Goal: Communication & Community: Participate in discussion

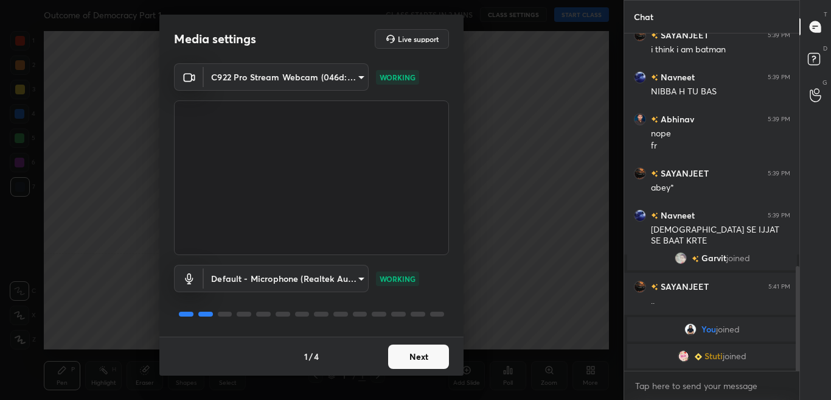
scroll to position [751, 0]
click at [427, 354] on button "Next" at bounding box center [418, 356] width 61 height 24
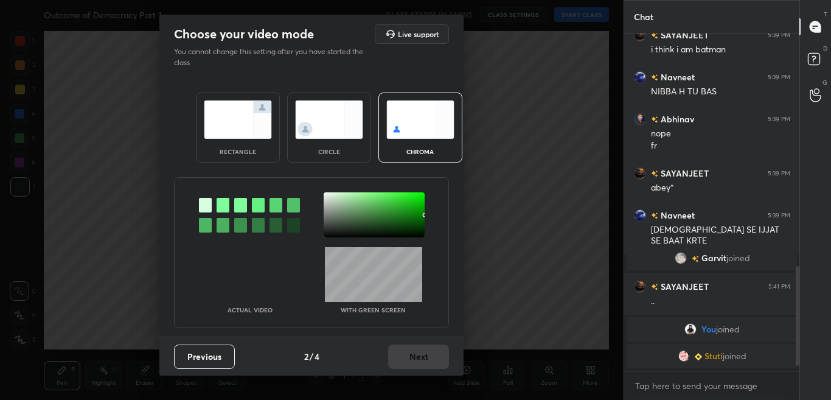
scroll to position [804, 0]
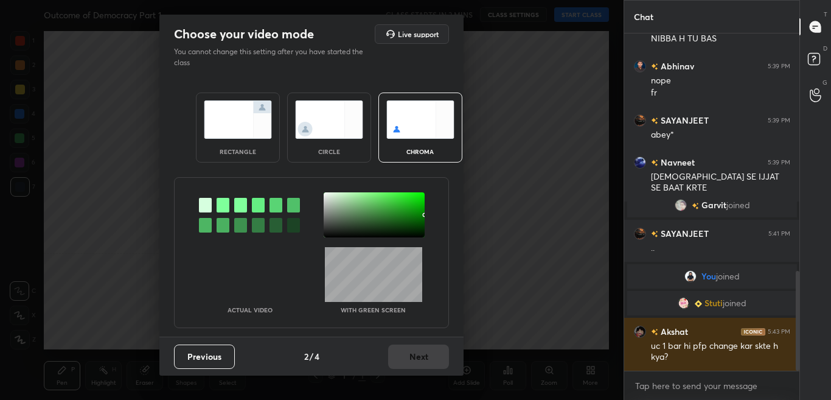
click at [227, 206] on div at bounding box center [223, 205] width 13 height 15
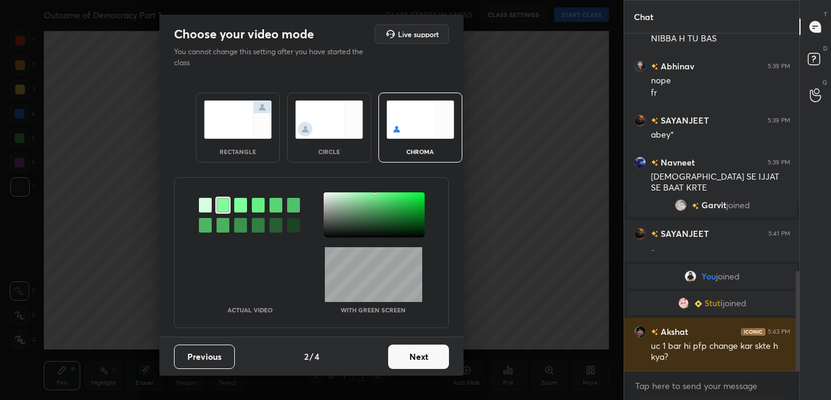
click at [326, 198] on div at bounding box center [374, 214] width 101 height 45
click at [415, 358] on button "Next" at bounding box center [418, 356] width 61 height 24
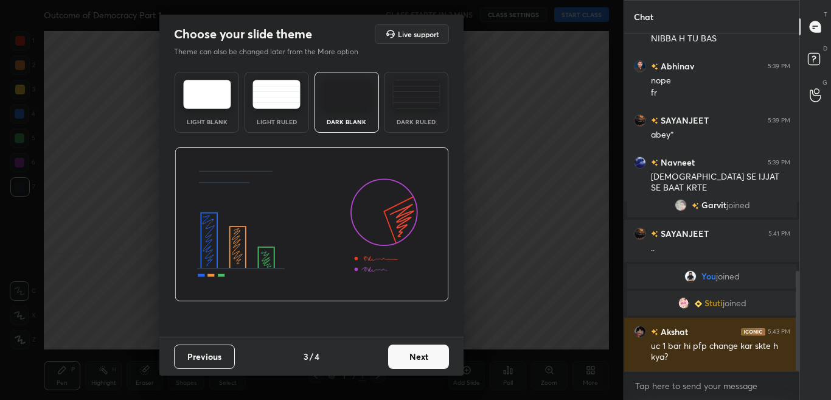
click at [417, 357] on button "Next" at bounding box center [418, 356] width 61 height 24
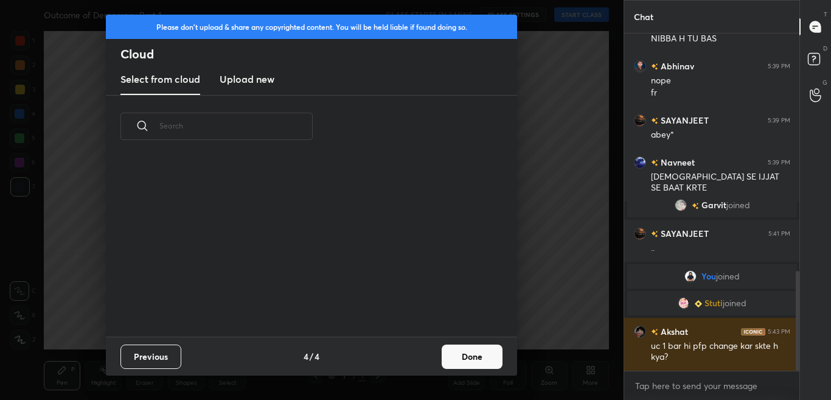
click at [442, 361] on button "Done" at bounding box center [472, 356] width 61 height 24
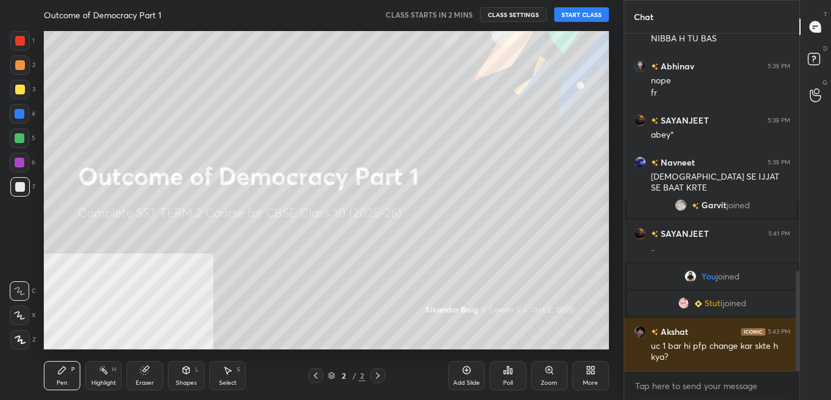
click at [590, 380] on div "More" at bounding box center [590, 383] width 15 height 6
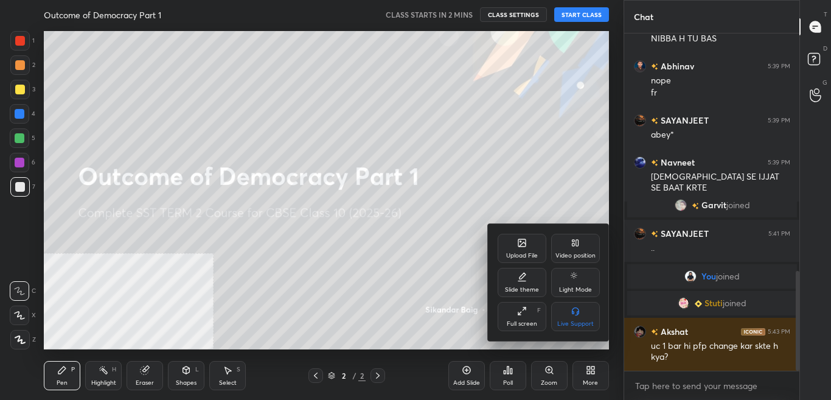
click at [569, 253] on div "Video position" at bounding box center [576, 256] width 40 height 6
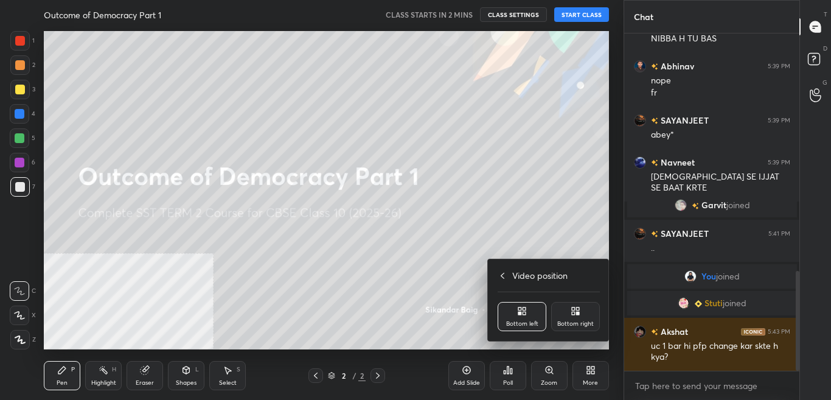
click at [586, 318] on div "Bottom right" at bounding box center [575, 316] width 49 height 29
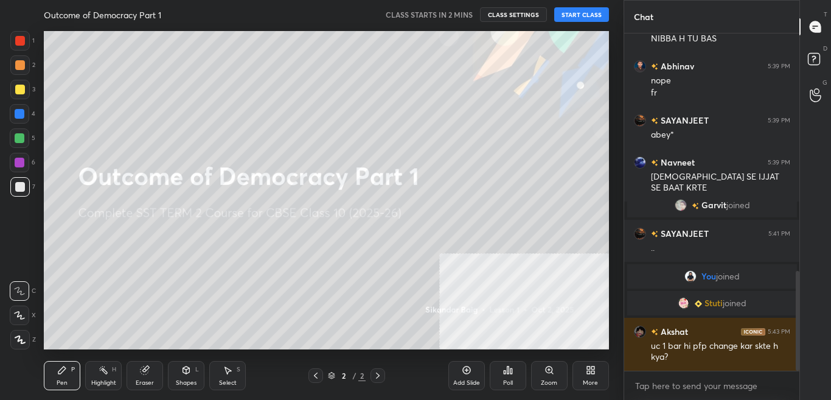
click at [592, 371] on icon at bounding box center [592, 372] width 3 height 3
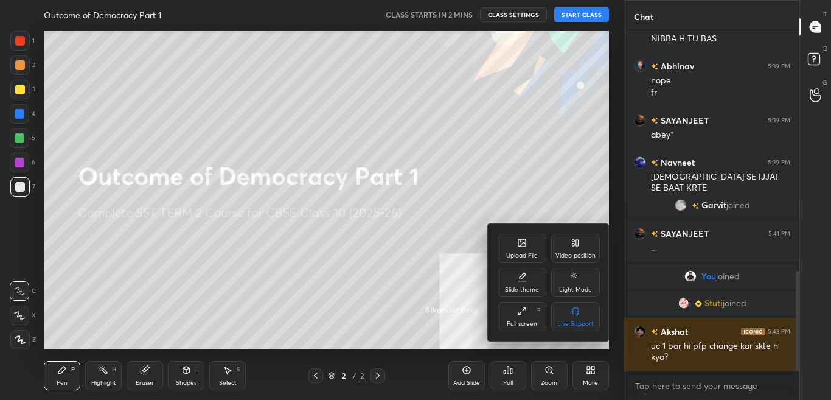
click at [511, 243] on div "Upload File" at bounding box center [522, 248] width 49 height 29
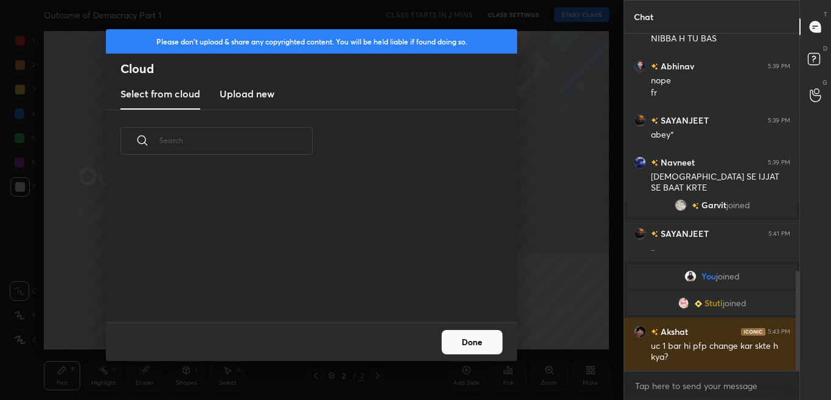
scroll to position [150, 391]
click at [255, 89] on h3 "Upload new" at bounding box center [247, 93] width 55 height 15
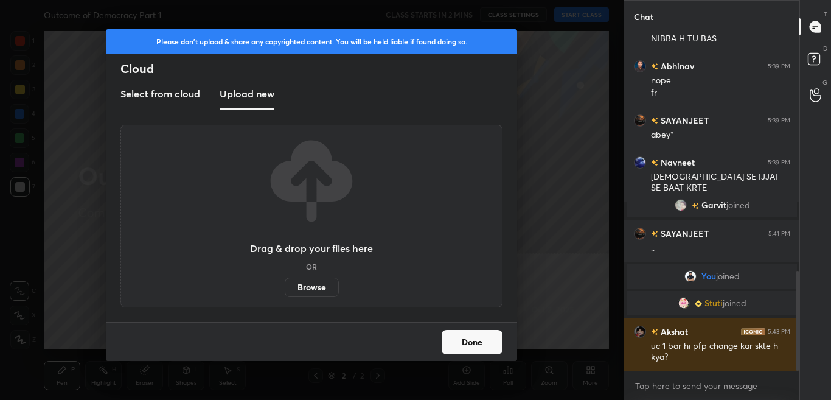
click at [313, 289] on label "Browse" at bounding box center [312, 286] width 54 height 19
click at [285, 289] on input "Browse" at bounding box center [285, 286] width 0 height 19
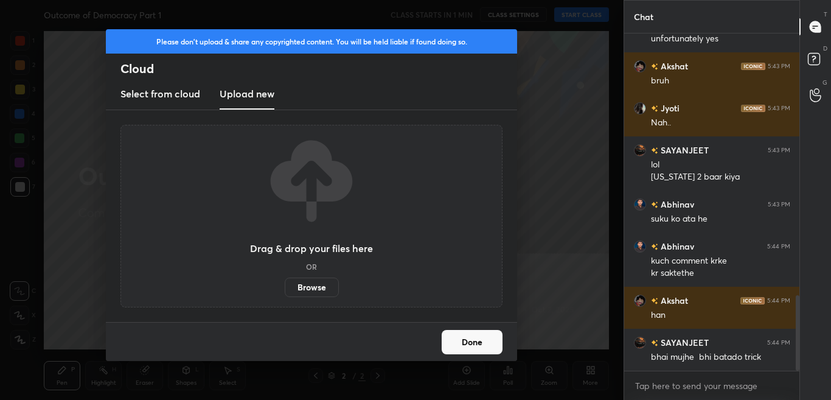
scroll to position [1177, 0]
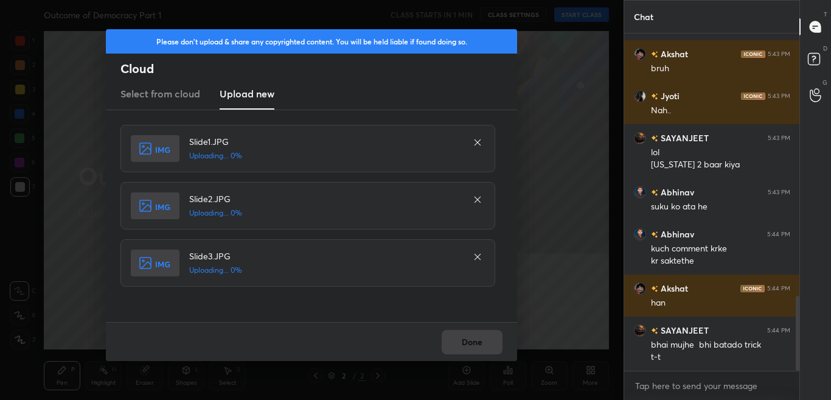
click at [463, 342] on div "Done" at bounding box center [311, 341] width 411 height 39
click at [469, 341] on button "Done" at bounding box center [472, 342] width 61 height 24
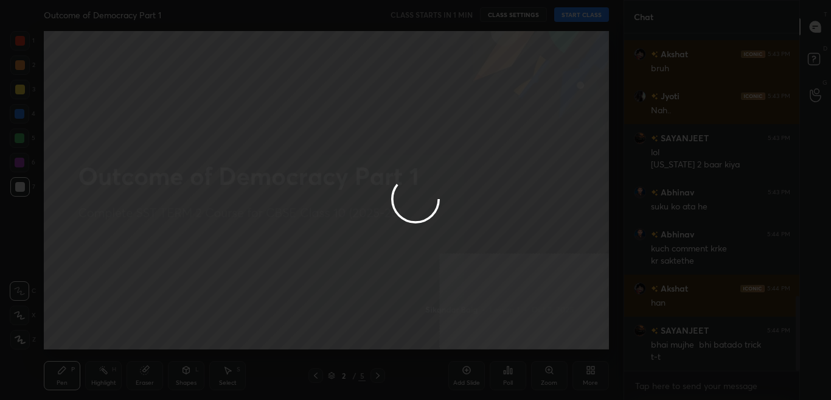
click at [470, 342] on button "Done" at bounding box center [472, 342] width 61 height 24
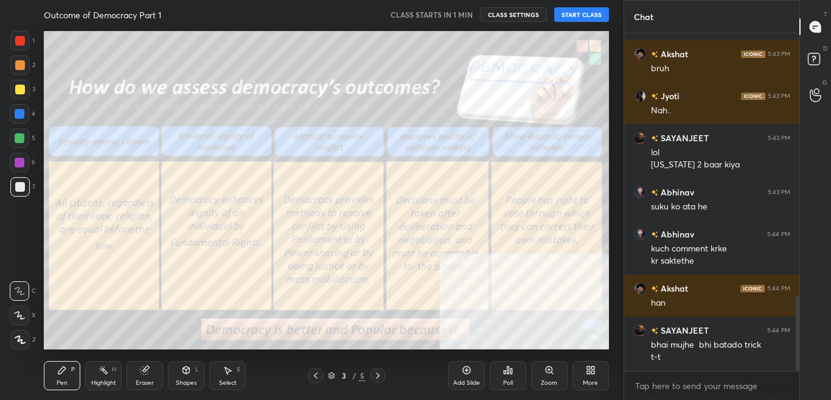
click at [318, 375] on icon at bounding box center [316, 376] width 10 height 10
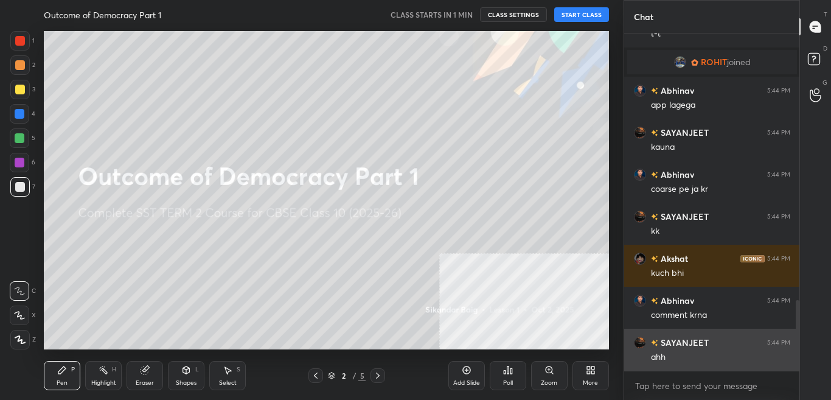
scroll to position [1319, 0]
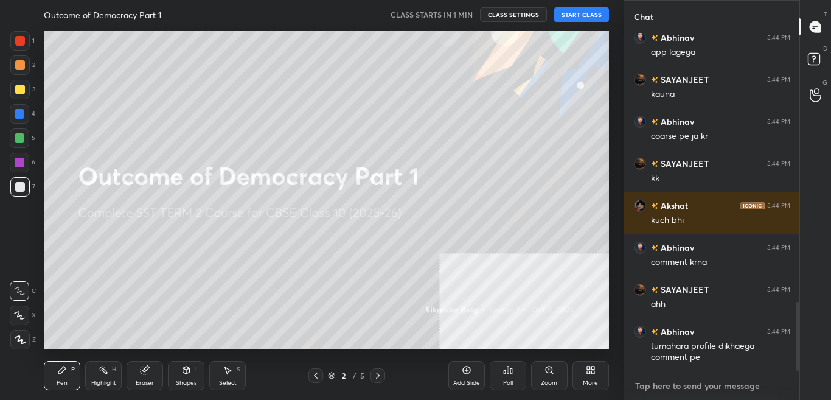
click at [744, 385] on textarea at bounding box center [712, 385] width 156 height 19
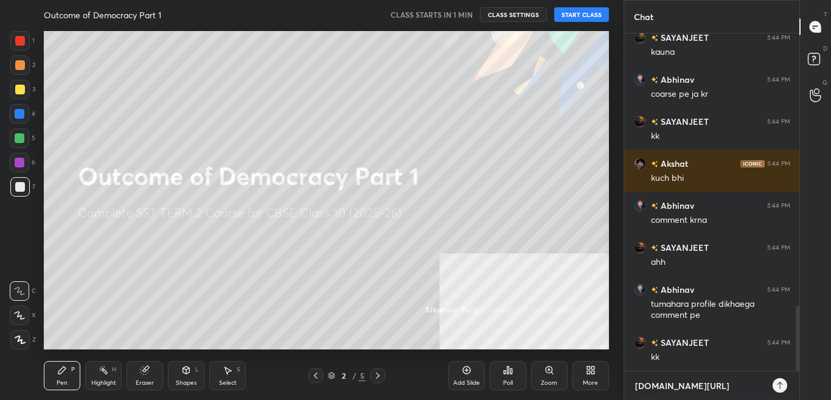
scroll to position [1403, 0]
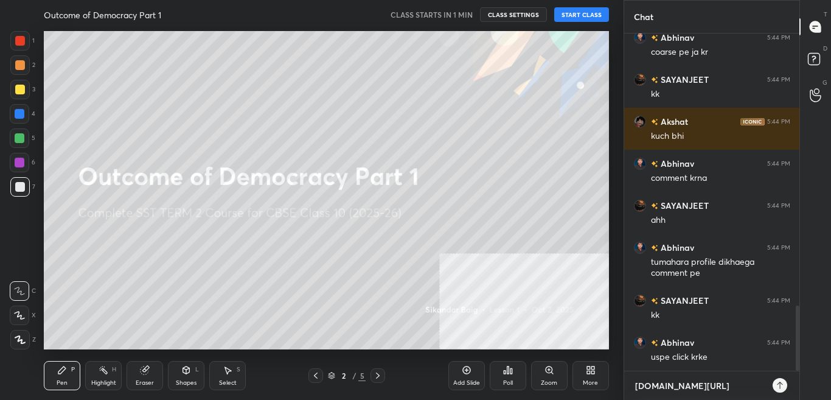
type textarea "[DOMAIN_NAME][URL]"
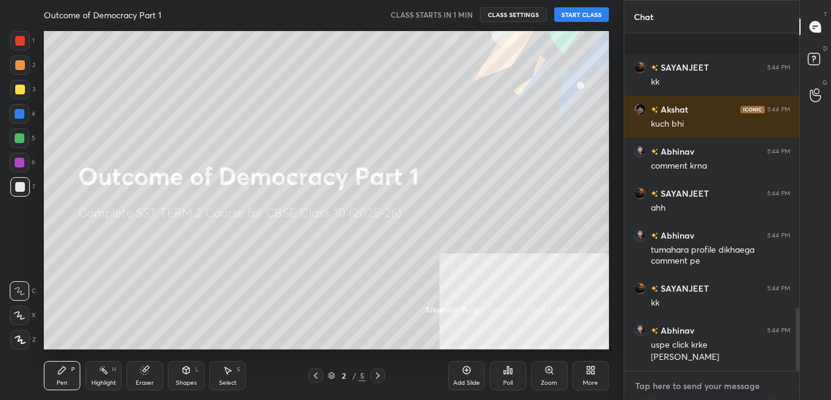
scroll to position [1483, 0]
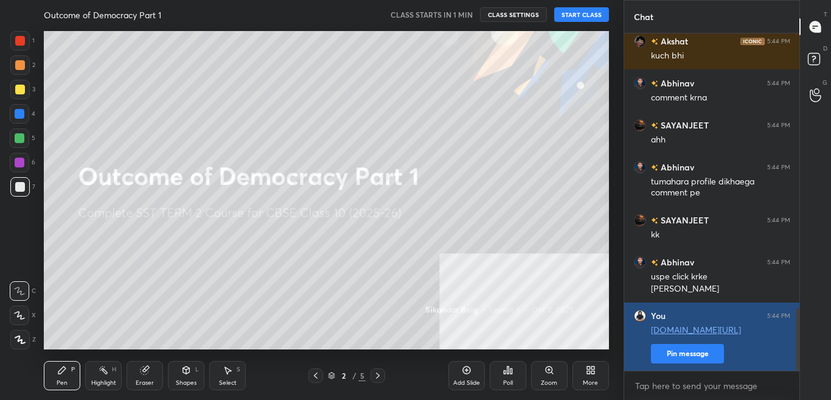
click at [709, 357] on button "Pin message" at bounding box center [687, 353] width 73 height 19
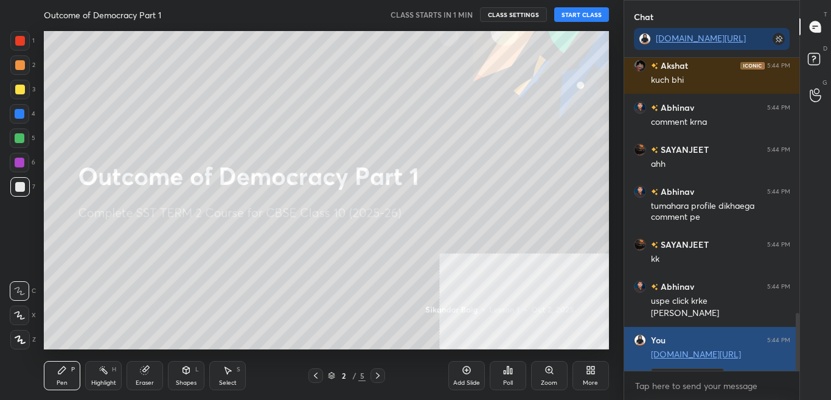
scroll to position [338, 172]
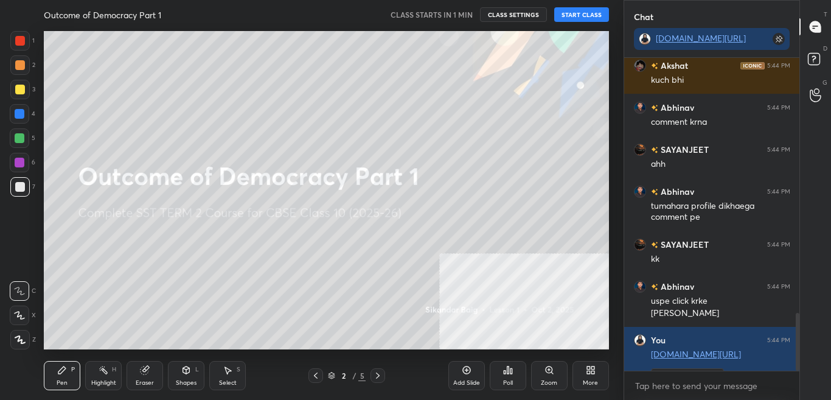
click at [589, 18] on button "START CLASS" at bounding box center [581, 14] width 55 height 15
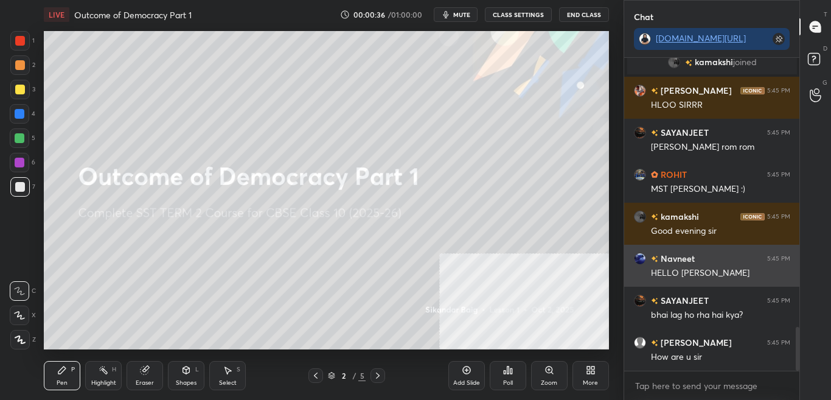
scroll to position [1909, 0]
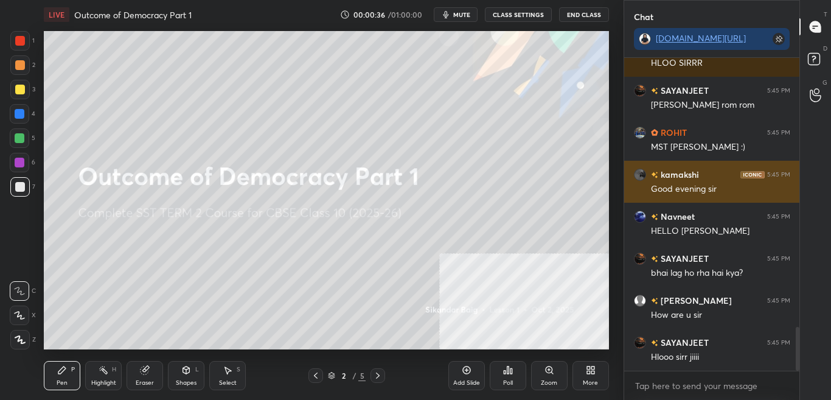
click at [699, 185] on div "Good evening sir" at bounding box center [720, 189] width 139 height 12
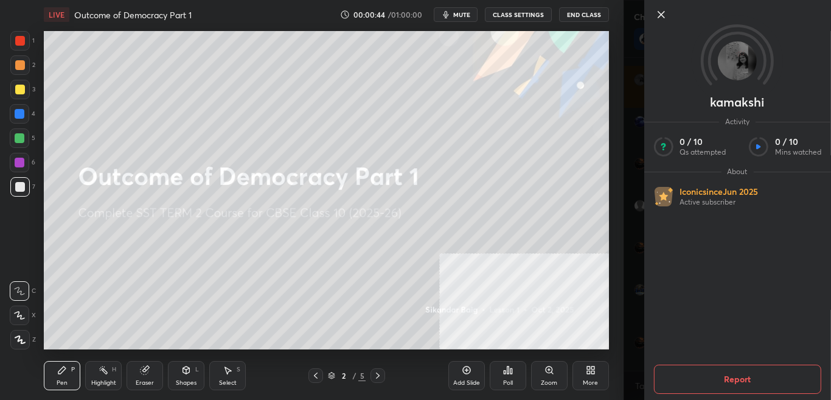
scroll to position [2046, 0]
click at [624, 125] on div "kamakshi Activity 0 / 10 Qs attempted 0 / 10 Mins watched About Iconic since [D…" at bounding box center [728, 200] width 208 height 400
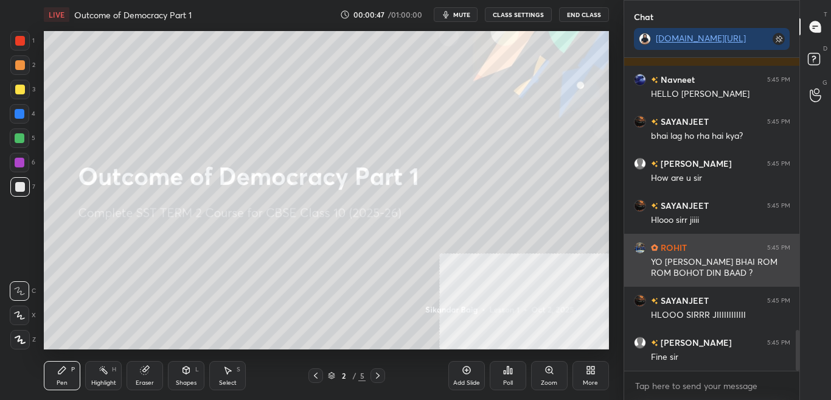
scroll to position [2088, 0]
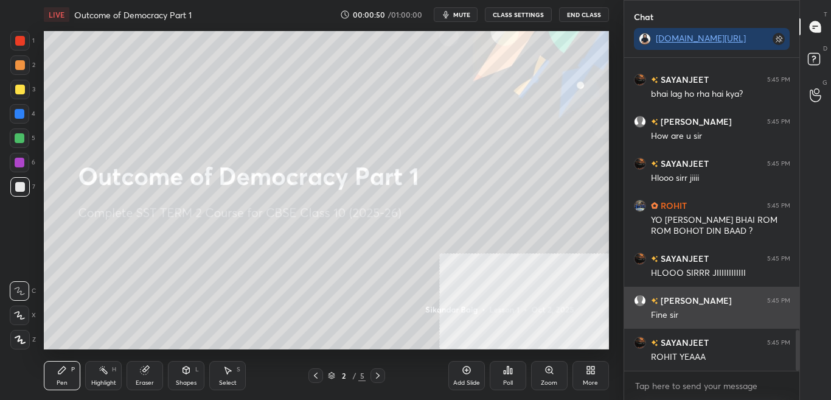
click at [709, 303] on div "[PERSON_NAME] 5:45 PM" at bounding box center [712, 300] width 156 height 13
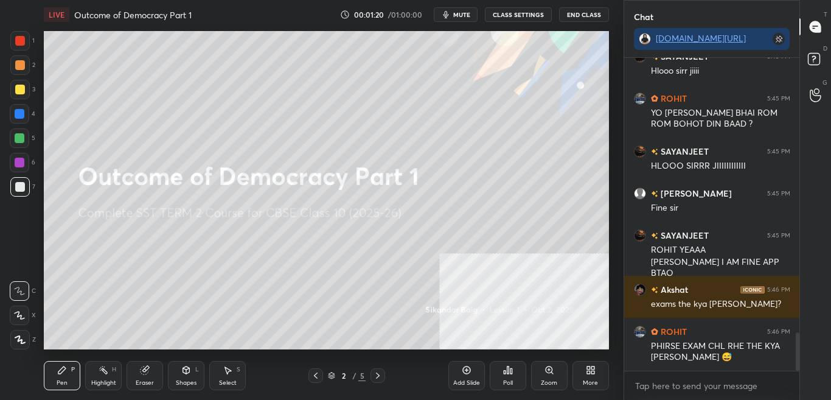
scroll to position [2237, 0]
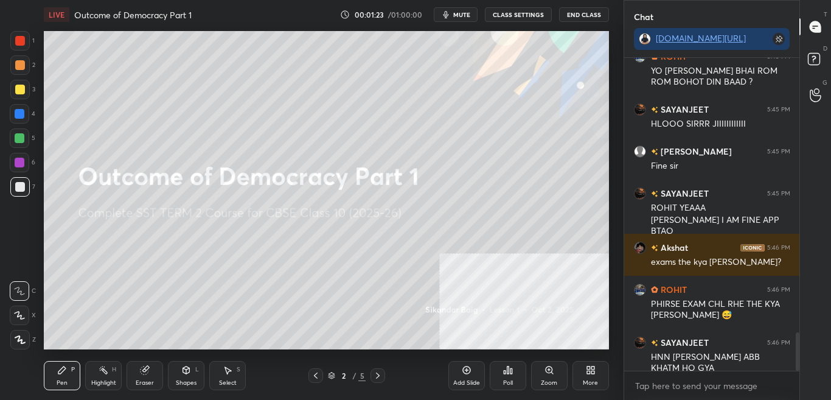
click at [462, 18] on button "mute" at bounding box center [456, 14] width 44 height 15
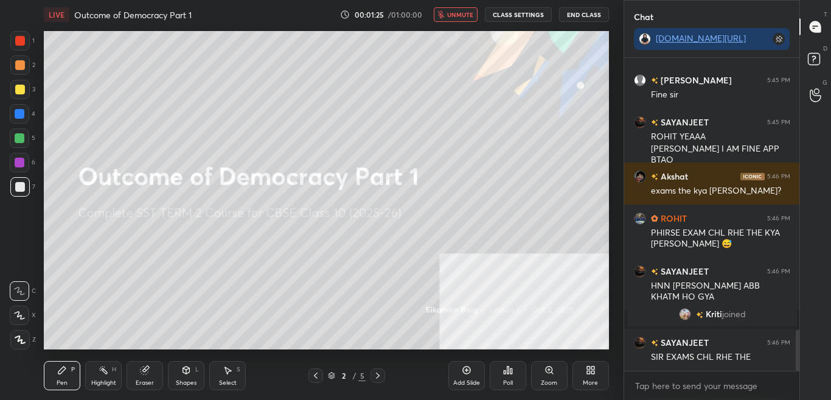
scroll to position [2099, 0]
click at [460, 13] on span "unmute" at bounding box center [460, 14] width 26 height 9
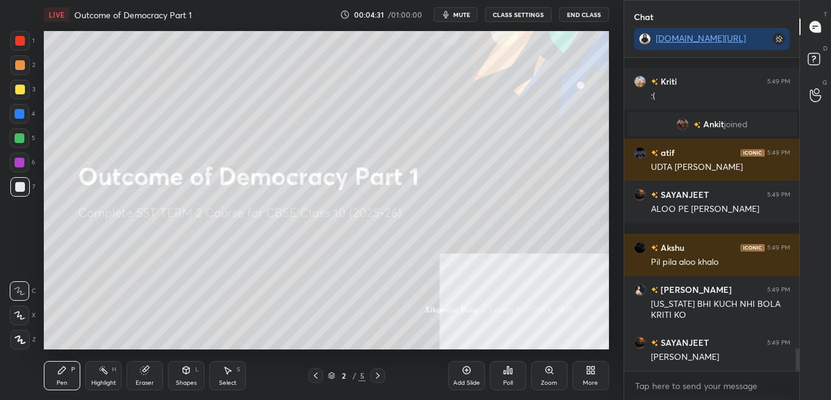
scroll to position [4052, 0]
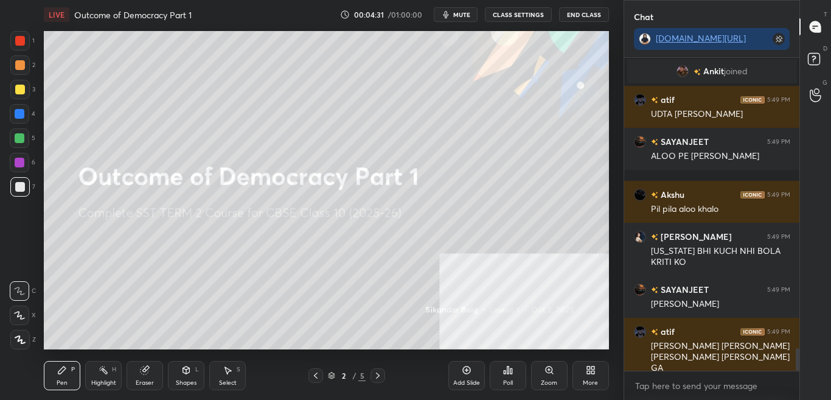
click at [528, 17] on button "CLASS SETTINGS" at bounding box center [518, 14] width 67 height 15
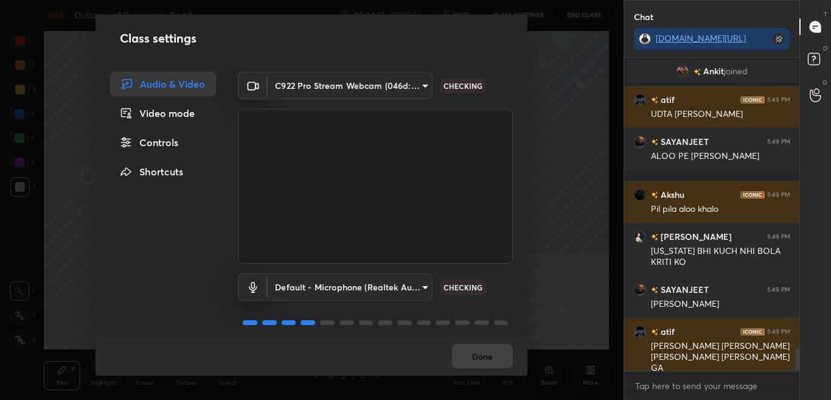
click at [176, 147] on div "Controls" at bounding box center [163, 142] width 106 height 24
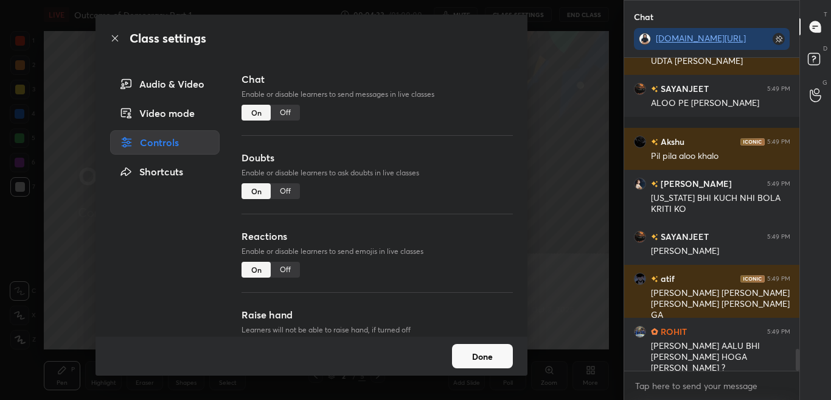
click at [284, 109] on div "Off" at bounding box center [285, 113] width 29 height 16
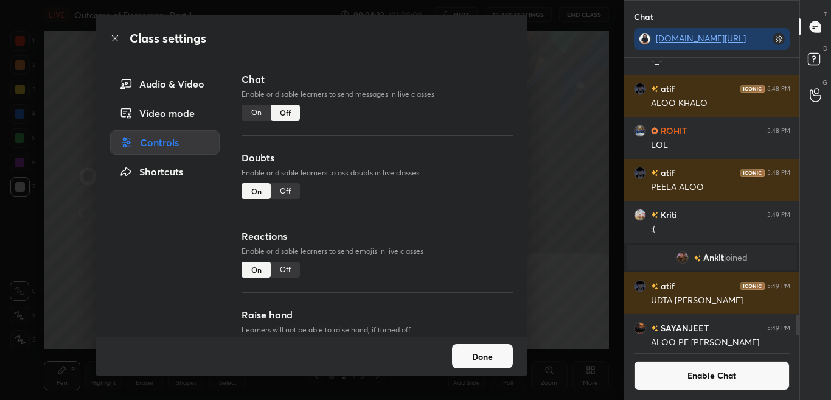
scroll to position [284, 172]
click at [116, 39] on icon at bounding box center [115, 38] width 10 height 10
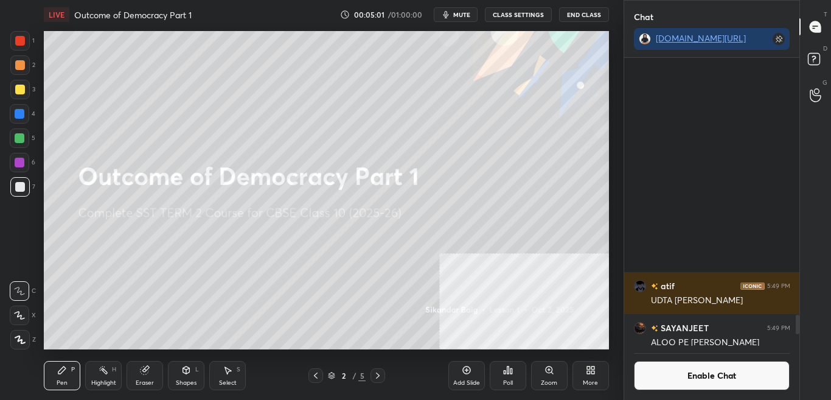
scroll to position [4073, 0]
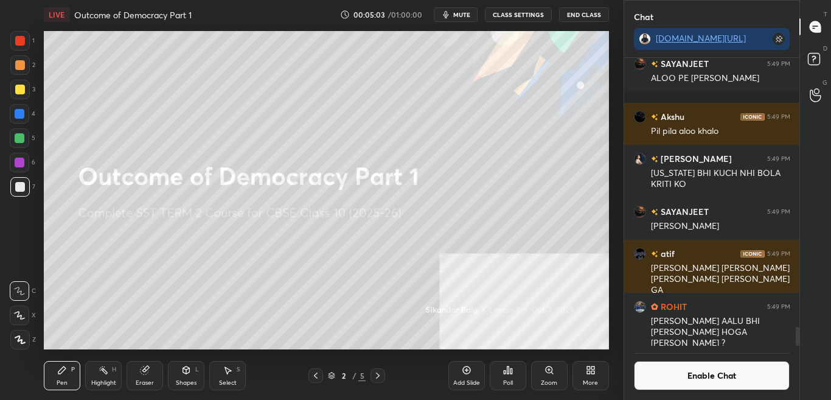
click at [24, 39] on div at bounding box center [20, 41] width 10 height 10
drag, startPoint x: 26, startPoint y: 341, endPoint x: 43, endPoint y: 313, distance: 33.1
click at [26, 341] on div at bounding box center [19, 339] width 19 height 19
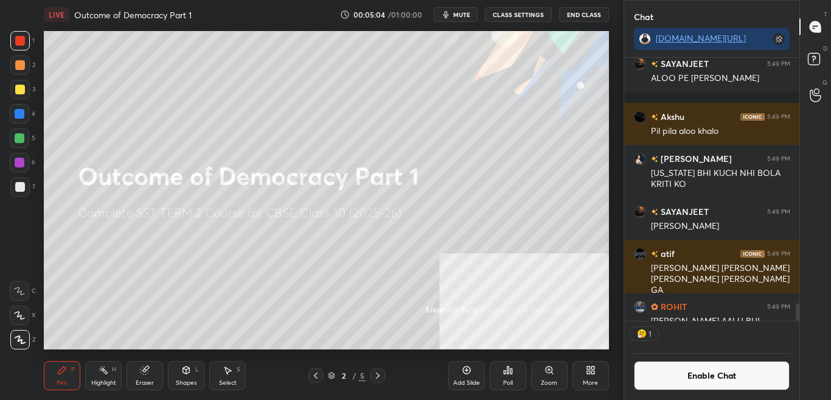
scroll to position [259, 172]
click at [697, 378] on button "Enable Chat" at bounding box center [712, 375] width 156 height 29
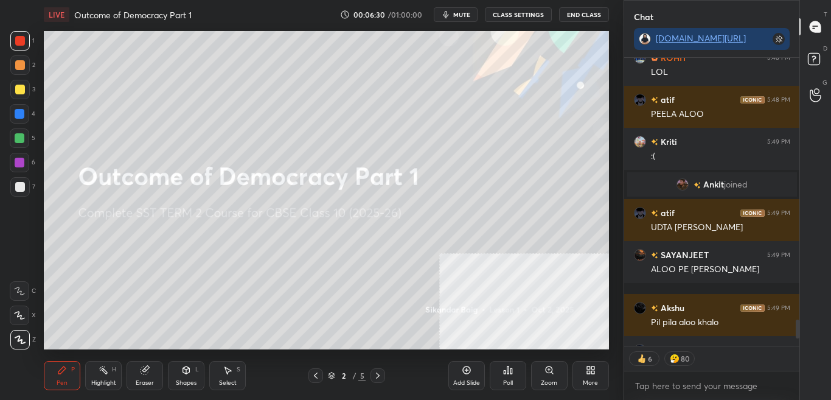
scroll to position [284, 172]
drag, startPoint x: 798, startPoint y: 328, endPoint x: 803, endPoint y: 362, distance: 34.3
click at [802, 358] on div "Chat [DOMAIN_NAME][URL] ROHIT 5:48 PM LOL SAYANJEET 5:48 PM YES [PERSON_NAME] j…" at bounding box center [728, 200] width 208 height 400
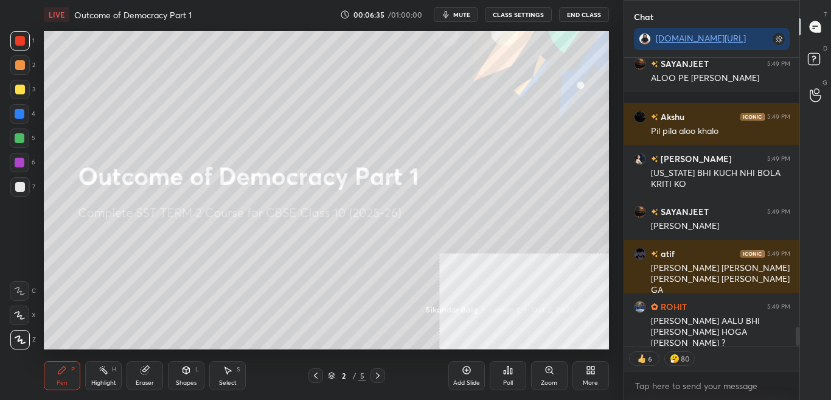
scroll to position [4092, 0]
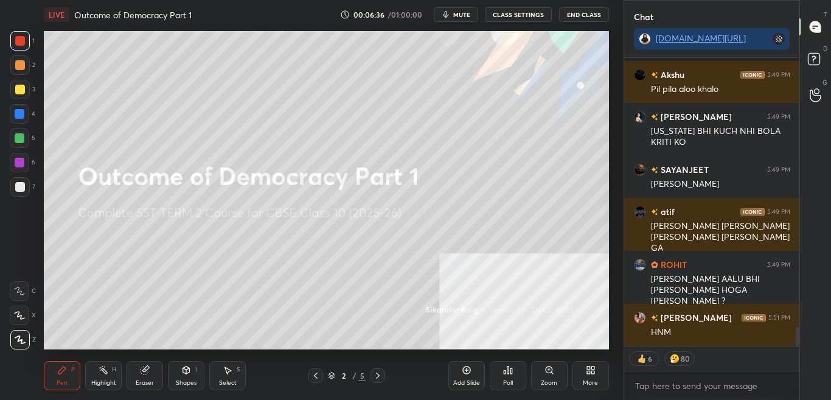
type textarea "x"
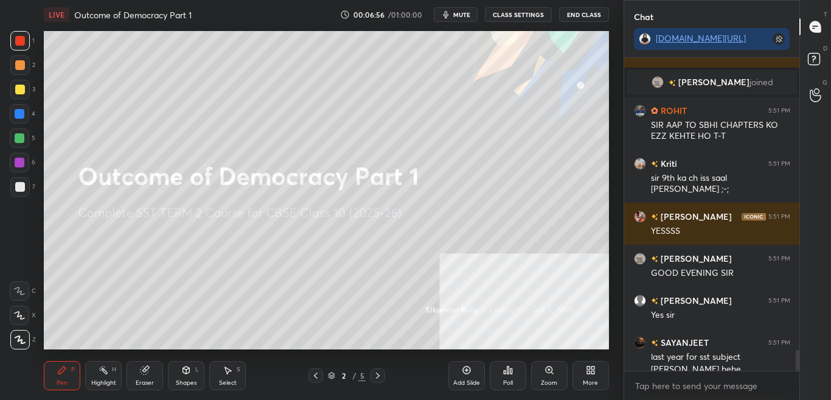
scroll to position [4379, 0]
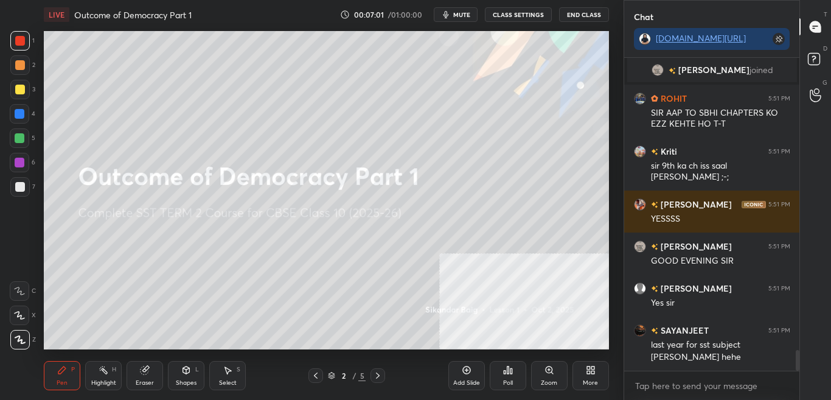
click at [526, 15] on button "CLASS SETTINGS" at bounding box center [518, 14] width 67 height 15
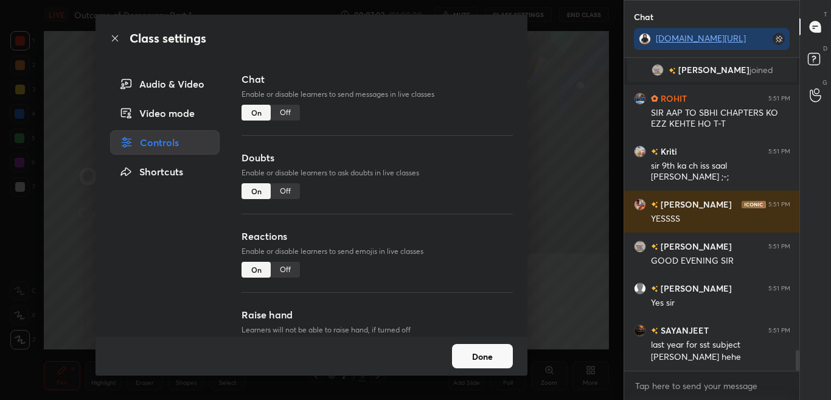
drag, startPoint x: 285, startPoint y: 110, endPoint x: 289, endPoint y: 136, distance: 26.5
click at [285, 111] on div "Off" at bounding box center [285, 113] width 29 height 16
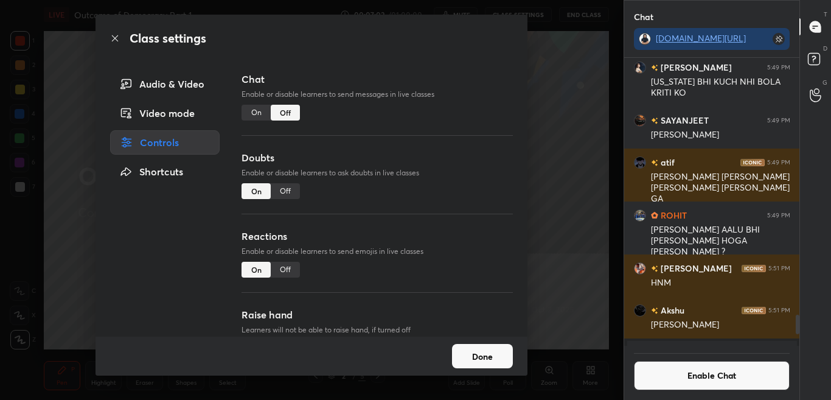
scroll to position [284, 172]
click at [114, 35] on icon at bounding box center [115, 38] width 10 height 10
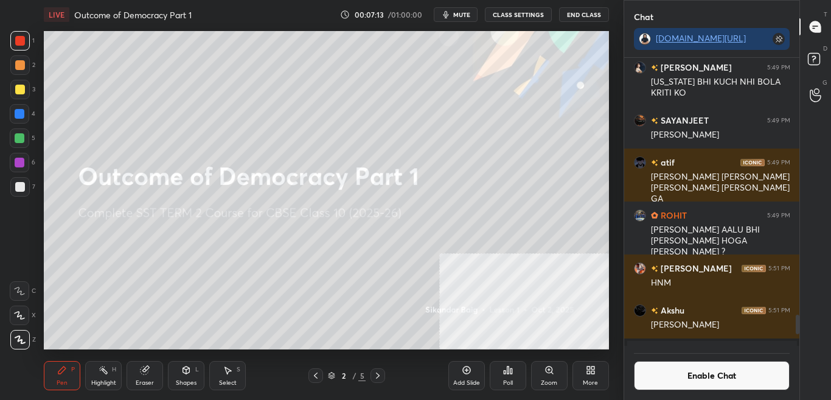
scroll to position [259, 172]
click at [684, 379] on button "Enable Chat" at bounding box center [712, 375] width 156 height 29
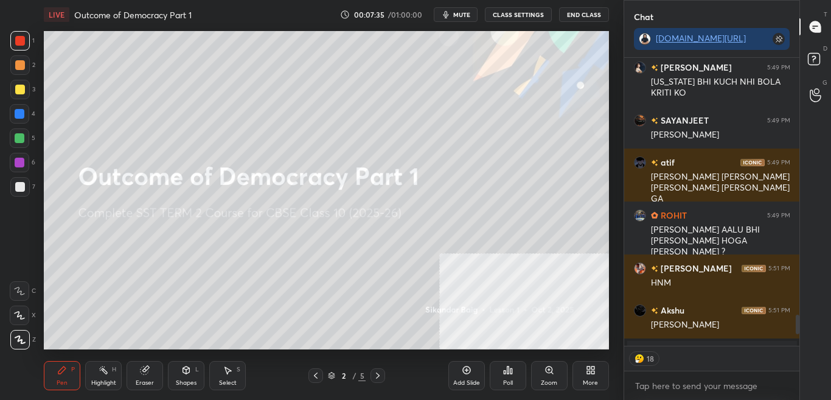
type textarea "x"
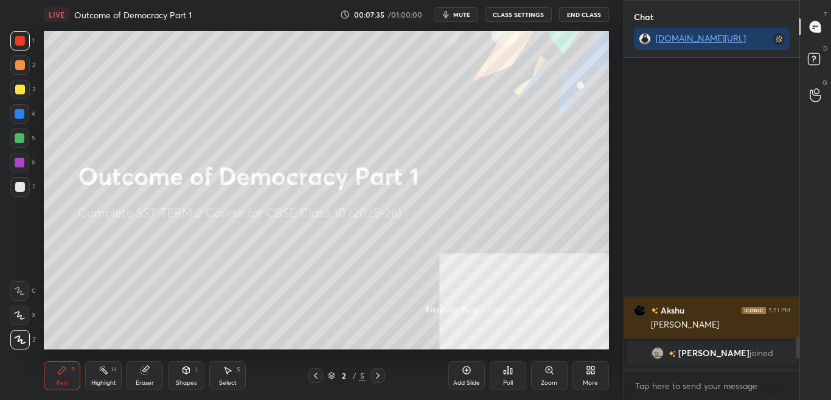
scroll to position [4356, 0]
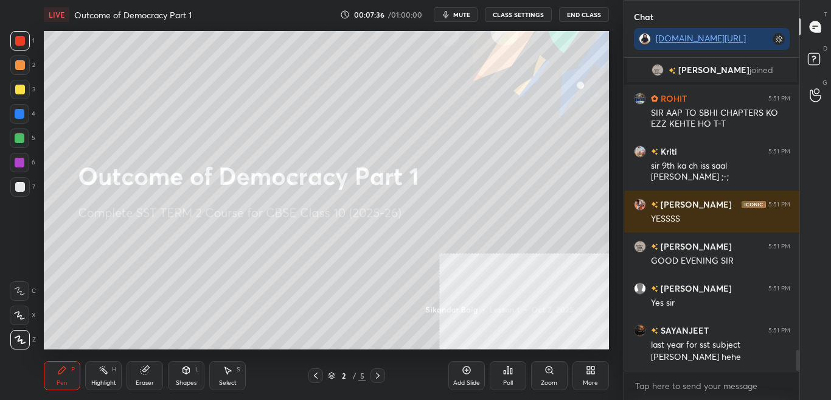
drag, startPoint x: 796, startPoint y: 321, endPoint x: 798, endPoint y: 344, distance: 23.2
click at [796, 341] on div at bounding box center [795, 214] width 7 height 313
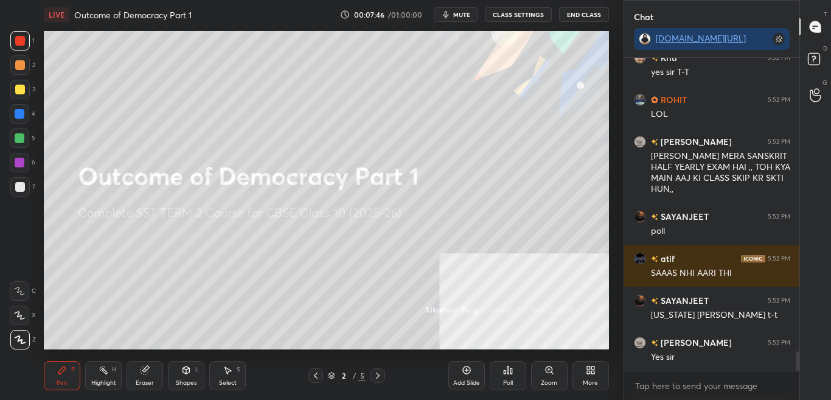
scroll to position [4767, 0]
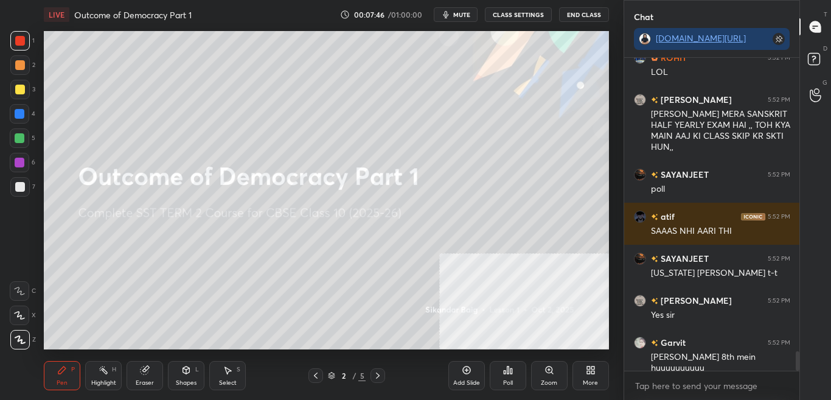
click at [586, 374] on icon at bounding box center [591, 370] width 10 height 10
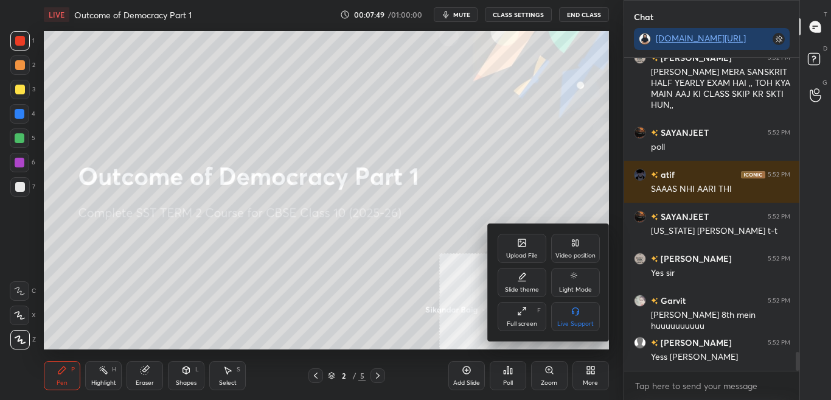
scroll to position [4851, 0]
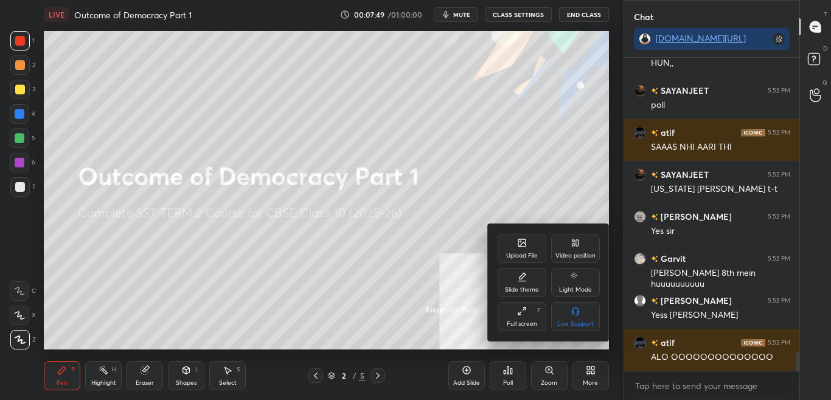
click at [524, 249] on div "Upload File" at bounding box center [522, 248] width 49 height 29
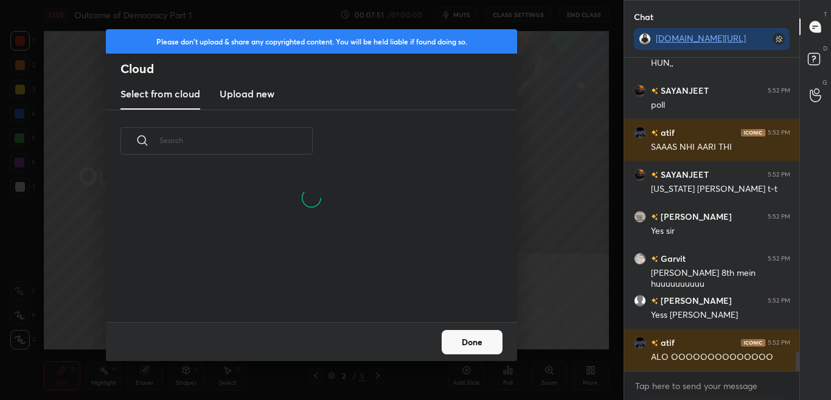
scroll to position [150, 391]
click at [256, 99] on h3 "Upload new" at bounding box center [247, 93] width 55 height 15
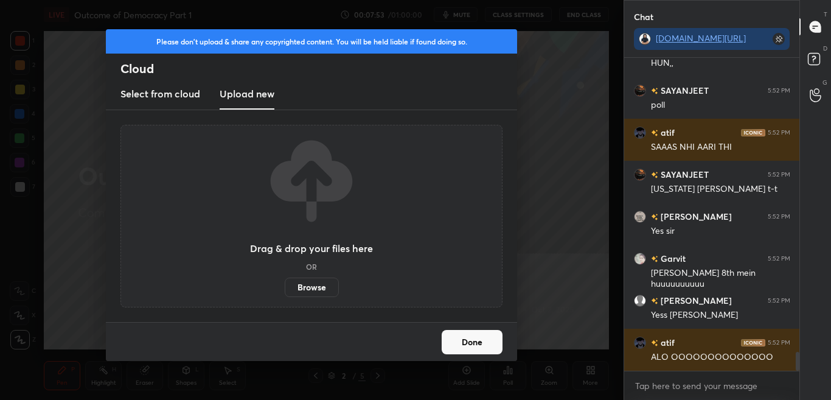
scroll to position [4893, 0]
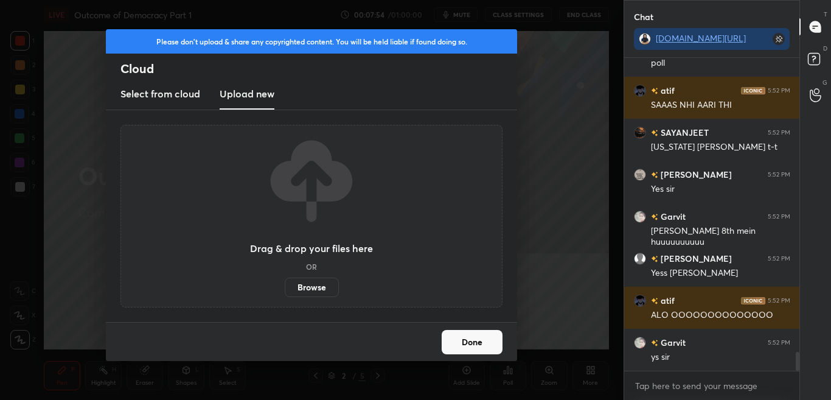
click at [316, 288] on label "Browse" at bounding box center [312, 286] width 54 height 19
click at [285, 288] on input "Browse" at bounding box center [285, 286] width 0 height 19
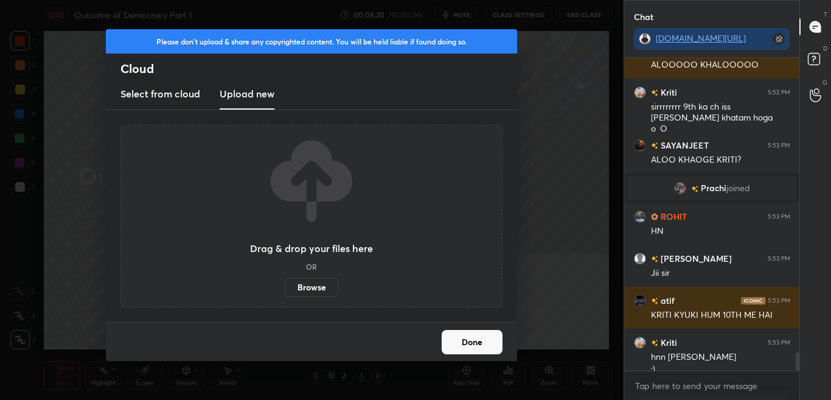
scroll to position [5062, 0]
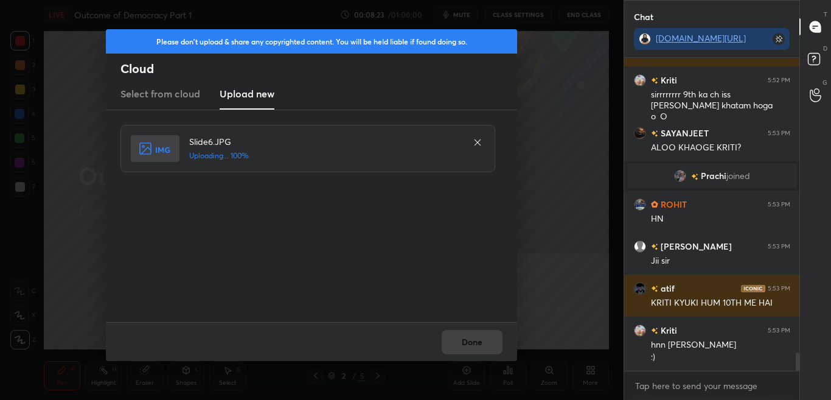
click at [493, 346] on div "Done" at bounding box center [311, 341] width 411 height 39
click at [490, 349] on button "Done" at bounding box center [472, 342] width 61 height 24
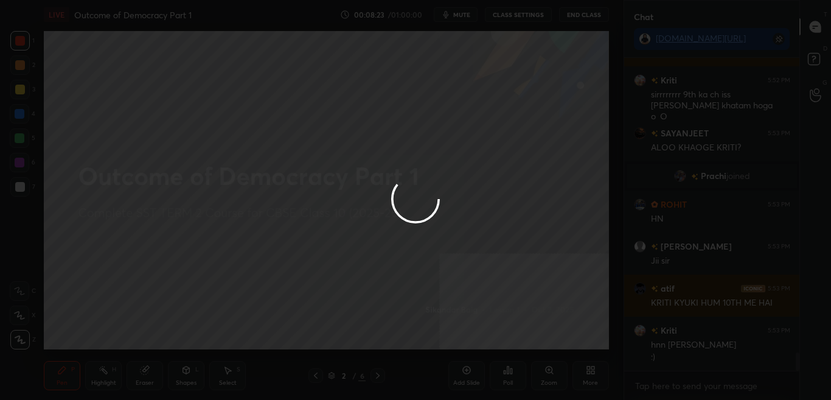
click at [490, 349] on button "Done" at bounding box center [472, 342] width 61 height 24
click at [489, 349] on div at bounding box center [415, 200] width 831 height 400
click at [488, 349] on div at bounding box center [415, 200] width 831 height 400
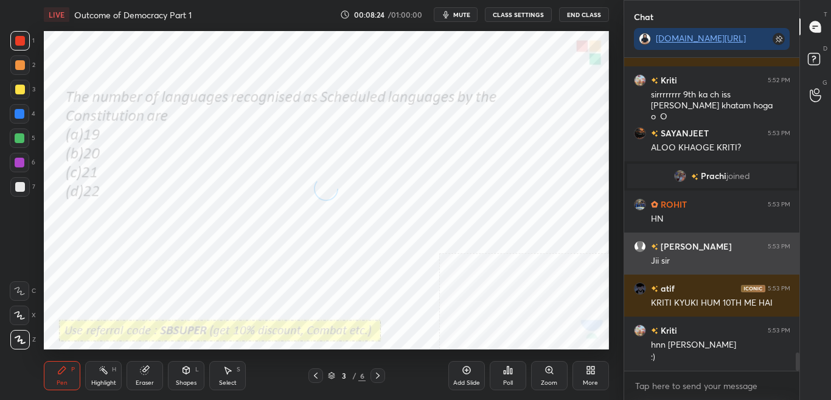
click at [673, 251] on h6 "[PERSON_NAME]" at bounding box center [695, 246] width 74 height 13
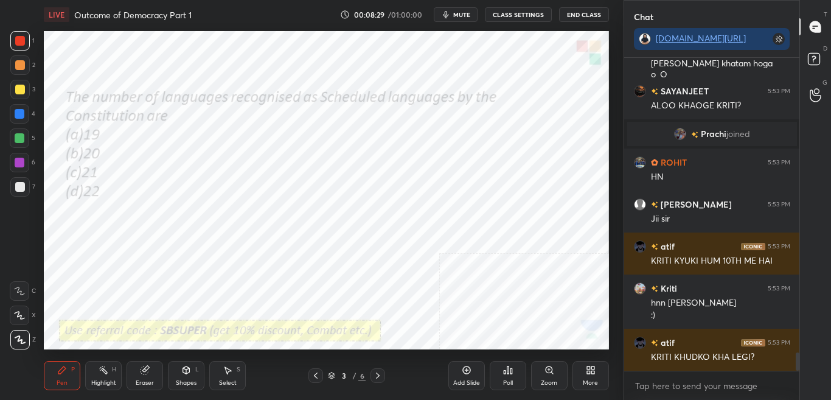
scroll to position [5157, 0]
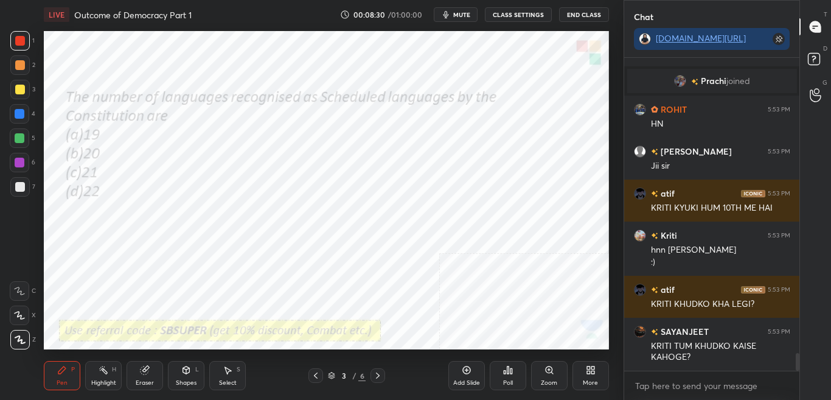
click at [512, 372] on icon at bounding box center [511, 370] width 2 height 5
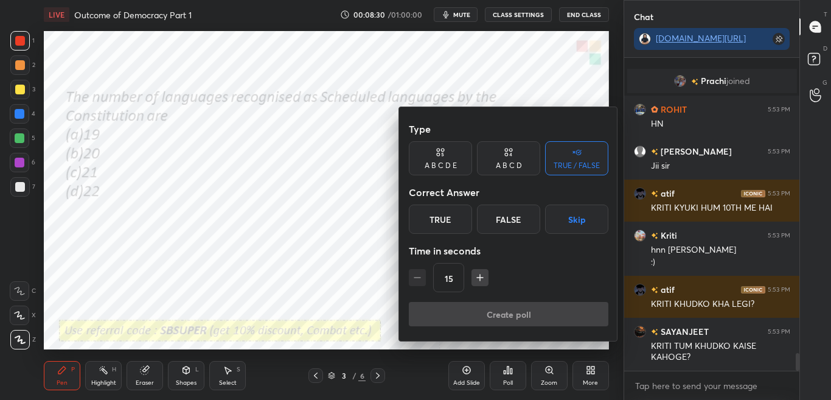
scroll to position [5199, 0]
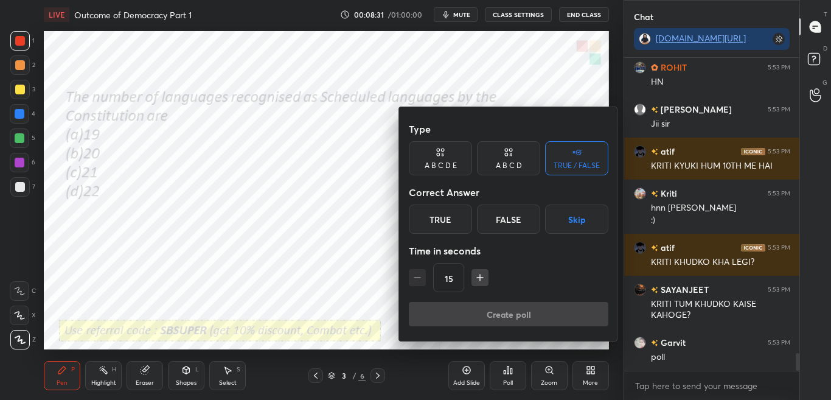
click at [507, 164] on div "A B C D" at bounding box center [509, 165] width 26 height 7
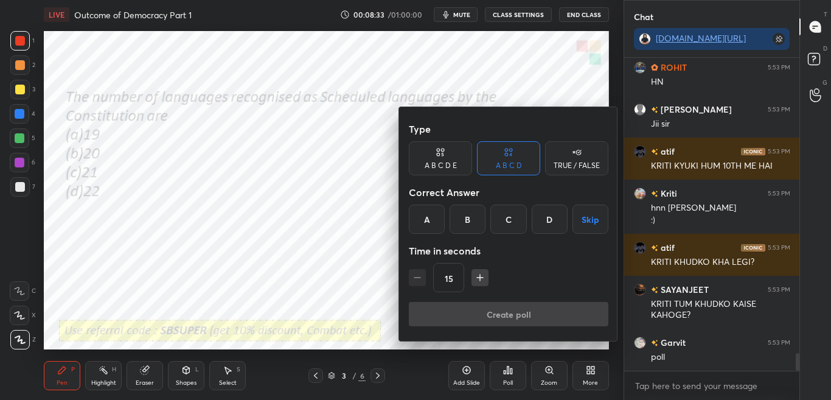
click at [546, 224] on div "D" at bounding box center [550, 218] width 36 height 29
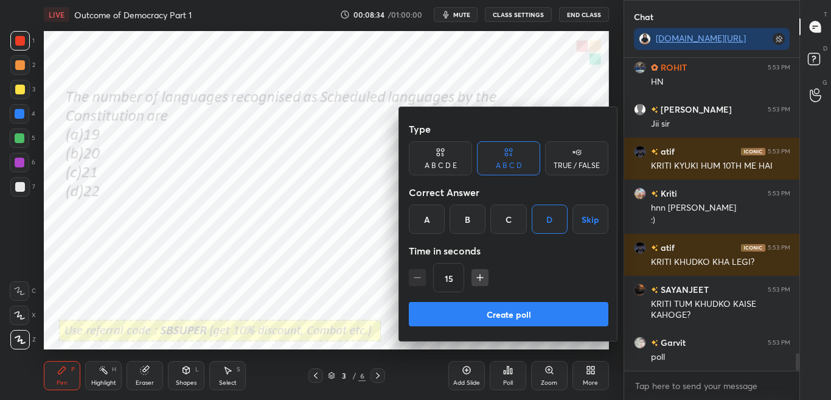
click at [476, 279] on icon "button" at bounding box center [480, 277] width 12 height 12
click at [480, 280] on icon "button" at bounding box center [480, 277] width 0 height 6
type input "45"
click at [492, 319] on button "Create poll" at bounding box center [509, 314] width 200 height 24
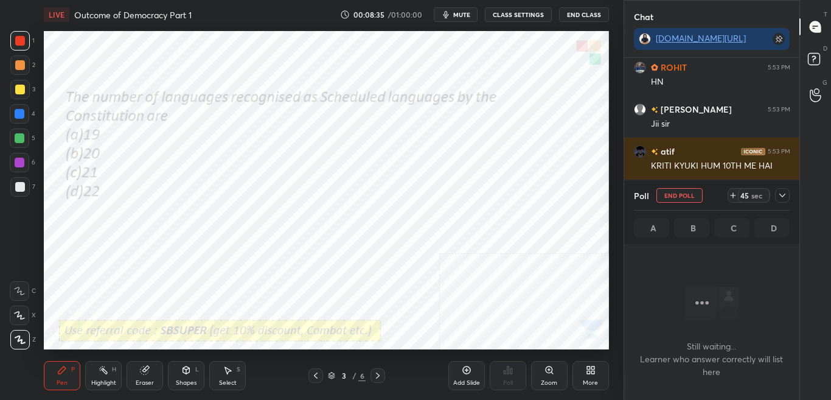
scroll to position [275, 172]
click at [780, 195] on icon at bounding box center [783, 195] width 10 height 10
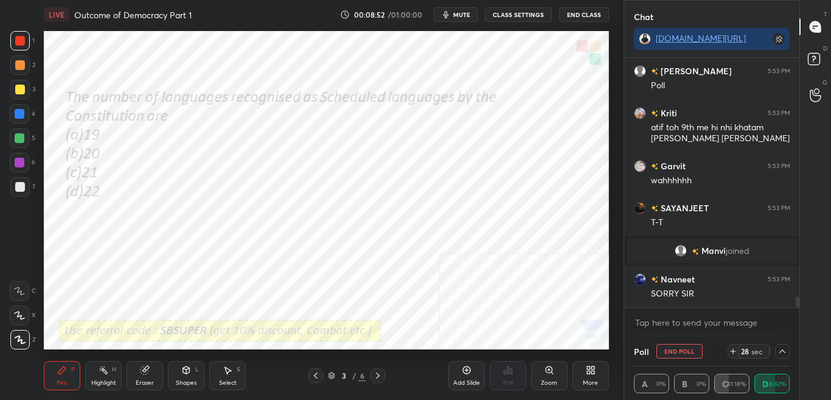
scroll to position [5378, 0]
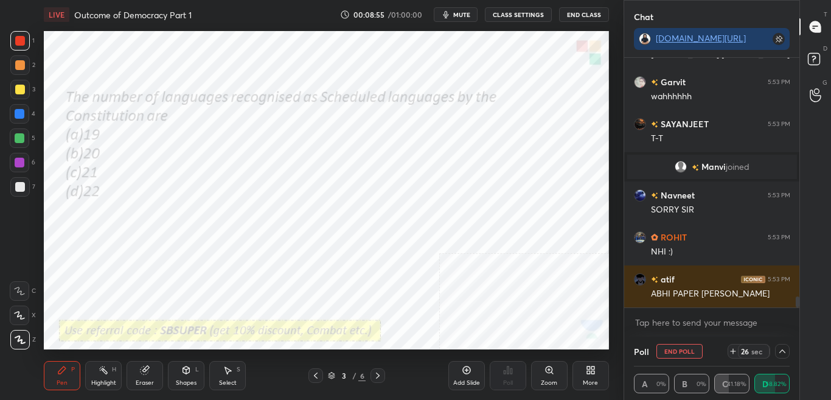
click at [784, 349] on icon at bounding box center [783, 351] width 10 height 10
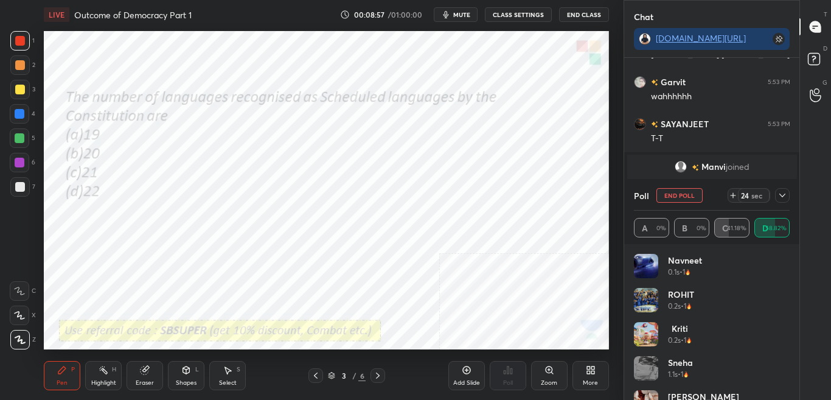
scroll to position [5431, 0]
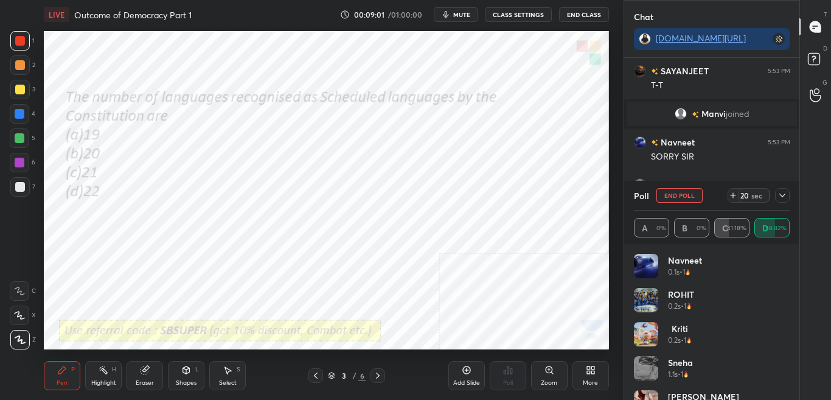
click at [782, 197] on icon at bounding box center [783, 195] width 10 height 10
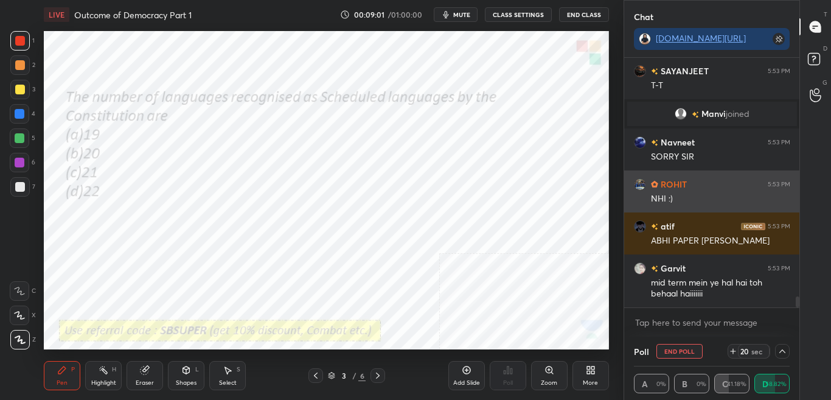
scroll to position [5473, 0]
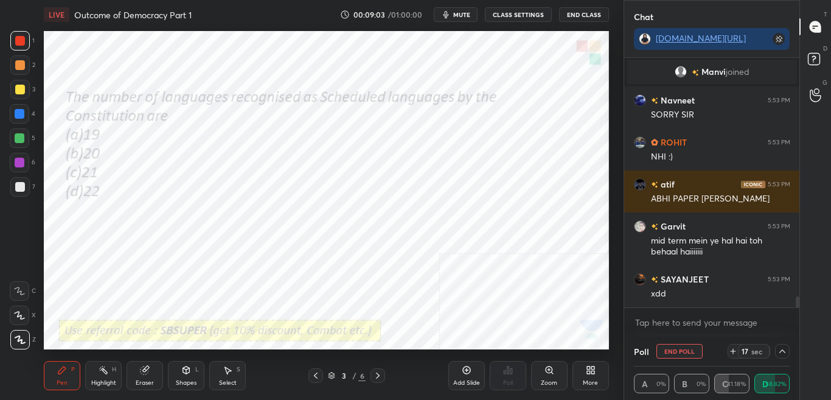
click at [784, 353] on icon at bounding box center [783, 351] width 10 height 10
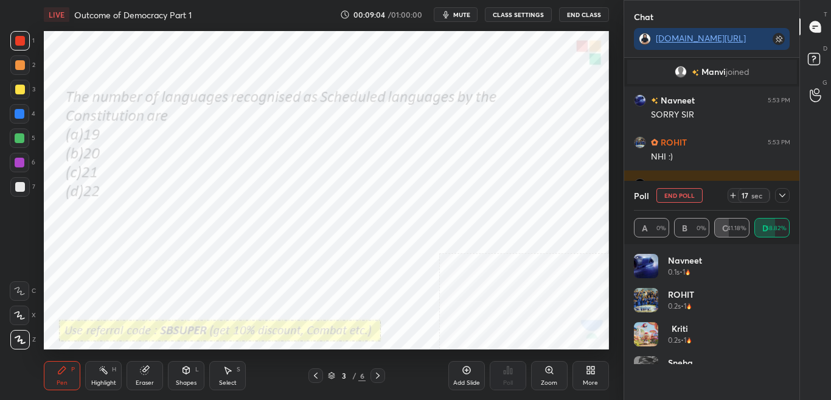
scroll to position [0, 0]
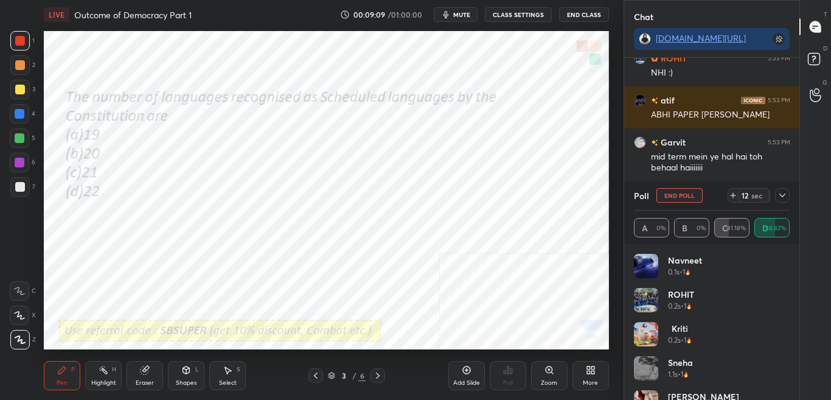
click at [785, 193] on icon at bounding box center [783, 195] width 10 height 10
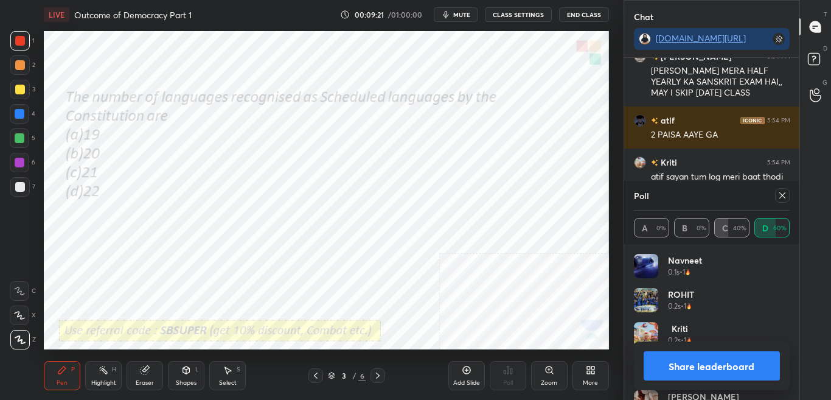
click at [720, 372] on button "Share leaderboard" at bounding box center [712, 365] width 137 height 29
type textarea "x"
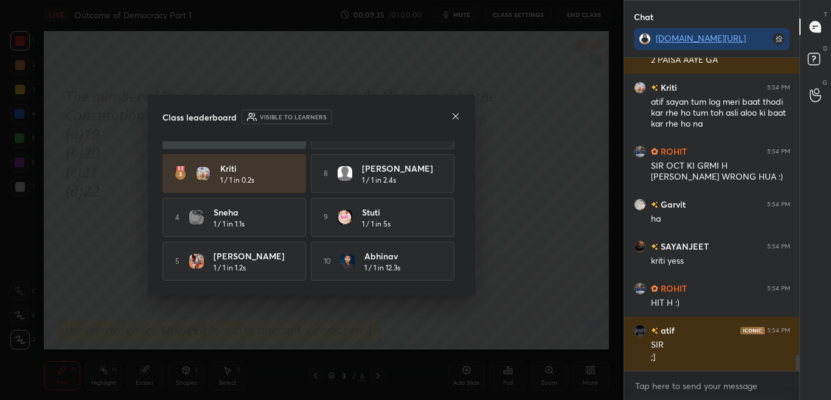
click at [456, 114] on icon at bounding box center [456, 116] width 10 height 10
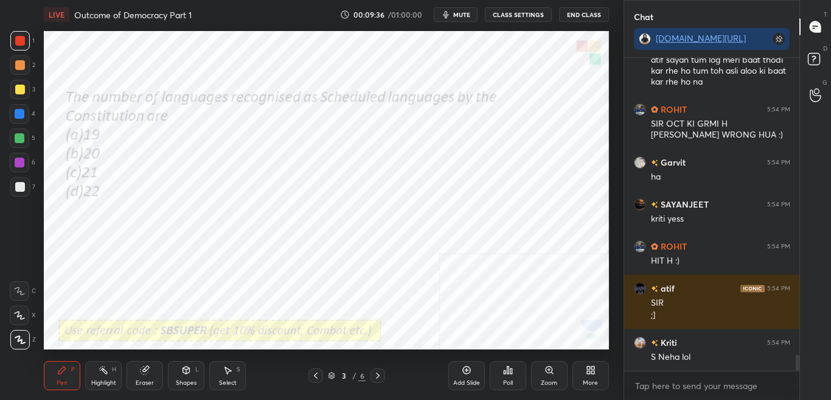
click at [377, 377] on icon at bounding box center [378, 376] width 10 height 10
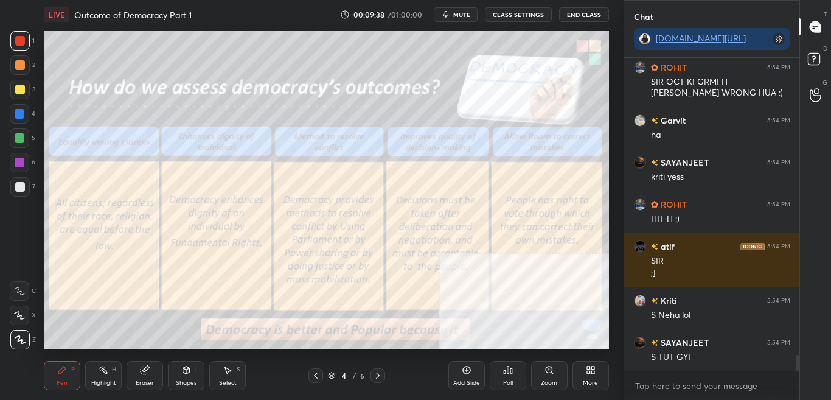
click at [523, 15] on button "CLASS SETTINGS" at bounding box center [518, 14] width 67 height 15
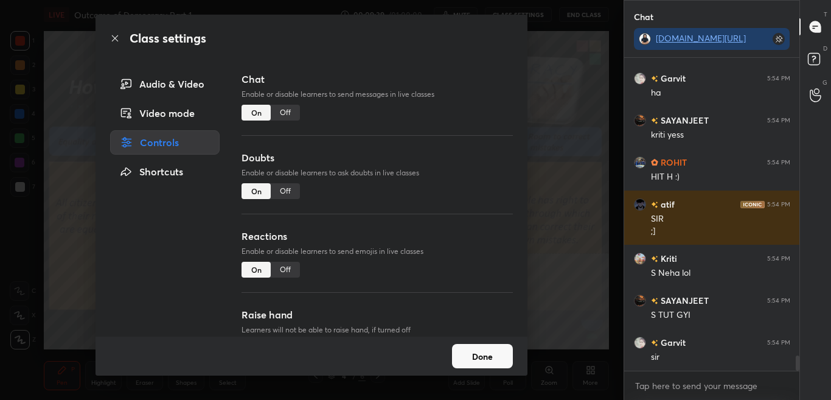
click at [288, 120] on div "Chat Enable or disable learners to send messages in live classes On Off" at bounding box center [377, 111] width 271 height 78
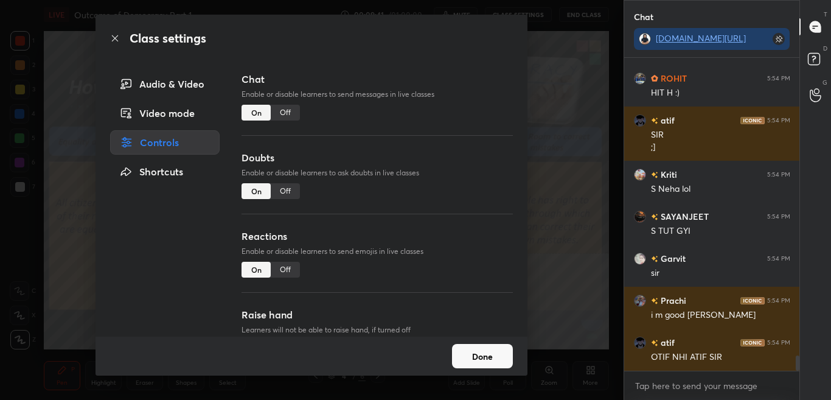
click at [288, 114] on div "Off" at bounding box center [285, 113] width 29 height 16
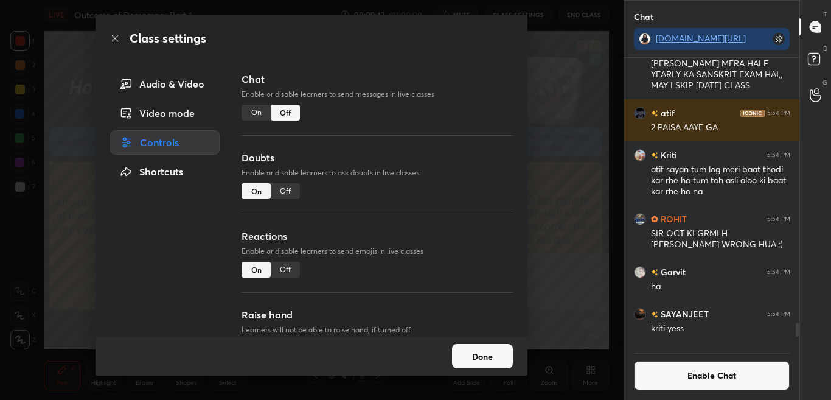
click at [114, 29] on div "Class settings" at bounding box center [312, 38] width 432 height 47
click at [114, 34] on icon at bounding box center [115, 38] width 10 height 10
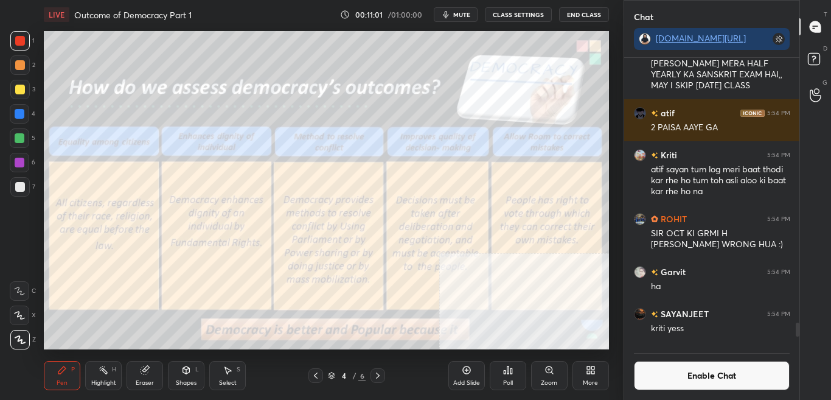
click at [609, 143] on div "Setting up your live class Poll for secs No correct answer Start poll" at bounding box center [326, 190] width 575 height 322
click at [550, 377] on div "Zoom" at bounding box center [549, 375] width 37 height 29
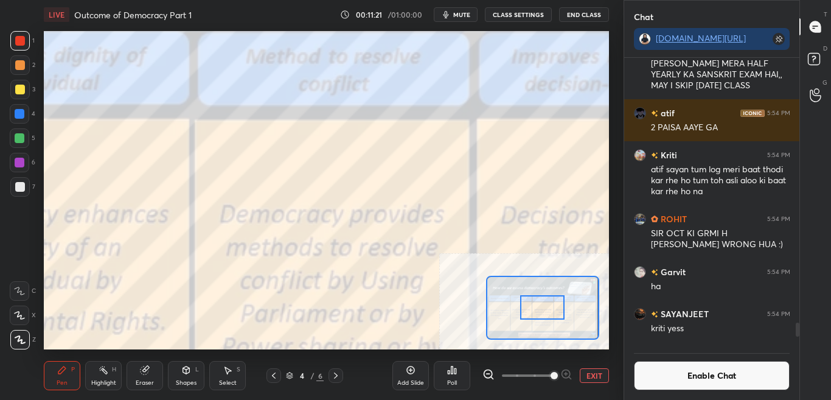
drag, startPoint x: 543, startPoint y: 310, endPoint x: 532, endPoint y: 306, distance: 11.5
click at [528, 311] on div at bounding box center [542, 307] width 44 height 24
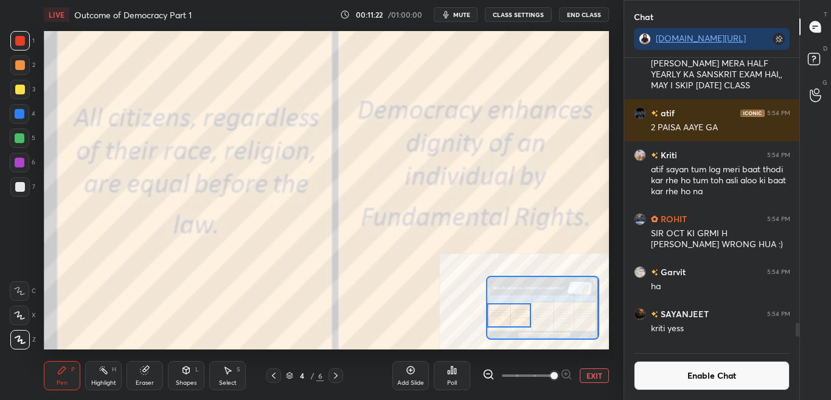
drag, startPoint x: 538, startPoint y: 305, endPoint x: 506, endPoint y: 311, distance: 32.7
click at [506, 311] on div at bounding box center [509, 315] width 44 height 24
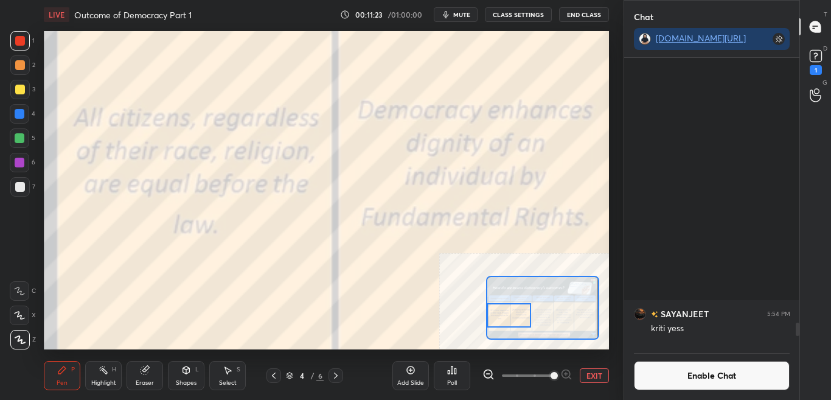
scroll to position [6009, 0]
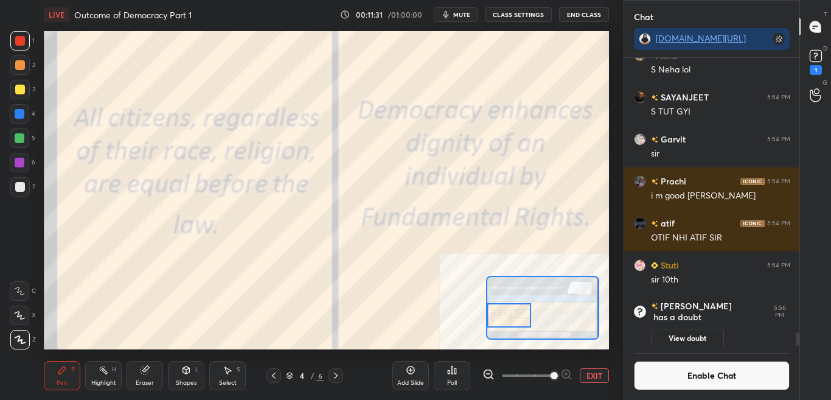
click at [692, 375] on button "Enable Chat" at bounding box center [712, 375] width 156 height 29
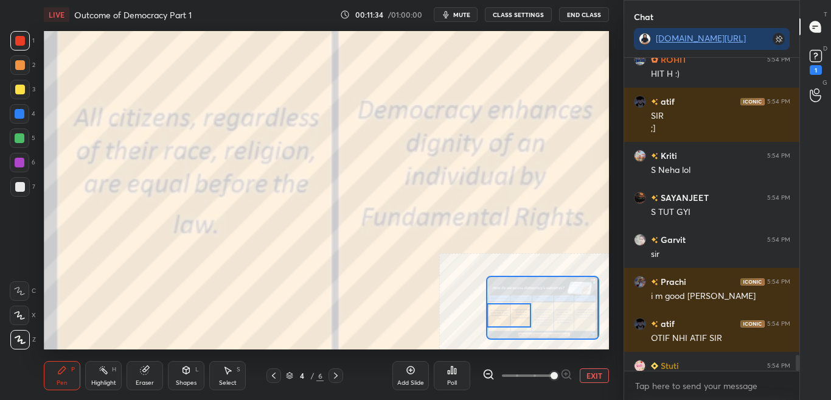
scroll to position [5961, 0]
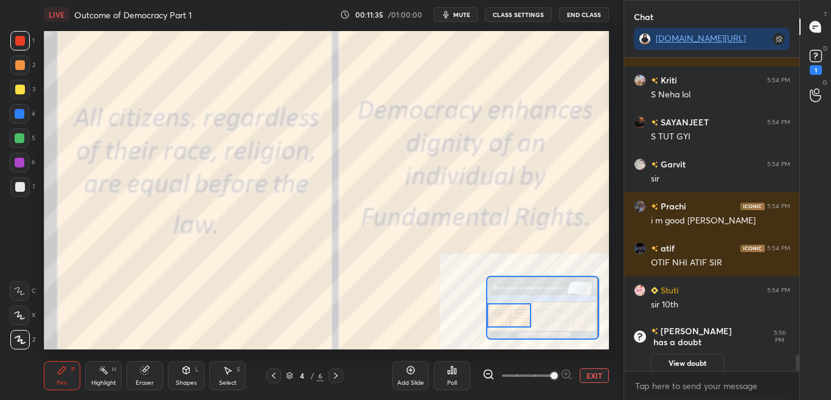
drag, startPoint x: 798, startPoint y: 355, endPoint x: 790, endPoint y: 381, distance: 26.6
click at [793, 382] on div "ROHIT 5:54 PM HIT H :) atif 5:54 PM SIR ;] Kriti 5:54 PM S Neha lol SAYANJEET 5…" at bounding box center [712, 229] width 176 height 342
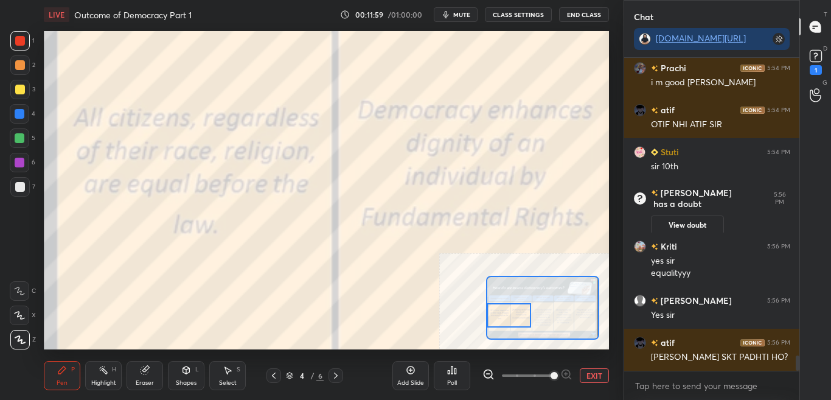
scroll to position [6130, 0]
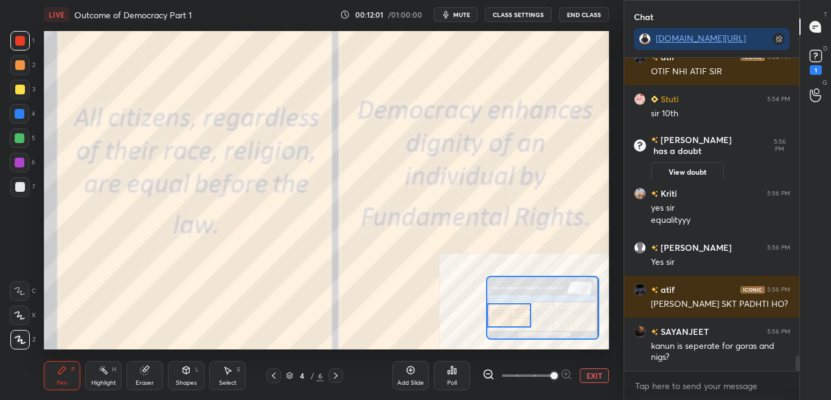
click at [535, 15] on button "CLASS SETTINGS" at bounding box center [518, 14] width 67 height 15
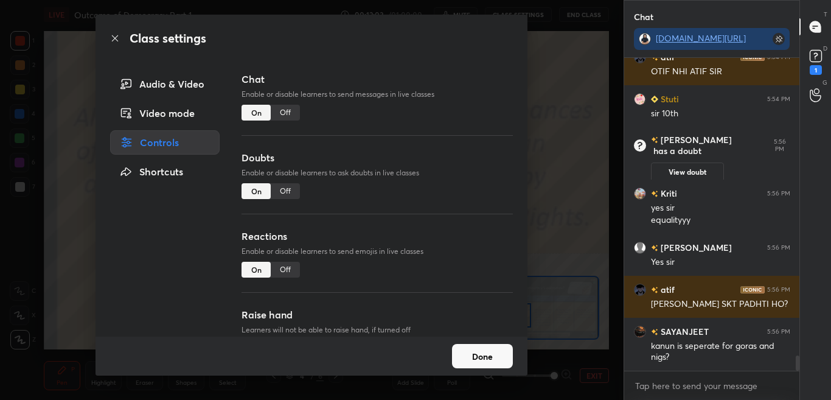
click at [287, 111] on div "Off" at bounding box center [285, 113] width 29 height 16
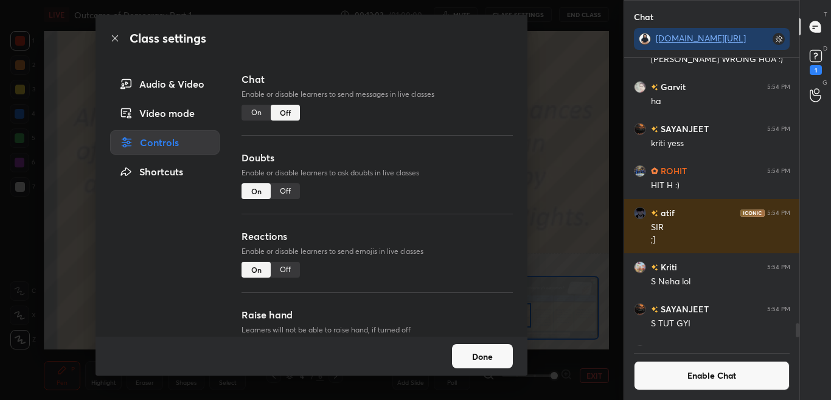
scroll to position [284, 172]
click at [118, 41] on icon at bounding box center [115, 38] width 10 height 10
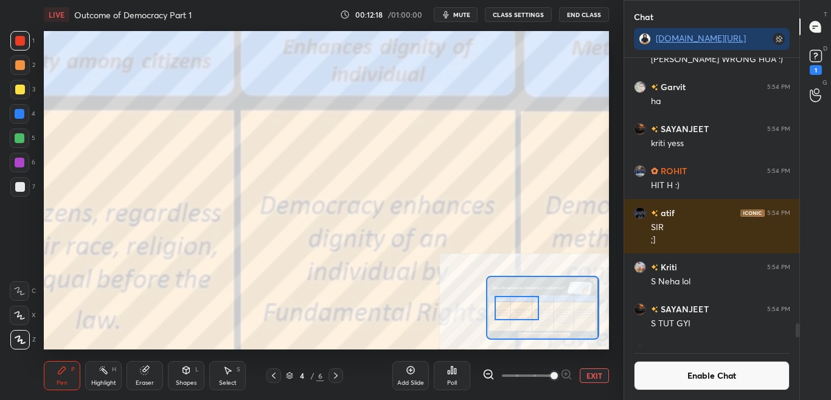
drag, startPoint x: 509, startPoint y: 319, endPoint x: 517, endPoint y: 312, distance: 10.8
click at [517, 312] on div at bounding box center [517, 308] width 44 height 24
click at [704, 381] on button "Enable Chat" at bounding box center [712, 375] width 156 height 29
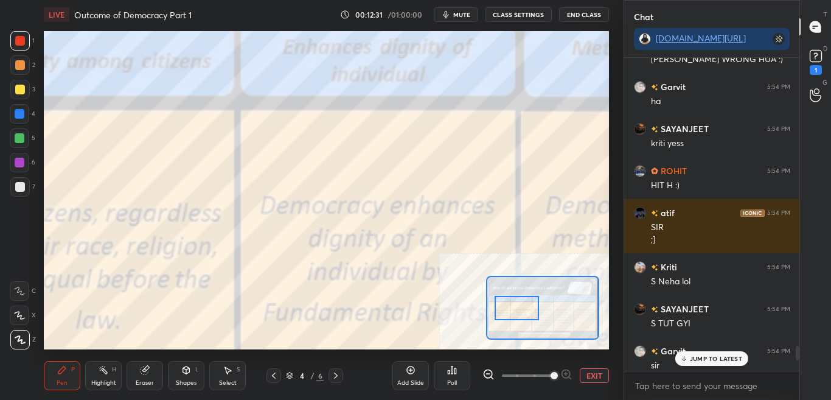
scroll to position [5766, 0]
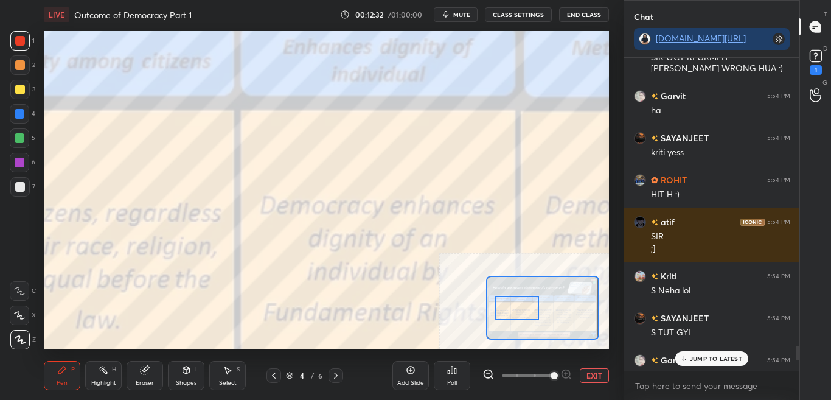
click at [718, 358] on p "JUMP TO LATEST" at bounding box center [716, 358] width 52 height 7
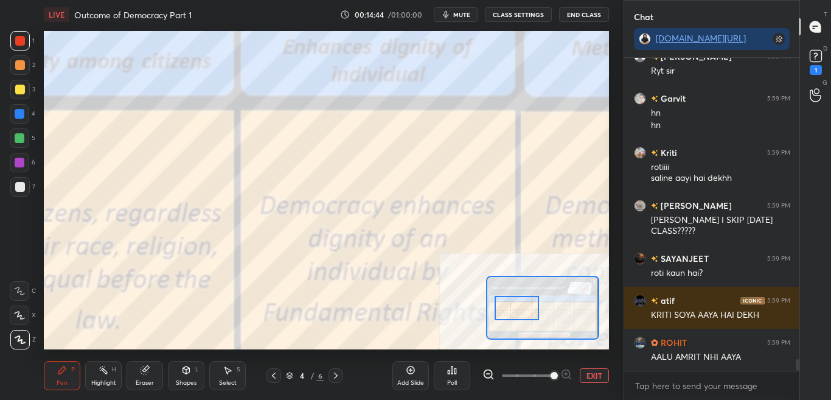
scroll to position [8008, 0]
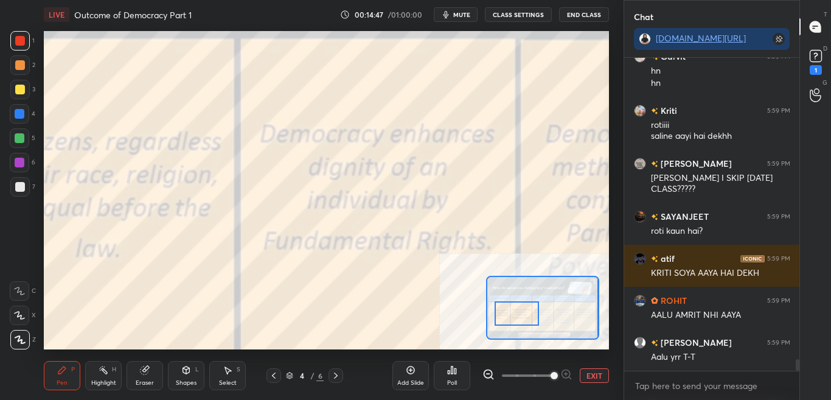
click at [526, 318] on div at bounding box center [517, 313] width 44 height 24
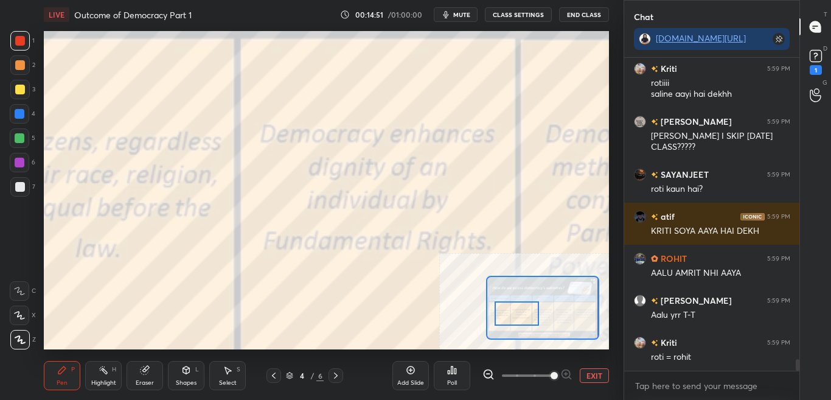
scroll to position [8134, 0]
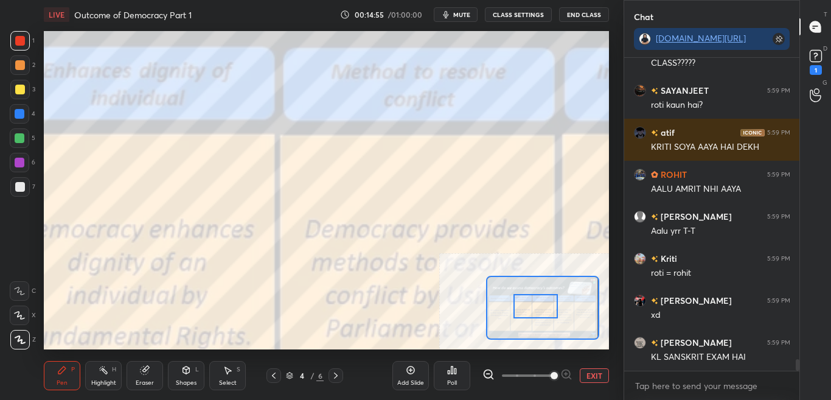
drag, startPoint x: 523, startPoint y: 316, endPoint x: 542, endPoint y: 308, distance: 20.5
click at [542, 308] on div at bounding box center [536, 306] width 44 height 24
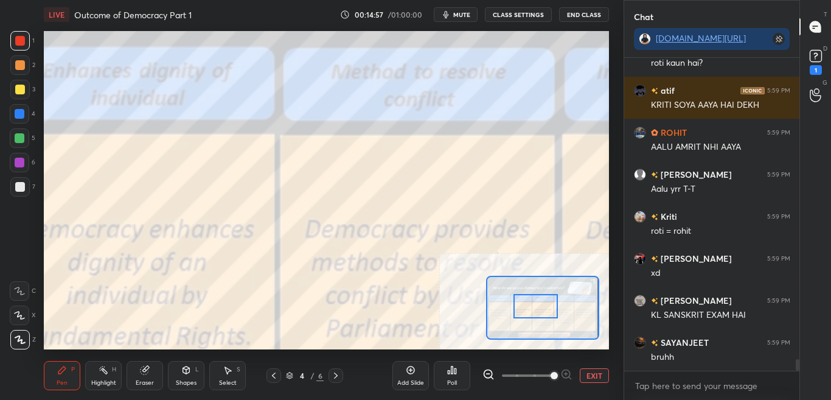
click at [526, 16] on button "CLASS SETTINGS" at bounding box center [518, 14] width 67 height 15
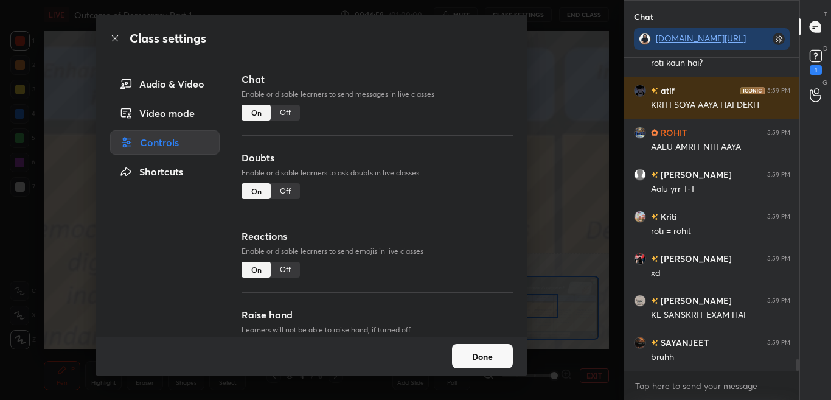
click at [293, 113] on div "Off" at bounding box center [285, 113] width 29 height 16
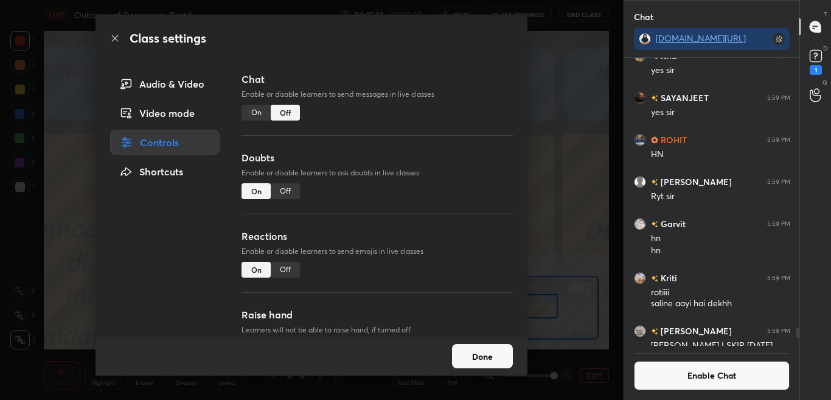
click at [114, 33] on div "Class settings" at bounding box center [312, 38] width 432 height 47
click at [115, 41] on icon at bounding box center [115, 38] width 10 height 10
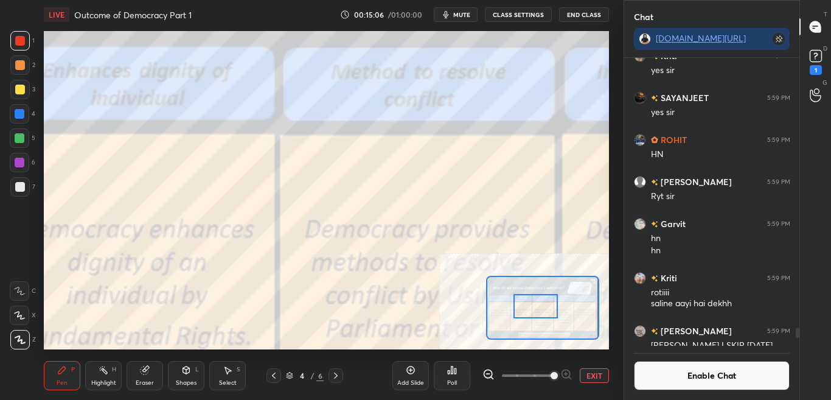
click at [688, 369] on button "Enable Chat" at bounding box center [712, 375] width 156 height 29
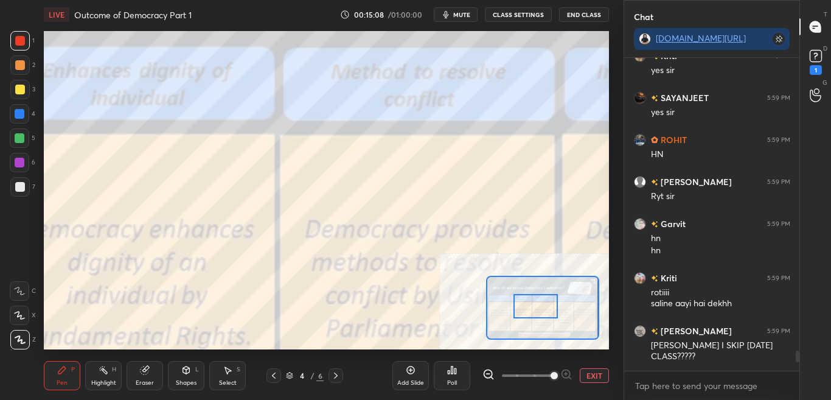
click at [797, 355] on div at bounding box center [798, 356] width 4 height 12
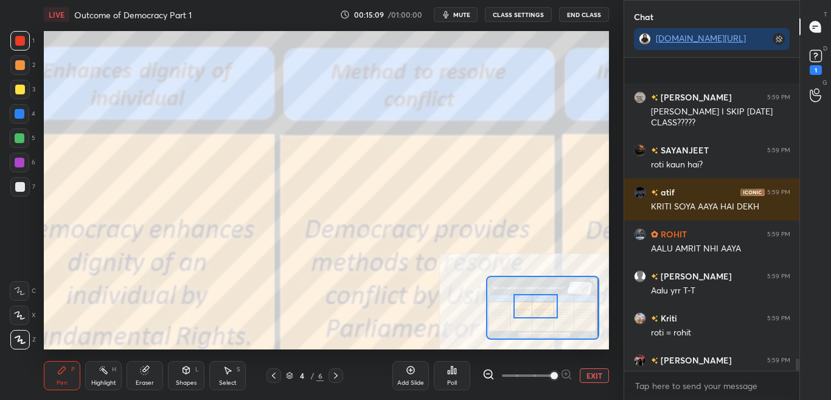
scroll to position [7785, 0]
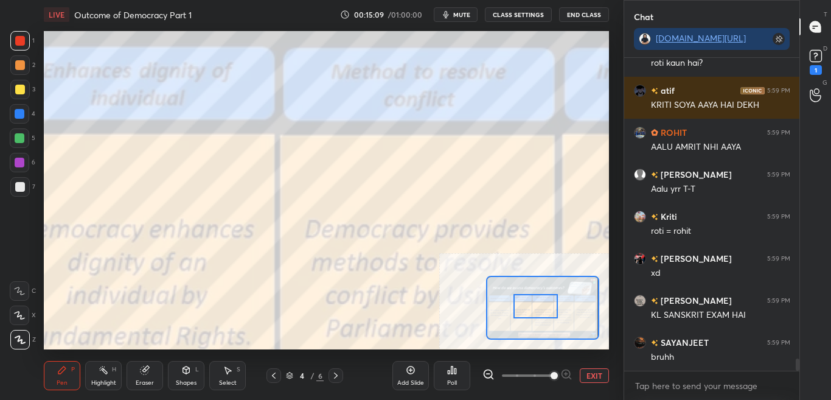
drag, startPoint x: 798, startPoint y: 354, endPoint x: 801, endPoint y: 381, distance: 28.2
click at [801, 381] on div "Chat [DOMAIN_NAME][URL] [PERSON_NAME] 5:59 PM SIR MAY I SKIP [DATE] CLASS????? …" at bounding box center [728, 200] width 208 height 400
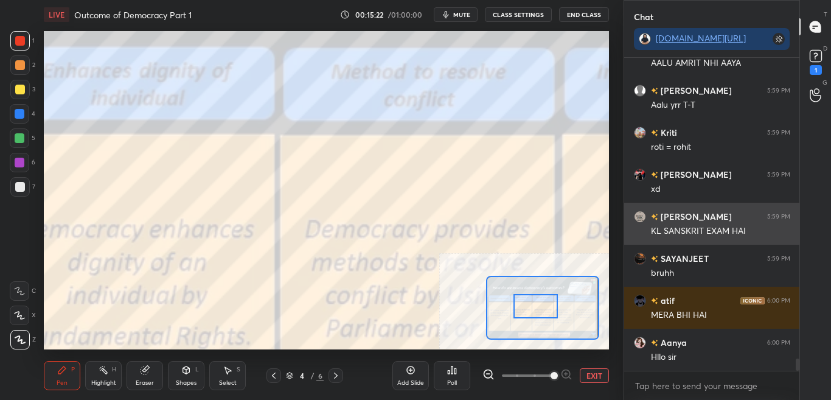
scroll to position [7910, 0]
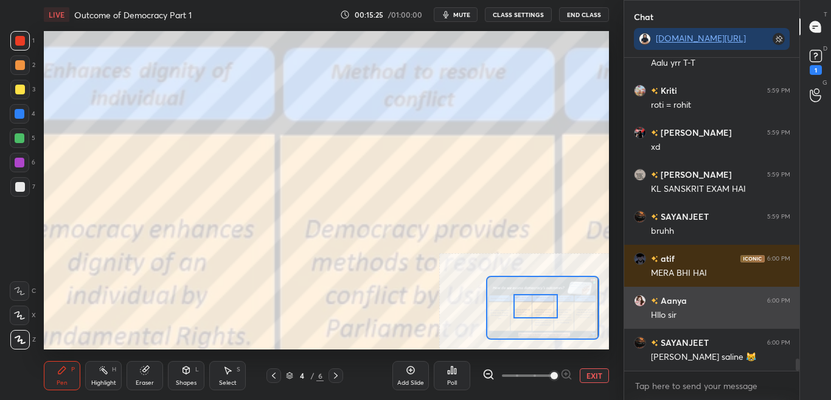
click at [692, 302] on div "[PERSON_NAME] 6:00 PM" at bounding box center [712, 300] width 156 height 13
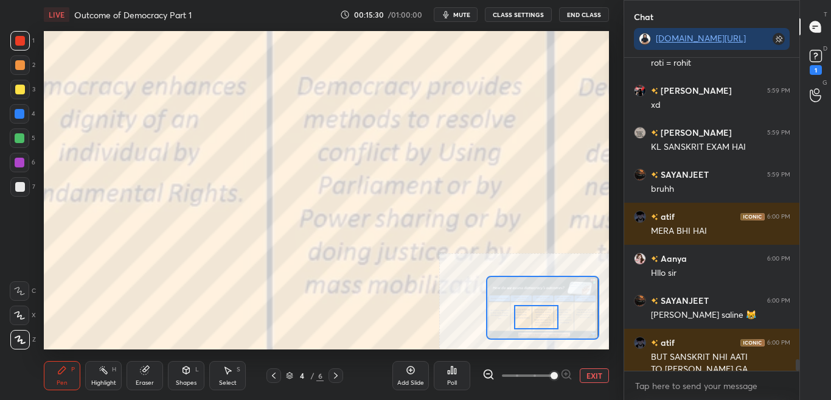
scroll to position [7965, 0]
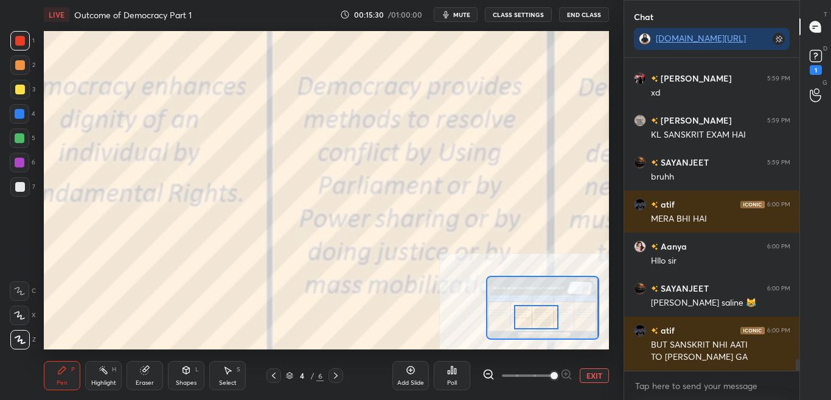
drag, startPoint x: 537, startPoint y: 308, endPoint x: 538, endPoint y: 320, distance: 11.6
click at [538, 320] on div at bounding box center [536, 317] width 44 height 24
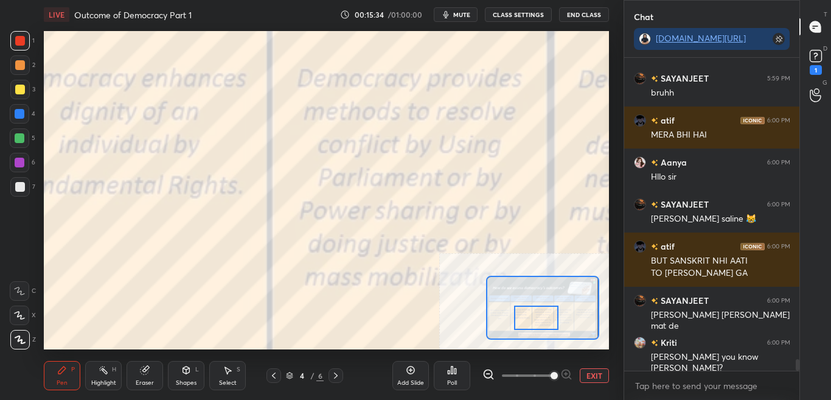
scroll to position [8091, 0]
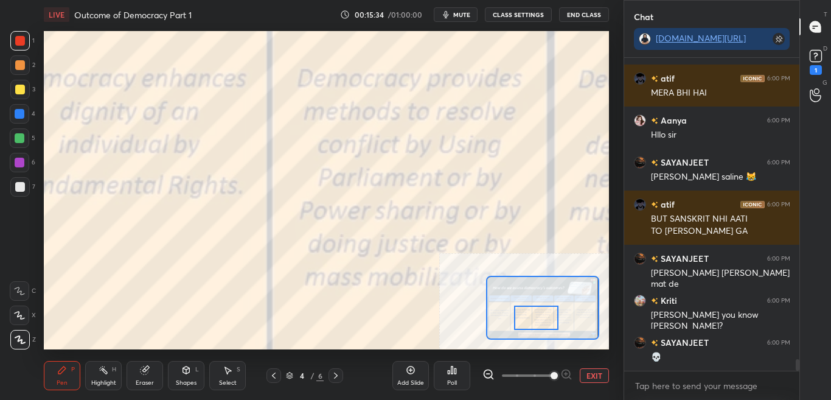
click at [522, 14] on button "CLASS SETTINGS" at bounding box center [518, 14] width 67 height 15
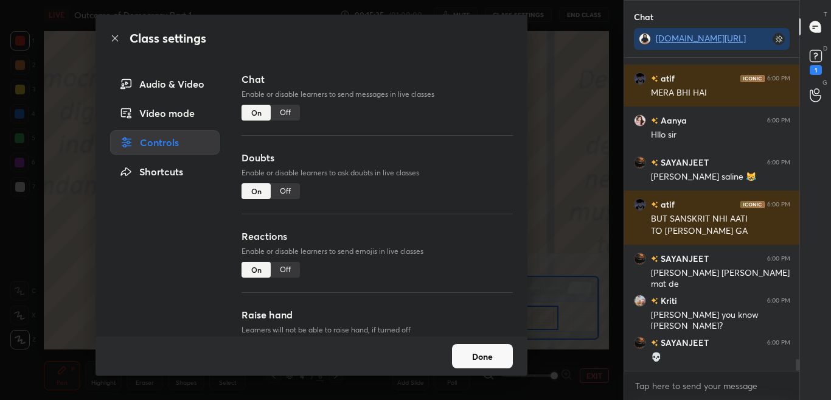
click at [292, 115] on div "Off" at bounding box center [285, 113] width 29 height 16
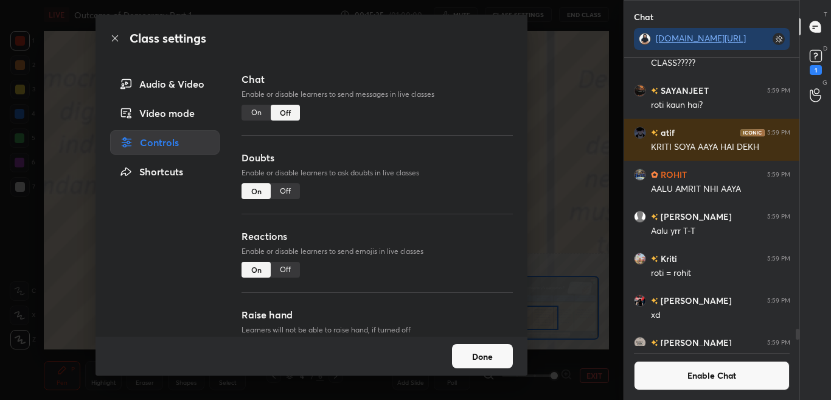
scroll to position [284, 172]
click at [115, 43] on icon at bounding box center [115, 38] width 10 height 10
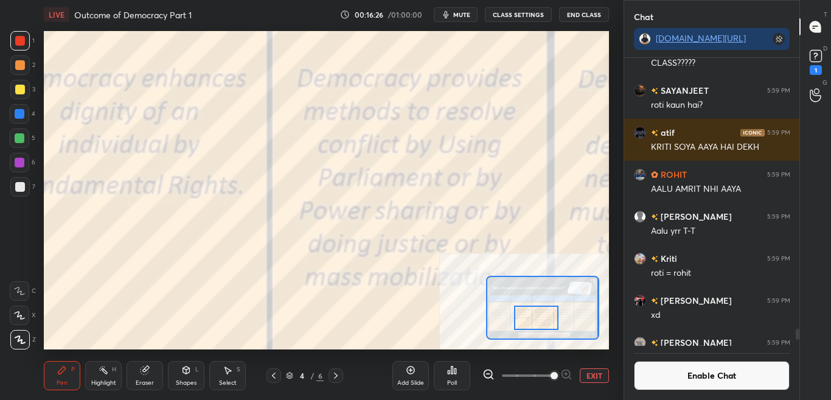
click at [719, 386] on button "Enable Chat" at bounding box center [712, 375] width 156 height 29
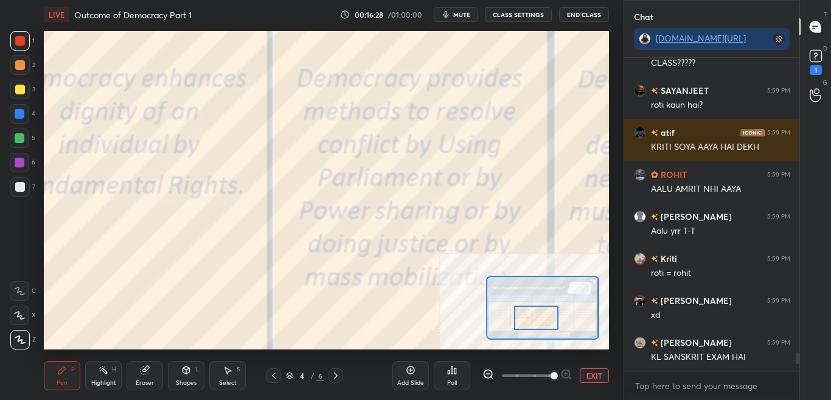
click at [800, 358] on div "T Messages (T) D Doubts (D) 1 G Raise Hand (G)" at bounding box center [816, 200] width 32 height 400
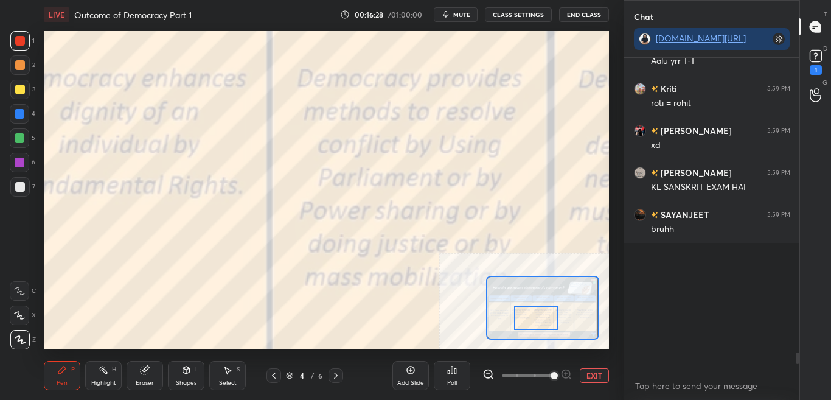
drag, startPoint x: 798, startPoint y: 360, endPoint x: 800, endPoint y: 378, distance: 18.3
click at [800, 377] on div "Chat [DOMAIN_NAME][URL] SAYANJEET 5:58 PM [PERSON_NAME] 5:58 PM kya hai? ha sir…" at bounding box center [728, 200] width 208 height 400
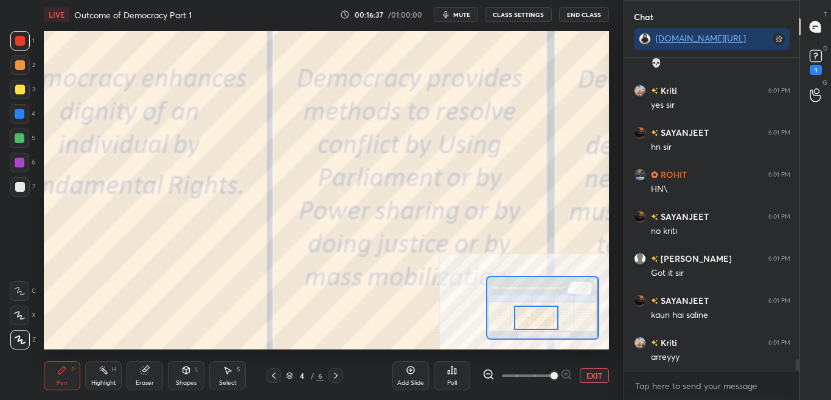
scroll to position [8335, 0]
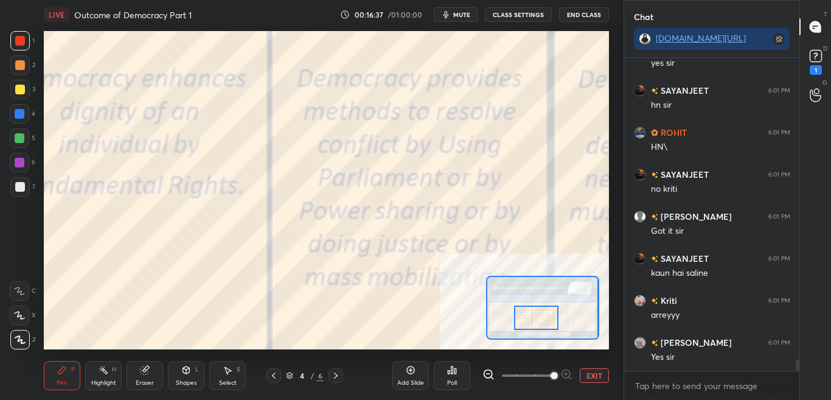
click at [522, 17] on button "CLASS SETTINGS" at bounding box center [518, 14] width 67 height 15
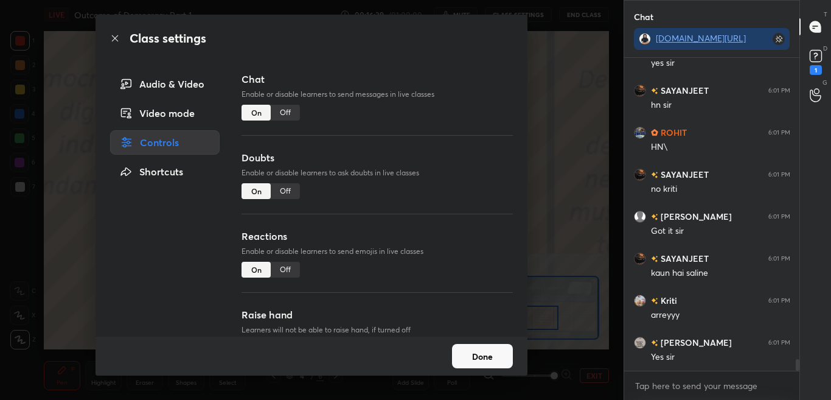
click at [290, 115] on div "Off" at bounding box center [285, 113] width 29 height 16
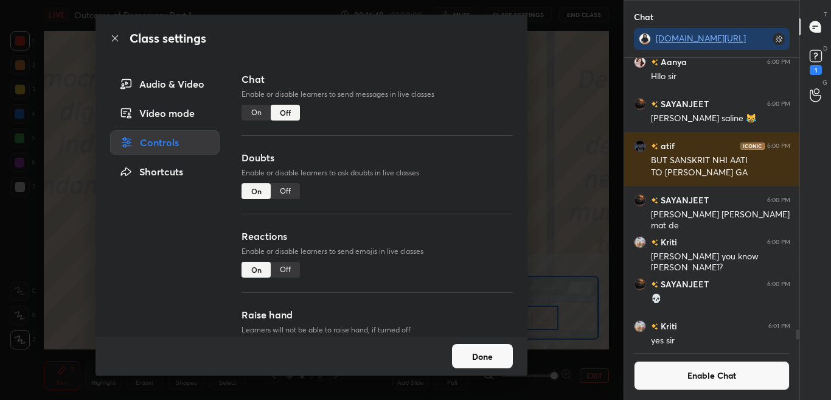
click at [117, 37] on icon at bounding box center [115, 38] width 10 height 10
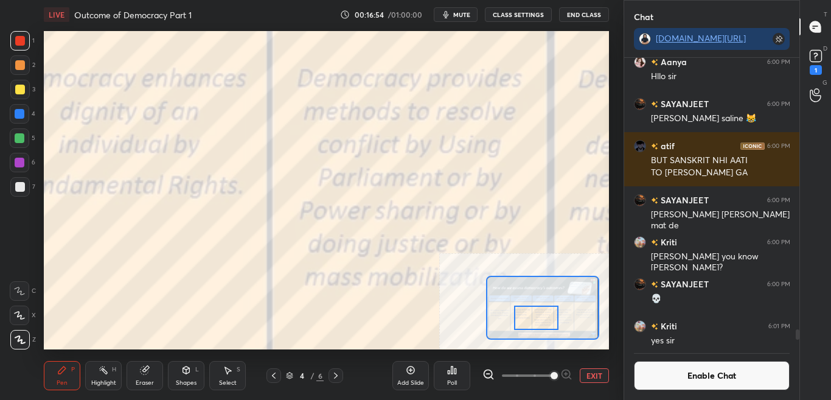
click at [714, 377] on button "Enable Chat" at bounding box center [712, 375] width 156 height 29
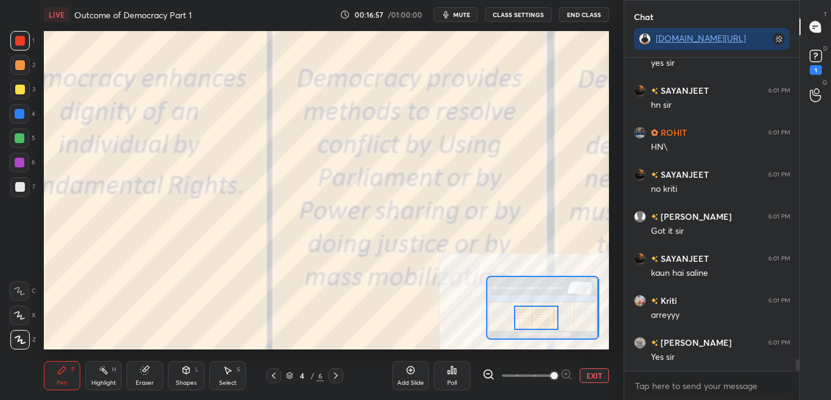
scroll to position [8213, 0]
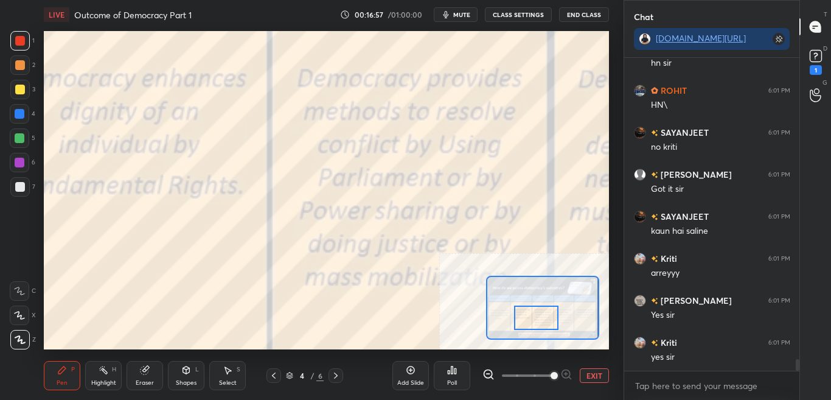
drag, startPoint x: 797, startPoint y: 359, endPoint x: 796, endPoint y: 375, distance: 15.9
click at [796, 375] on div "Kriti 6:01 PM yes [PERSON_NAME] 6:01 PM [PERSON_NAME] 6:01 PM HN\ SAYANJEET 6:0…" at bounding box center [712, 229] width 176 height 342
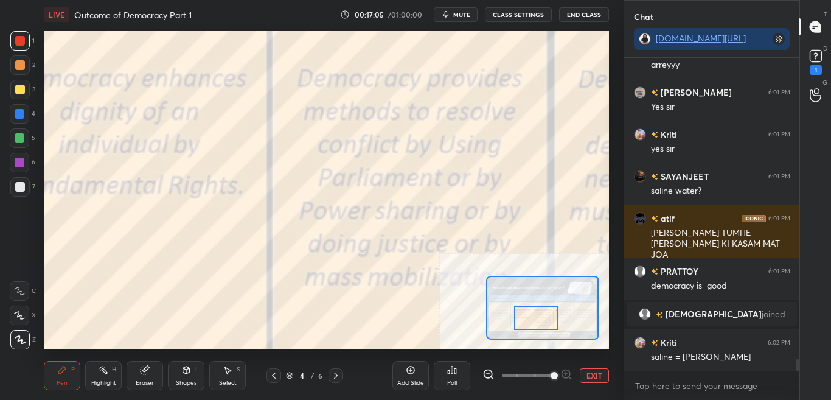
scroll to position [8307, 0]
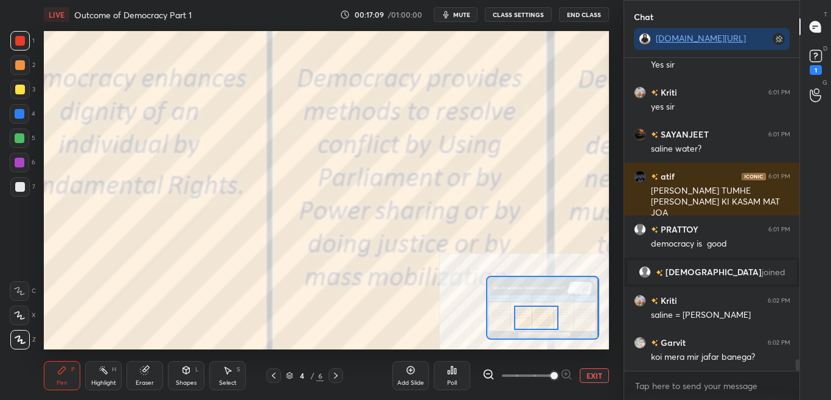
click at [538, 14] on button "CLASS SETTINGS" at bounding box center [518, 14] width 67 height 15
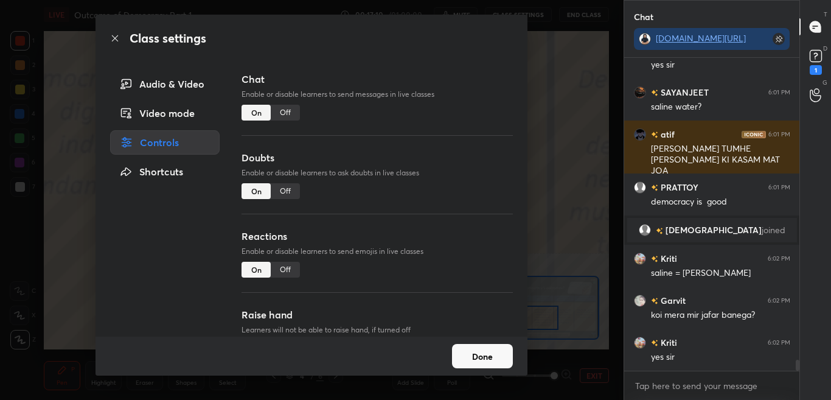
drag, startPoint x: 286, startPoint y: 116, endPoint x: 302, endPoint y: 133, distance: 23.2
click at [287, 116] on div "Off" at bounding box center [285, 113] width 29 height 16
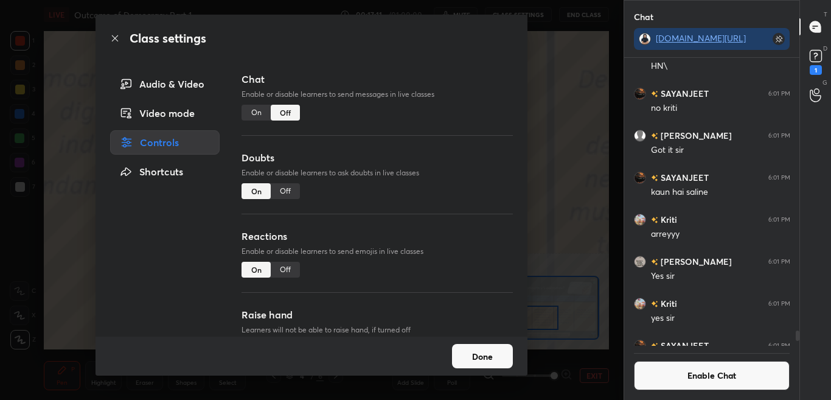
scroll to position [284, 172]
click at [116, 37] on icon at bounding box center [115, 38] width 10 height 10
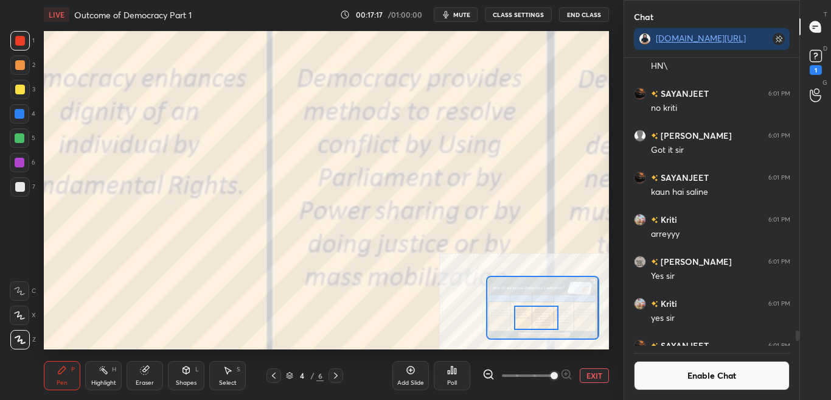
click at [716, 377] on button "Enable Chat" at bounding box center [712, 375] width 156 height 29
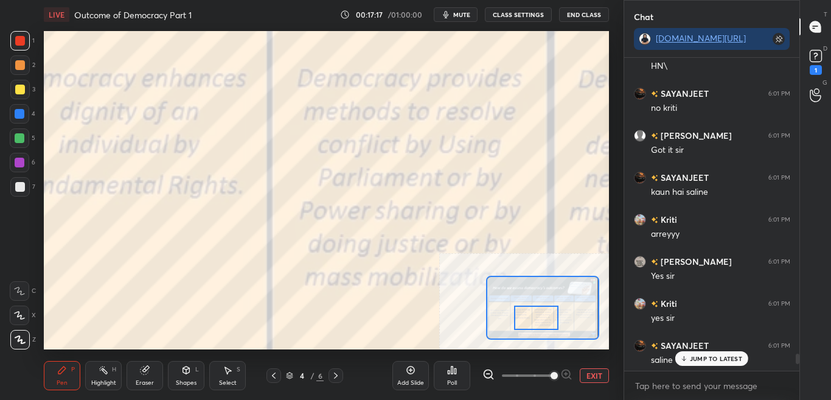
scroll to position [8139, 0]
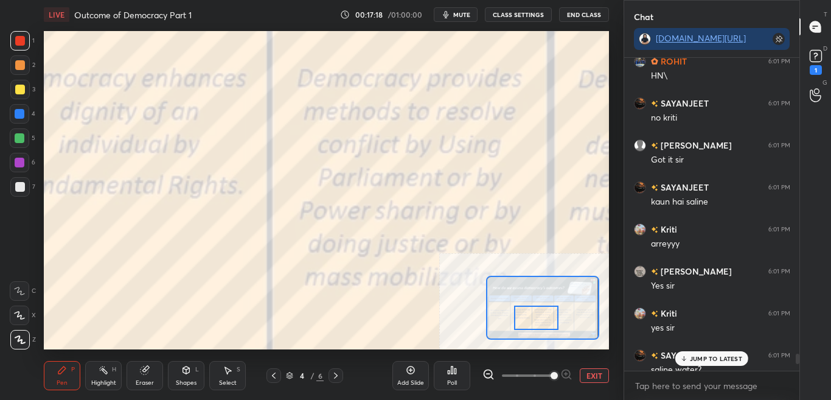
click at [720, 359] on p "JUMP TO LATEST" at bounding box center [716, 358] width 52 height 7
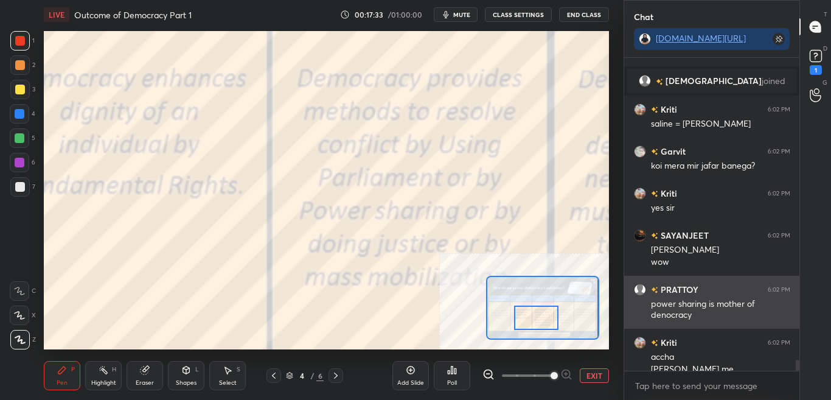
scroll to position [8563, 0]
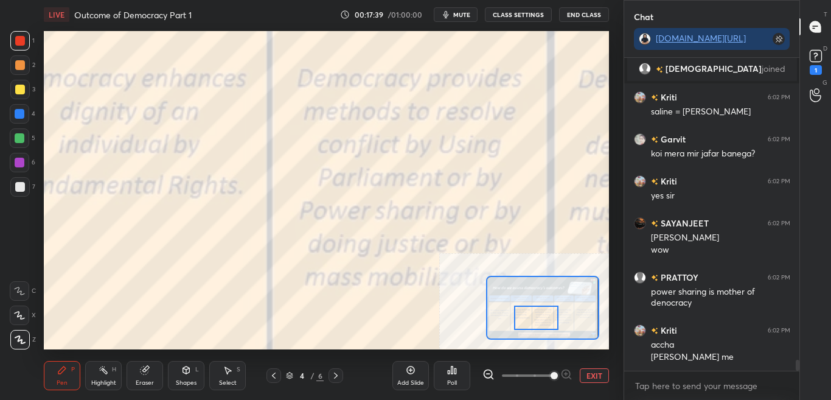
click at [540, 21] on div "LIVE Outcome of Democracy Part 1 00:17:39 / 01:00:00 mute CLASS SETTINGS End Cl…" at bounding box center [326, 14] width 565 height 29
click at [528, 12] on button "CLASS SETTINGS" at bounding box center [518, 14] width 67 height 15
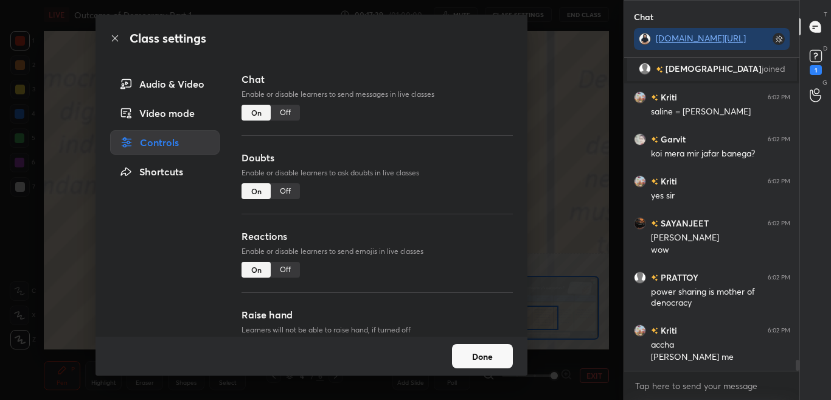
click at [518, 11] on div "Class settings Audio & Video Video mode Controls Shortcuts Chat Enable or disab…" at bounding box center [312, 200] width 624 height 400
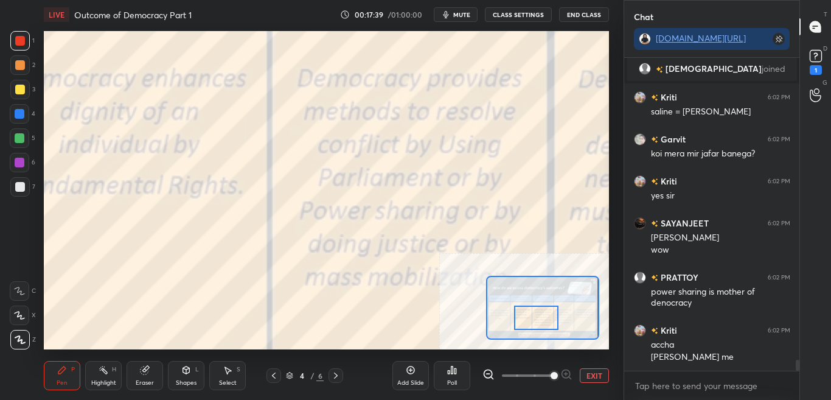
scroll to position [8605, 0]
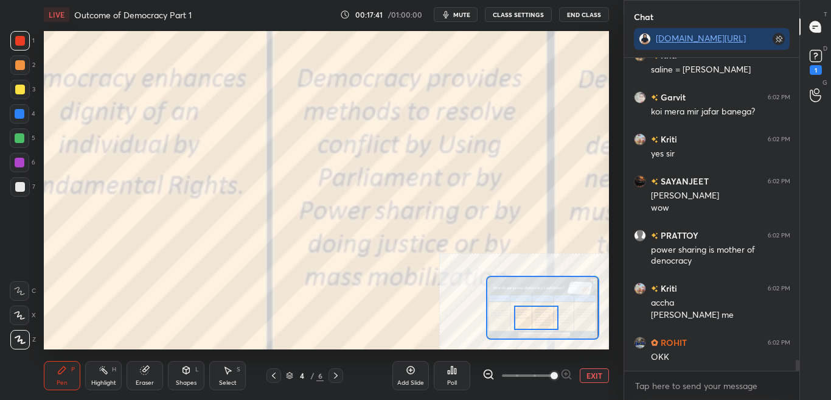
click at [528, 12] on button "CLASS SETTINGS" at bounding box center [518, 14] width 67 height 15
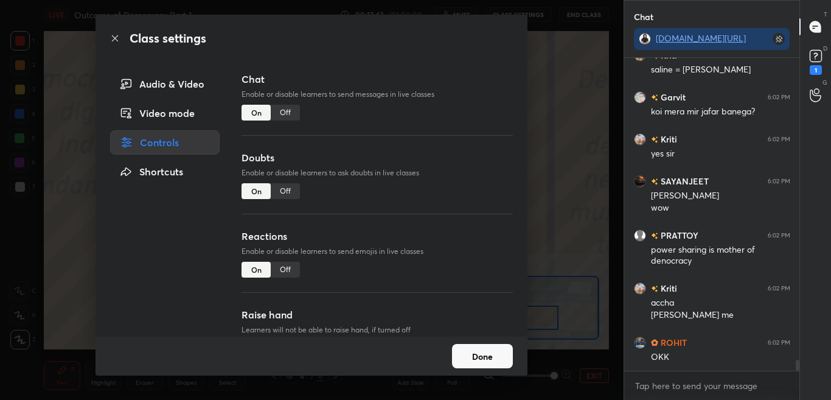
click at [290, 115] on div "Off" at bounding box center [285, 113] width 29 height 16
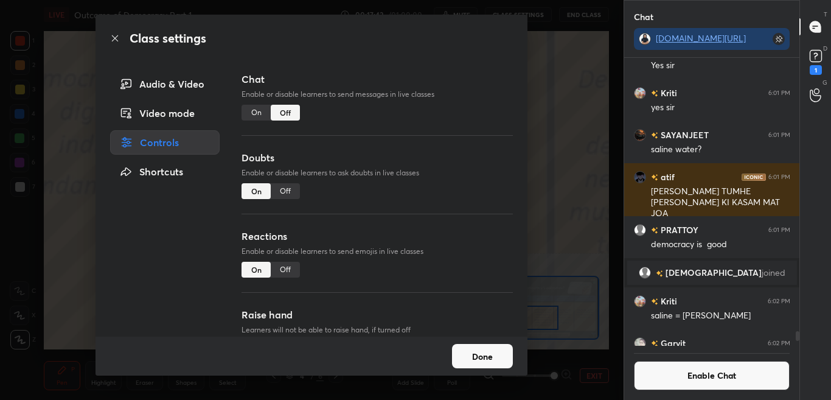
scroll to position [284, 172]
click at [113, 39] on icon at bounding box center [115, 38] width 10 height 10
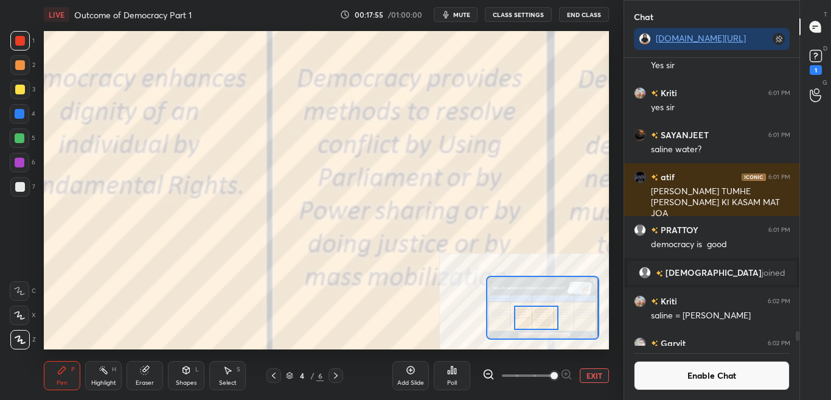
click at [740, 377] on button "Enable Chat" at bounding box center [712, 375] width 156 height 29
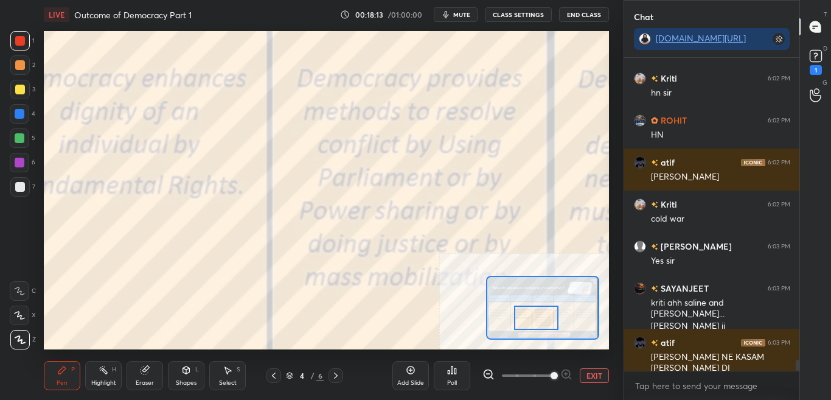
scroll to position [8883, 0]
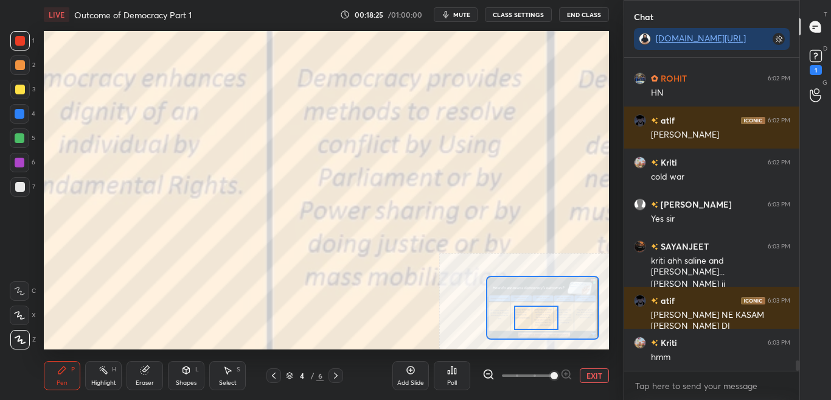
click at [534, 16] on button "CLASS SETTINGS" at bounding box center [518, 14] width 67 height 15
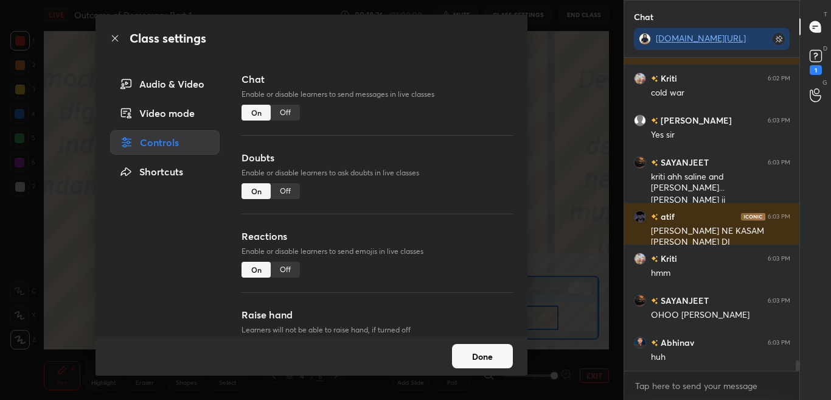
click at [288, 111] on div "Off" at bounding box center [285, 113] width 29 height 16
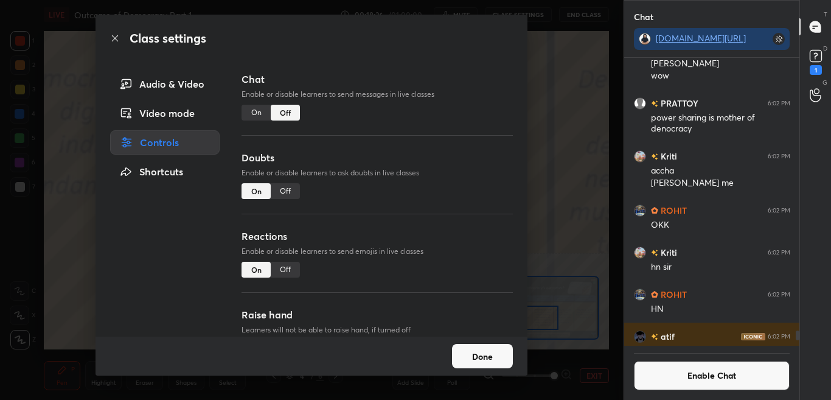
scroll to position [284, 172]
click at [113, 41] on icon at bounding box center [115, 38] width 6 height 6
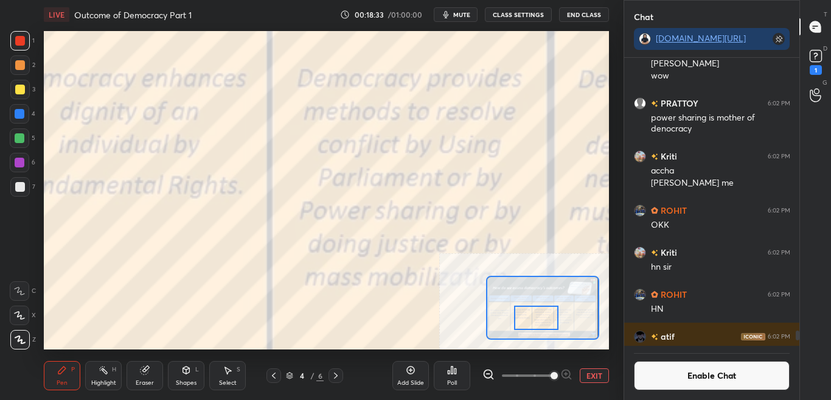
click at [706, 390] on div "Enable Chat" at bounding box center [712, 373] width 176 height 54
click at [711, 381] on button "Enable Chat" at bounding box center [712, 375] width 156 height 29
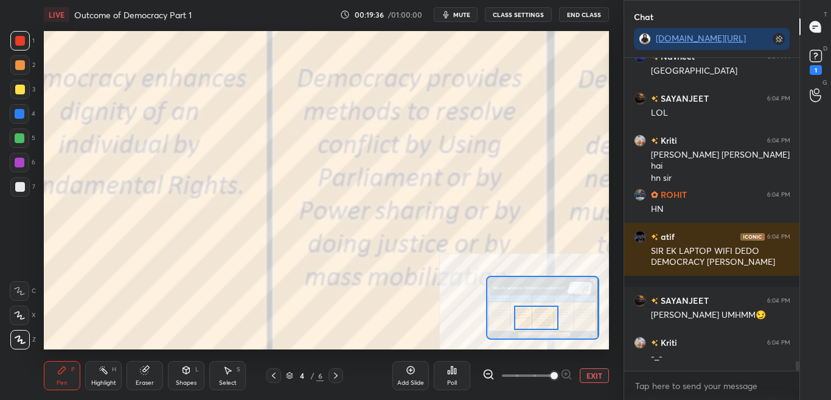
scroll to position [9646, 0]
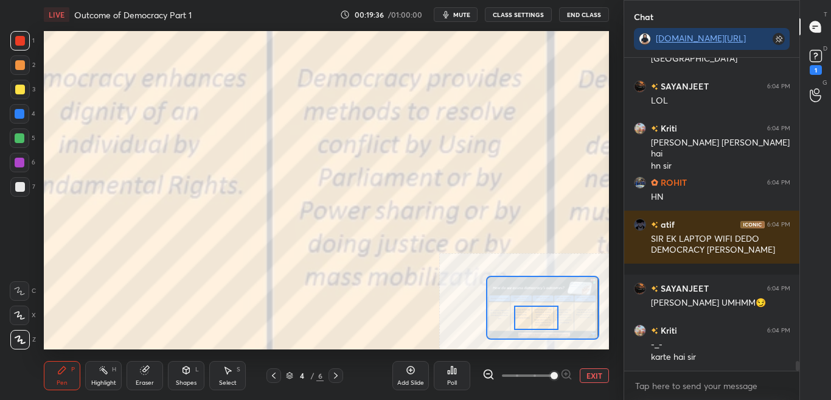
click at [596, 375] on button "EXIT" at bounding box center [594, 375] width 29 height 15
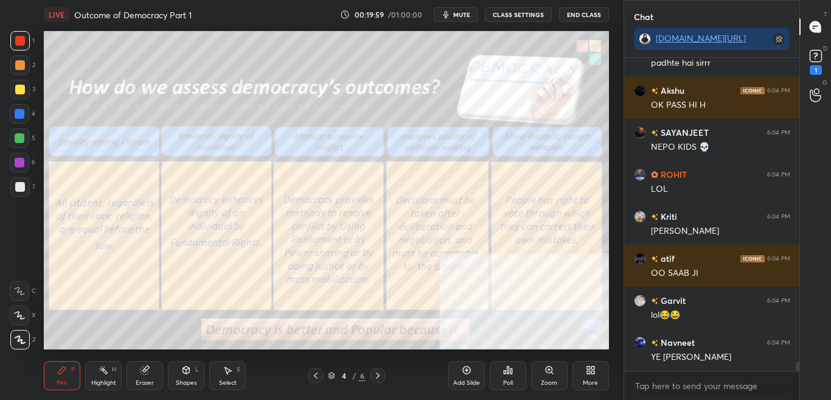
scroll to position [10182, 0]
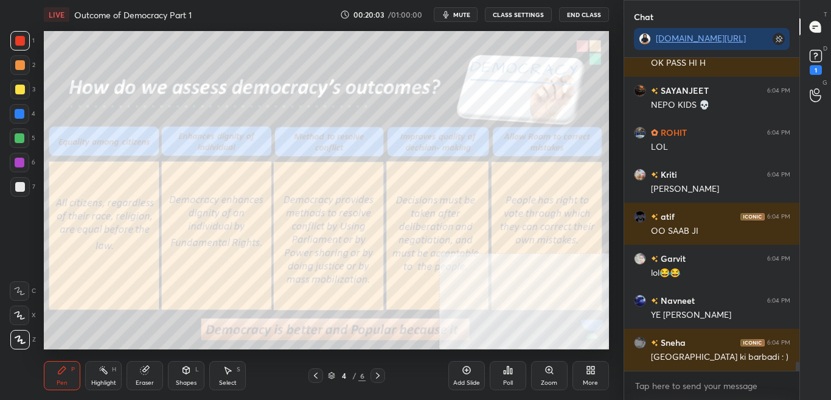
click at [526, 5] on div "LIVE Outcome of Democracy Part 1 00:20:03 / 01:00:00 mute CLASS SETTINGS End Cl…" at bounding box center [326, 14] width 565 height 29
click at [528, 15] on button "CLASS SETTINGS" at bounding box center [518, 14] width 67 height 15
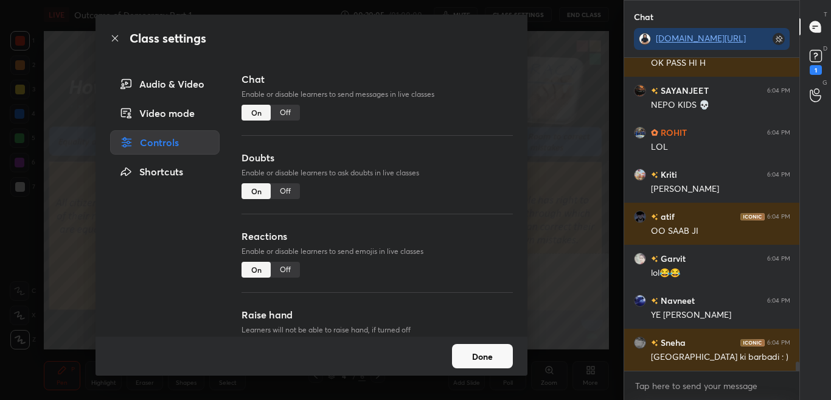
click at [287, 110] on div "Off" at bounding box center [285, 113] width 29 height 16
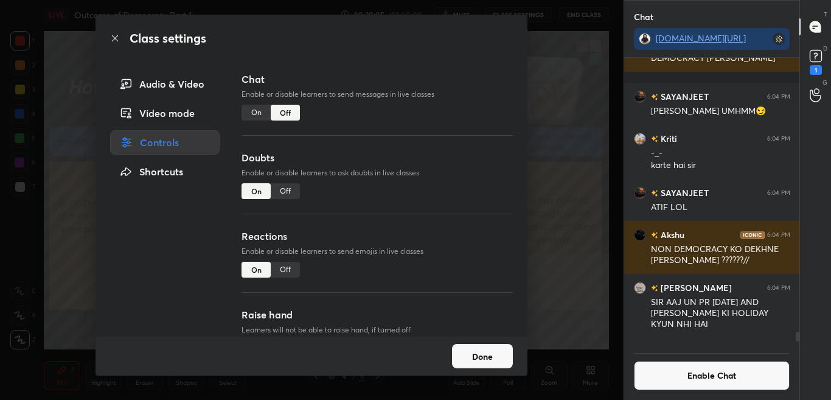
scroll to position [284, 172]
drag, startPoint x: 111, startPoint y: 38, endPoint x: 120, endPoint y: 48, distance: 12.9
click at [110, 40] on icon at bounding box center [115, 38] width 10 height 10
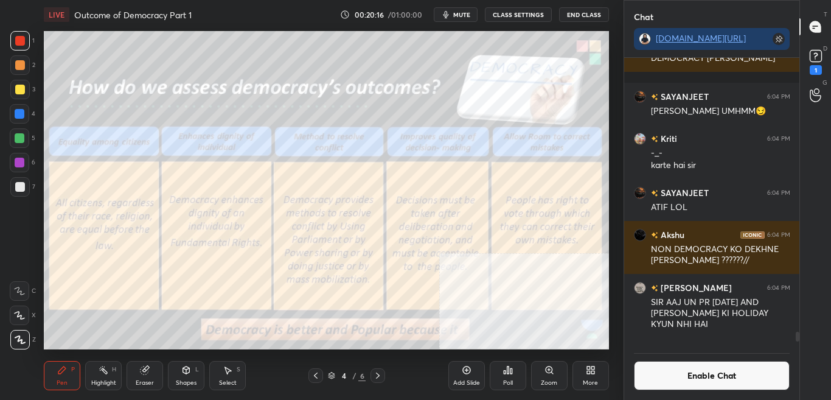
click at [552, 386] on div "Zoom" at bounding box center [549, 375] width 37 height 29
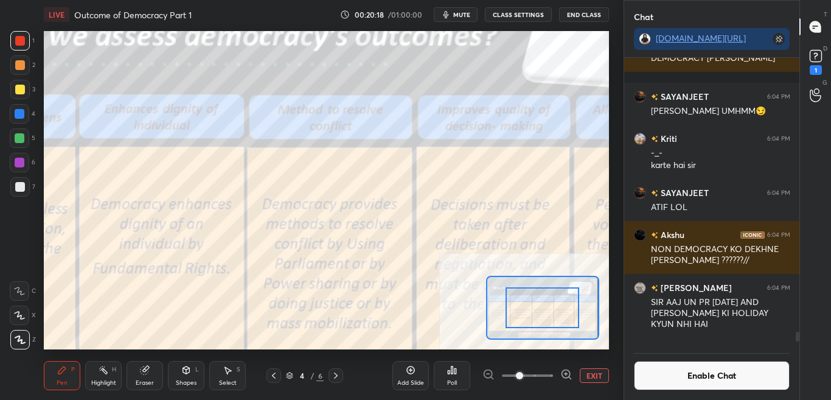
click at [564, 380] on icon at bounding box center [566, 374] width 12 height 12
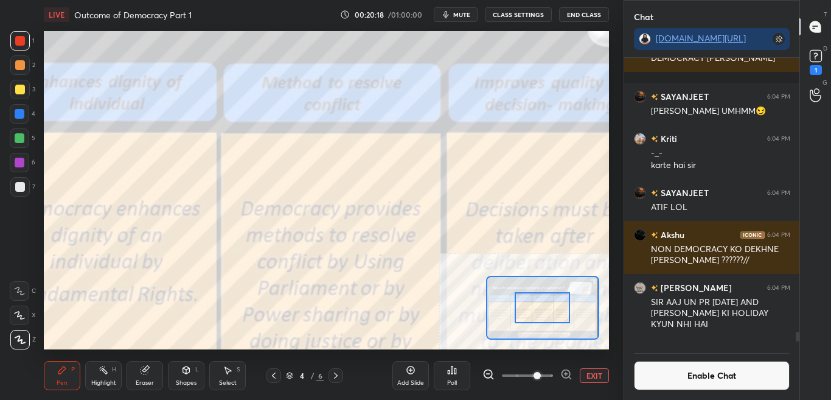
click at [564, 380] on icon at bounding box center [566, 374] width 12 height 12
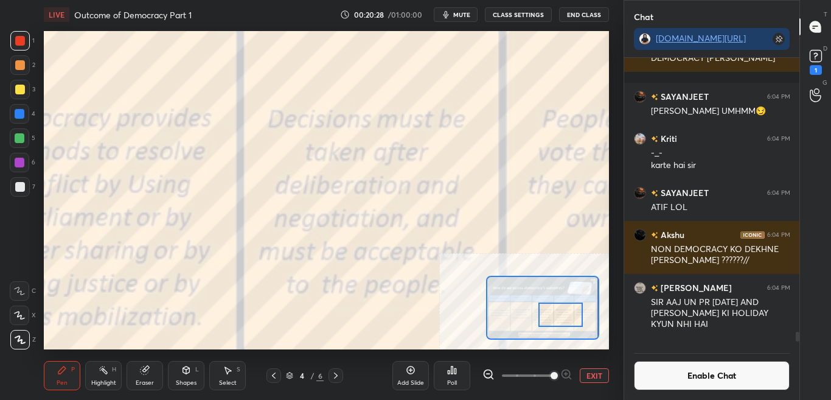
drag, startPoint x: 546, startPoint y: 307, endPoint x: 565, endPoint y: 307, distance: 18.9
click at [565, 313] on div at bounding box center [560, 314] width 44 height 24
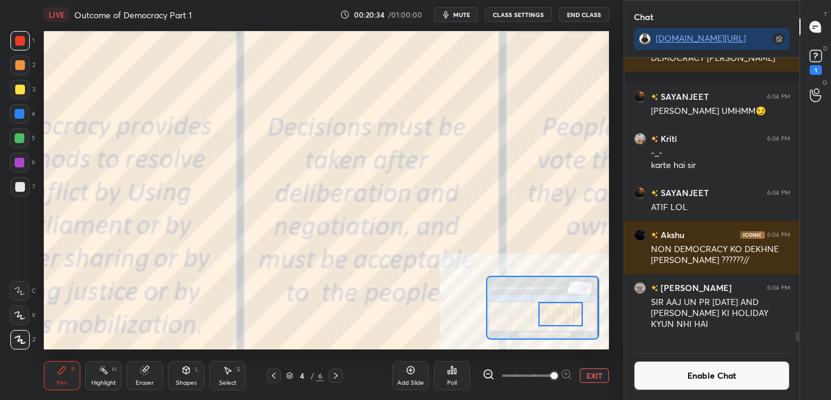
click at [745, 377] on button "Enable Chat" at bounding box center [712, 375] width 156 height 29
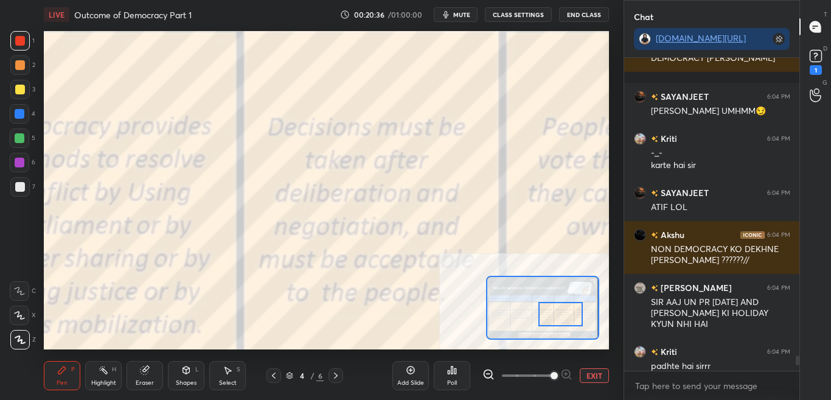
scroll to position [9882, 0]
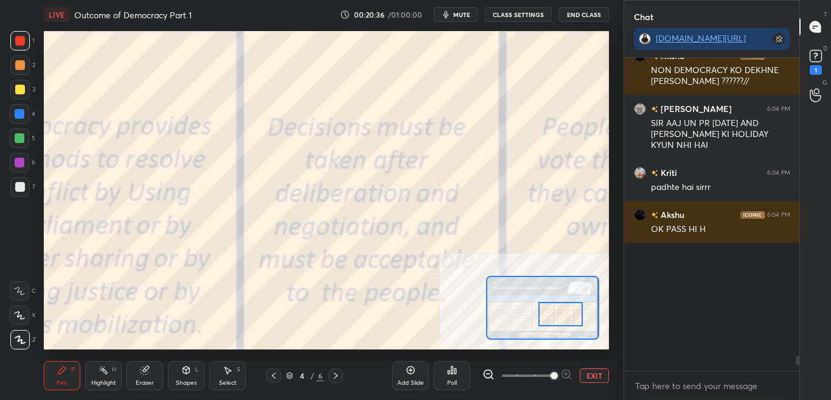
drag, startPoint x: 796, startPoint y: 359, endPoint x: 795, endPoint y: 375, distance: 16.5
click at [795, 375] on div "Ankit 6:03 PM hn SAYANJEET 6:03 PM [PERSON_NAME] 6:03 PM hn sir atif 6:04 PM KI…" at bounding box center [712, 229] width 176 height 342
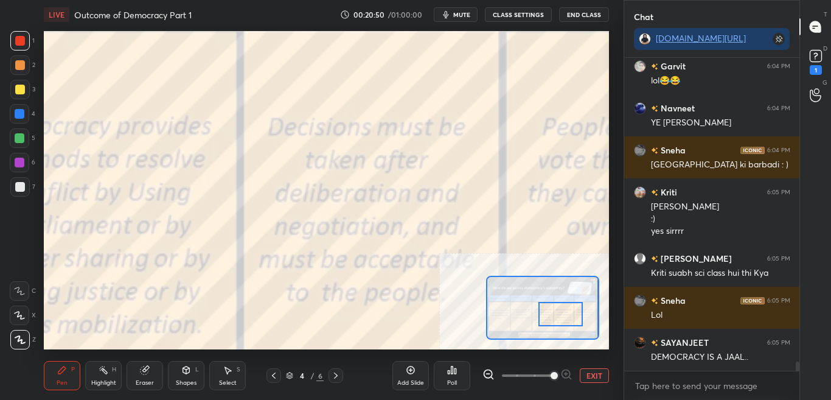
scroll to position [10116, 0]
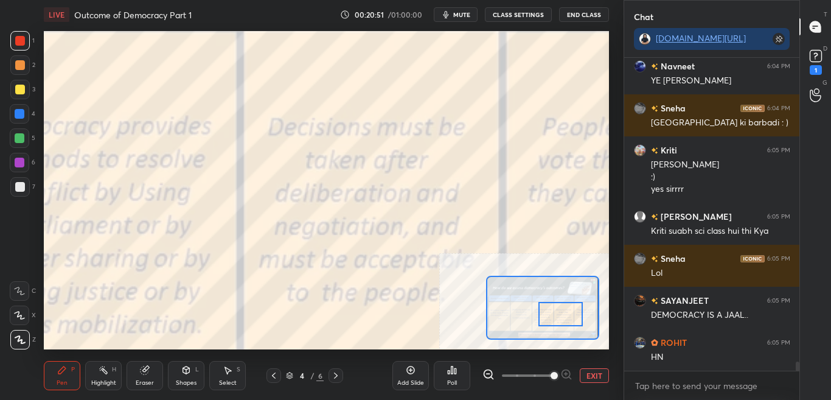
click at [515, 13] on button "CLASS SETTINGS" at bounding box center [518, 14] width 67 height 15
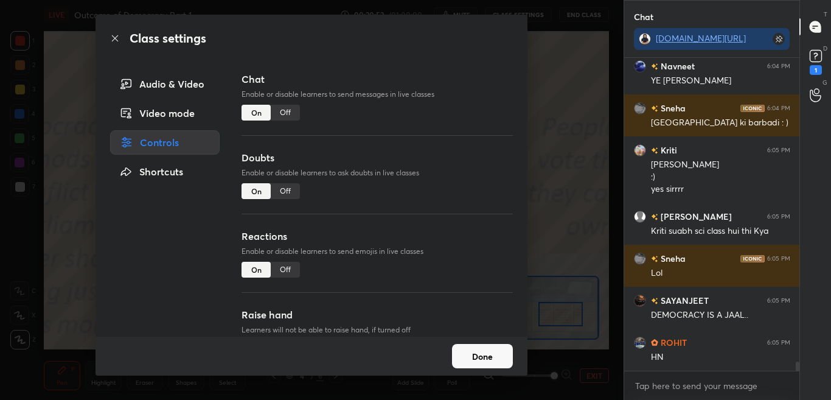
click at [290, 111] on div "Off" at bounding box center [285, 113] width 29 height 16
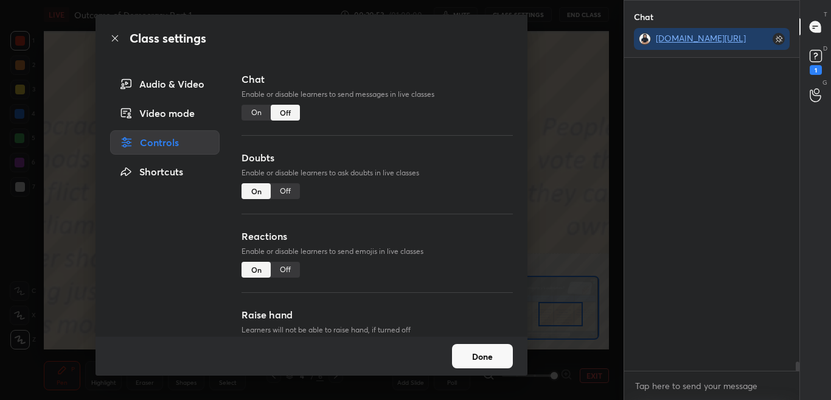
scroll to position [284, 172]
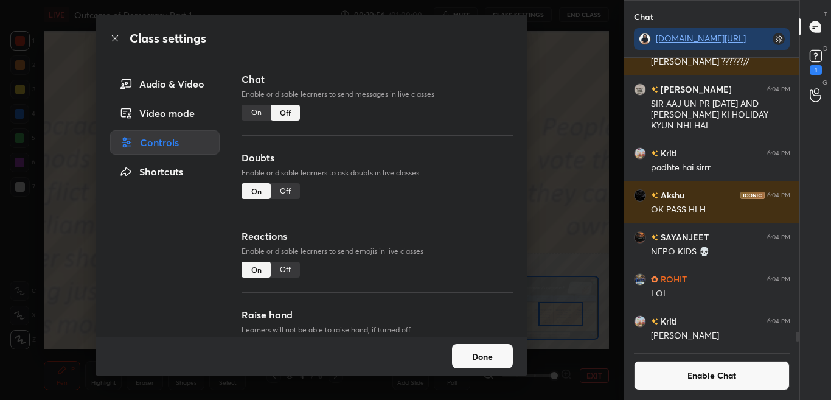
click at [117, 41] on icon at bounding box center [115, 38] width 10 height 10
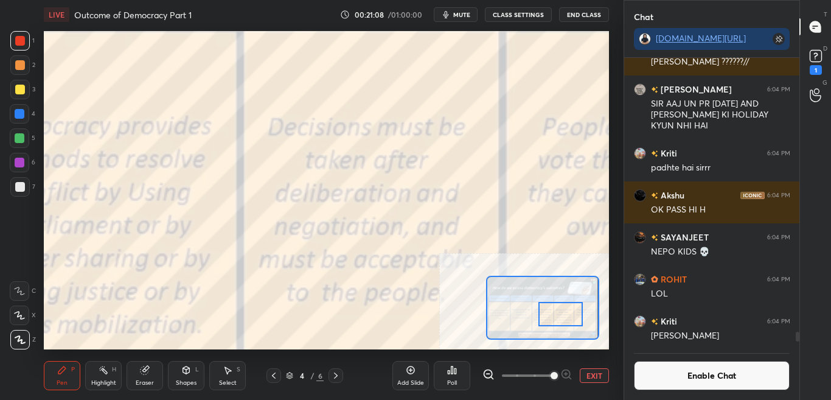
click at [723, 385] on button "Enable Chat" at bounding box center [712, 375] width 156 height 29
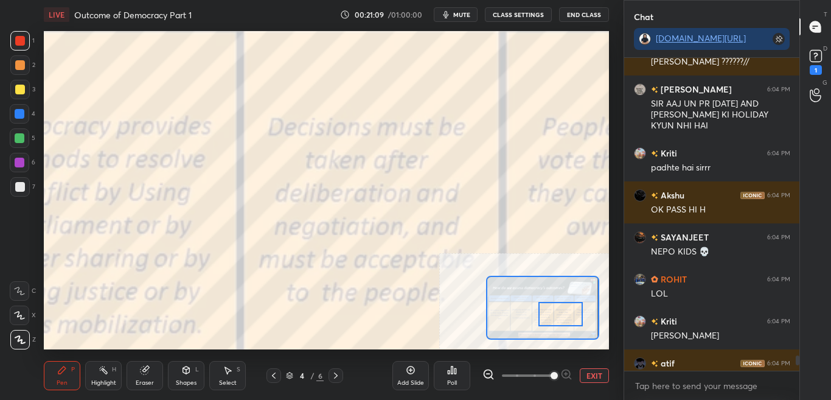
scroll to position [309, 172]
click at [795, 361] on div at bounding box center [795, 214] width 7 height 313
click at [795, 367] on div at bounding box center [795, 214] width 7 height 313
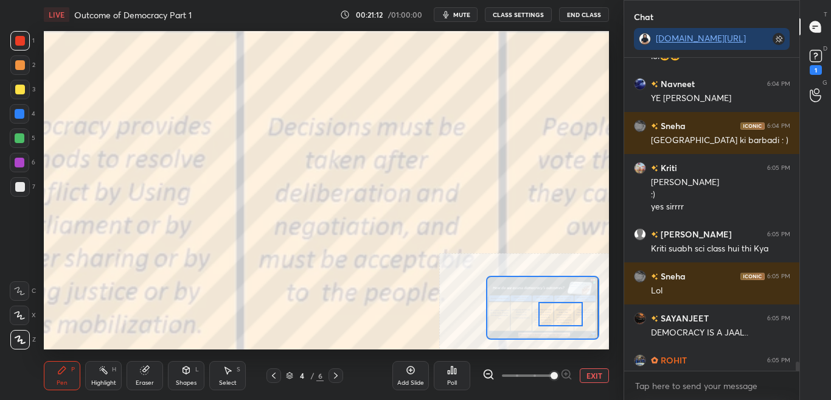
drag, startPoint x: 796, startPoint y: 360, endPoint x: 796, endPoint y: 378, distance: 18.3
click at [796, 376] on div "[PERSON_NAME] 6:04 PM lol😂😂 [PERSON_NAME] 6:04 PM YE UGENDA [PERSON_NAME] 6:04 …" at bounding box center [712, 229] width 176 height 342
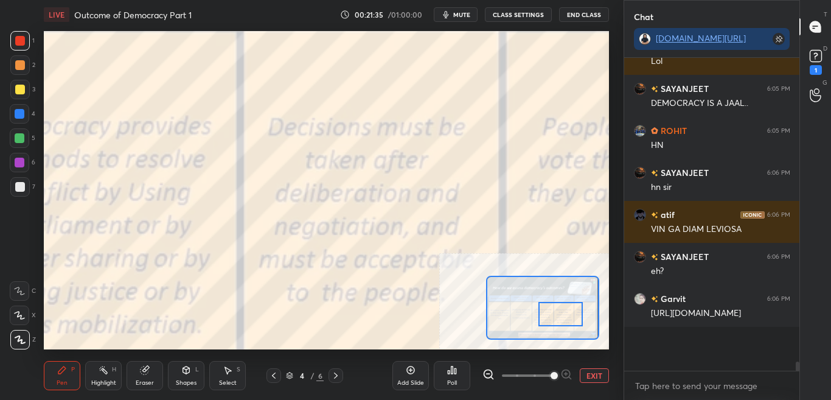
scroll to position [10324, 0]
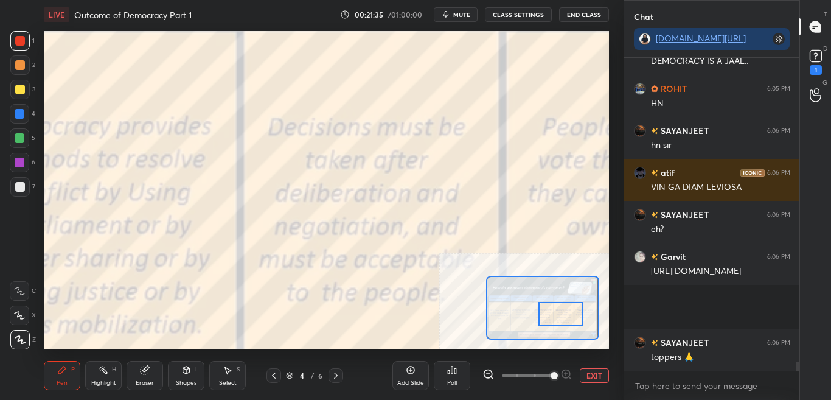
click at [515, 15] on button "CLASS SETTINGS" at bounding box center [518, 14] width 67 height 15
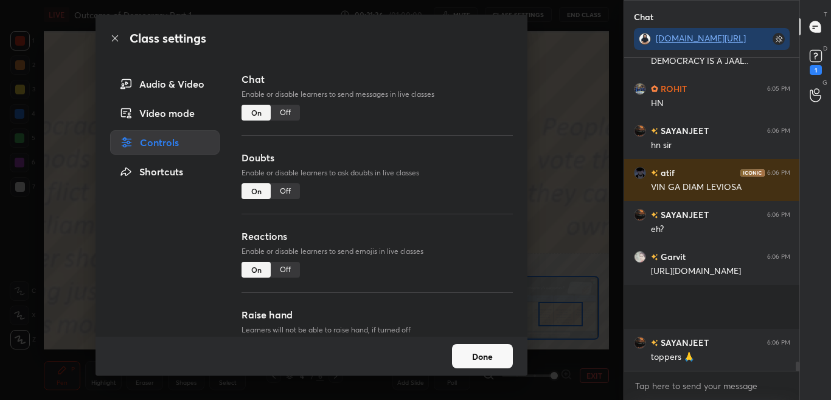
click at [285, 114] on div "Off" at bounding box center [285, 113] width 29 height 16
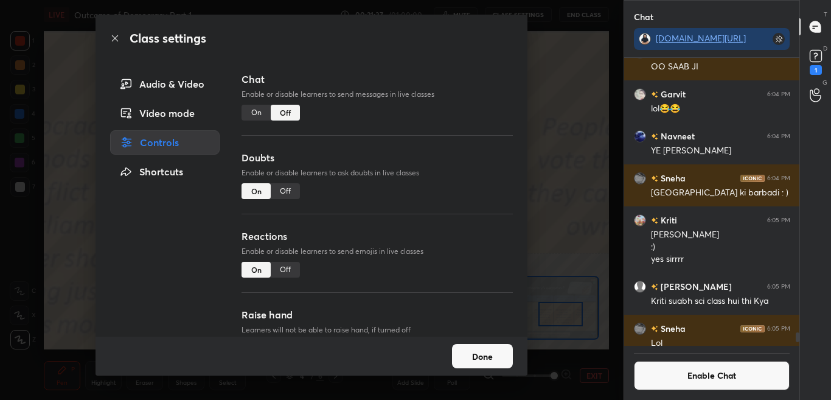
drag, startPoint x: 117, startPoint y: 40, endPoint x: 123, endPoint y: 46, distance: 8.6
click at [117, 41] on icon at bounding box center [115, 38] width 10 height 10
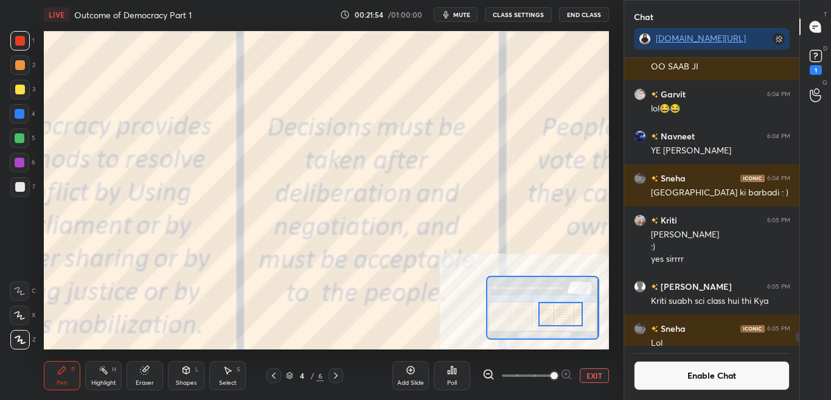
click at [731, 374] on button "Enable Chat" at bounding box center [712, 375] width 156 height 29
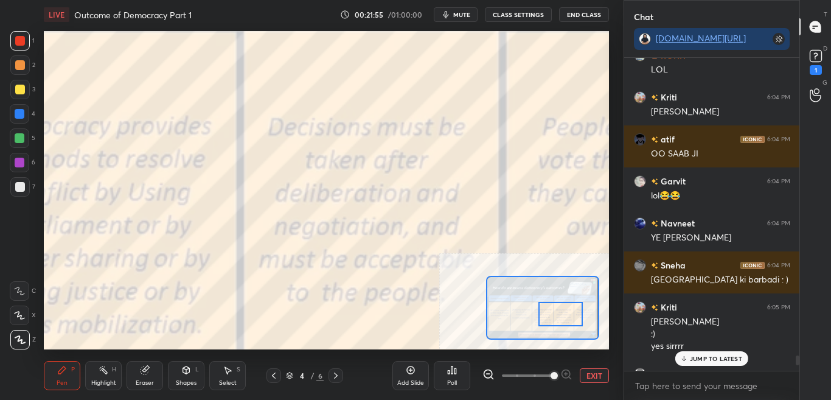
click at [719, 357] on p "JUMP TO LATEST" at bounding box center [716, 358] width 52 height 7
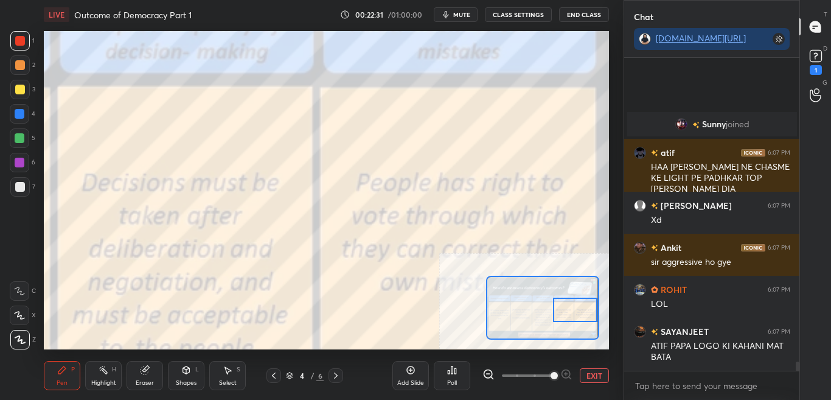
scroll to position [10554, 0]
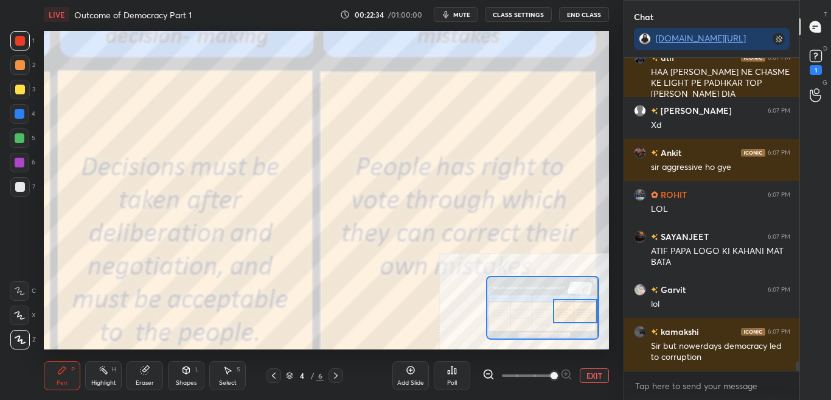
drag, startPoint x: 557, startPoint y: 314, endPoint x: 585, endPoint y: 311, distance: 27.5
click at [585, 311] on div at bounding box center [575, 311] width 44 height 24
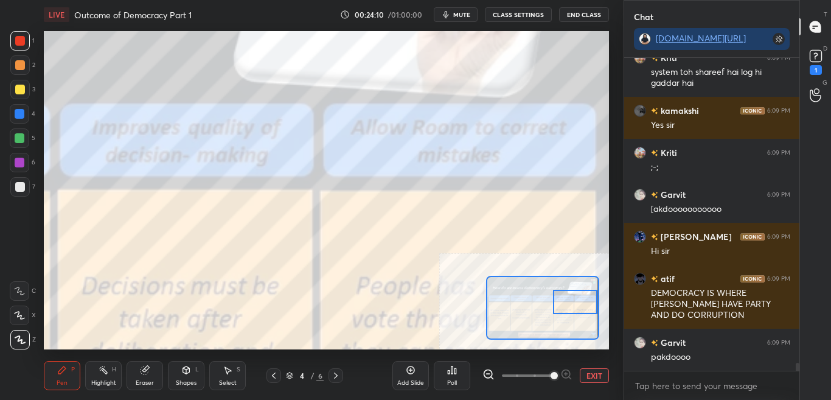
scroll to position [11927, 0]
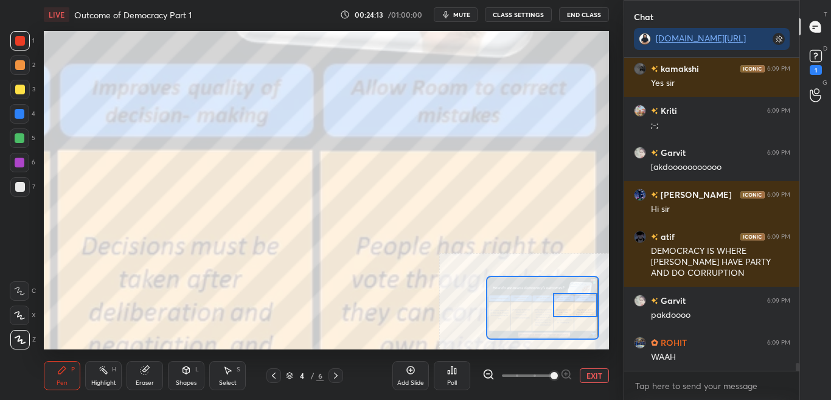
drag, startPoint x: 566, startPoint y: 314, endPoint x: 589, endPoint y: 307, distance: 24.1
click at [589, 307] on div at bounding box center [575, 305] width 44 height 24
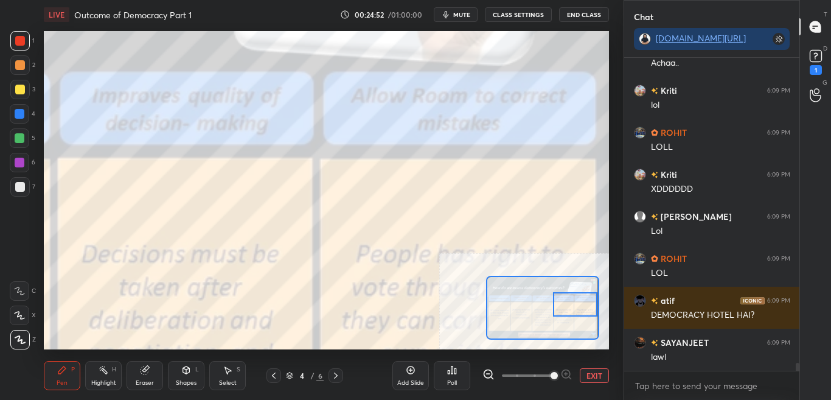
scroll to position [12369, 0]
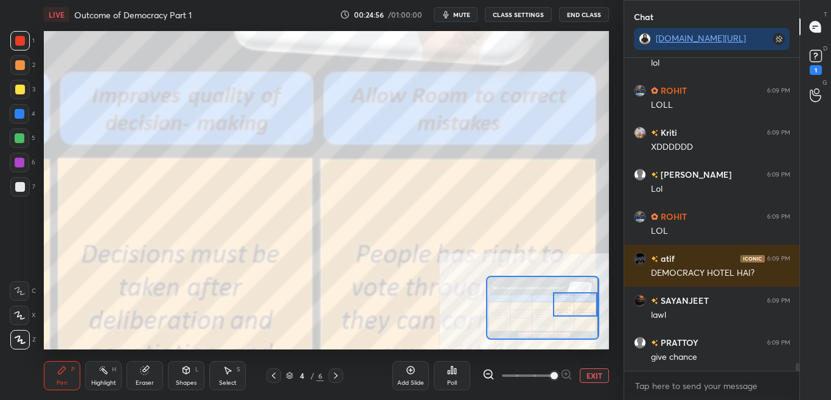
click at [409, 377] on div "Add Slide" at bounding box center [410, 375] width 37 height 29
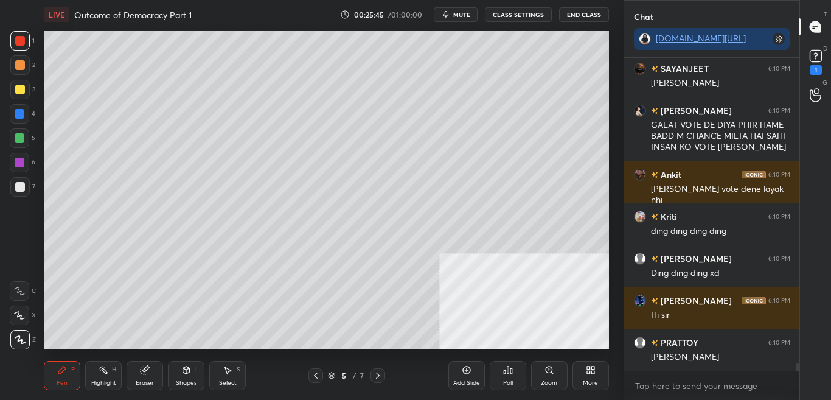
scroll to position [13199, 0]
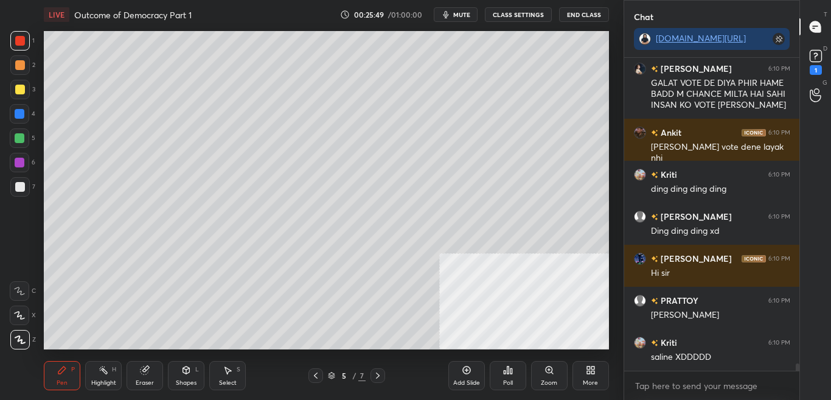
click at [314, 376] on icon at bounding box center [316, 376] width 10 height 10
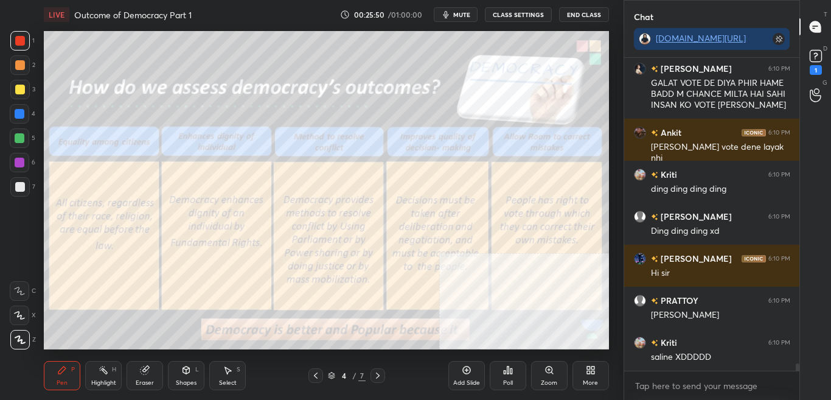
click at [556, 377] on div "Zoom" at bounding box center [549, 375] width 37 height 29
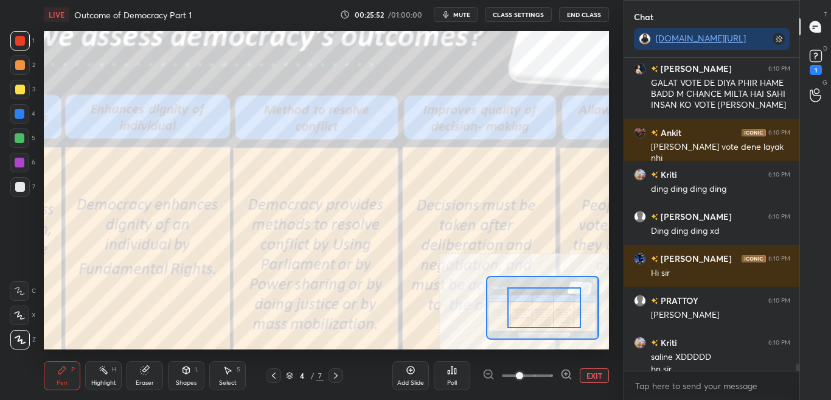
drag, startPoint x: 547, startPoint y: 315, endPoint x: 565, endPoint y: 317, distance: 17.8
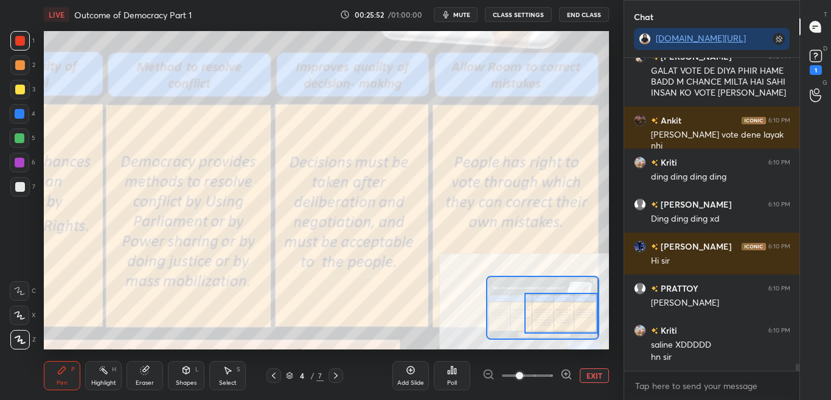
drag, startPoint x: 558, startPoint y: 315, endPoint x: 596, endPoint y: 320, distance: 38.7
click at [596, 320] on div at bounding box center [561, 313] width 74 height 41
click at [529, 13] on button "CLASS SETTINGS" at bounding box center [518, 14] width 67 height 15
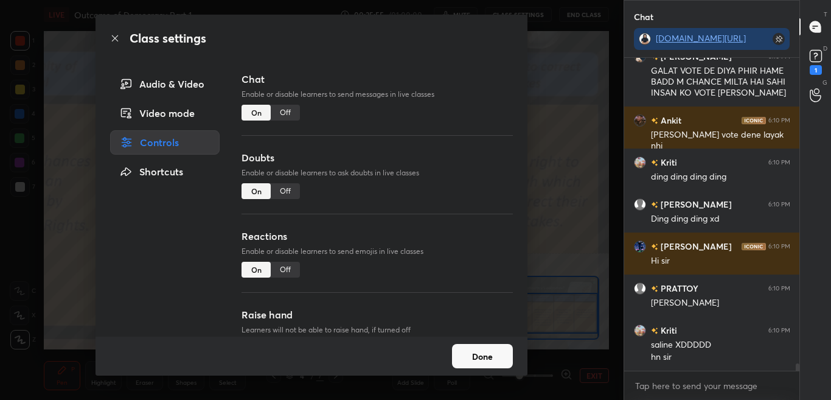
click at [290, 111] on div "Off" at bounding box center [285, 113] width 29 height 16
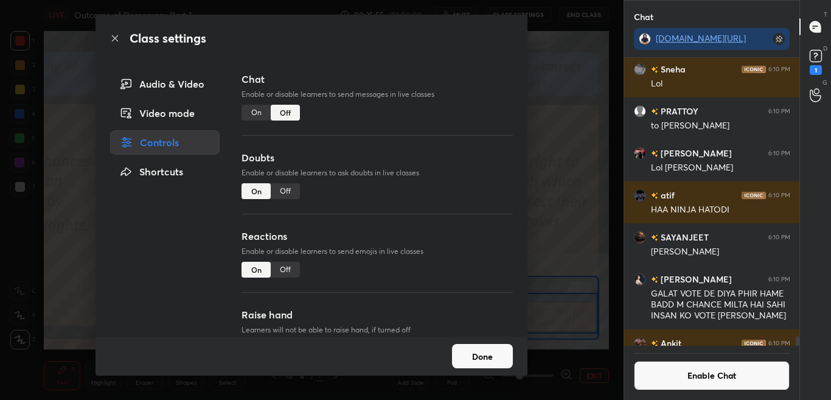
scroll to position [284, 172]
drag, startPoint x: 115, startPoint y: 37, endPoint x: 127, endPoint y: 40, distance: 12.5
click at [116, 37] on icon at bounding box center [115, 38] width 10 height 10
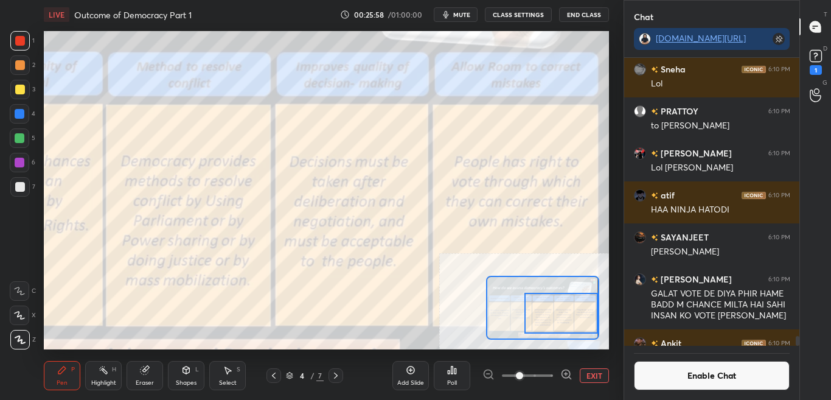
click at [563, 377] on icon at bounding box center [566, 374] width 8 height 8
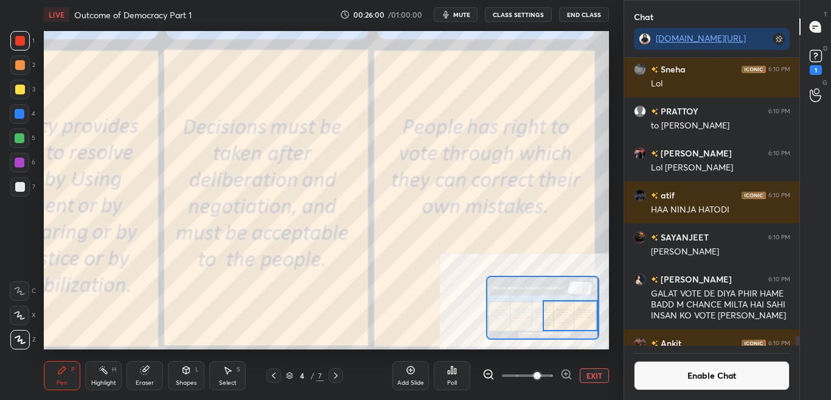
drag, startPoint x: 549, startPoint y: 319, endPoint x: 575, endPoint y: 317, distance: 25.7
click at [576, 320] on div at bounding box center [570, 315] width 55 height 30
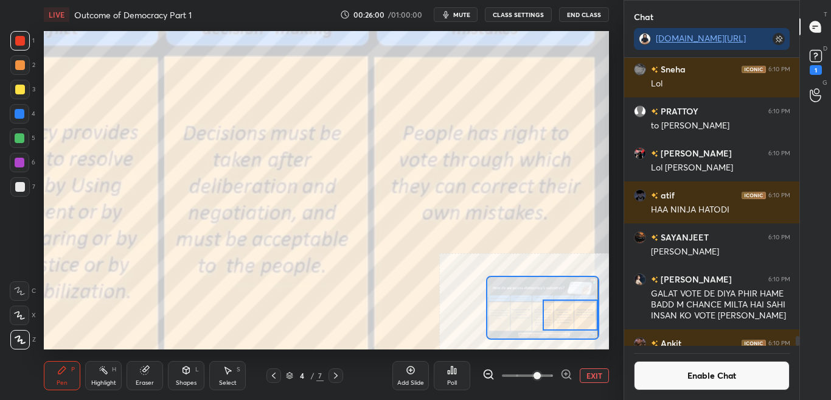
click at [574, 318] on div at bounding box center [570, 314] width 55 height 30
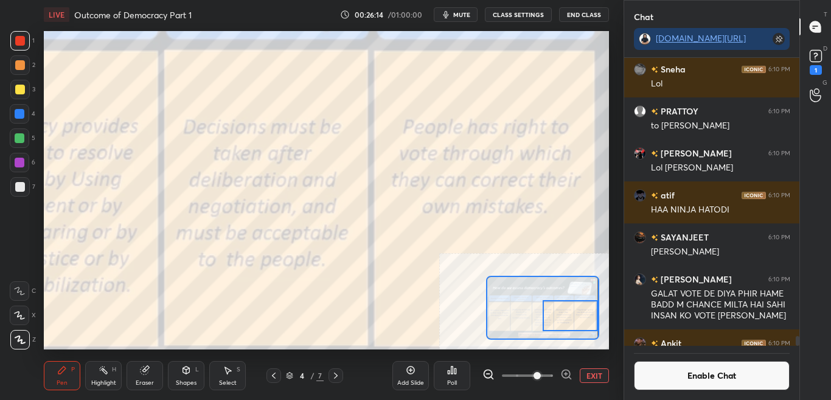
click at [593, 375] on button "EXIT" at bounding box center [594, 375] width 29 height 15
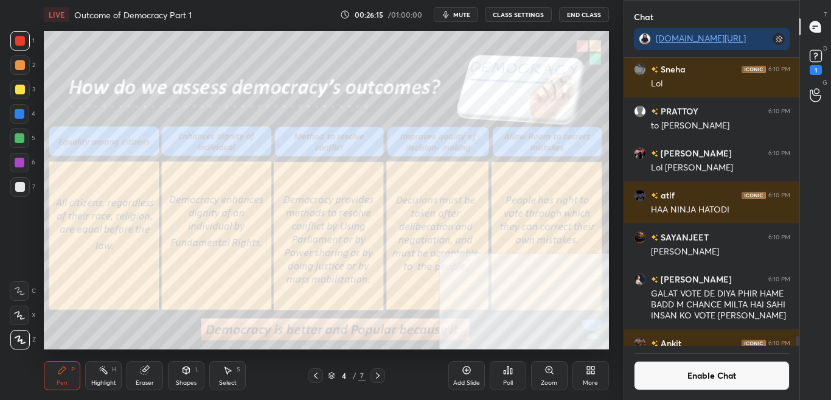
click at [460, 12] on span "mute" at bounding box center [461, 14] width 17 height 9
click at [461, 14] on span "unmute" at bounding box center [460, 14] width 26 height 9
click at [693, 377] on button "Enable Chat" at bounding box center [712, 375] width 156 height 29
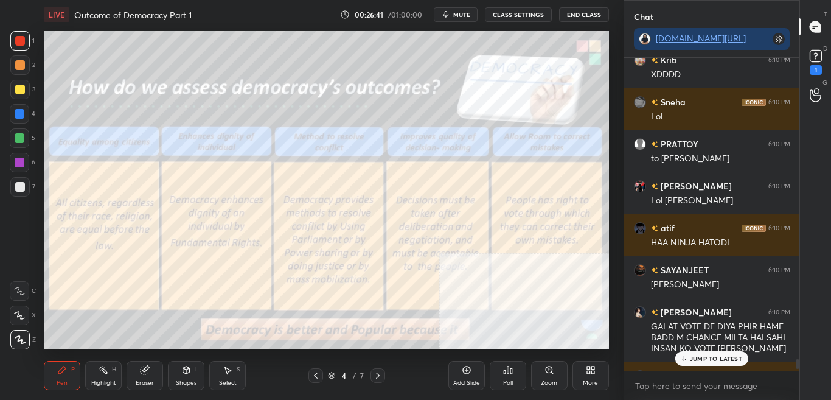
click at [712, 357] on p "JUMP TO LATEST" at bounding box center [716, 358] width 52 height 7
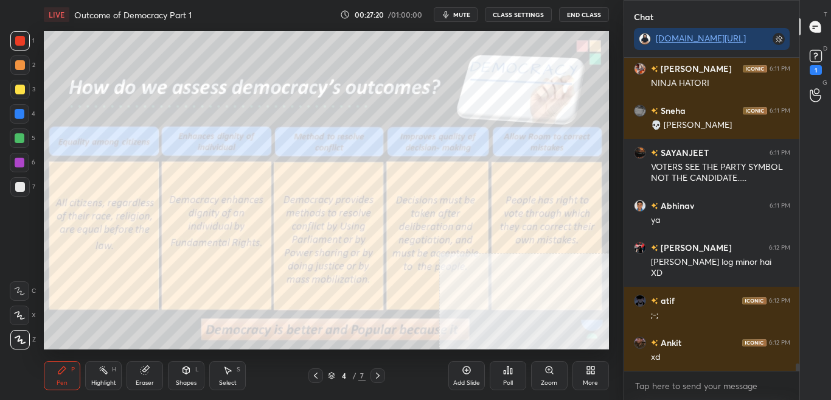
scroll to position [13275, 0]
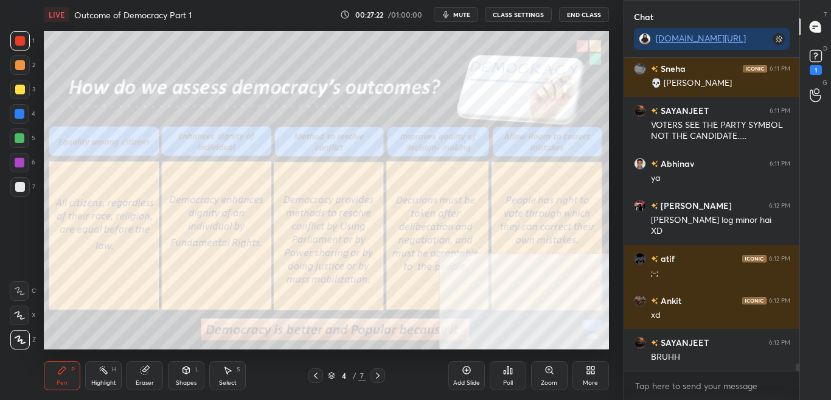
click at [523, 18] on button "CLASS SETTINGS" at bounding box center [518, 14] width 67 height 15
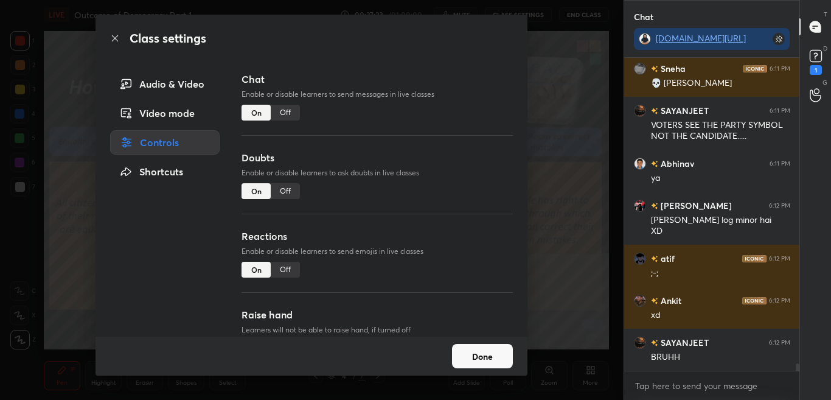
click at [287, 113] on div "Off" at bounding box center [285, 113] width 29 height 16
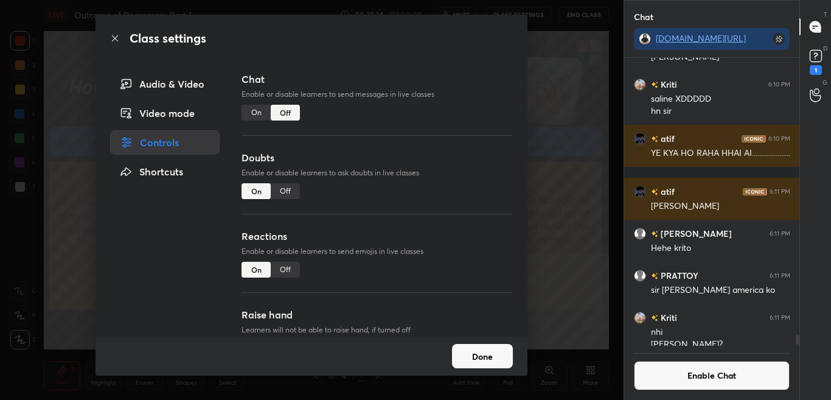
drag, startPoint x: 114, startPoint y: 40, endPoint x: 114, endPoint y: 52, distance: 12.2
click at [114, 40] on icon at bounding box center [115, 38] width 10 height 10
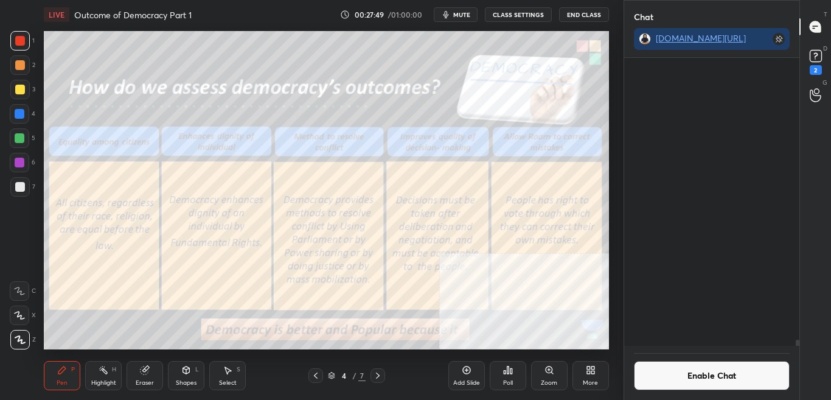
scroll to position [13214, 0]
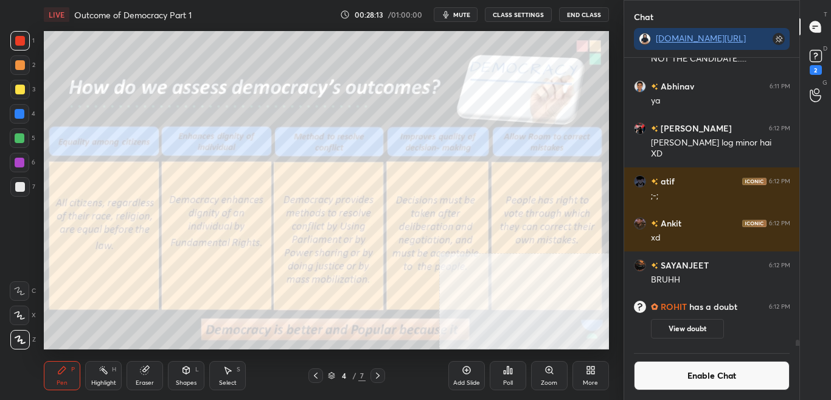
click at [724, 377] on button "Enable Chat" at bounding box center [712, 375] width 156 height 29
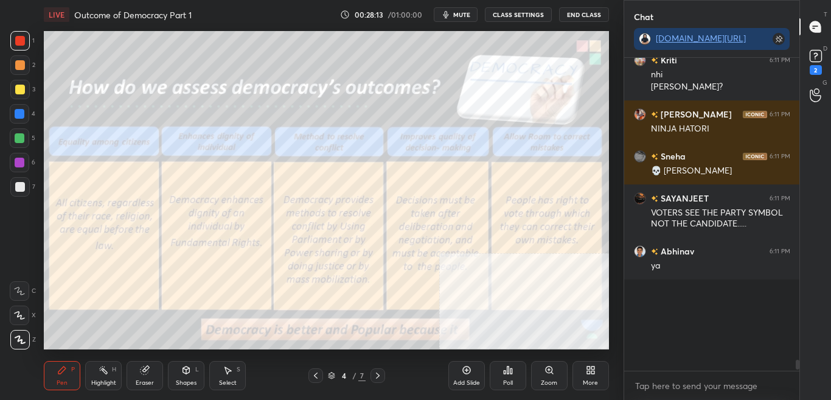
scroll to position [309, 172]
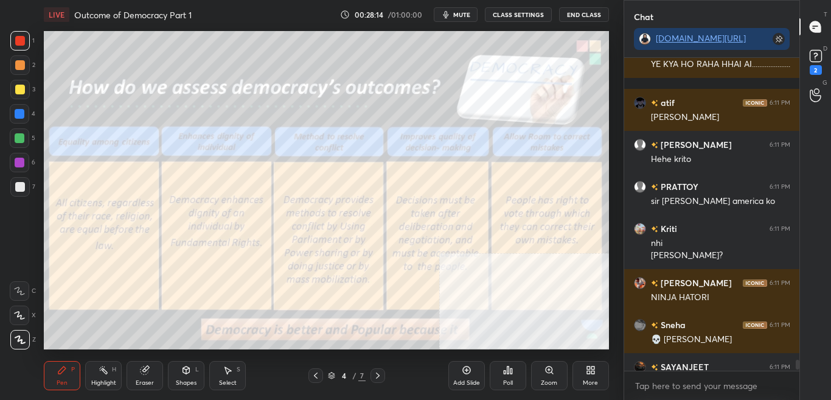
click at [465, 385] on div "Add Slide" at bounding box center [466, 383] width 27 height 6
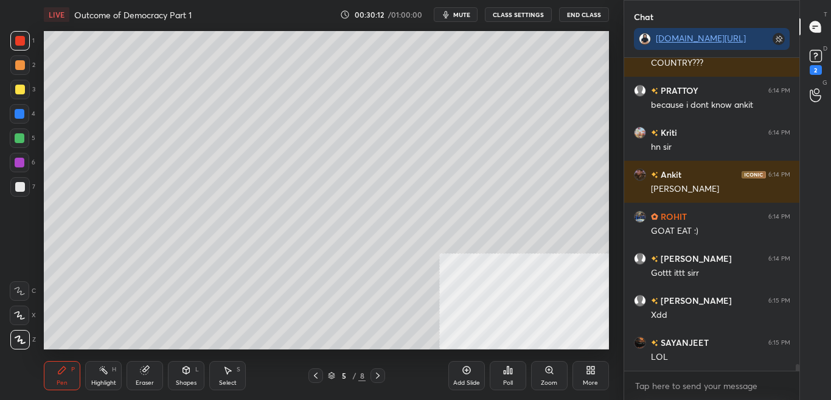
scroll to position [14961, 0]
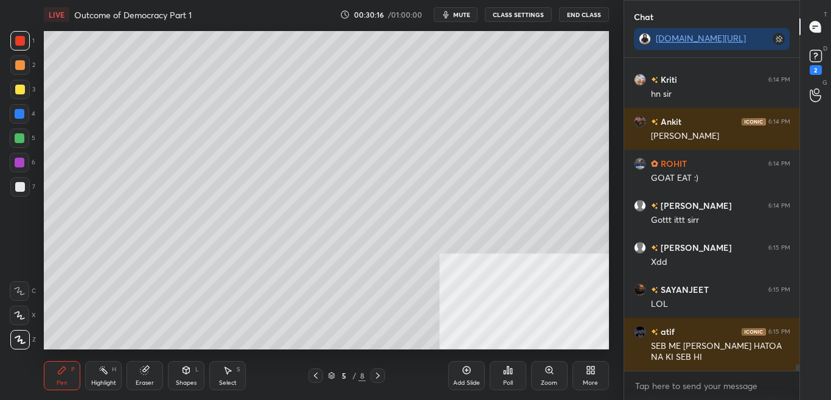
click at [313, 374] on icon at bounding box center [316, 376] width 10 height 10
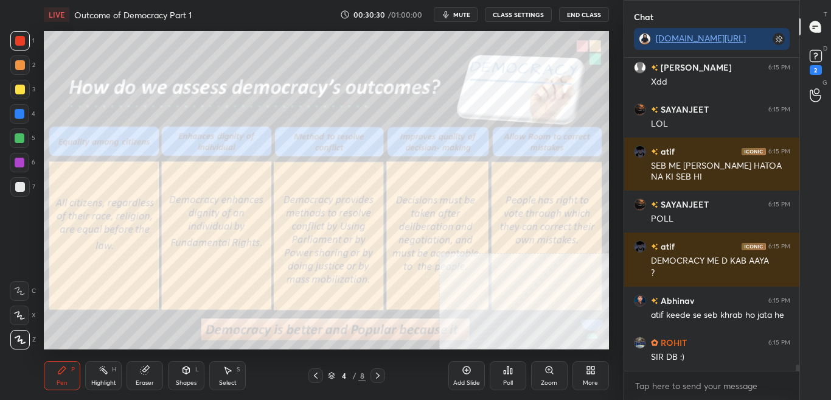
scroll to position [15183, 0]
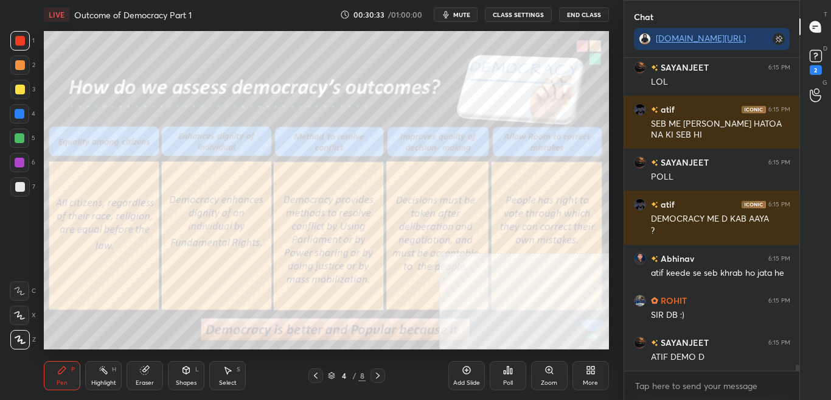
click at [829, 66] on div "D Doubts (D) 2" at bounding box center [815, 61] width 31 height 34
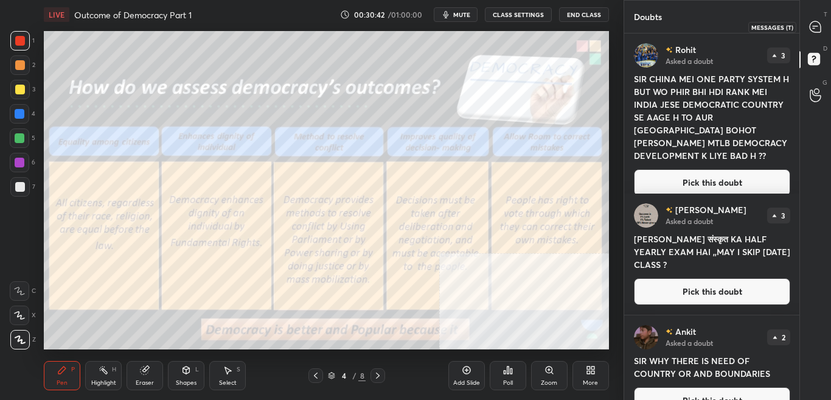
click at [820, 23] on icon at bounding box center [815, 27] width 13 height 13
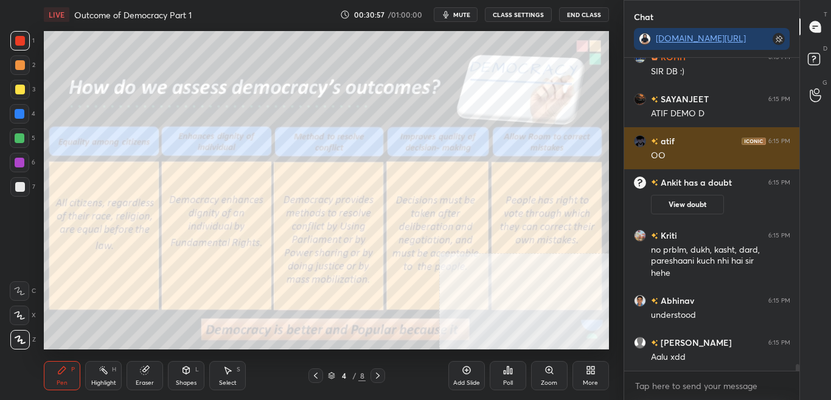
scroll to position [14631, 0]
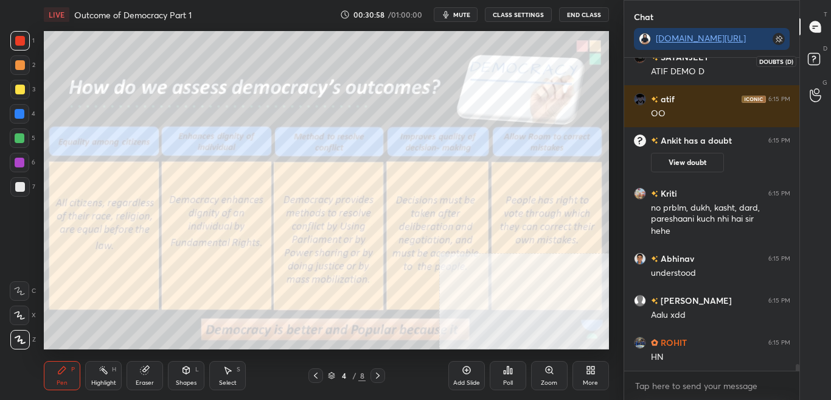
click at [826, 55] on icon at bounding box center [816, 61] width 22 height 22
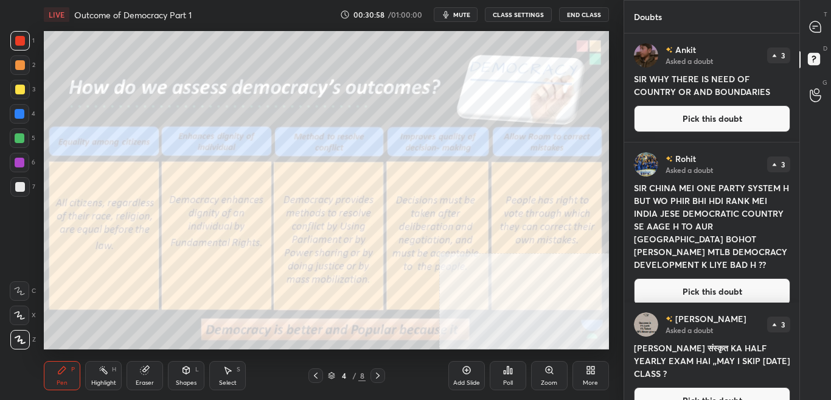
scroll to position [363, 172]
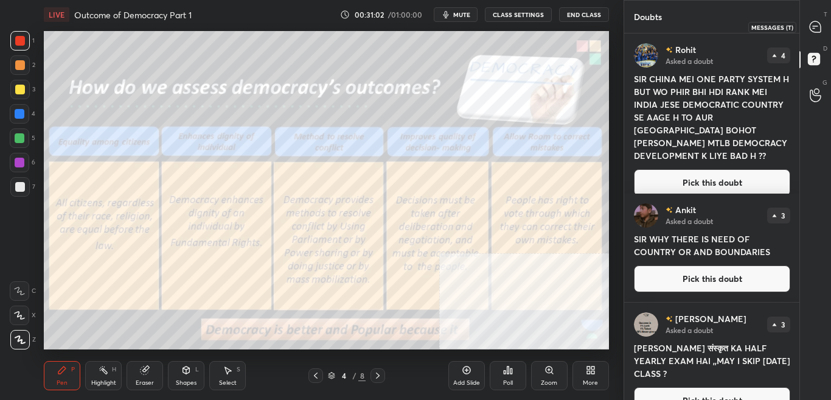
click at [821, 29] on icon at bounding box center [815, 26] width 11 height 11
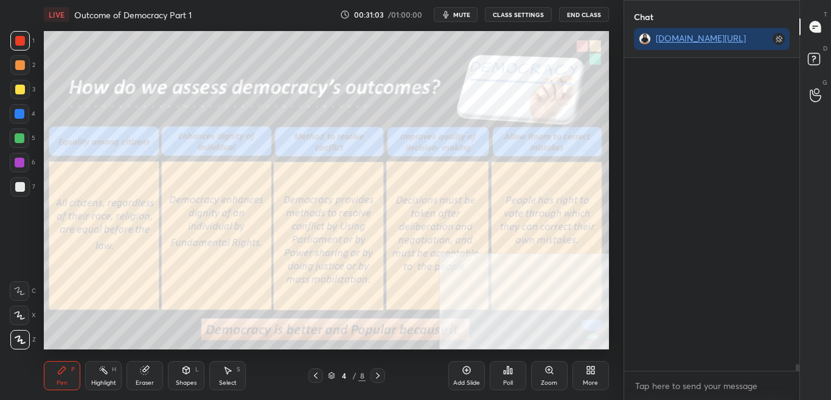
scroll to position [309, 172]
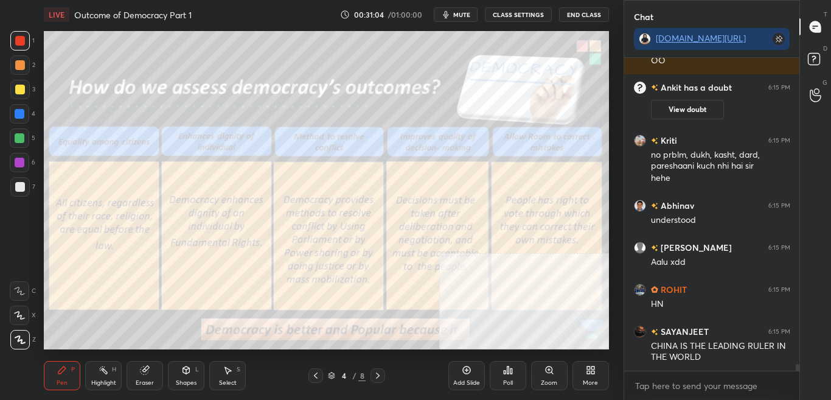
drag, startPoint x: 797, startPoint y: 366, endPoint x: 790, endPoint y: 381, distance: 17.4
click at [797, 378] on div "SAYANJEET 6:15 PM ATIF DEMO D atif 6:15 PM OO [PERSON_NAME] has a doubt 6:15 PM…" at bounding box center [712, 229] width 176 height 342
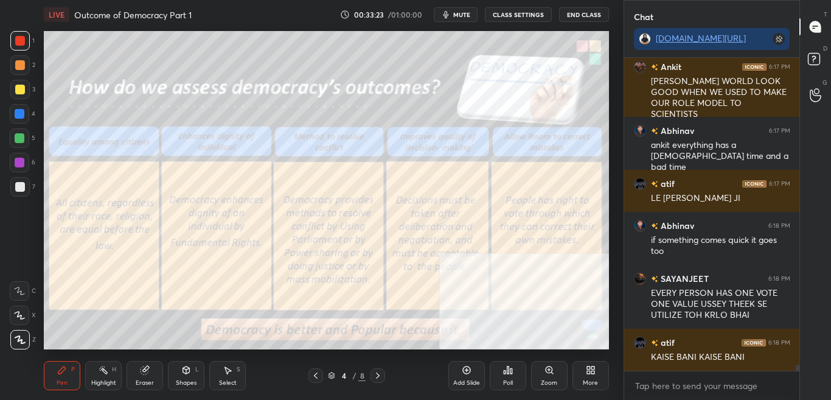
scroll to position [16282, 0]
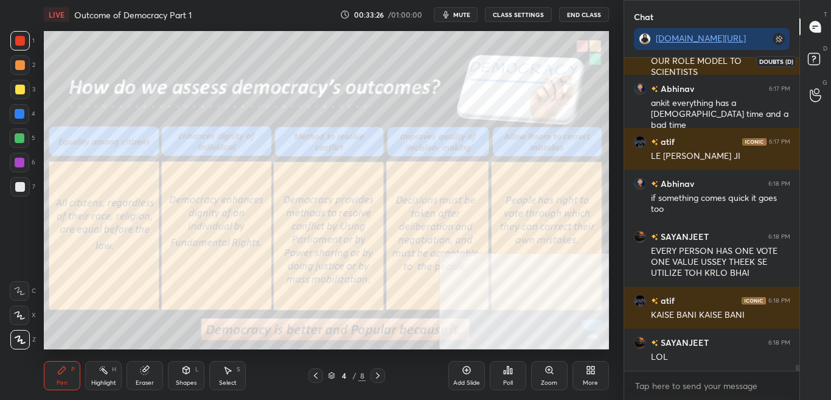
click at [825, 60] on icon at bounding box center [816, 61] width 22 height 22
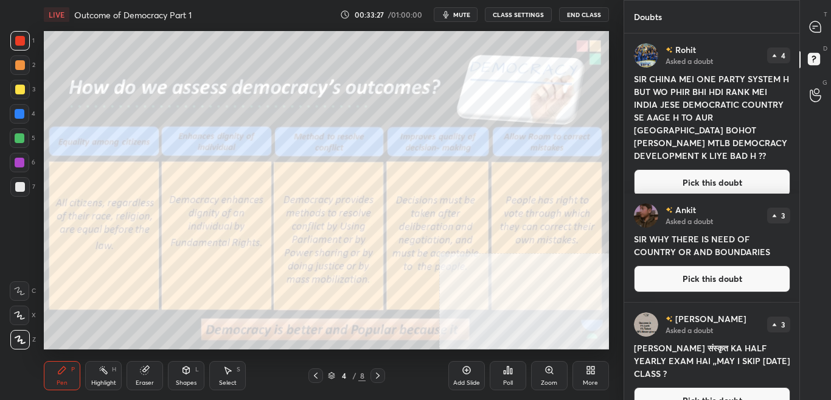
scroll to position [4, 4]
click at [826, 30] on div at bounding box center [816, 27] width 24 height 22
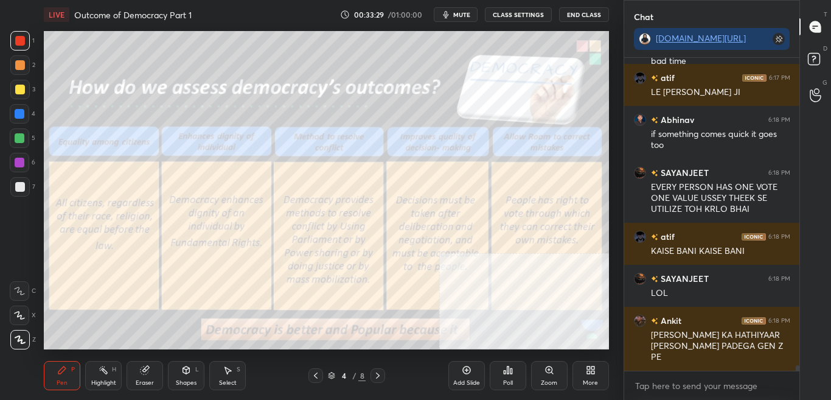
scroll to position [16701, 0]
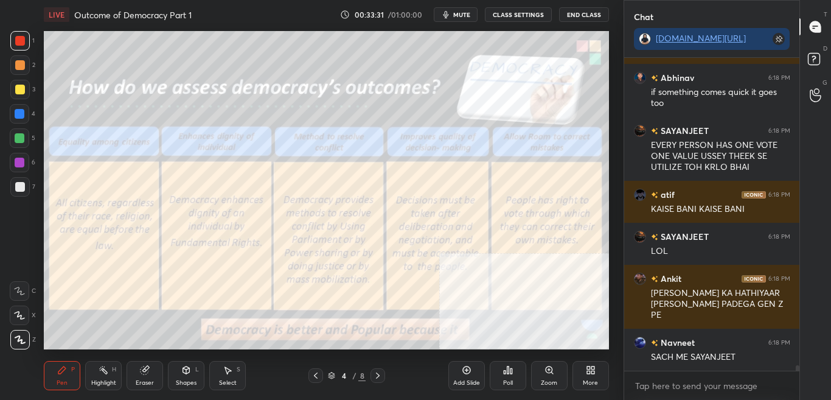
click at [461, 11] on span "mute" at bounding box center [461, 14] width 17 height 9
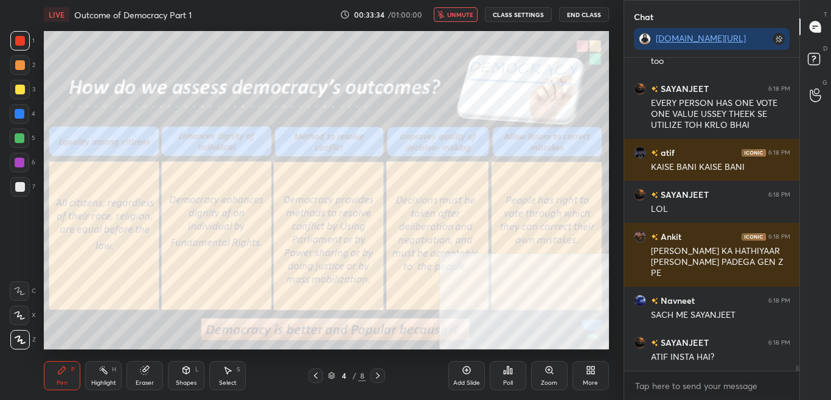
click at [461, 15] on span "unmute" at bounding box center [460, 14] width 26 height 9
click at [588, 385] on div "More" at bounding box center [590, 383] width 15 height 6
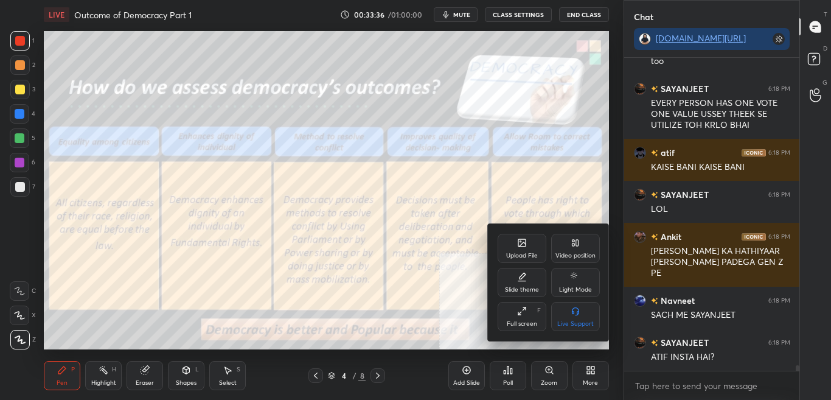
click at [529, 249] on div "Upload File" at bounding box center [522, 248] width 49 height 29
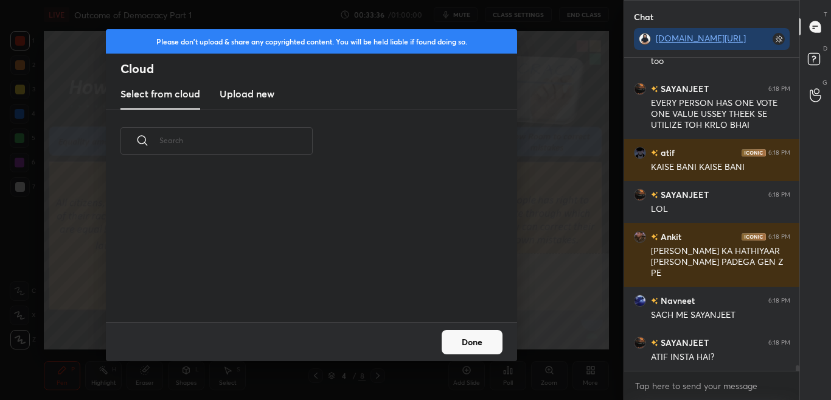
click at [247, 103] on new "Upload new" at bounding box center [247, 94] width 55 height 30
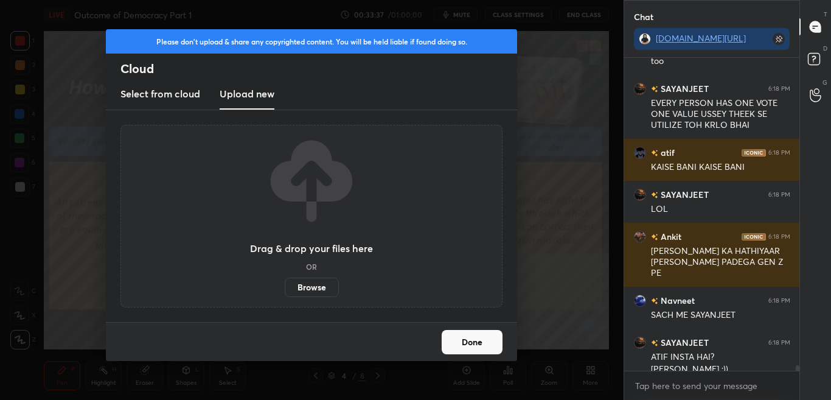
scroll to position [16756, 0]
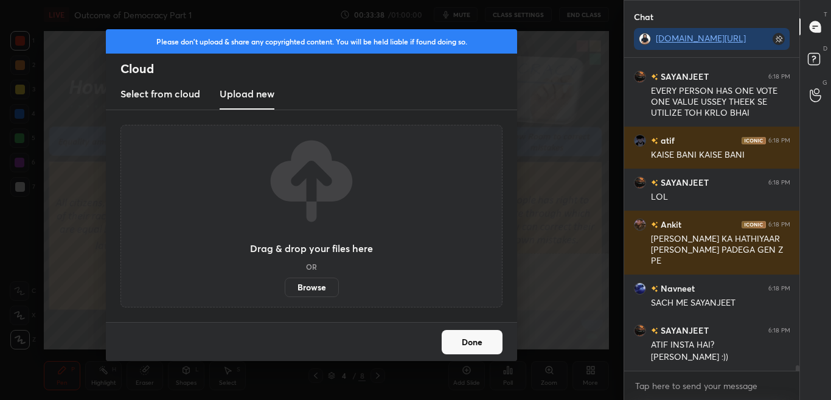
click at [493, 349] on button "Done" at bounding box center [472, 342] width 61 height 24
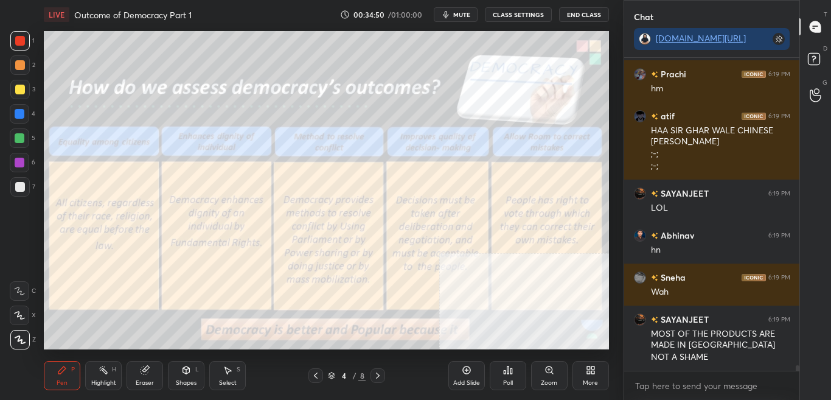
scroll to position [17593, 0]
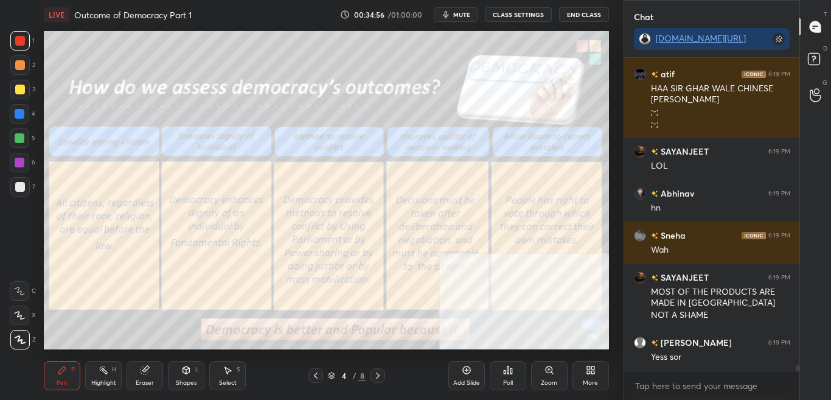
click at [592, 377] on div "More" at bounding box center [591, 375] width 37 height 29
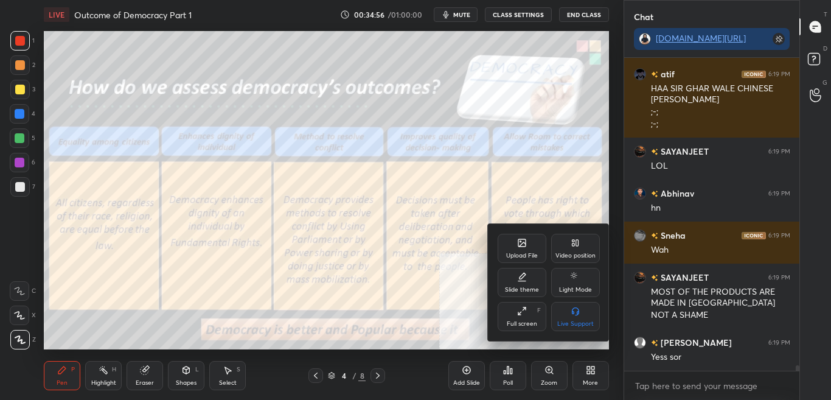
click at [437, 251] on div at bounding box center [415, 200] width 831 height 400
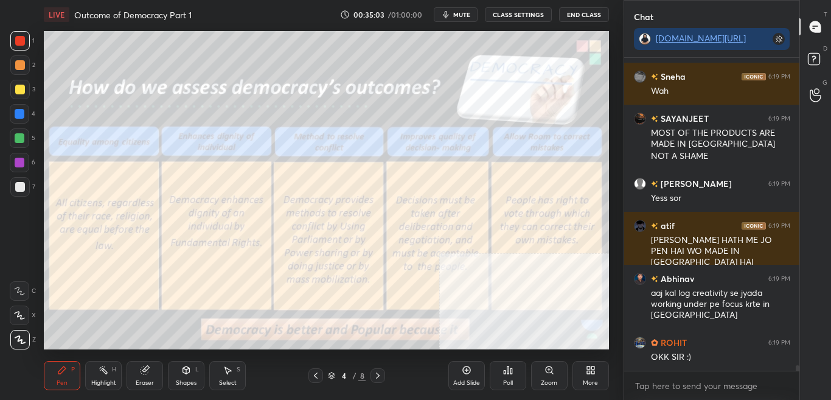
scroll to position [17805, 0]
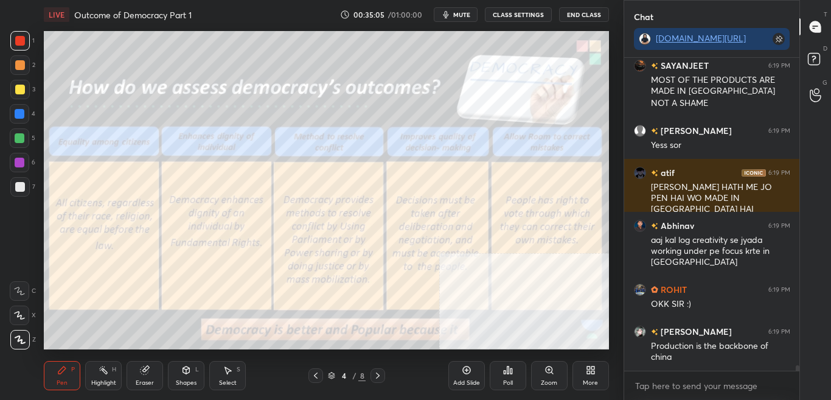
click at [599, 377] on div "More" at bounding box center [591, 375] width 37 height 29
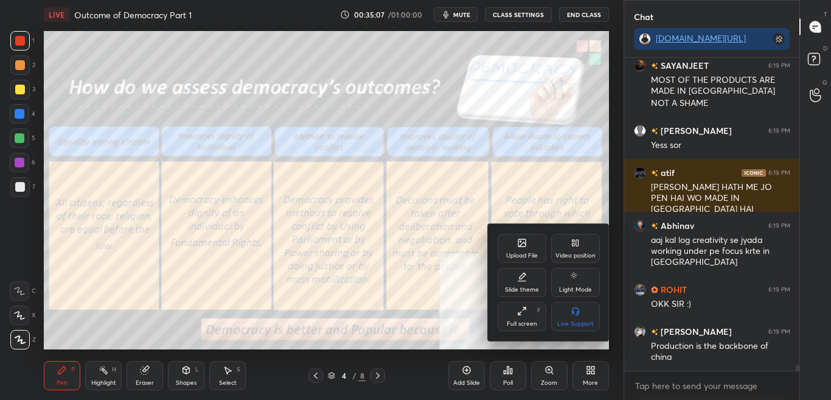
click at [421, 243] on div at bounding box center [415, 200] width 831 height 400
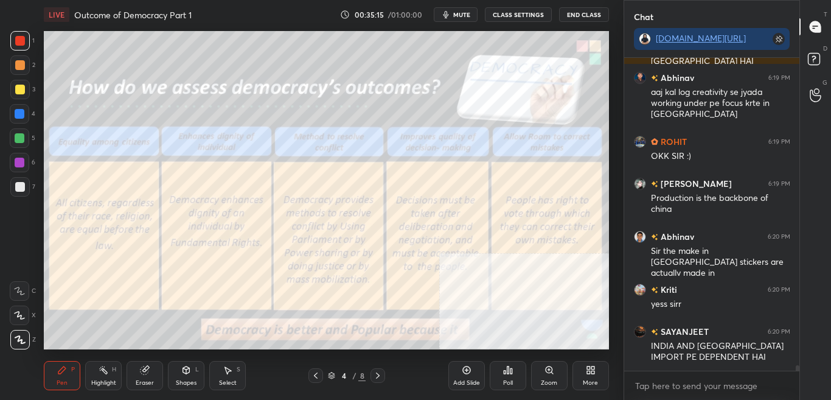
scroll to position [17994, 0]
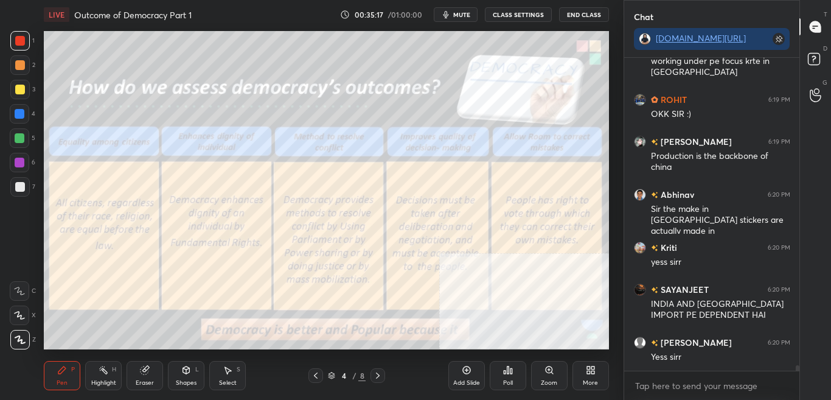
click at [590, 371] on icon at bounding box center [591, 370] width 10 height 10
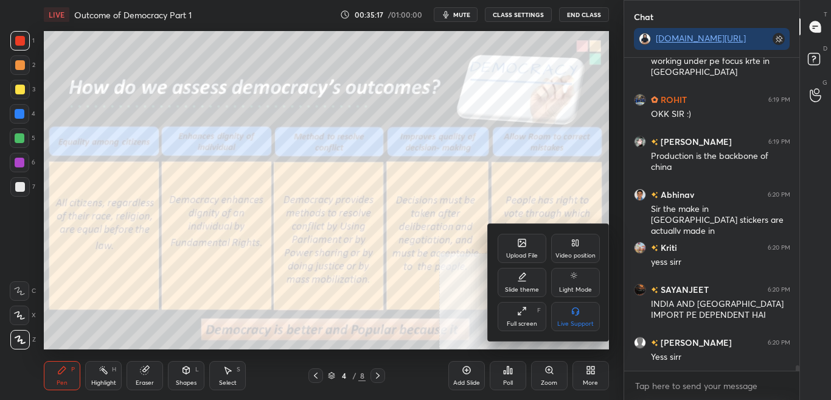
scroll to position [18036, 0]
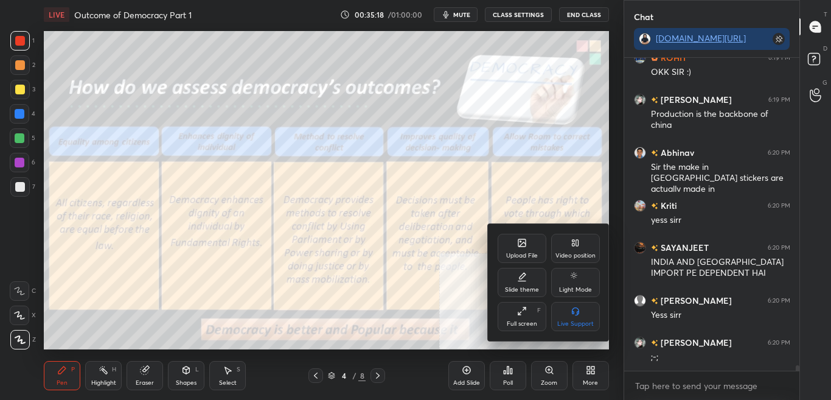
click at [524, 249] on div "Upload File" at bounding box center [522, 248] width 49 height 29
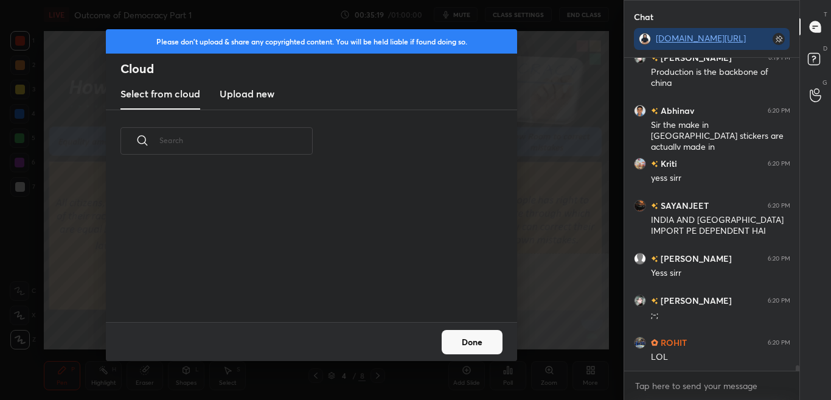
scroll to position [150, 391]
drag, startPoint x: 254, startPoint y: 92, endPoint x: 259, endPoint y: 99, distance: 8.6
click at [255, 92] on h3 "Upload new" at bounding box center [247, 93] width 55 height 15
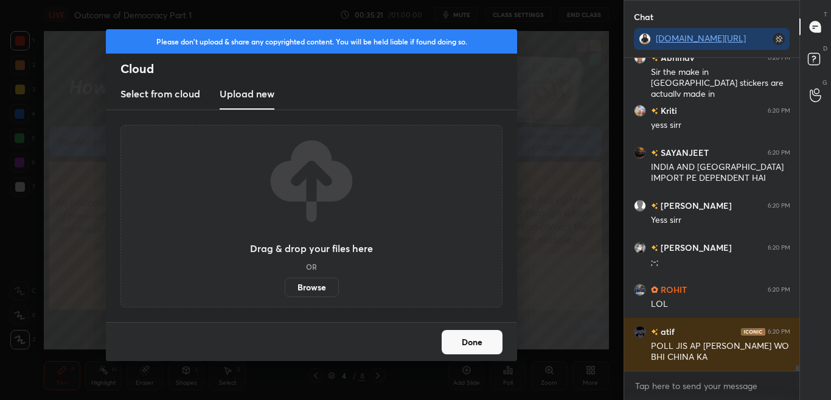
scroll to position [18173, 0]
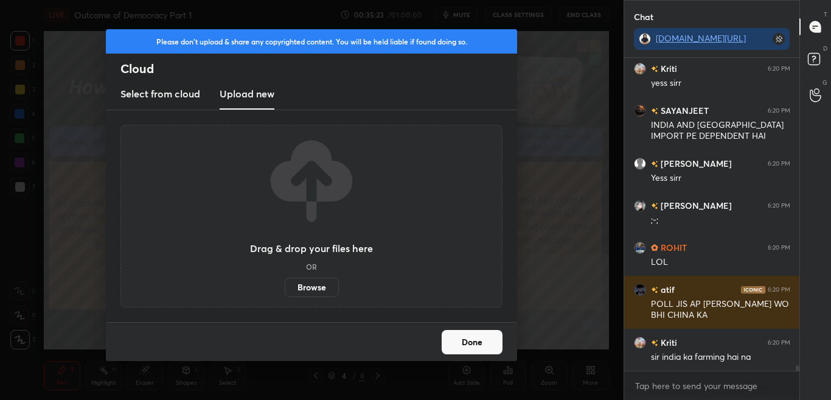
click at [324, 289] on label "Browse" at bounding box center [312, 286] width 54 height 19
click at [285, 289] on input "Browse" at bounding box center [285, 286] width 0 height 19
click at [483, 340] on button "Done" at bounding box center [472, 342] width 61 height 24
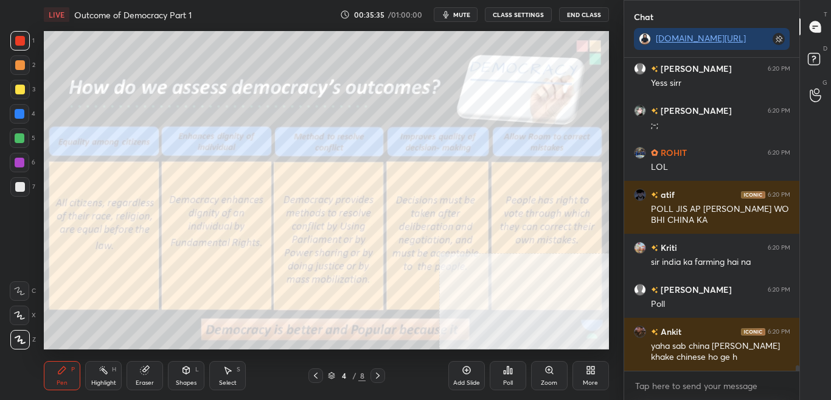
scroll to position [18310, 0]
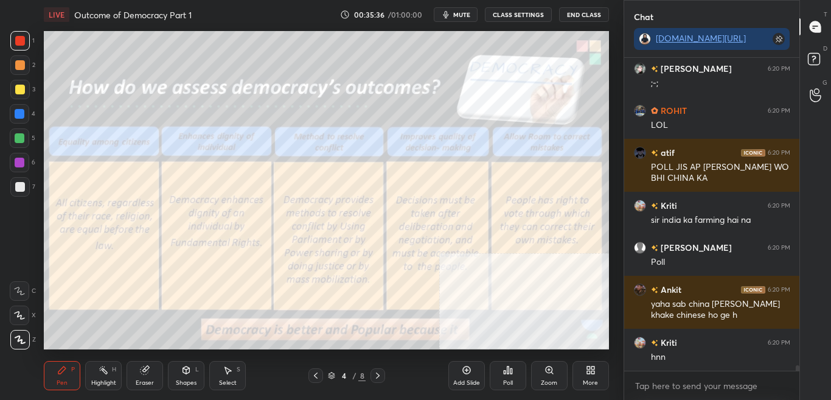
click at [597, 377] on div "More" at bounding box center [591, 375] width 37 height 29
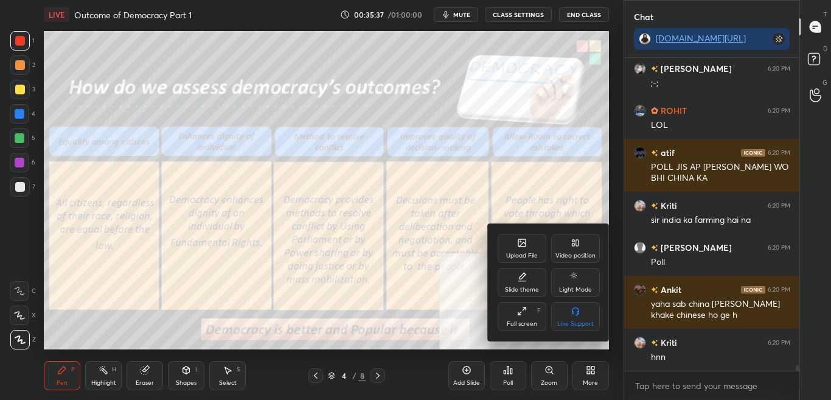
scroll to position [18322, 0]
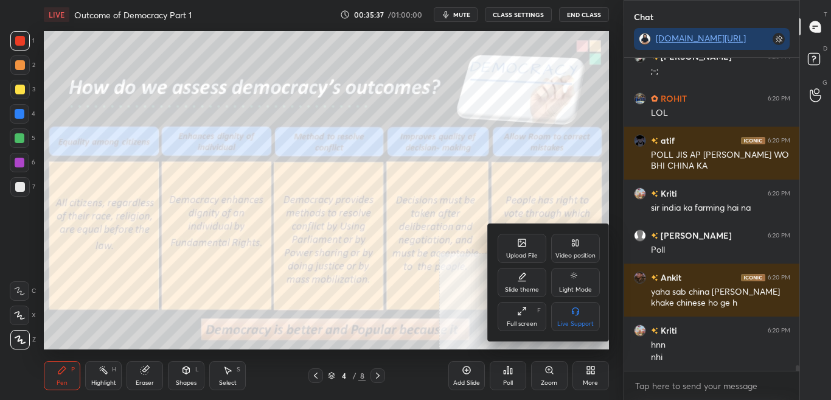
click at [534, 239] on div "Upload File" at bounding box center [522, 248] width 49 height 29
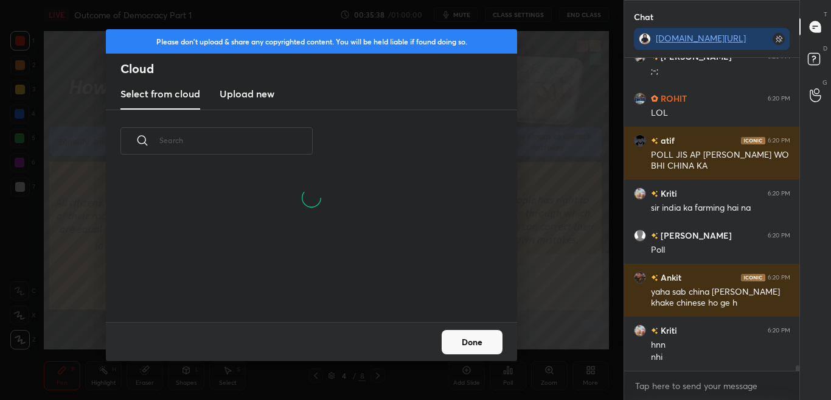
scroll to position [150, 391]
click at [245, 95] on h3 "Upload new" at bounding box center [247, 93] width 55 height 15
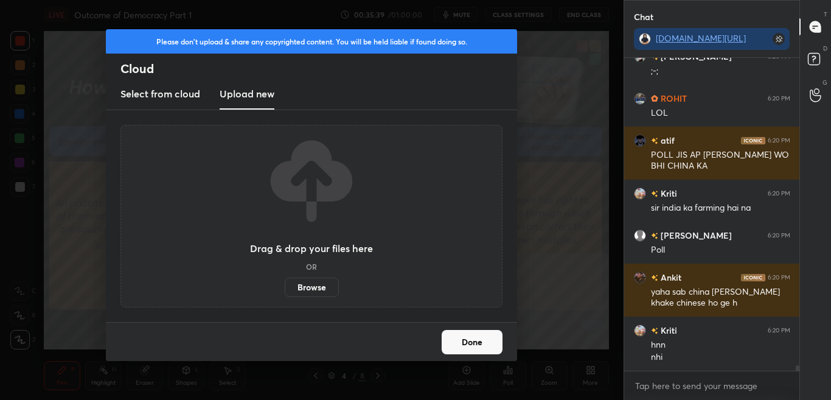
click at [325, 288] on label "Browse" at bounding box center [312, 286] width 54 height 19
click at [285, 288] on input "Browse" at bounding box center [285, 286] width 0 height 19
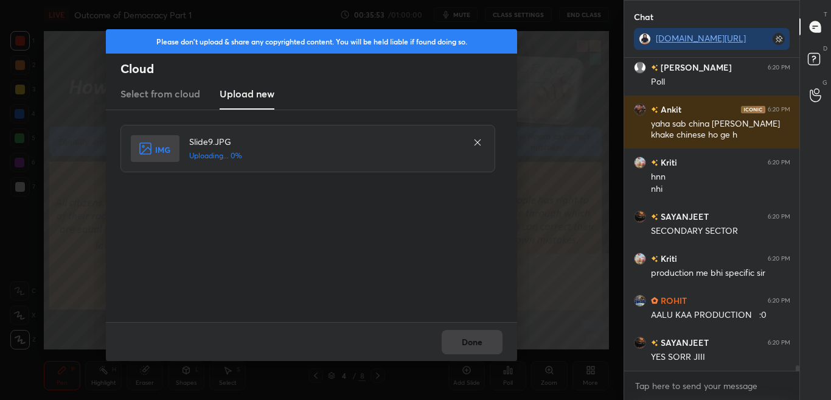
scroll to position [18543, 0]
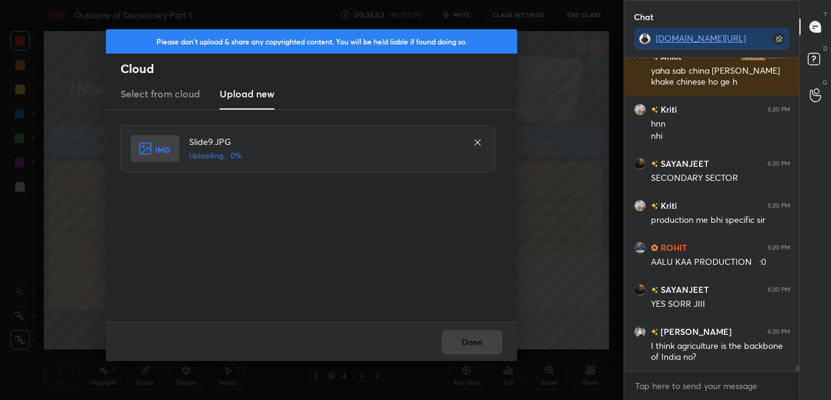
click at [458, 341] on div "Done" at bounding box center [311, 341] width 411 height 39
click at [459, 343] on div "Done" at bounding box center [311, 341] width 411 height 39
drag, startPoint x: 462, startPoint y: 346, endPoint x: 464, endPoint y: 339, distance: 7.7
click at [462, 346] on div "Done" at bounding box center [311, 341] width 411 height 39
click at [466, 341] on div "Done" at bounding box center [311, 341] width 411 height 39
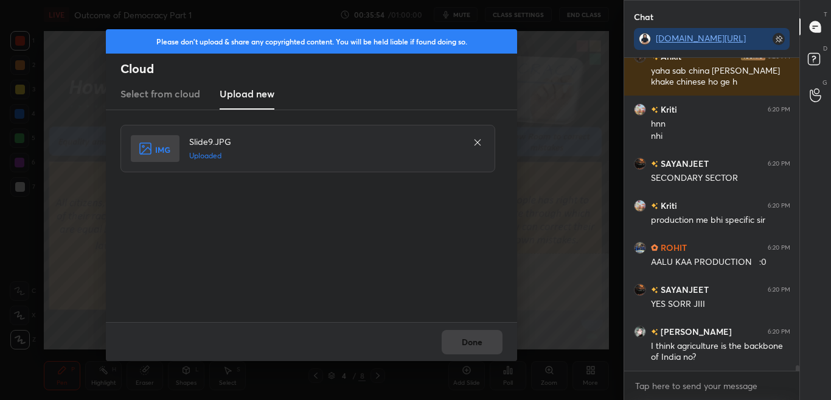
click at [467, 341] on div "Done" at bounding box center [311, 341] width 411 height 39
click at [467, 336] on button "Done" at bounding box center [472, 342] width 61 height 24
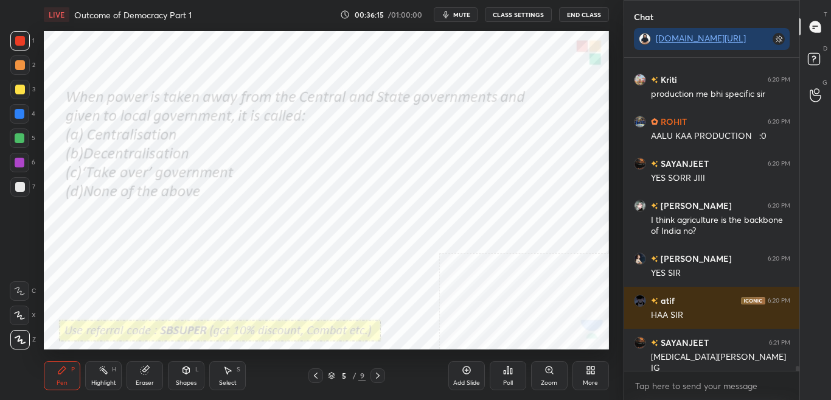
scroll to position [18722, 0]
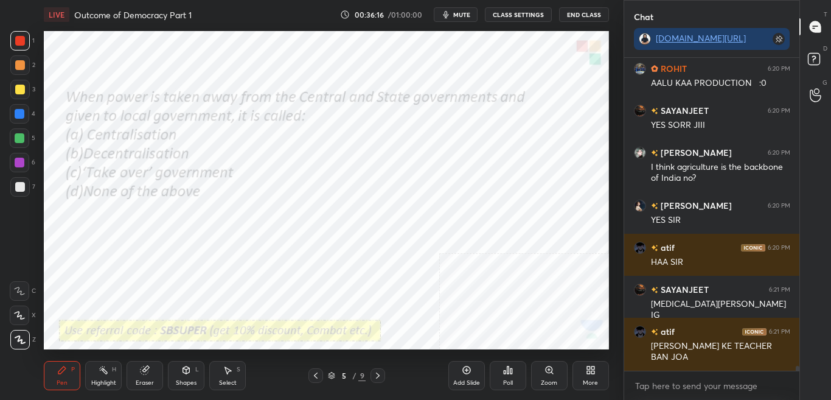
click at [513, 378] on div "Poll" at bounding box center [508, 375] width 37 height 29
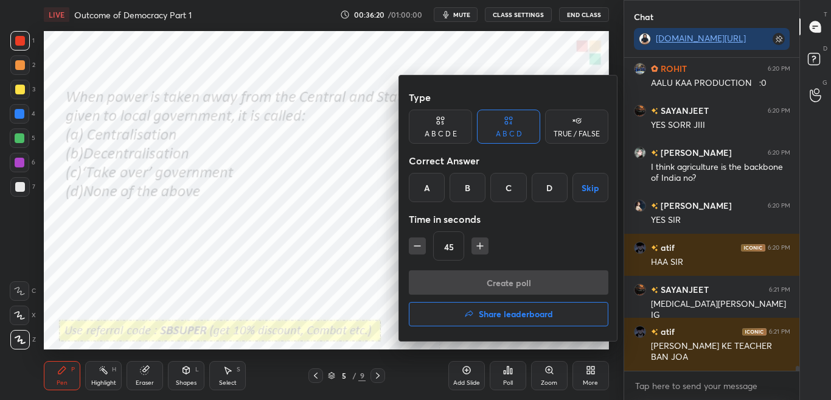
click at [464, 189] on div "B" at bounding box center [468, 187] width 36 height 29
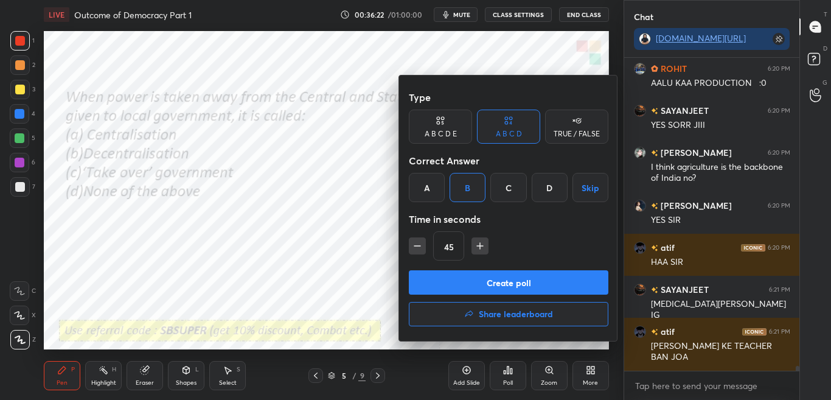
drag, startPoint x: 467, startPoint y: 288, endPoint x: 484, endPoint y: 248, distance: 44.0
click at [467, 288] on button "Create poll" at bounding box center [509, 282] width 200 height 24
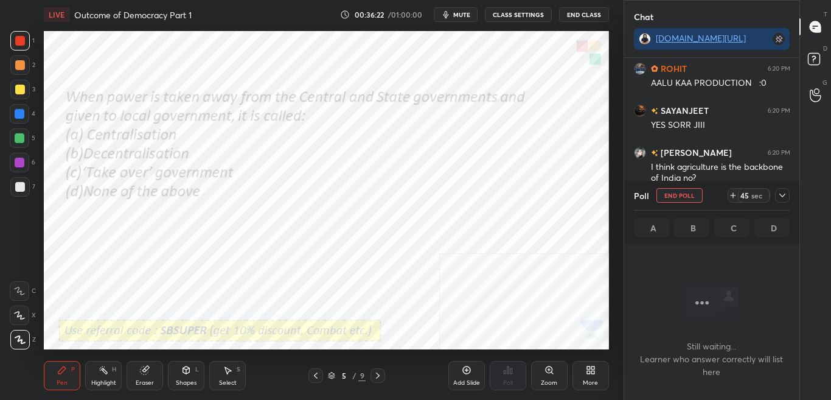
scroll to position [275, 172]
click at [786, 198] on icon at bounding box center [783, 195] width 10 height 10
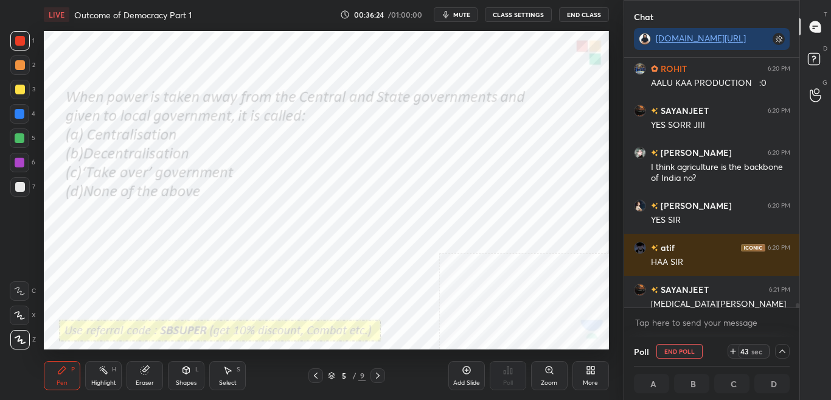
scroll to position [1, 4]
drag, startPoint x: 796, startPoint y: 305, endPoint x: 797, endPoint y: 323, distance: 17.7
click at [796, 321] on div "ROHIT 6:20 PM AALU KAA PRODUCTION :0 SAYANJEET 6:20 PM YES SORR [PERSON_NAME][M…" at bounding box center [712, 197] width 176 height 279
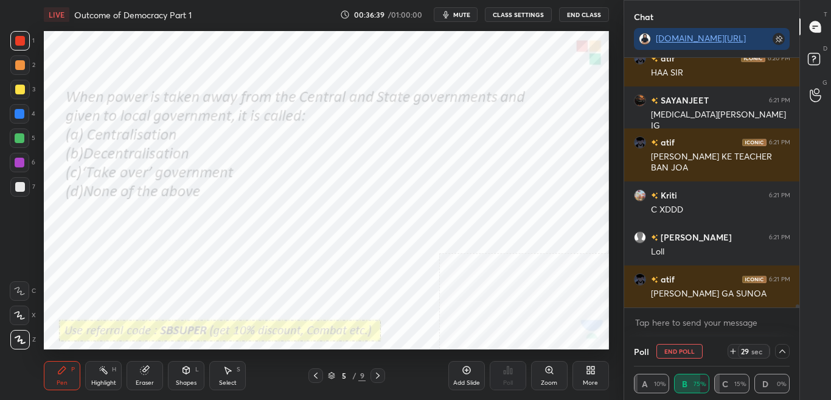
scroll to position [18975, 0]
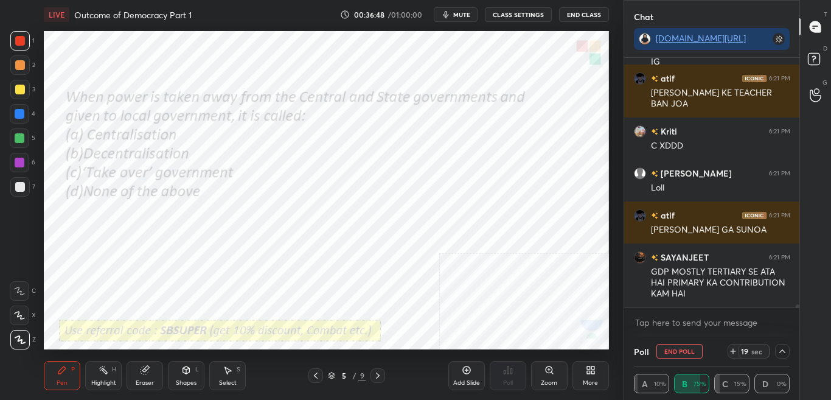
click at [451, 12] on icon "button" at bounding box center [446, 15] width 10 height 10
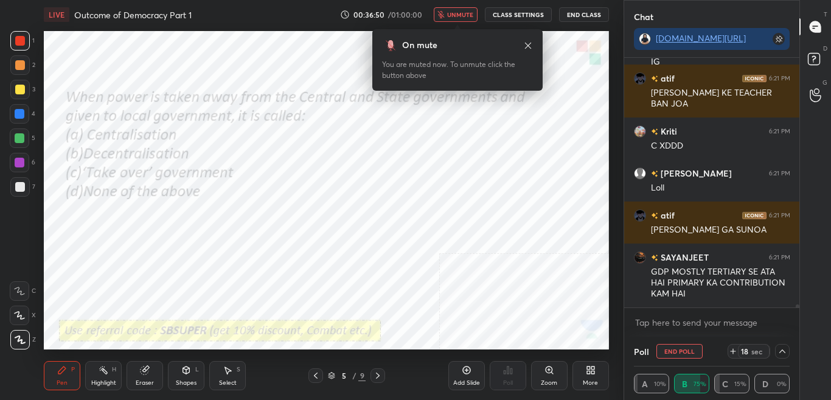
scroll to position [17340, 0]
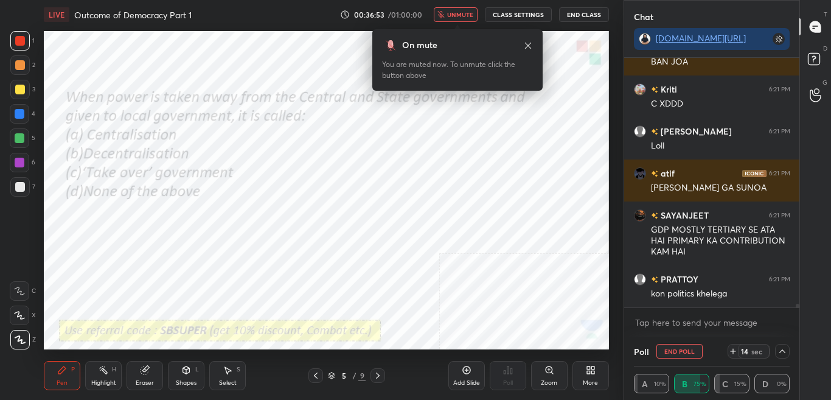
click at [468, 14] on span "unmute" at bounding box center [460, 14] width 26 height 9
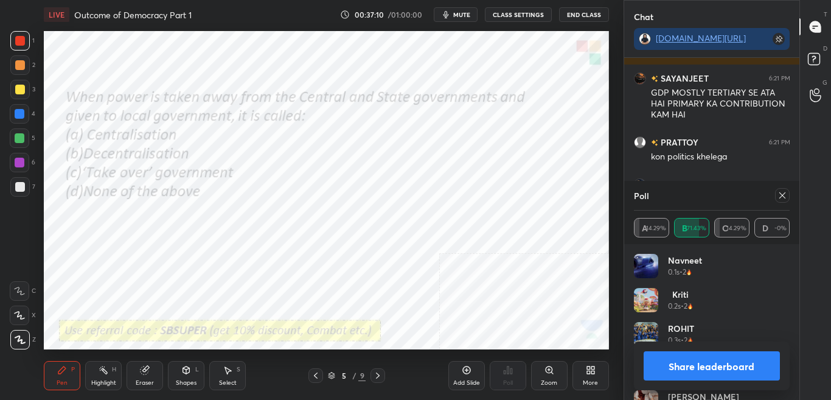
scroll to position [17519, 0]
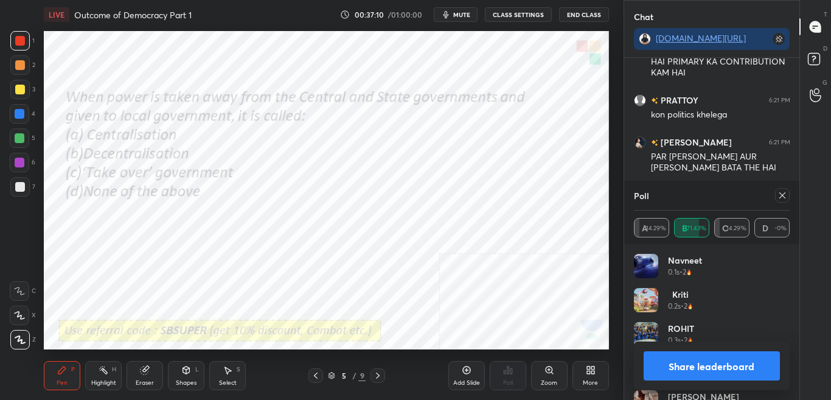
click at [784, 198] on icon at bounding box center [783, 195] width 10 height 10
type textarea "x"
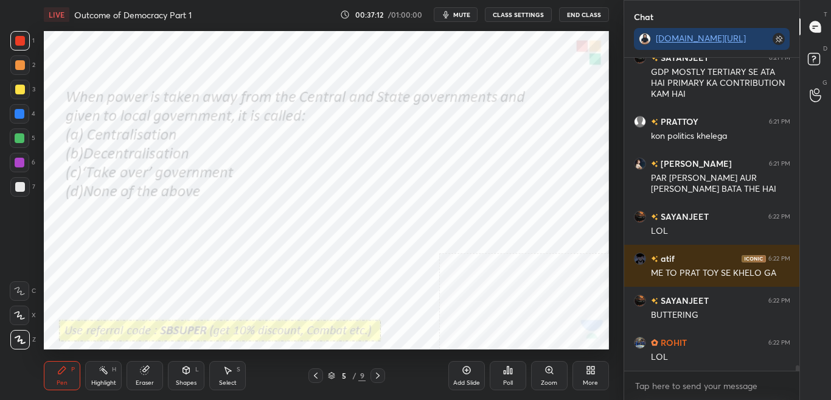
scroll to position [17539, 0]
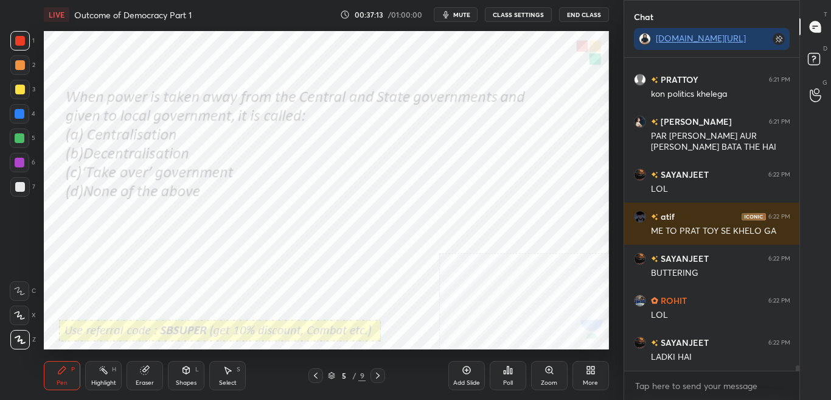
click at [374, 376] on icon at bounding box center [378, 376] width 10 height 10
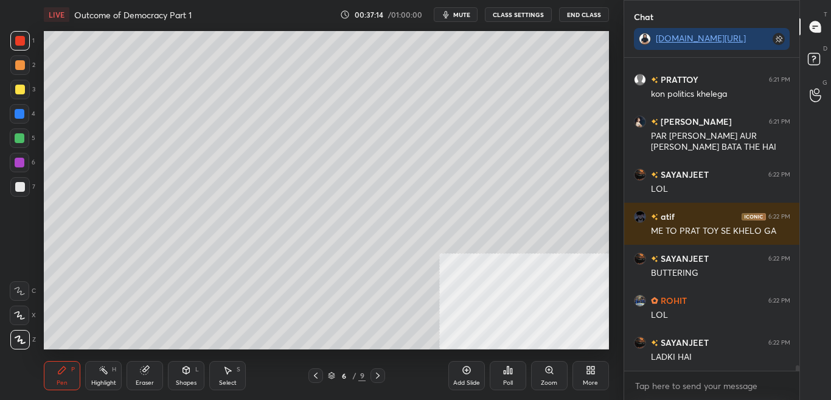
click at [374, 376] on icon at bounding box center [378, 376] width 10 height 10
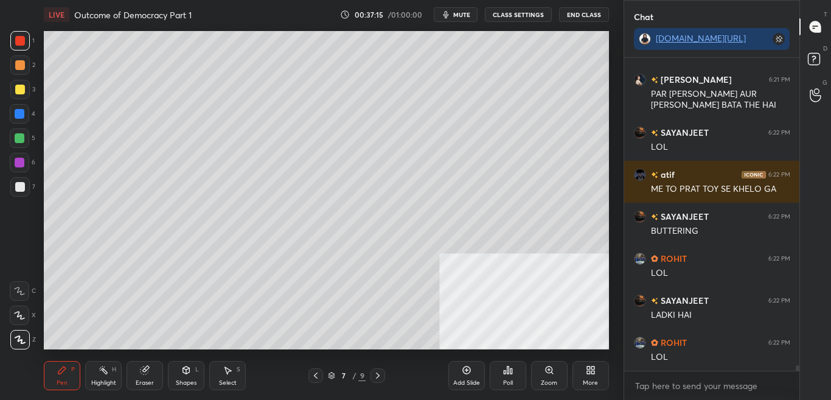
click at [380, 377] on icon at bounding box center [378, 376] width 10 height 10
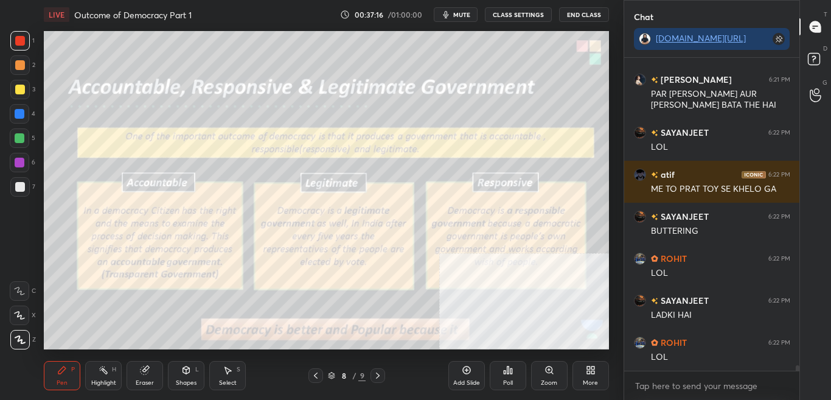
click at [522, 16] on button "CLASS SETTINGS" at bounding box center [518, 14] width 67 height 15
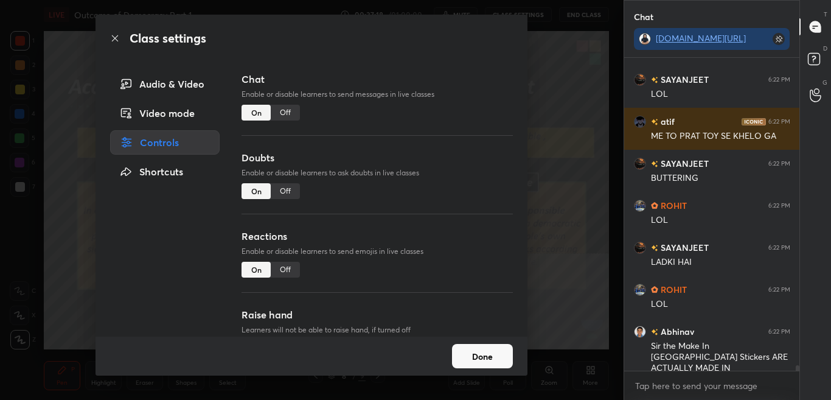
click at [279, 115] on div "Off" at bounding box center [285, 113] width 29 height 16
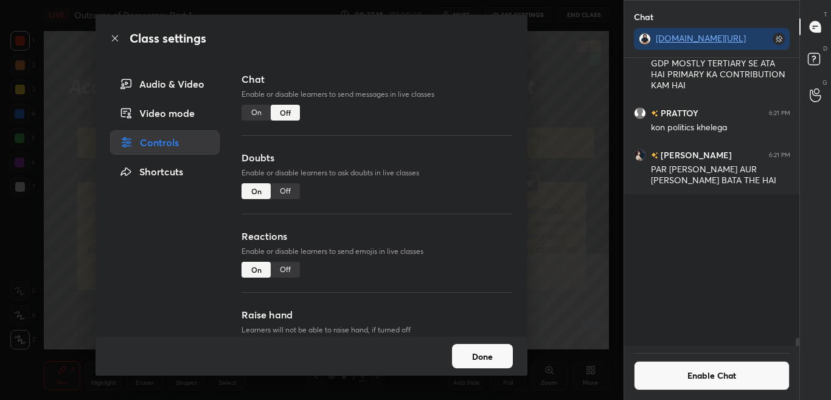
scroll to position [17245, 0]
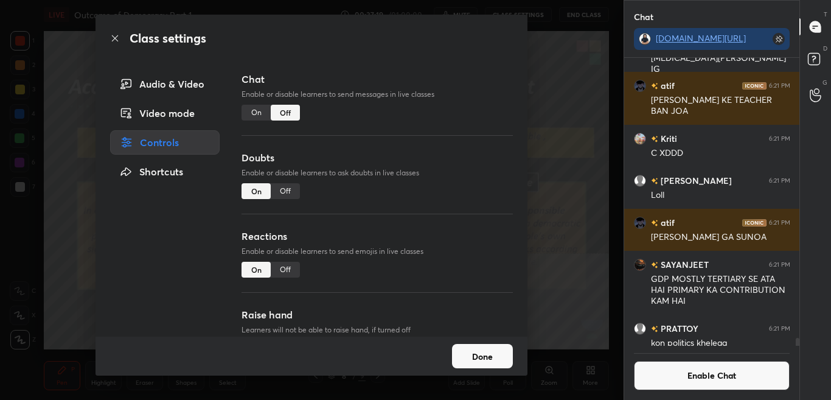
click at [118, 36] on icon at bounding box center [115, 38] width 10 height 10
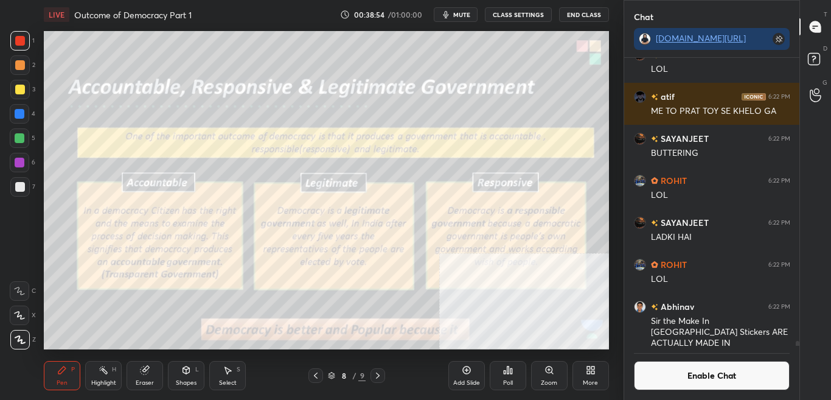
scroll to position [284, 172]
click at [464, 375] on div "Add Slide" at bounding box center [466, 375] width 37 height 29
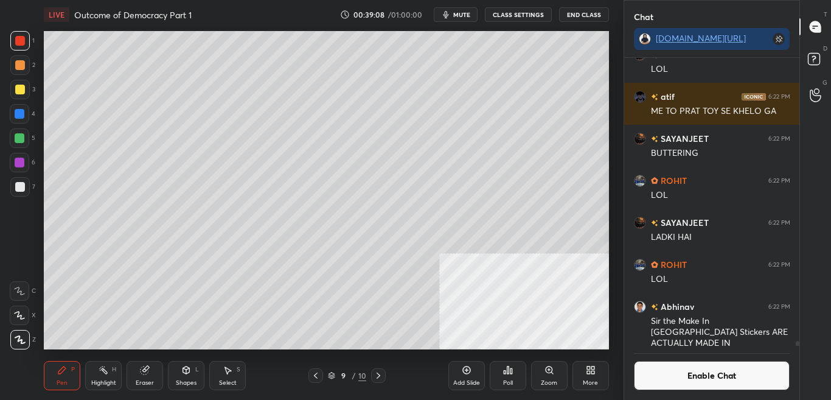
click at [717, 380] on button "Enable Chat" at bounding box center [712, 375] width 156 height 29
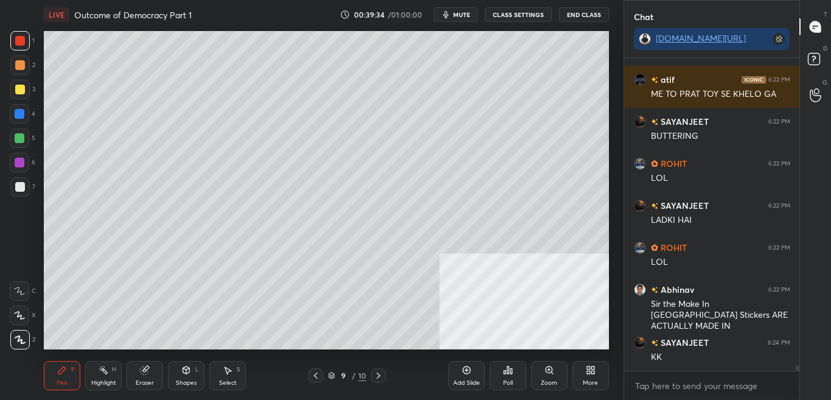
scroll to position [17661, 0]
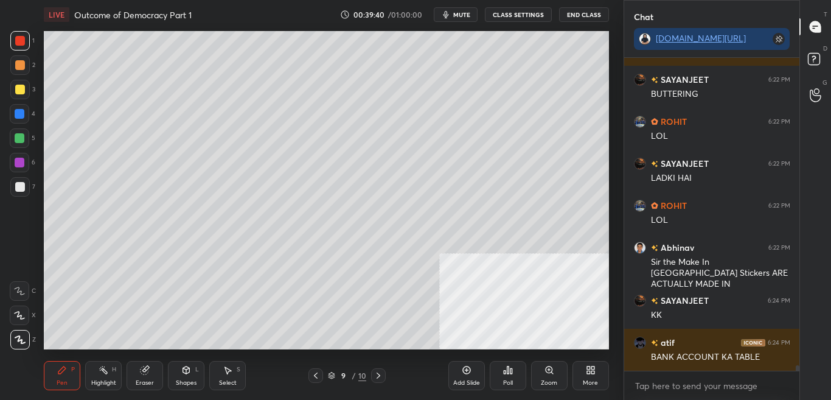
click at [508, 15] on button "CLASS SETTINGS" at bounding box center [518, 14] width 67 height 15
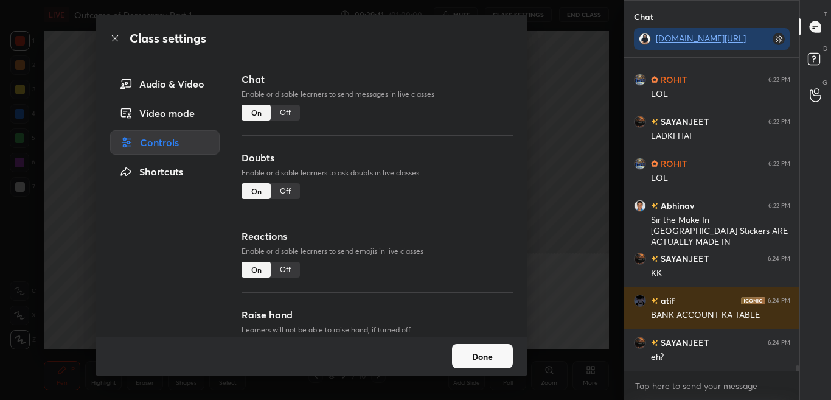
click at [285, 119] on div "Off" at bounding box center [285, 113] width 29 height 16
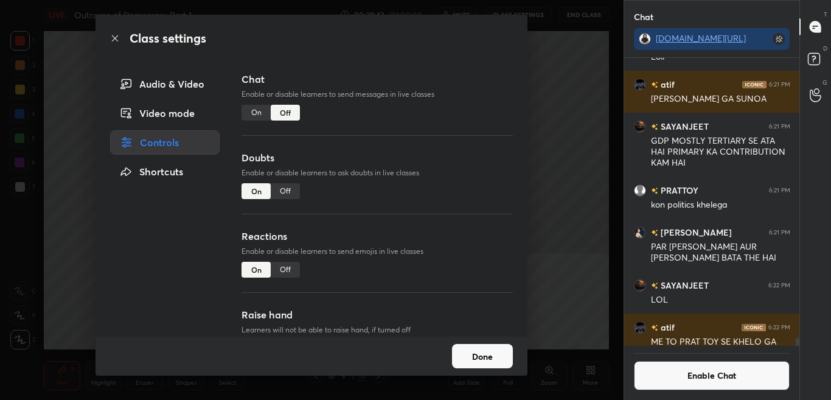
click at [116, 39] on icon at bounding box center [115, 38] width 10 height 10
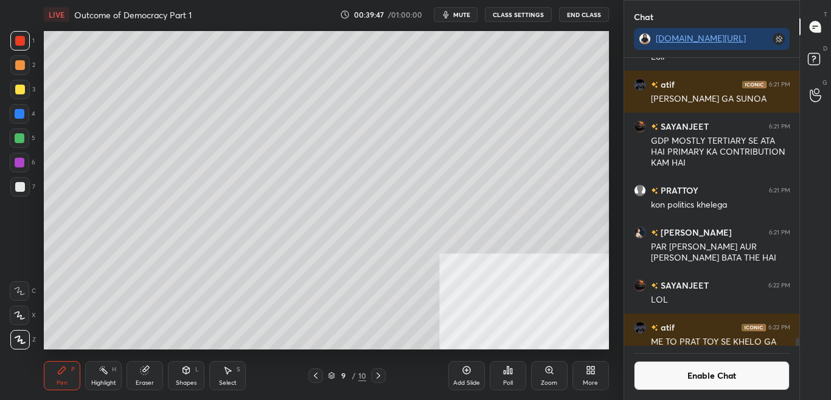
click at [707, 384] on button "Enable Chat" at bounding box center [712, 375] width 156 height 29
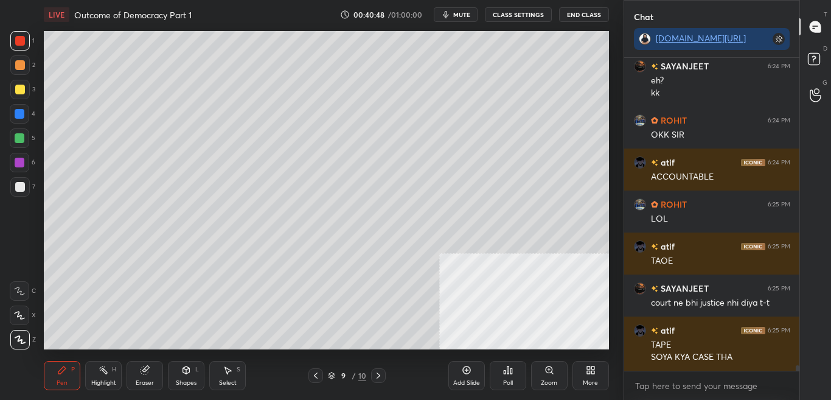
scroll to position [17975, 0]
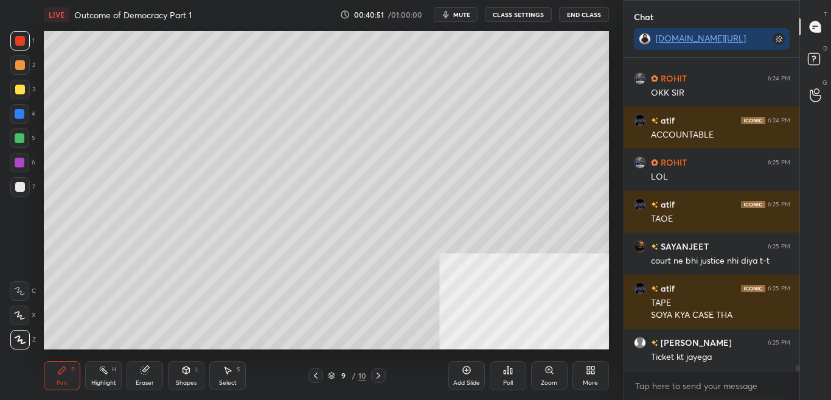
click at [319, 374] on icon at bounding box center [316, 376] width 10 height 10
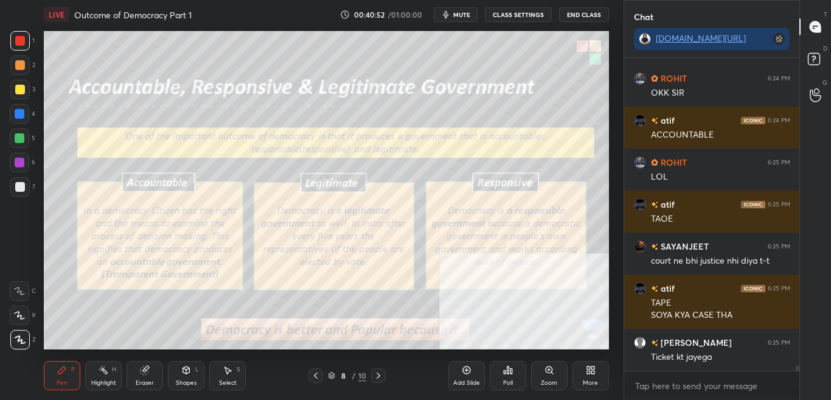
click at [518, 15] on button "CLASS SETTINGS" at bounding box center [518, 14] width 67 height 15
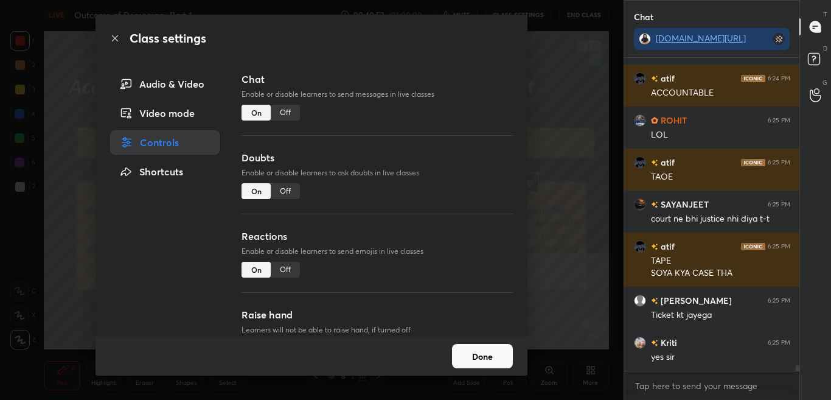
drag, startPoint x: 287, startPoint y: 105, endPoint x: 281, endPoint y: 115, distance: 11.5
click at [287, 105] on div "Off" at bounding box center [285, 113] width 29 height 16
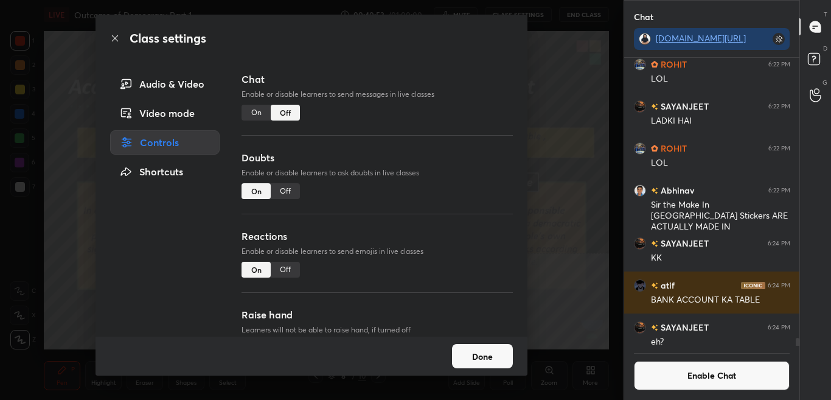
scroll to position [284, 172]
click at [119, 34] on icon at bounding box center [115, 38] width 10 height 10
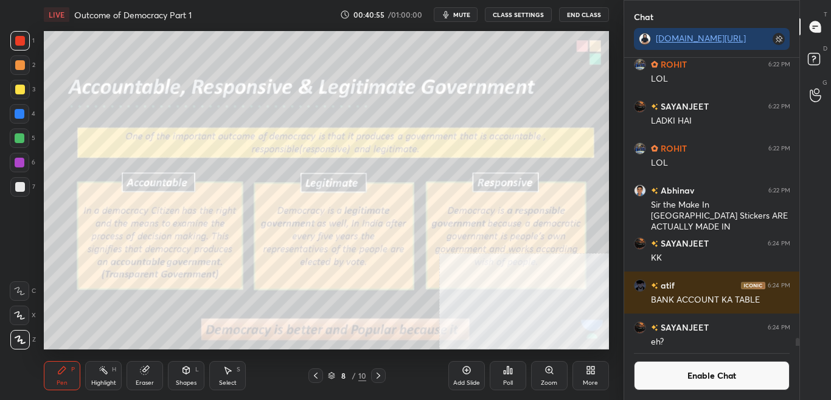
click at [556, 372] on div "Zoom" at bounding box center [549, 375] width 37 height 29
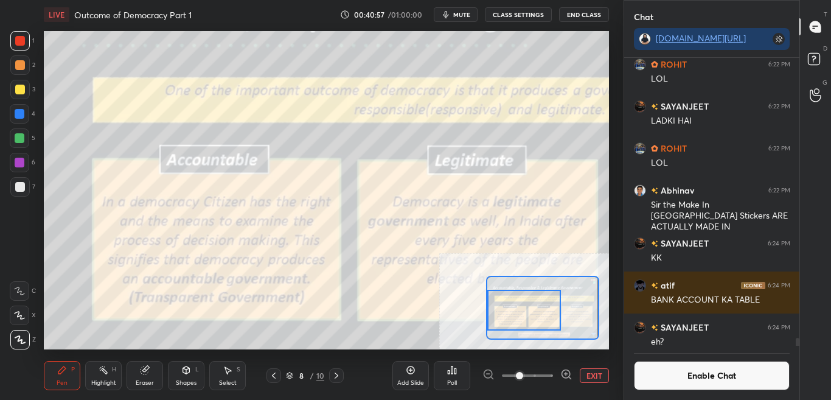
drag, startPoint x: 541, startPoint y: 305, endPoint x: 516, endPoint y: 308, distance: 25.2
click at [513, 307] on div at bounding box center [524, 310] width 74 height 41
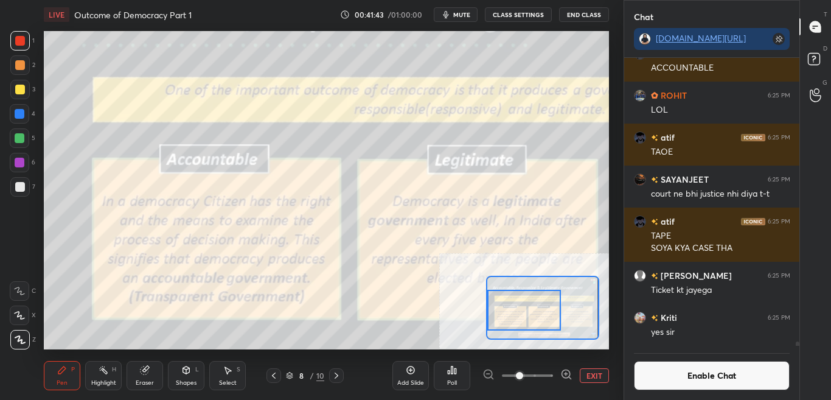
click at [739, 378] on button "Enable Chat" at bounding box center [712, 375] width 156 height 29
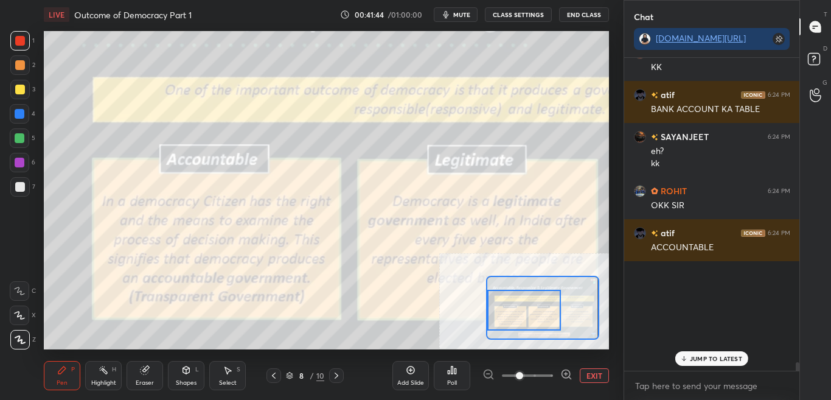
scroll to position [17570, 0]
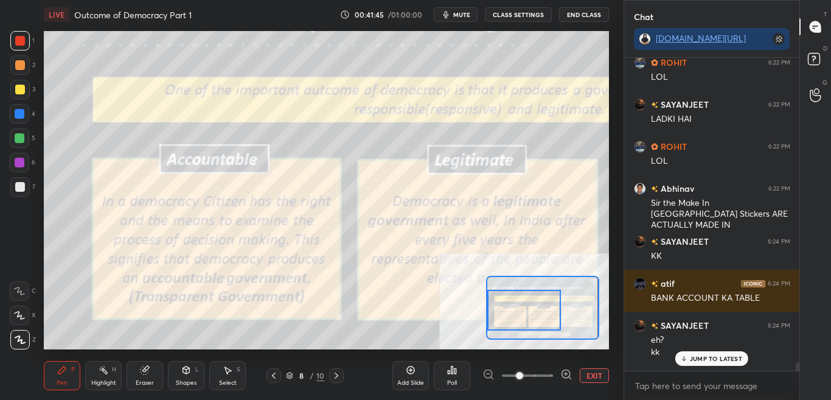
click at [721, 360] on p "JUMP TO LATEST" at bounding box center [716, 358] width 52 height 7
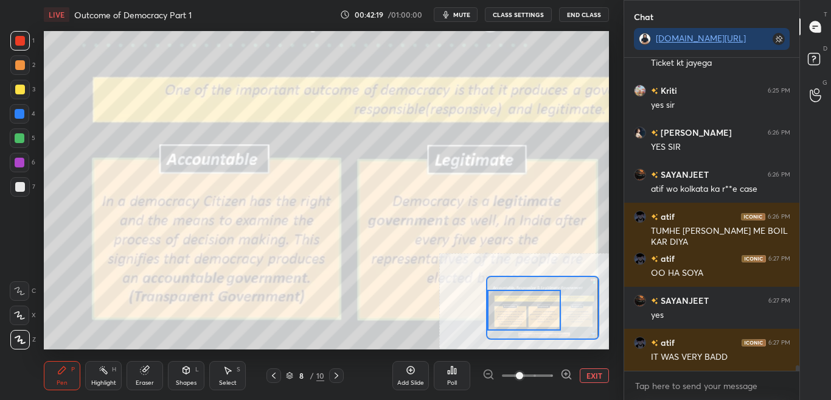
scroll to position [18207, 0]
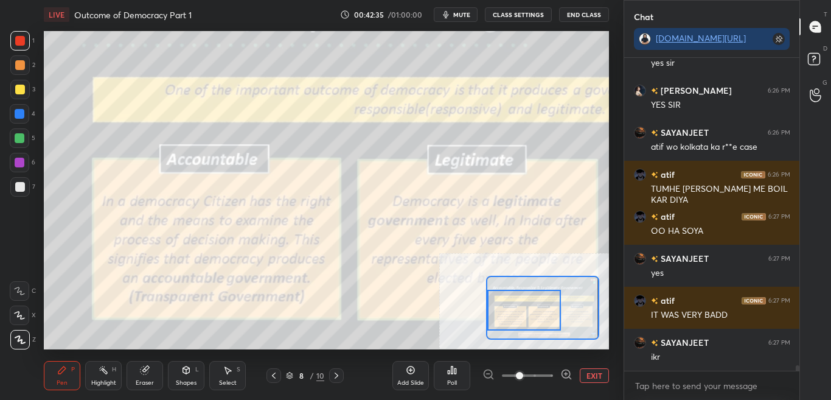
click at [525, 10] on button "CLASS SETTINGS" at bounding box center [518, 14] width 67 height 15
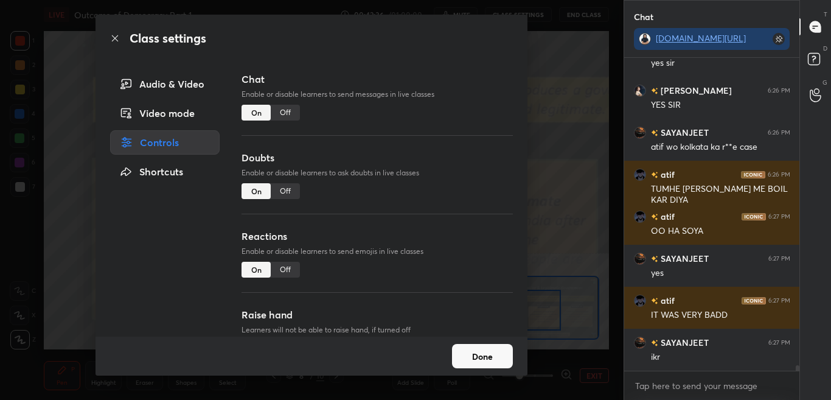
click at [285, 115] on div "Off" at bounding box center [285, 113] width 29 height 16
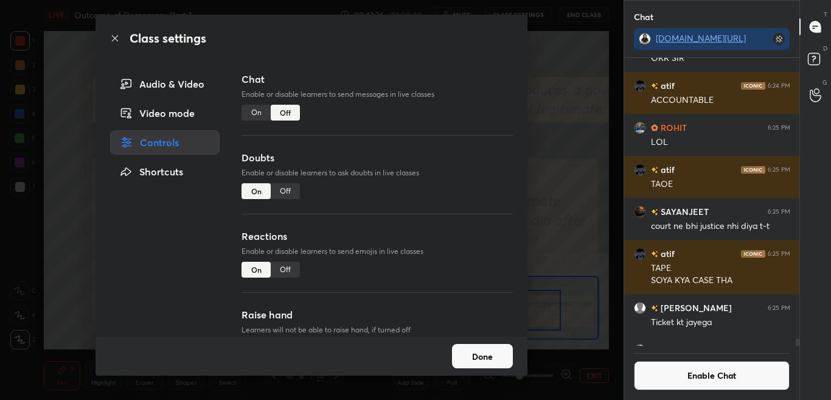
scroll to position [284, 172]
click at [117, 34] on icon at bounding box center [115, 38] width 10 height 10
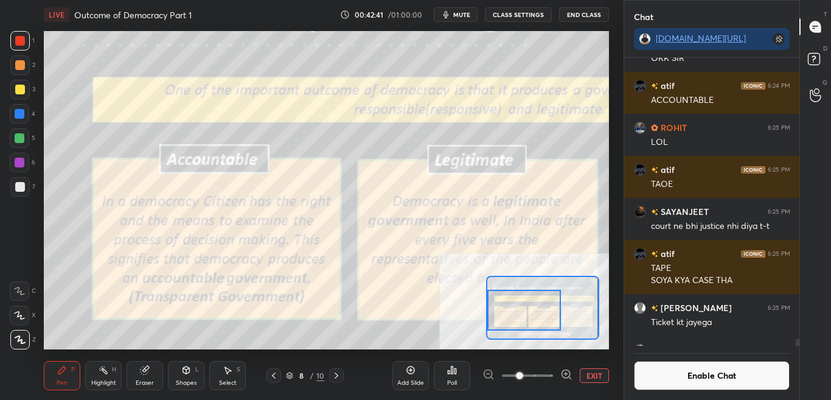
click at [697, 384] on button "Enable Chat" at bounding box center [712, 375] width 156 height 29
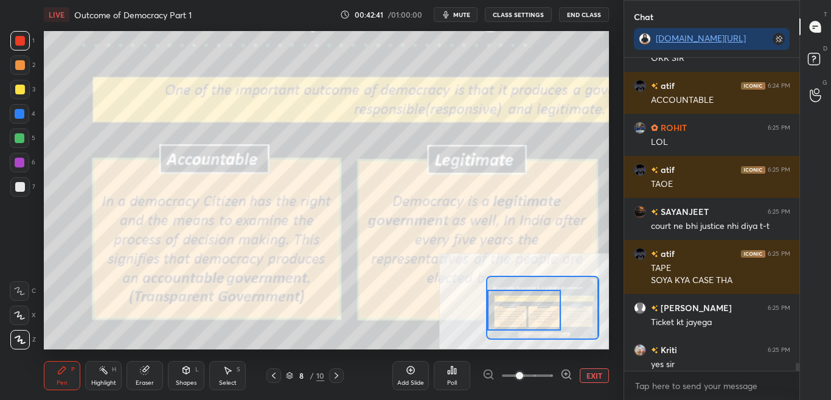
scroll to position [309, 172]
click at [796, 366] on div at bounding box center [798, 368] width 4 height 10
drag, startPoint x: 798, startPoint y: 364, endPoint x: 798, endPoint y: 374, distance: 9.1
click at [798, 374] on div "1 Enable hand raising Enable raise hand to speak to learners. Once enabled, cha…" at bounding box center [712, 373] width 176 height 54
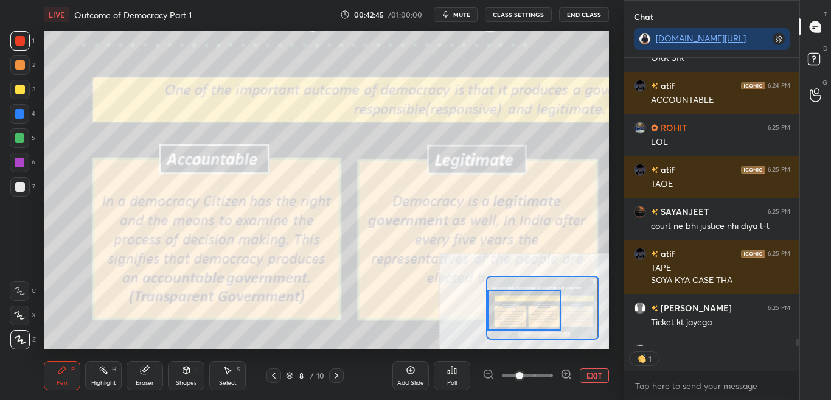
scroll to position [18120, 0]
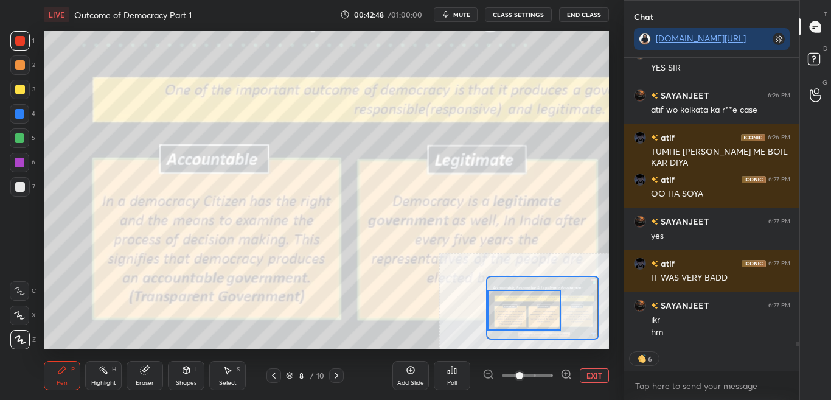
click at [798, 347] on div "Kriti 6:25 PM yes [PERSON_NAME] 6:26 PM YES [PERSON_NAME] 6:26 PM atif wo kolka…" at bounding box center [712, 229] width 176 height 342
click at [748, 386] on textarea at bounding box center [712, 385] width 156 height 19
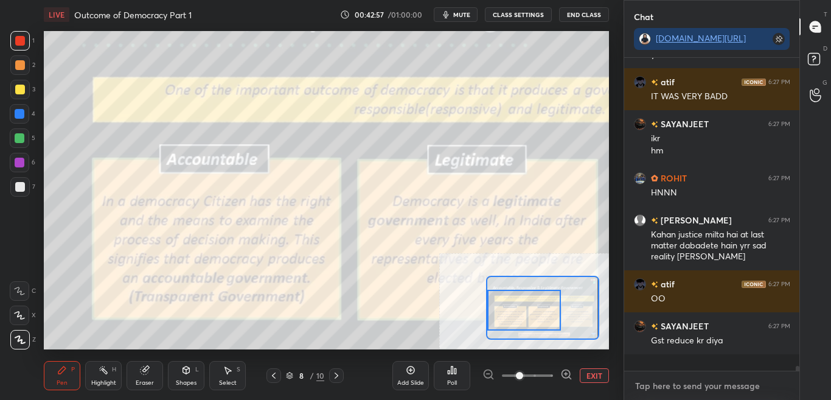
scroll to position [18285, 0]
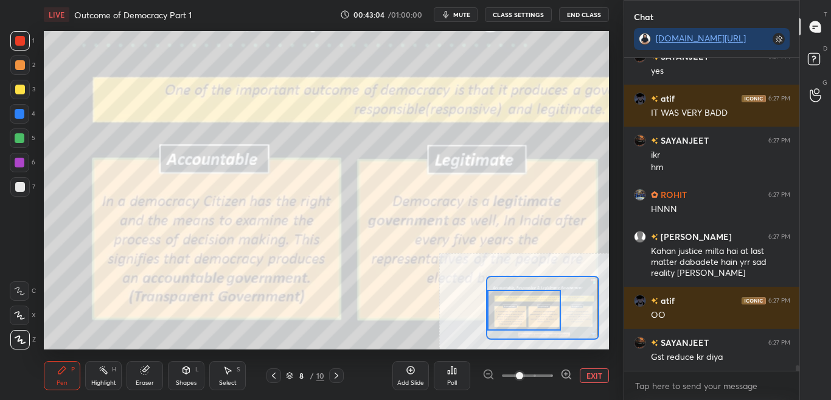
type textarea "x"
click at [514, 18] on button "CLASS SETTINGS" at bounding box center [518, 14] width 67 height 15
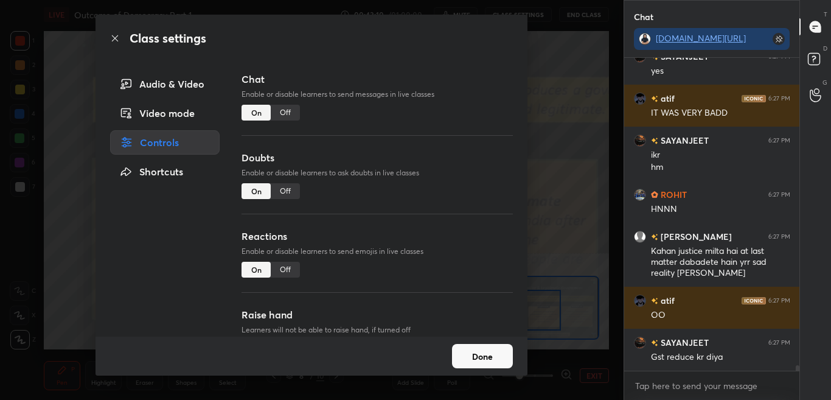
click at [285, 114] on div "Off" at bounding box center [285, 113] width 29 height 16
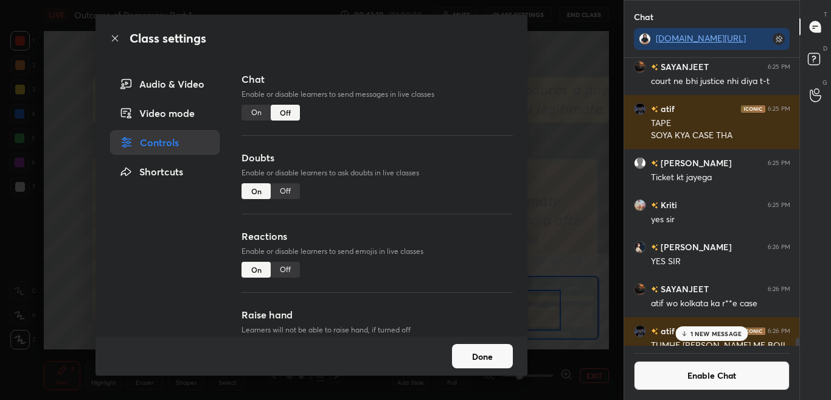
scroll to position [284, 172]
click at [119, 40] on icon at bounding box center [115, 38] width 10 height 10
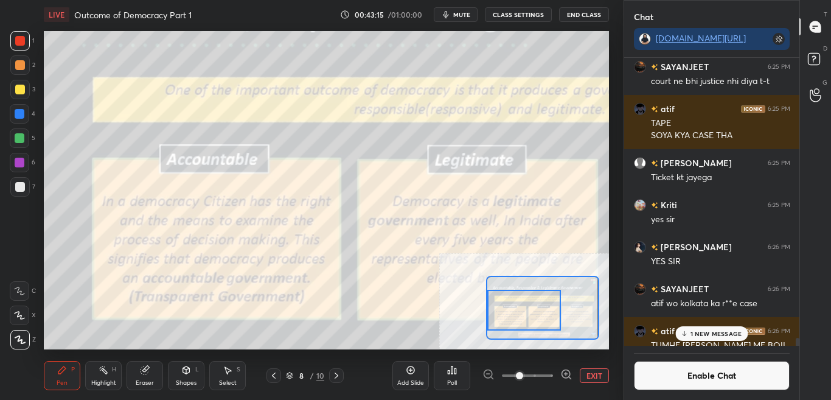
click at [701, 337] on p "1 NEW MESSAGE" at bounding box center [717, 333] width 52 height 7
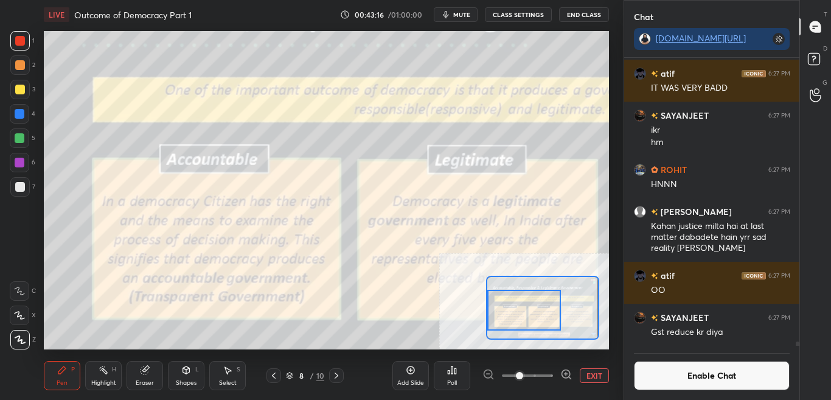
click at [702, 375] on button "Enable Chat" at bounding box center [712, 375] width 156 height 29
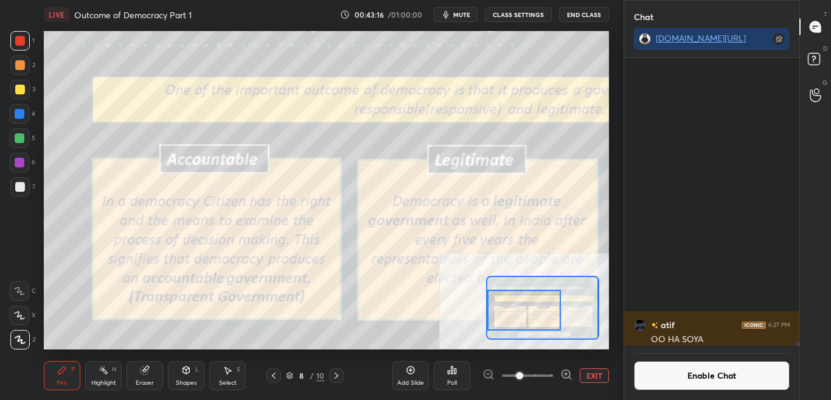
scroll to position [309, 172]
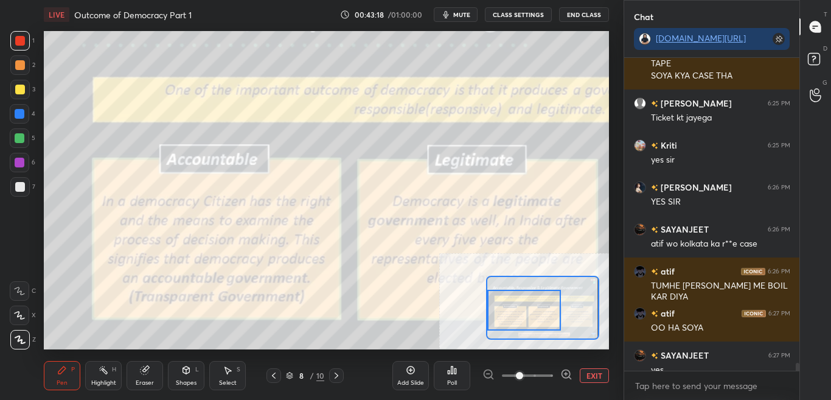
click at [798, 366] on div "Chat [DOMAIN_NAME][URL] ROHIT 6:22 PM [PERSON_NAME] 6:22 PM Sir the Make In [GE…" at bounding box center [728, 200] width 208 height 400
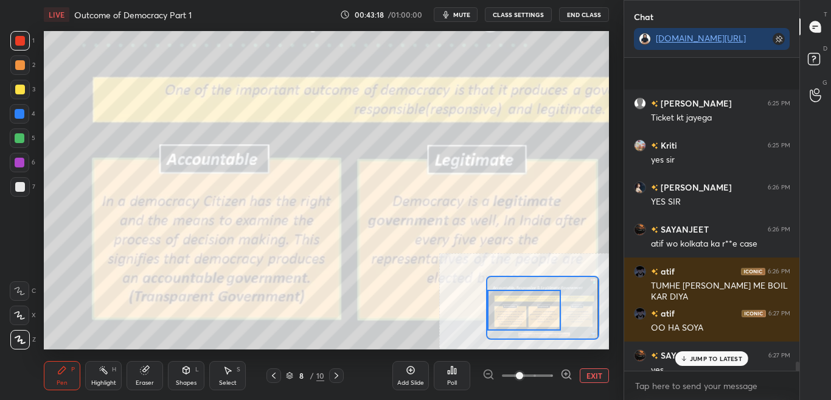
scroll to position [18227, 0]
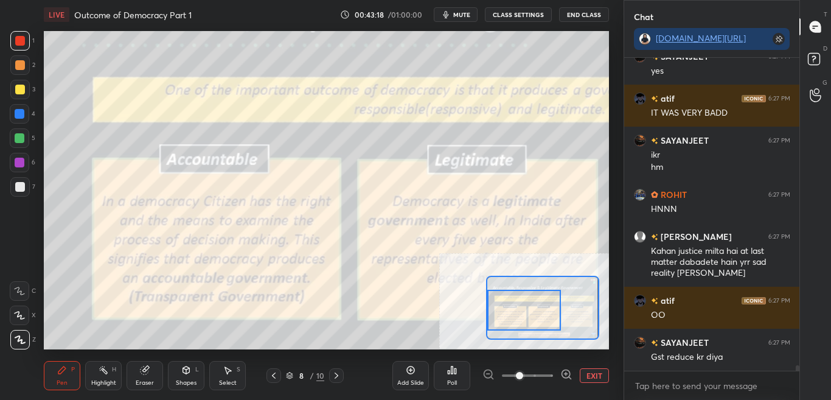
drag, startPoint x: 796, startPoint y: 366, endPoint x: 796, endPoint y: 376, distance: 10.4
click at [796, 376] on div "atif 6:27 PM OO HA SOYA SAYANJEET 6:27 PM yes atif 6:27 PM IT WAS VERY BADD SAY…" at bounding box center [712, 229] width 176 height 342
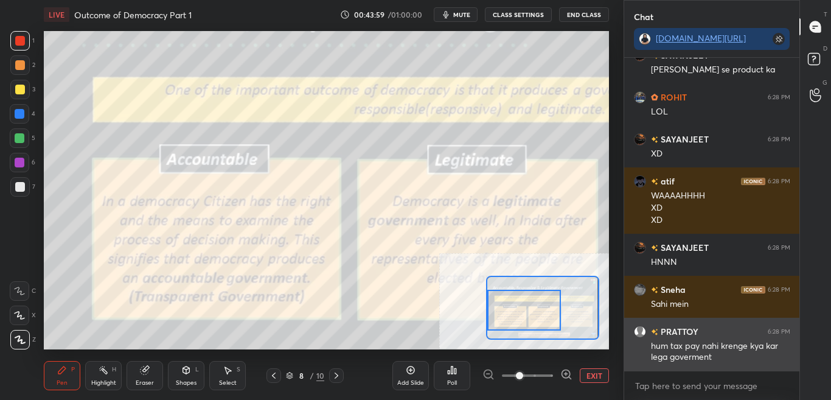
scroll to position [18808, 0]
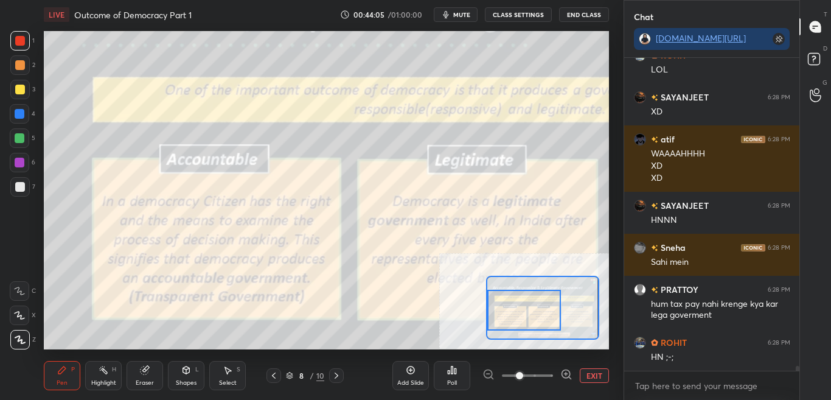
click at [536, 14] on button "CLASS SETTINGS" at bounding box center [518, 14] width 67 height 15
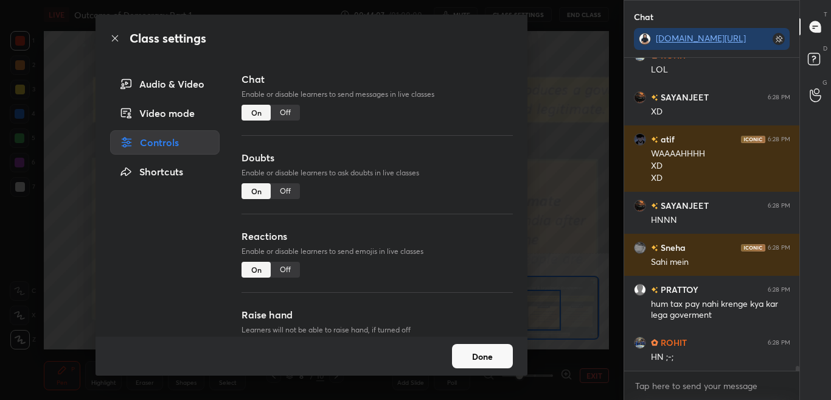
scroll to position [18861, 0]
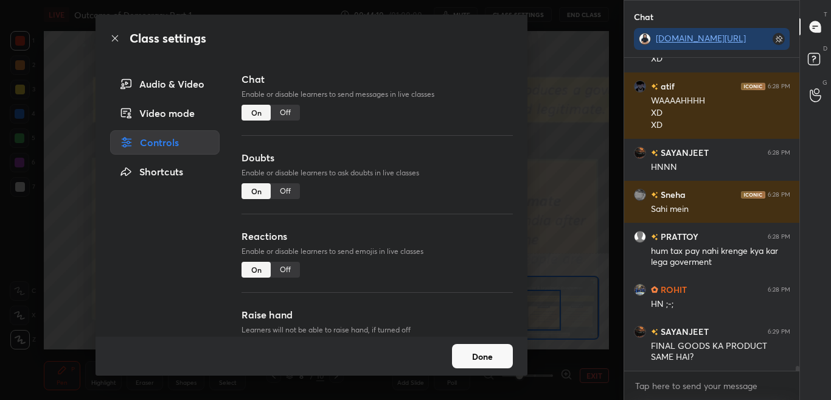
click at [296, 117] on div "Off" at bounding box center [285, 113] width 29 height 16
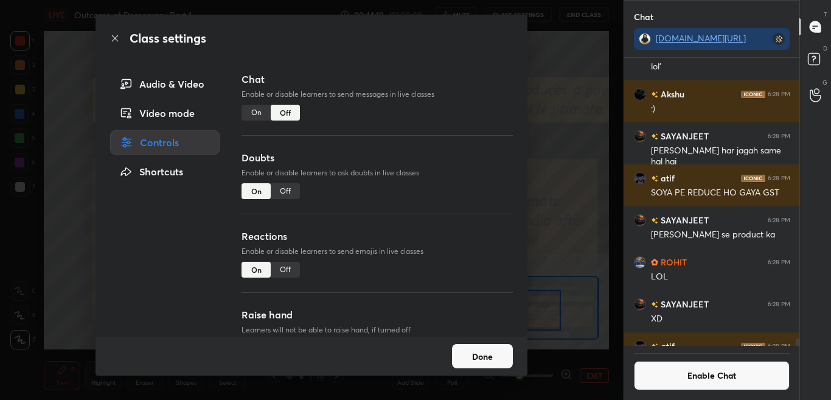
scroll to position [284, 172]
click at [117, 32] on div "Class settings" at bounding box center [312, 38] width 432 height 47
click at [116, 37] on icon at bounding box center [115, 38] width 10 height 10
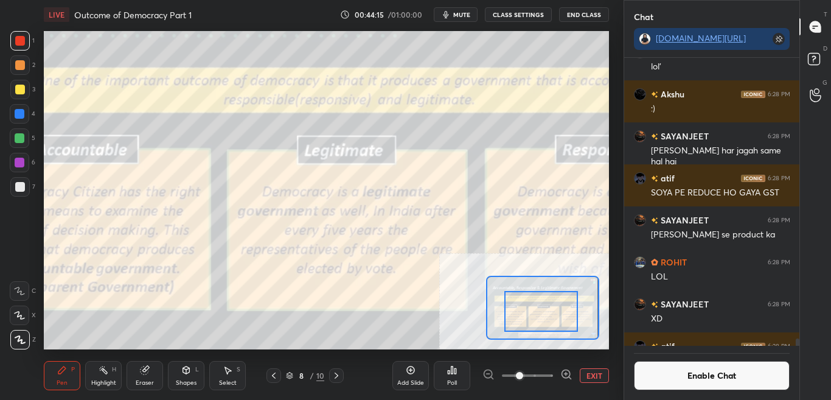
drag, startPoint x: 526, startPoint y: 318, endPoint x: 542, endPoint y: 319, distance: 16.5
click at [542, 319] on div at bounding box center [541, 311] width 74 height 41
click at [730, 375] on button "Enable Chat" at bounding box center [712, 375] width 156 height 29
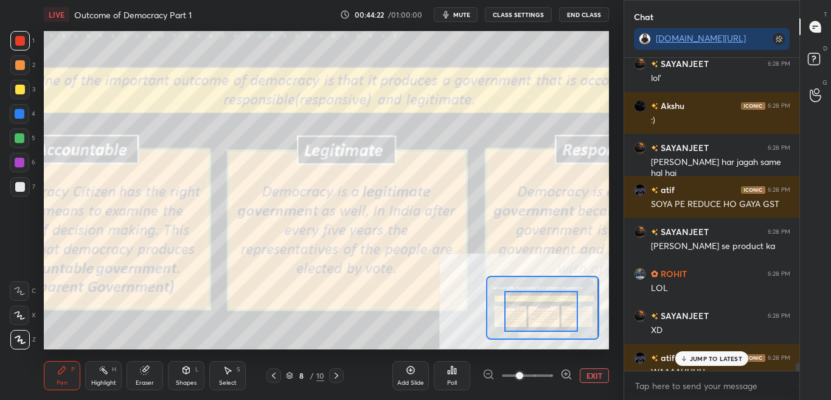
scroll to position [18361, 0]
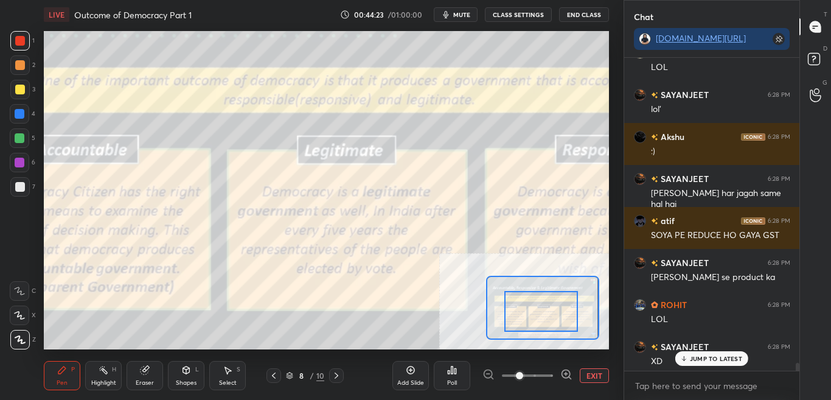
click at [723, 361] on p "JUMP TO LATEST" at bounding box center [716, 358] width 52 height 7
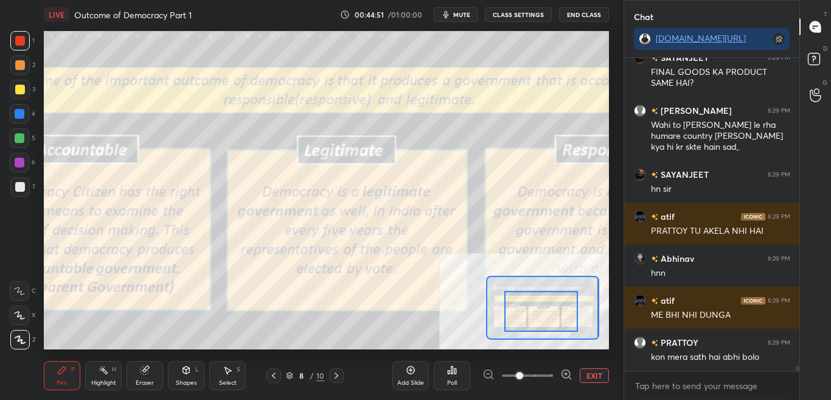
scroll to position [18979, 0]
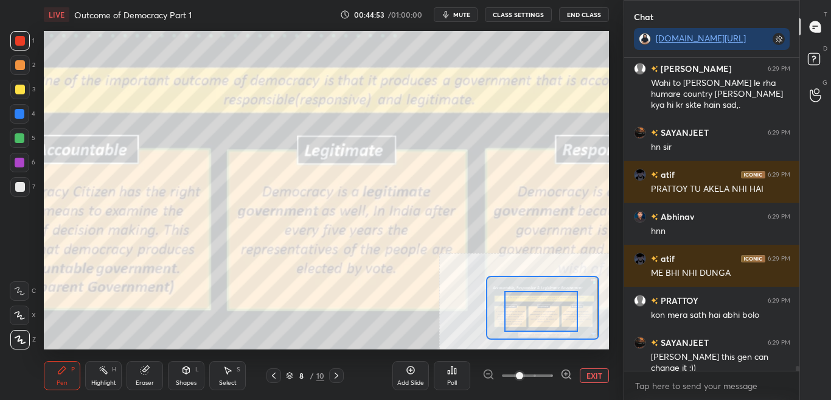
click at [553, 318] on div at bounding box center [541, 311] width 74 height 41
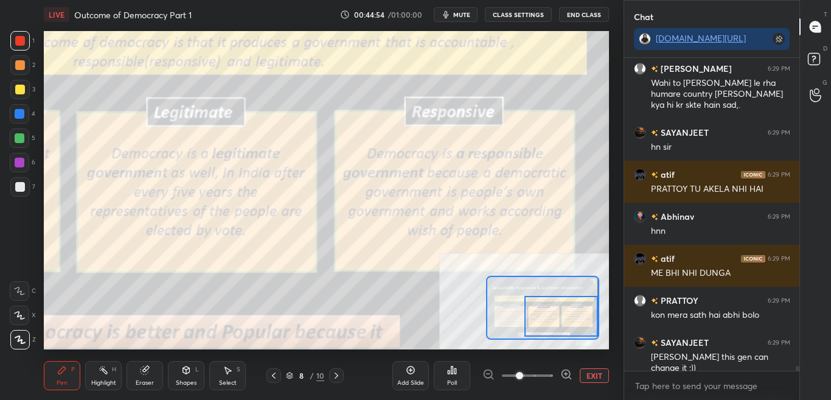
drag, startPoint x: 565, startPoint y: 319, endPoint x: 575, endPoint y: 322, distance: 10.2
click at [575, 322] on div at bounding box center [561, 316] width 74 height 41
click at [532, 12] on button "CLASS SETTINGS" at bounding box center [518, 14] width 67 height 15
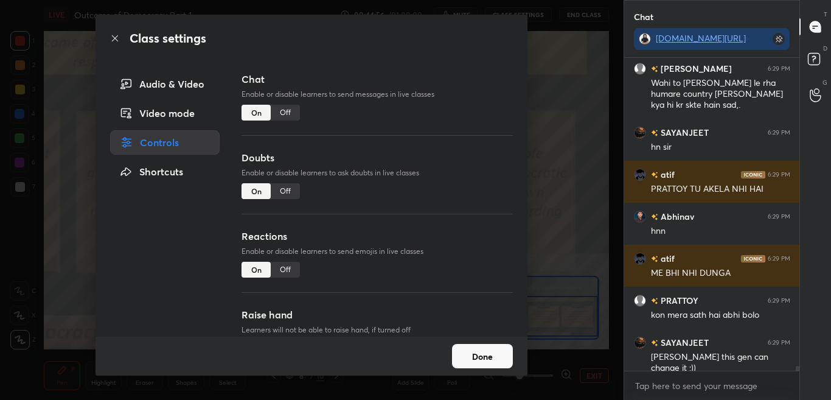
click at [284, 114] on div "Off" at bounding box center [285, 113] width 29 height 16
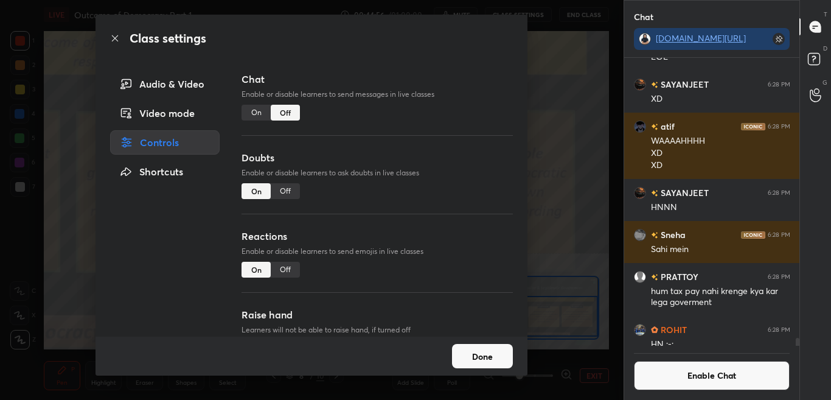
scroll to position [284, 172]
click at [488, 356] on button "Done" at bounding box center [482, 356] width 61 height 24
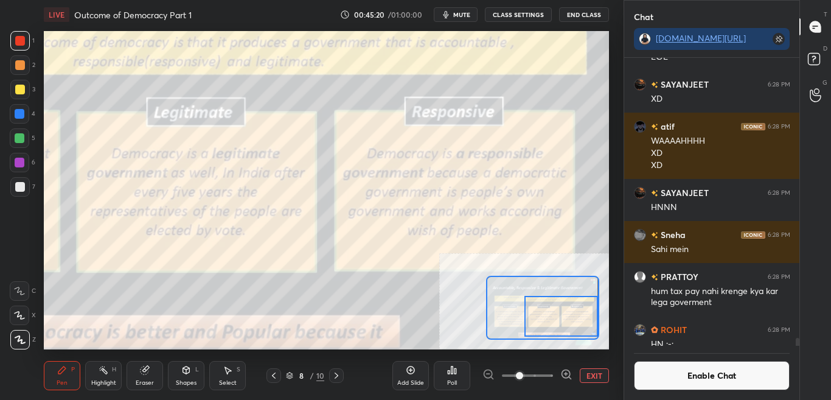
click at [403, 384] on div "Add Slide" at bounding box center [410, 383] width 27 height 6
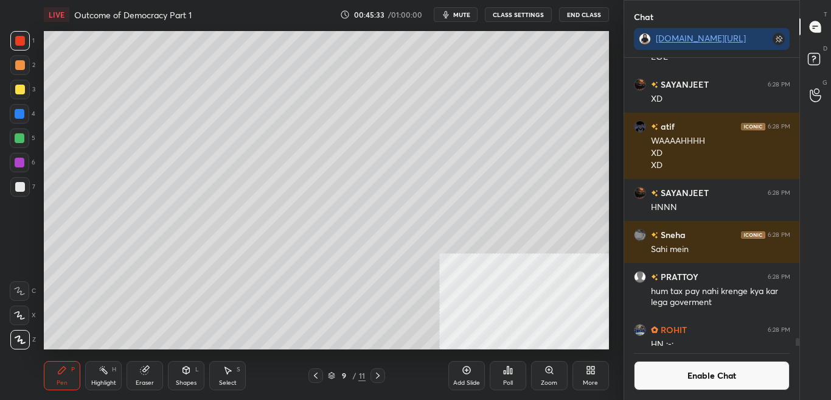
click at [716, 382] on button "Enable Chat" at bounding box center [712, 375] width 156 height 29
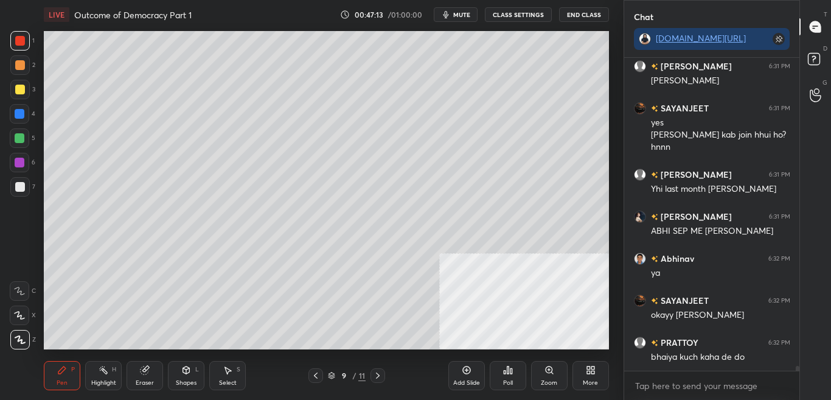
scroll to position [19809, 0]
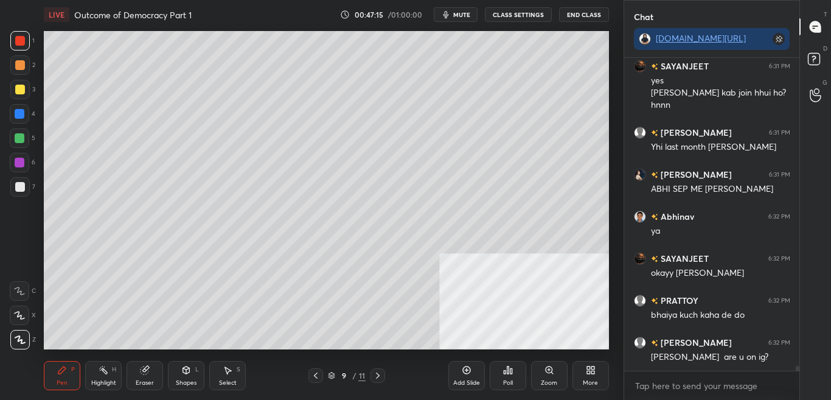
click at [316, 380] on icon at bounding box center [316, 376] width 10 height 10
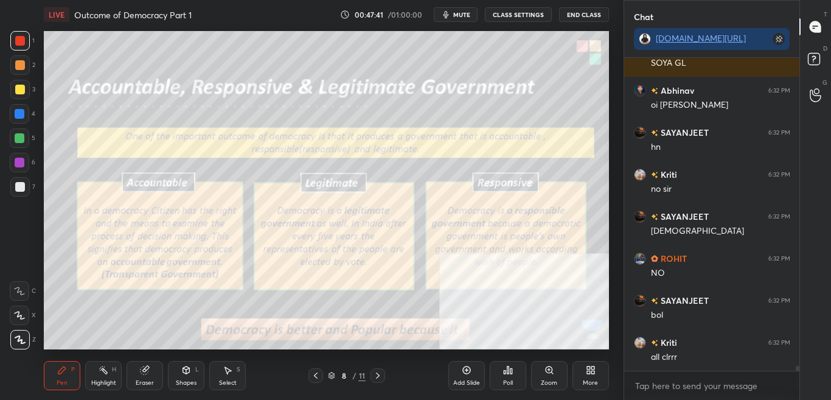
scroll to position [20229, 0]
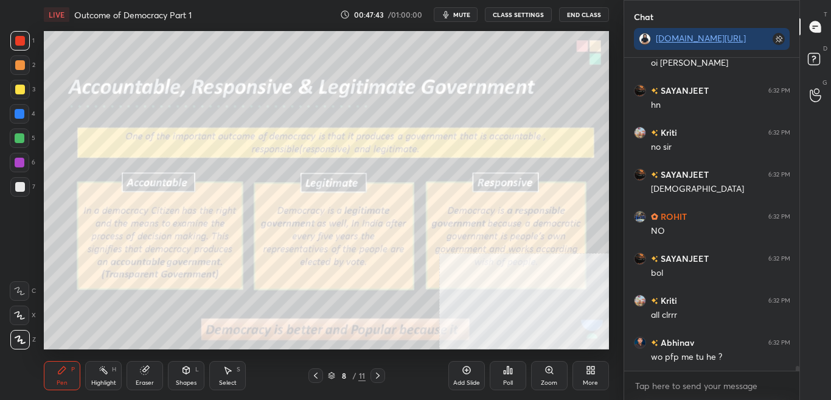
click at [467, 16] on span "mute" at bounding box center [461, 14] width 17 height 9
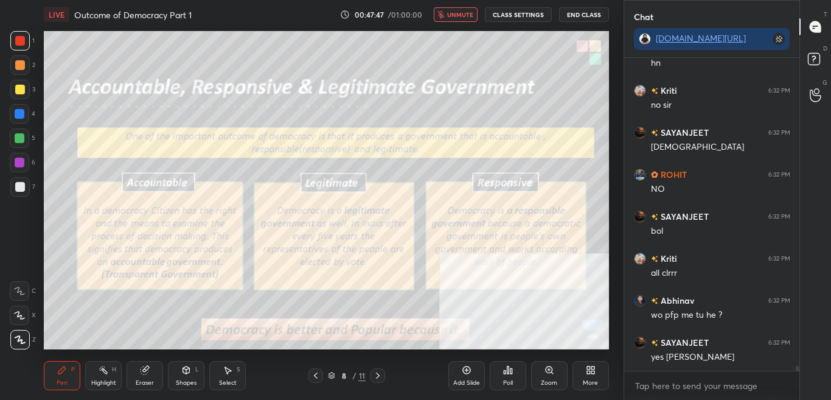
click at [466, 13] on span "unmute" at bounding box center [460, 14] width 26 height 9
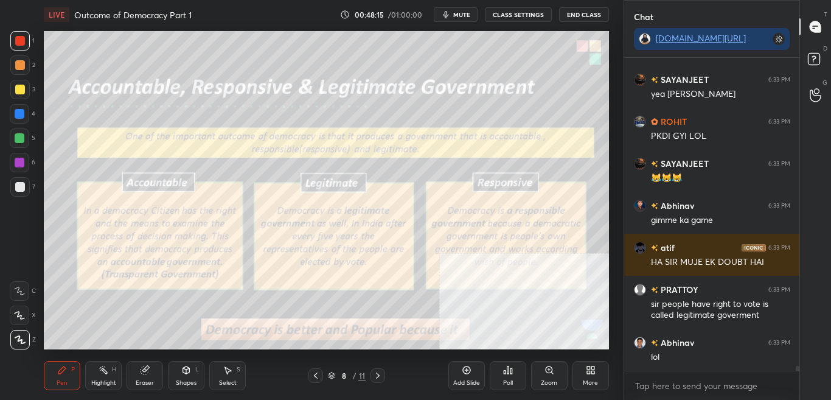
scroll to position [20893, 0]
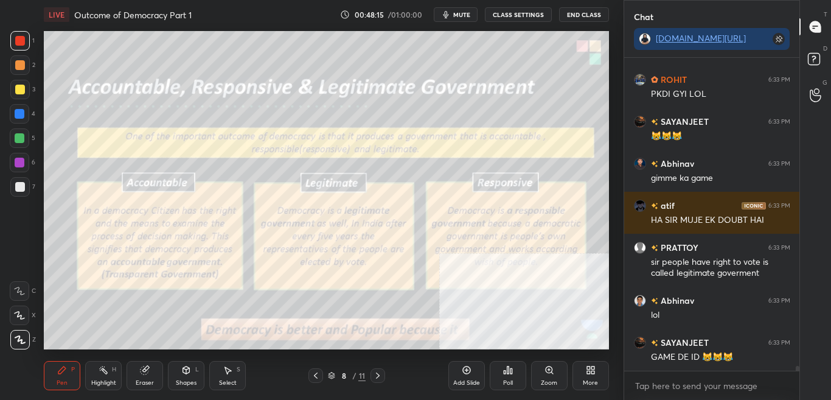
click at [590, 374] on icon at bounding box center [588, 372] width 3 height 3
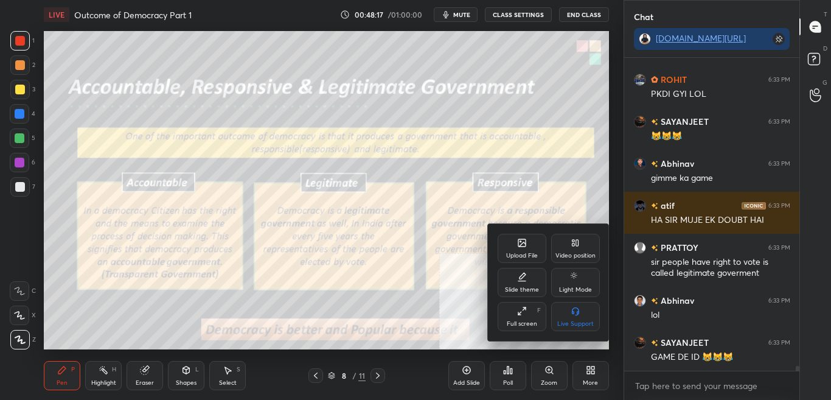
click at [523, 242] on icon at bounding box center [521, 242] width 7 height 7
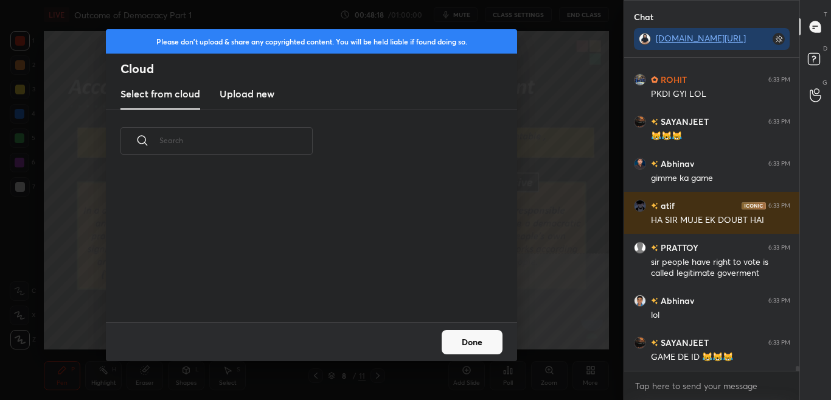
scroll to position [150, 391]
click at [262, 96] on h3 "Upload new" at bounding box center [247, 93] width 55 height 15
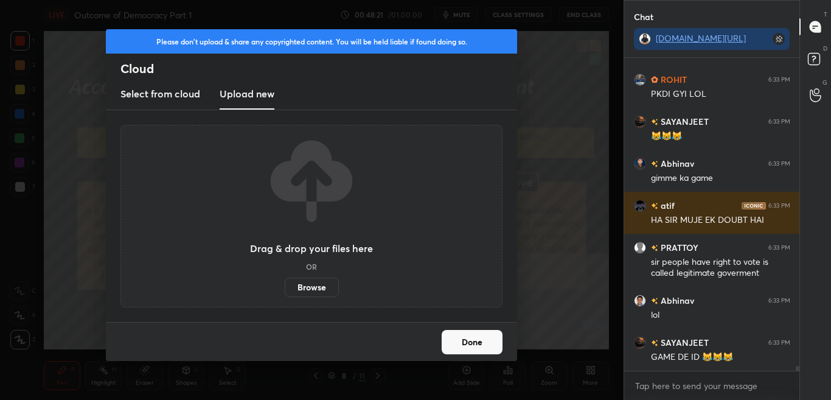
drag, startPoint x: 299, startPoint y: 285, endPoint x: 361, endPoint y: 274, distance: 63.0
click at [361, 274] on div "Drag & drop your files here OR Browse" at bounding box center [311, 216] width 123 height 162
click at [450, 337] on button "Done" at bounding box center [472, 342] width 61 height 24
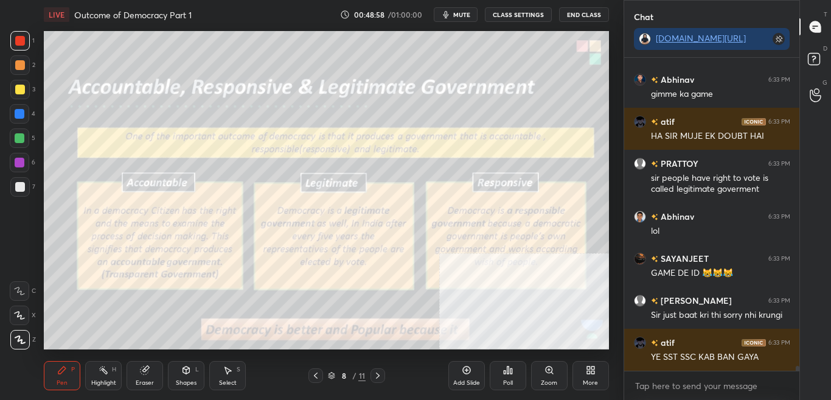
scroll to position [21019, 0]
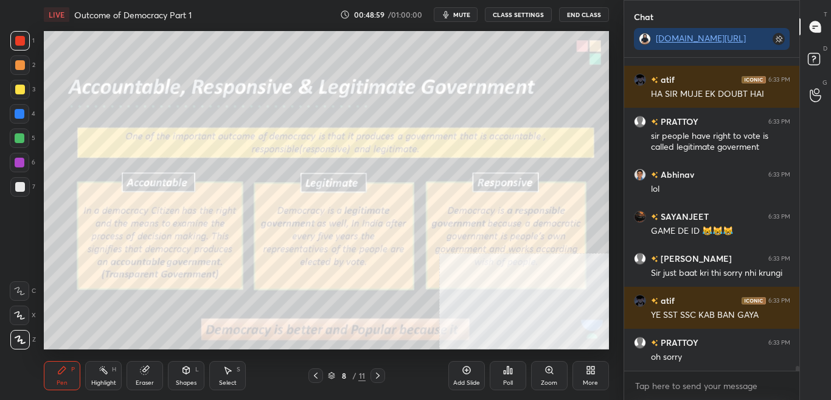
click at [588, 372] on icon at bounding box center [588, 372] width 3 height 3
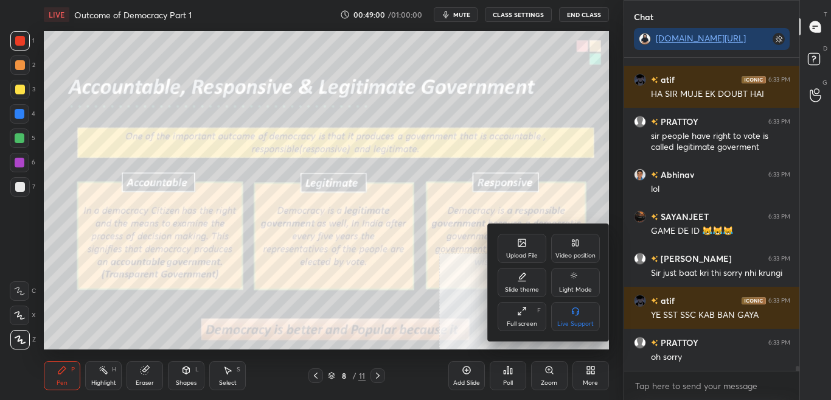
click at [543, 245] on div "Upload File" at bounding box center [522, 248] width 49 height 29
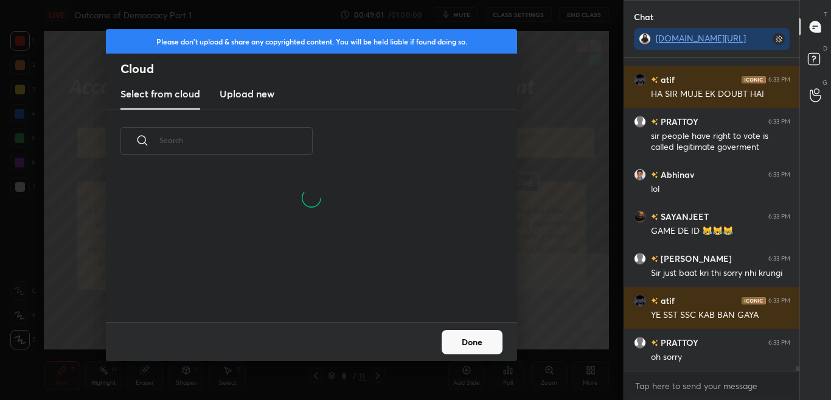
click at [235, 91] on h3 "Upload new" at bounding box center [247, 93] width 55 height 15
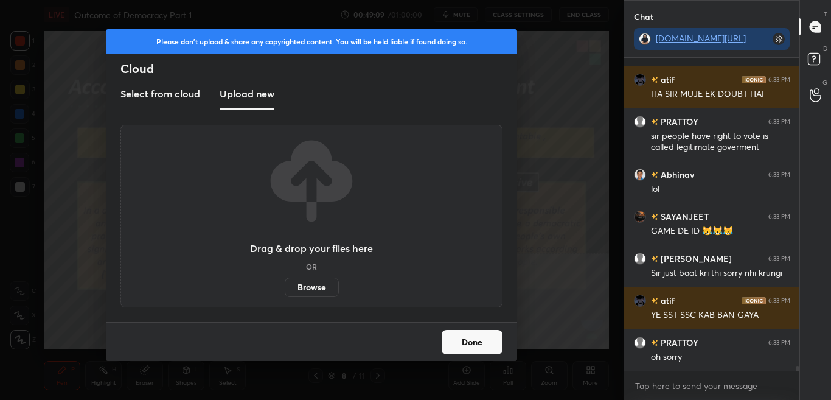
scroll to position [21072, 0]
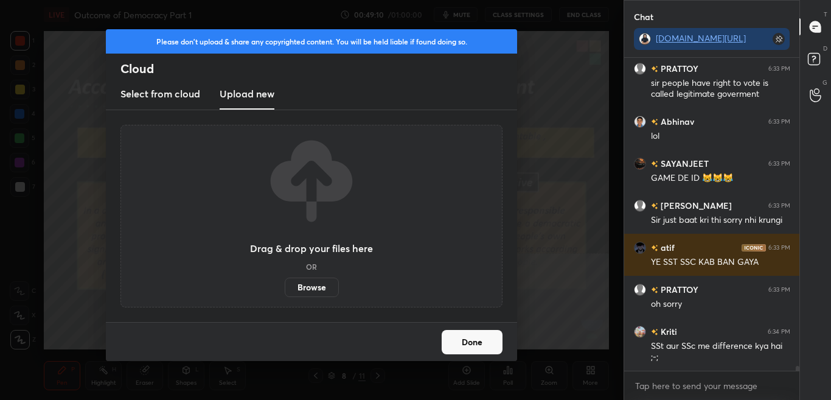
click at [319, 298] on div "Drag & drop your files here OR Browse" at bounding box center [311, 216] width 382 height 183
click at [318, 288] on label "Browse" at bounding box center [312, 286] width 54 height 19
click at [285, 288] on input "Browse" at bounding box center [285, 286] width 0 height 19
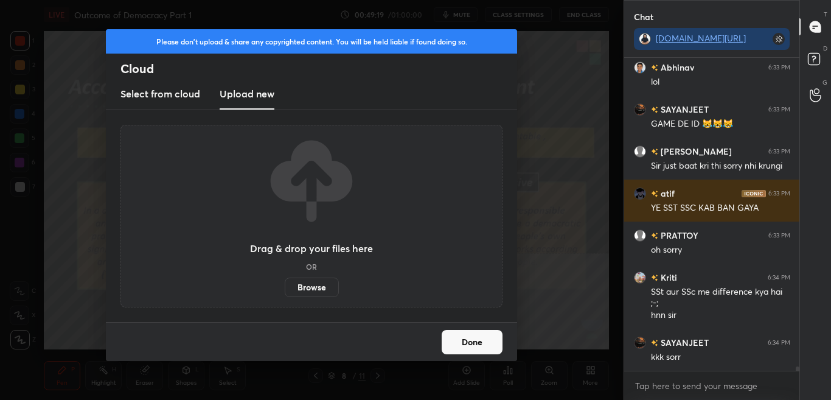
scroll to position [21168, 0]
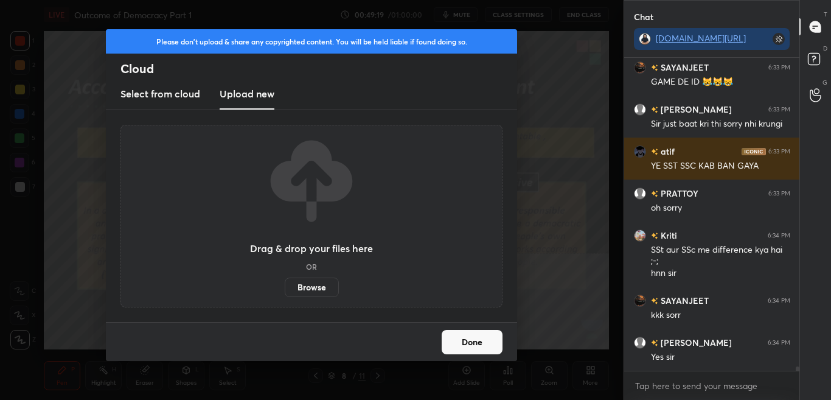
click at [470, 345] on button "Done" at bounding box center [472, 342] width 61 height 24
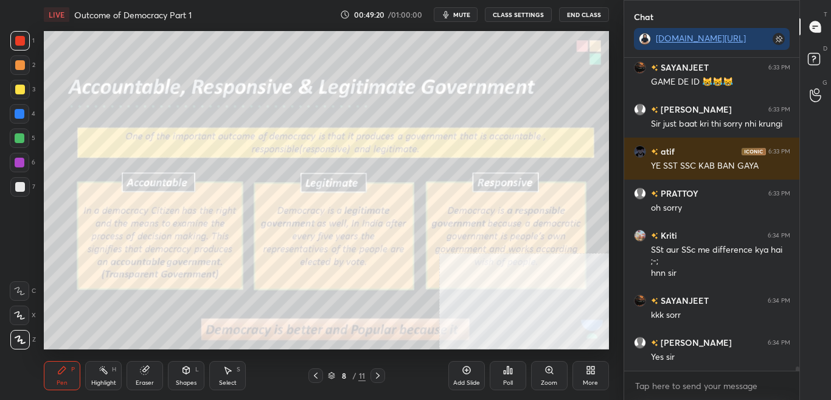
click at [595, 390] on div "Add Slide Poll Zoom More" at bounding box center [528, 375] width 161 height 68
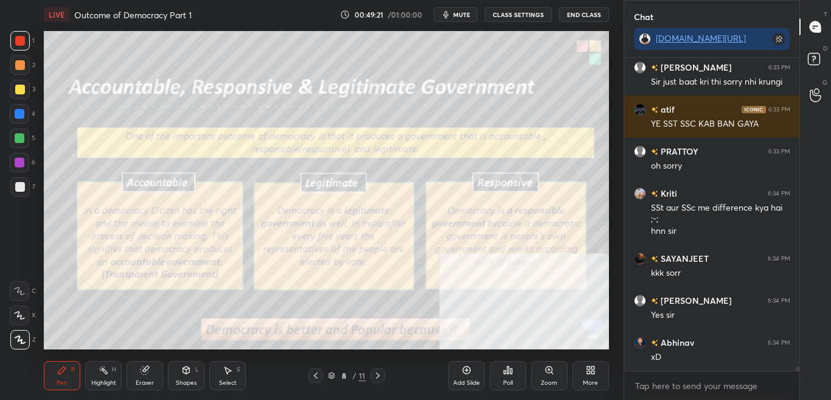
click at [584, 380] on div "More" at bounding box center [590, 383] width 15 height 6
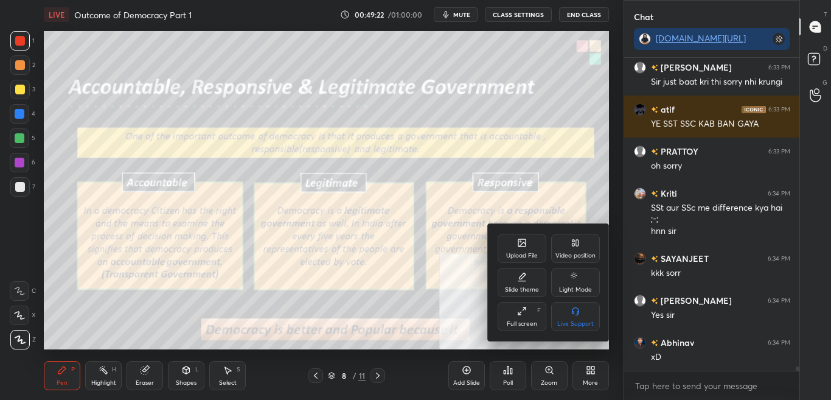
click at [526, 254] on div "Upload File" at bounding box center [522, 256] width 32 height 6
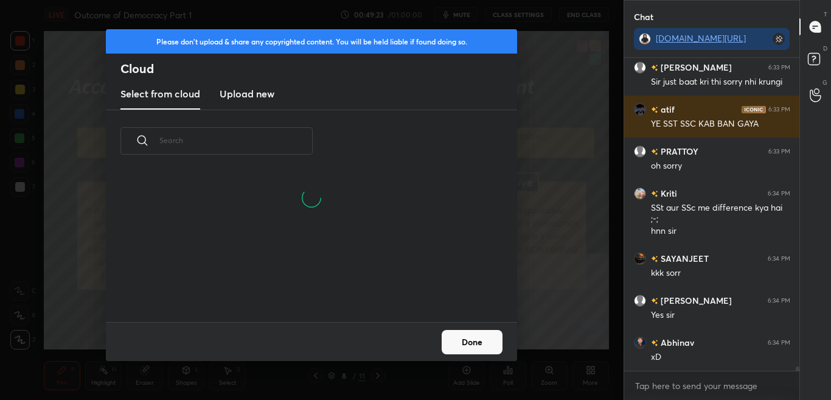
scroll to position [21252, 0]
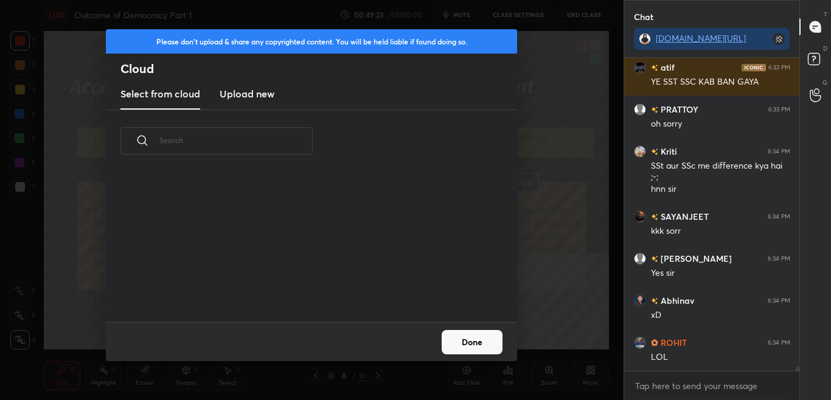
click at [269, 94] on h3 "Upload new" at bounding box center [247, 93] width 55 height 15
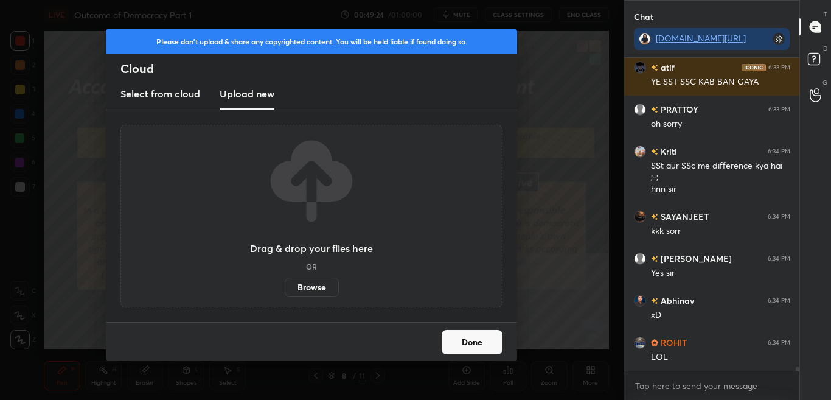
scroll to position [21294, 0]
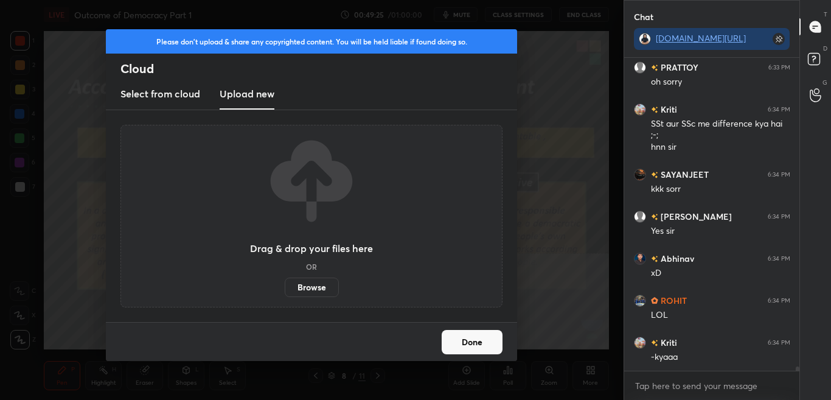
click at [290, 291] on label "Browse" at bounding box center [312, 286] width 54 height 19
click at [285, 291] on input "Browse" at bounding box center [285, 286] width 0 height 19
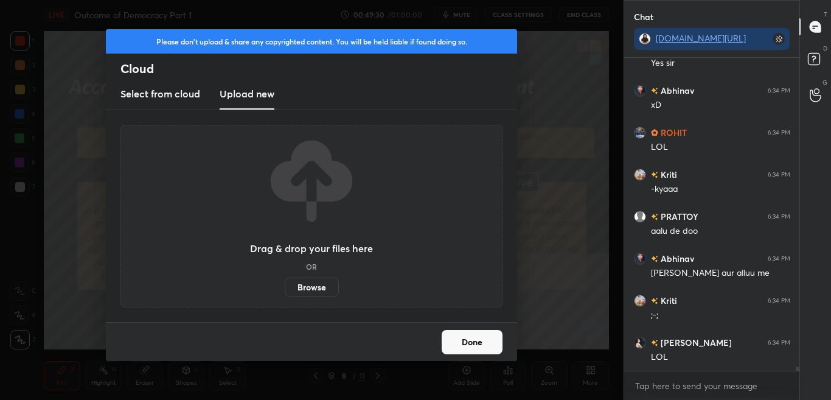
scroll to position [21504, 0]
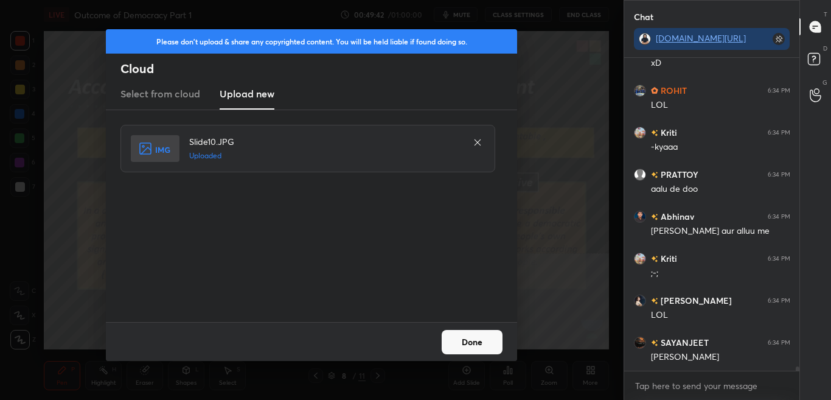
click at [461, 344] on button "Done" at bounding box center [472, 342] width 61 height 24
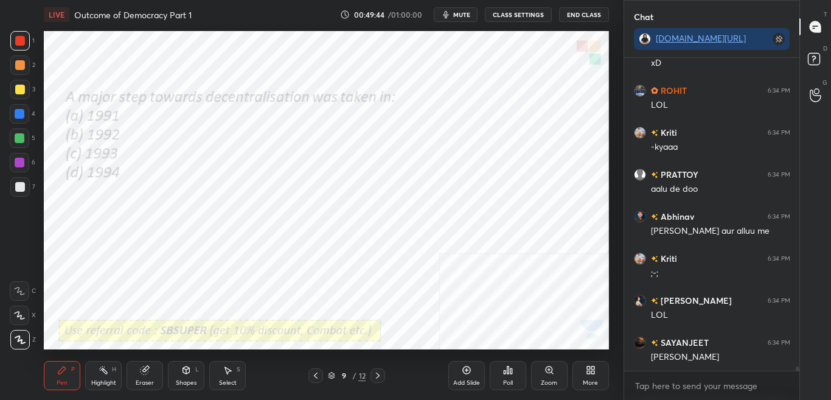
scroll to position [21546, 0]
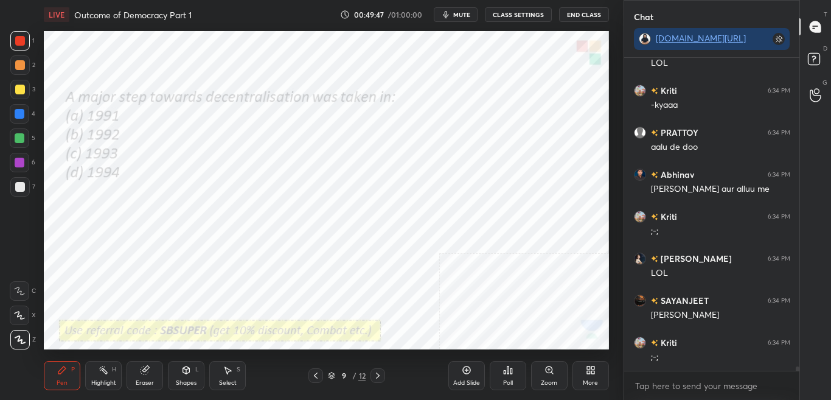
click at [517, 377] on div "Poll" at bounding box center [508, 375] width 37 height 29
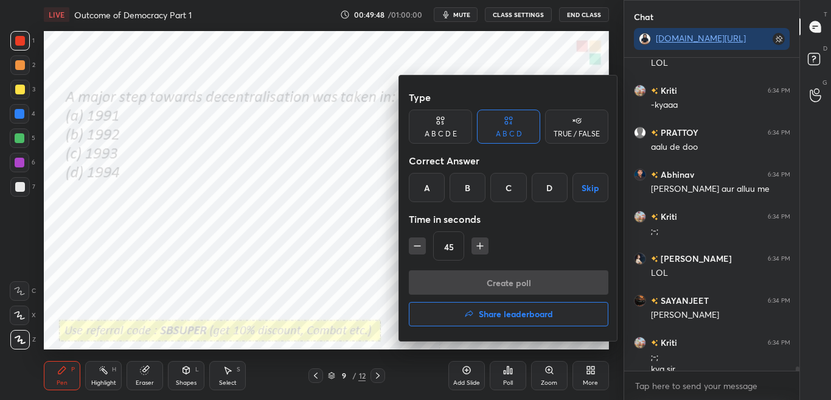
scroll to position [21558, 0]
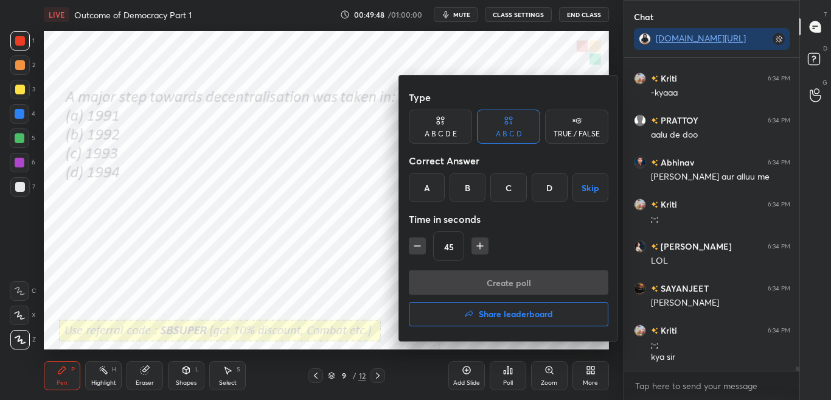
click at [461, 190] on div "B" at bounding box center [468, 187] width 36 height 29
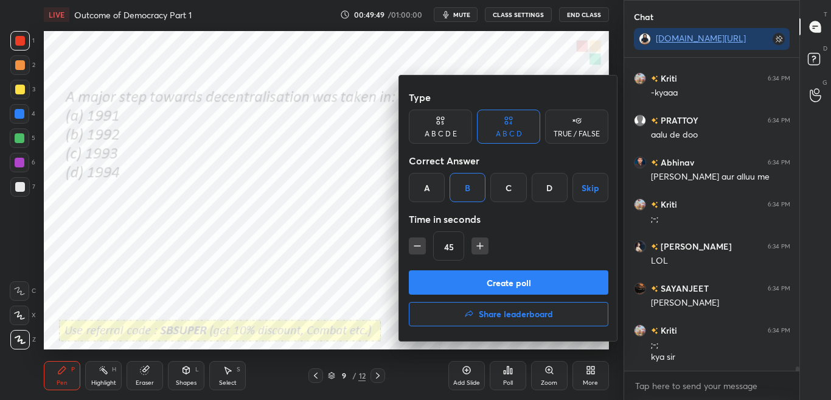
click at [475, 291] on button "Create poll" at bounding box center [509, 282] width 200 height 24
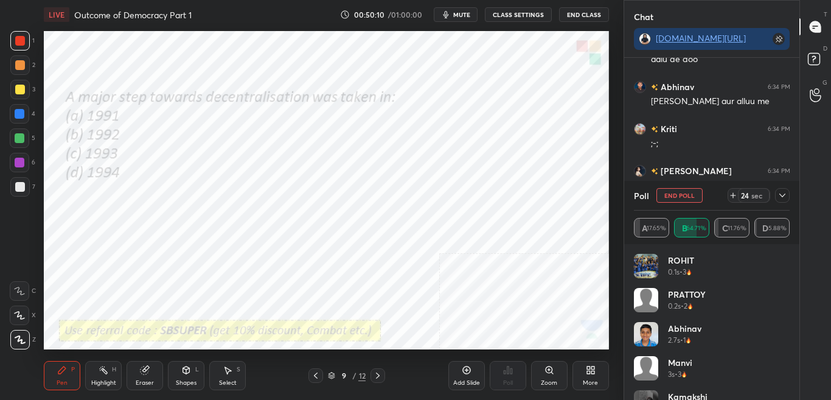
scroll to position [21675, 0]
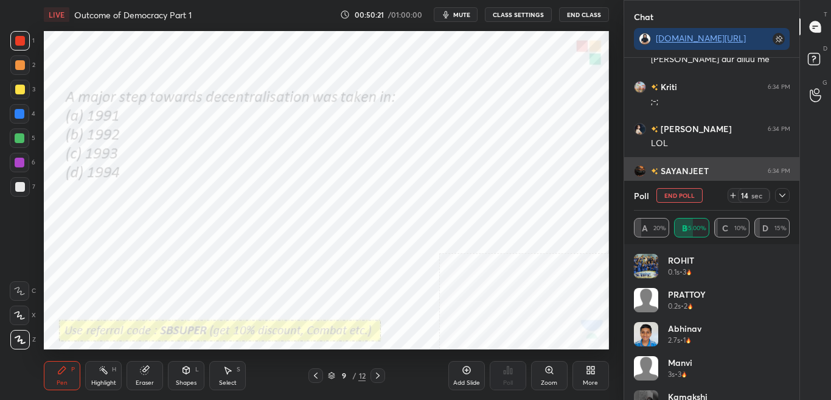
click at [782, 197] on icon at bounding box center [782, 195] width 6 height 4
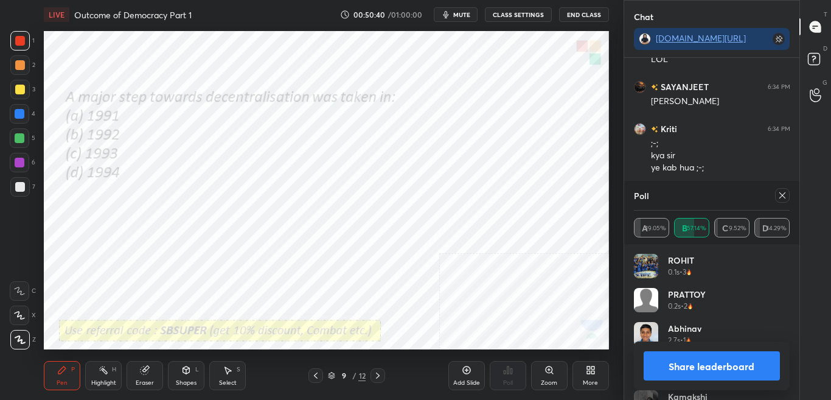
scroll to position [21801, 0]
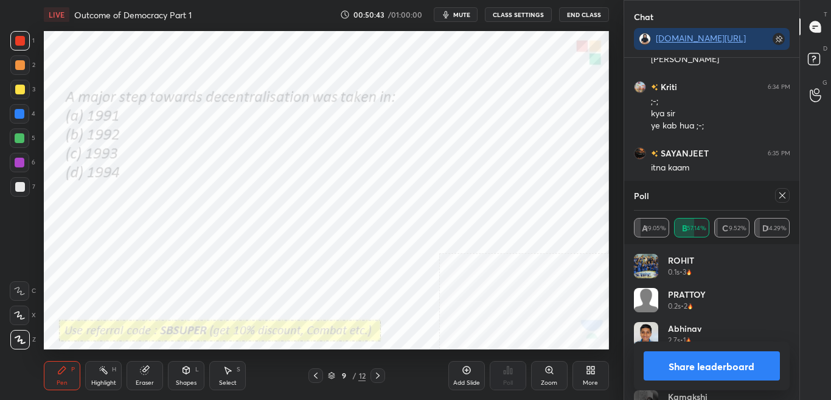
click at [782, 195] on icon at bounding box center [783, 195] width 10 height 10
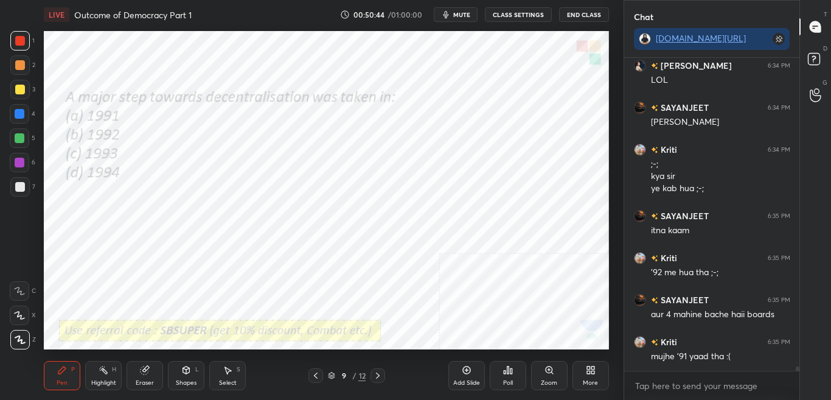
scroll to position [309, 172]
click at [586, 380] on div "More" at bounding box center [590, 383] width 15 height 6
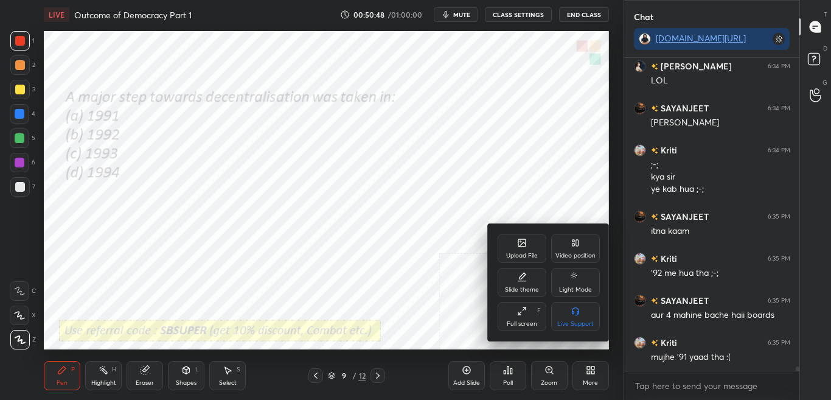
click at [530, 247] on div "Upload File" at bounding box center [522, 248] width 49 height 29
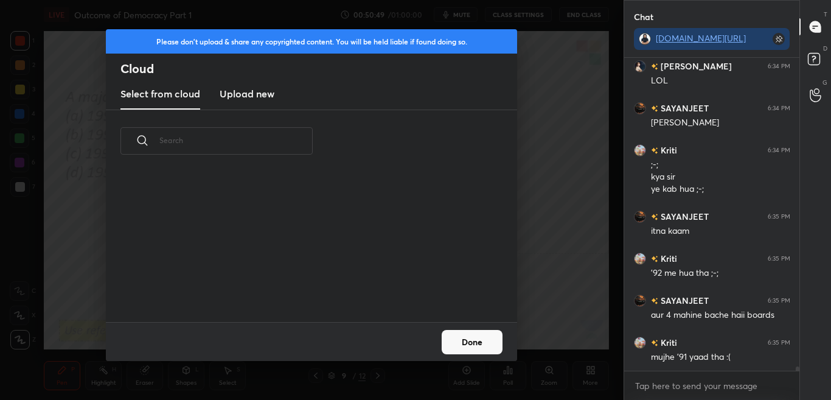
scroll to position [150, 391]
click at [256, 89] on h3 "Upload new" at bounding box center [247, 93] width 55 height 15
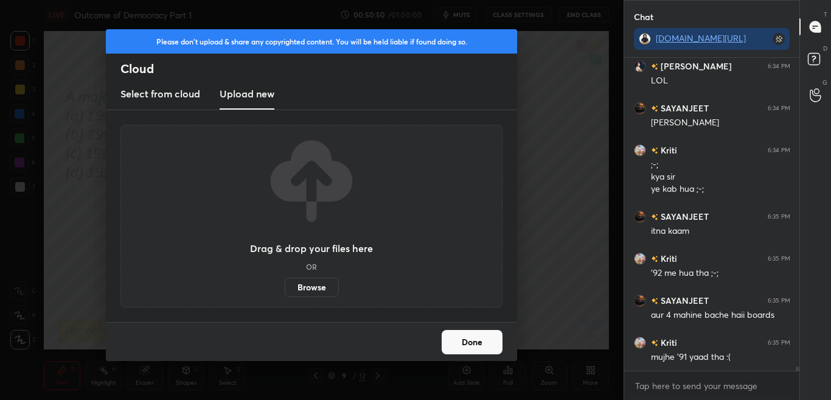
click at [319, 290] on label "Browse" at bounding box center [312, 286] width 54 height 19
click at [285, 290] on input "Browse" at bounding box center [285, 286] width 0 height 19
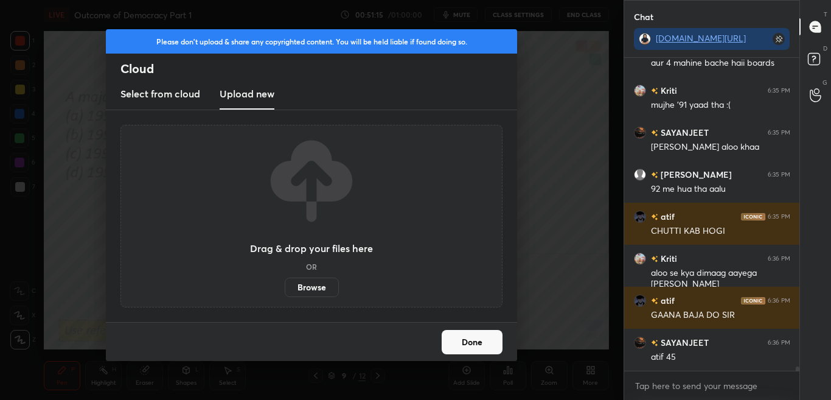
scroll to position [22032, 0]
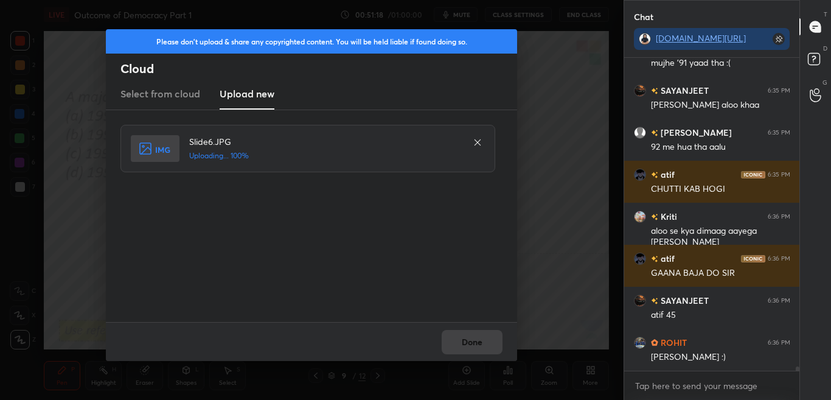
click at [487, 335] on div "Done" at bounding box center [311, 341] width 411 height 39
click at [486, 338] on div "Done" at bounding box center [311, 341] width 411 height 39
click at [486, 340] on div "Done" at bounding box center [311, 341] width 411 height 39
click at [487, 340] on button "Done" at bounding box center [472, 342] width 61 height 24
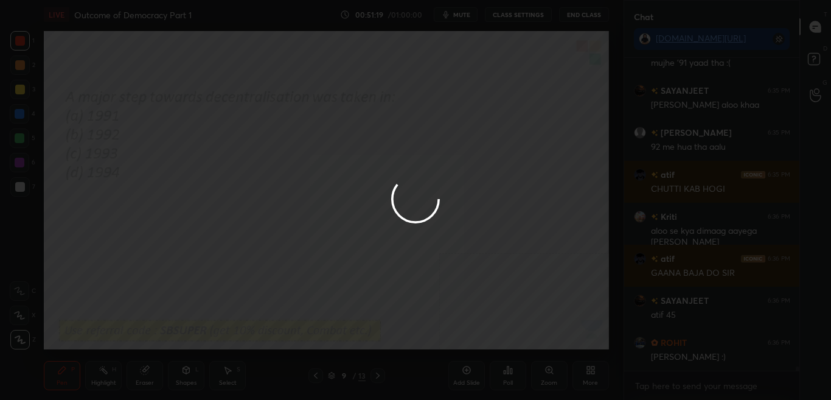
click at [487, 340] on button "Done" at bounding box center [472, 342] width 61 height 24
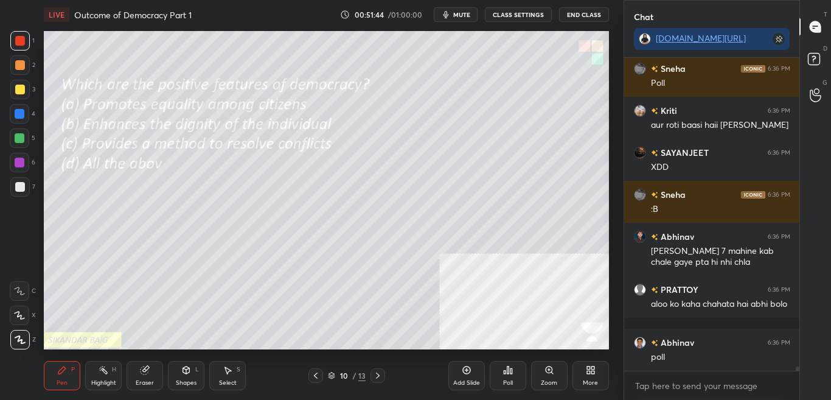
scroll to position [22432, 0]
click at [513, 380] on div "Poll" at bounding box center [508, 375] width 37 height 29
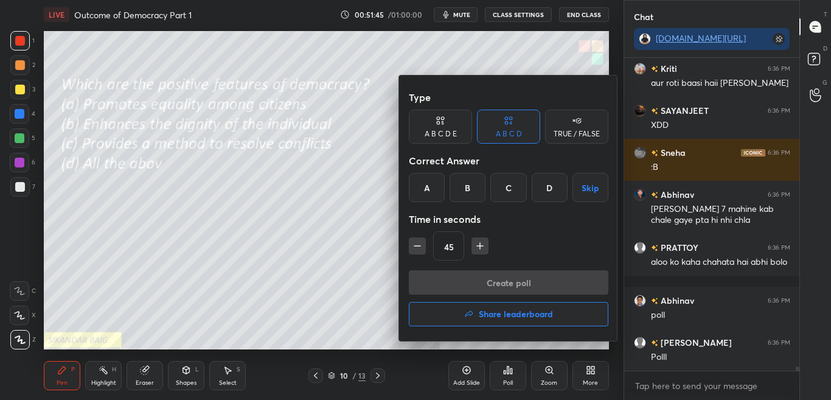
click at [560, 187] on div "D" at bounding box center [550, 187] width 36 height 29
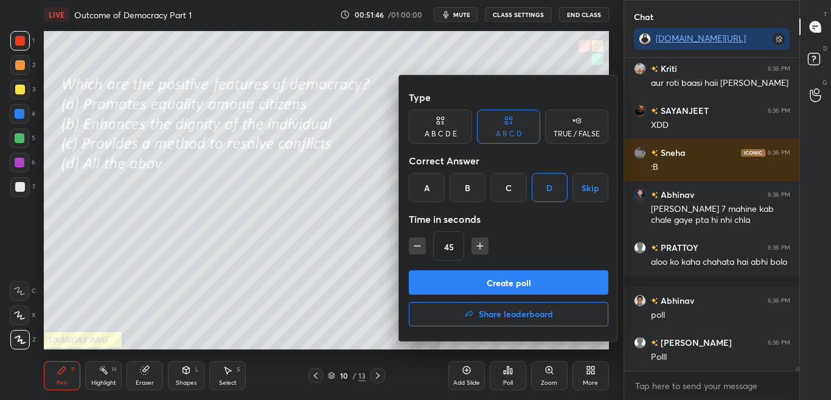
click at [542, 284] on button "Create poll" at bounding box center [509, 282] width 200 height 24
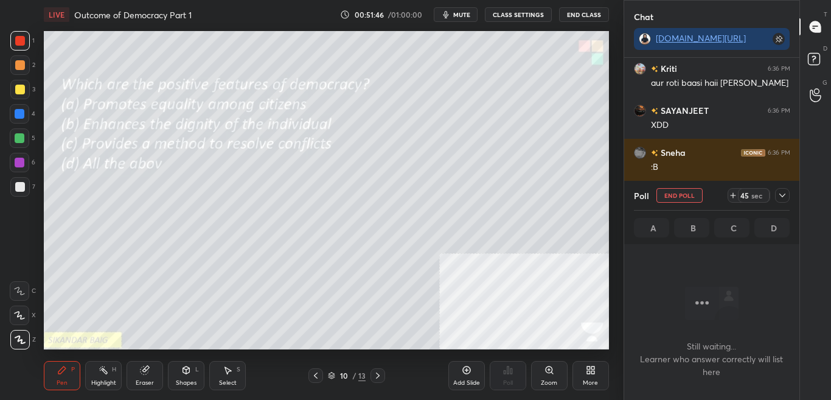
scroll to position [275, 172]
click at [779, 195] on icon at bounding box center [783, 195] width 10 height 10
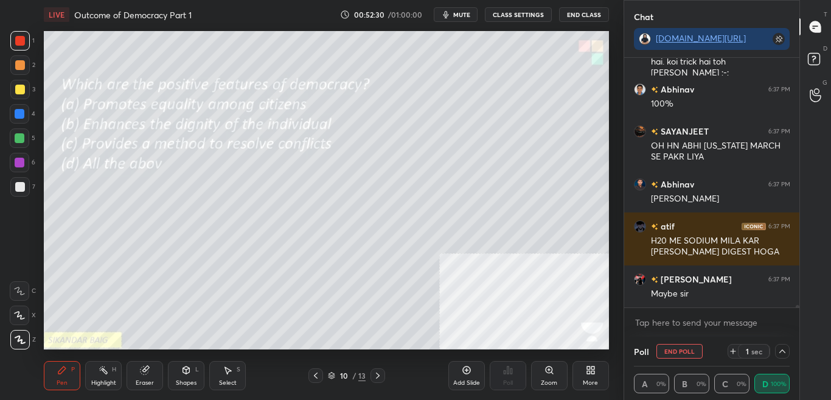
scroll to position [23180, 0]
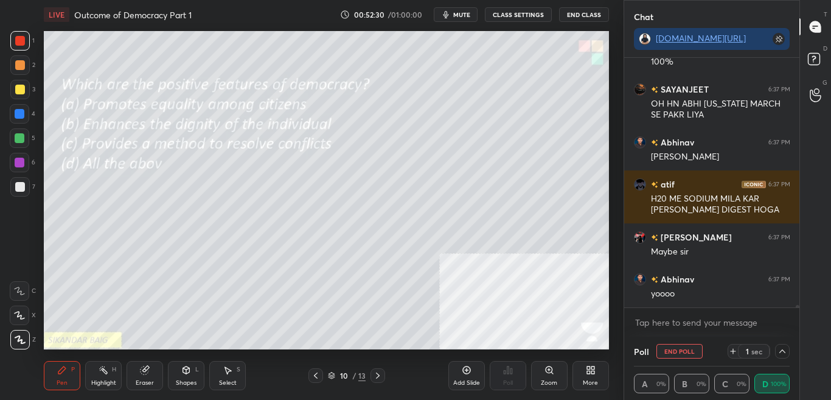
click at [782, 351] on icon at bounding box center [783, 351] width 10 height 10
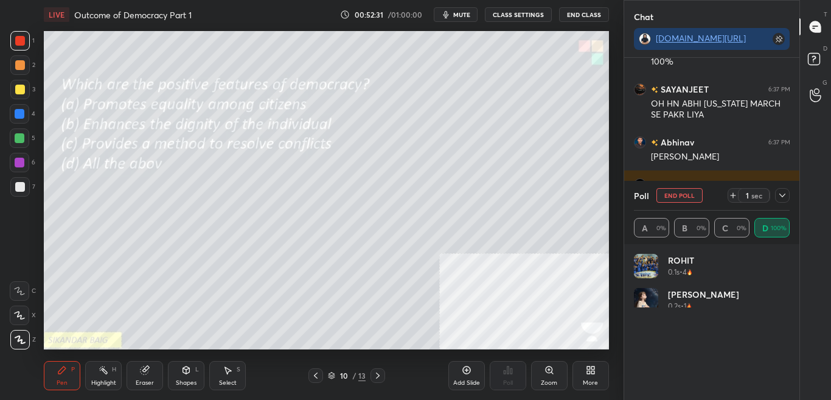
scroll to position [142, 152]
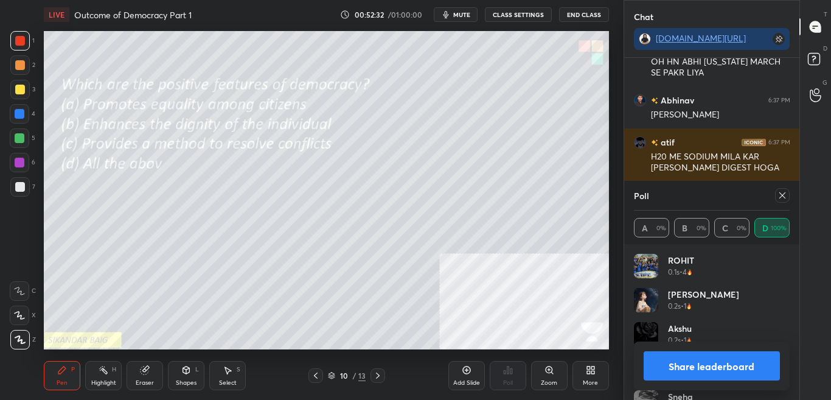
click at [779, 198] on icon at bounding box center [783, 195] width 10 height 10
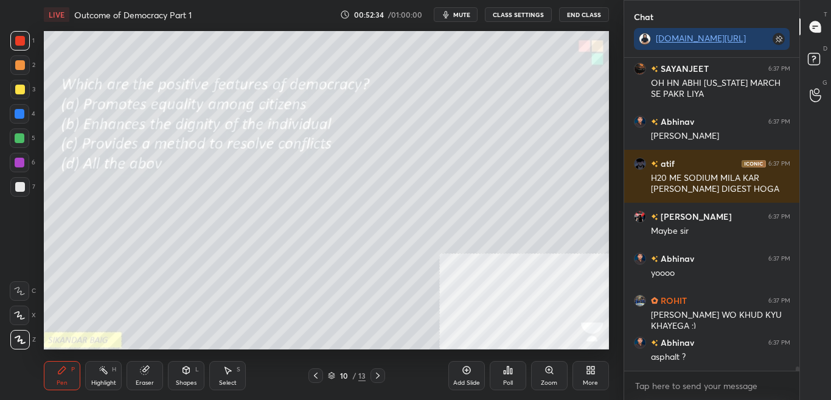
click at [590, 380] on div "More" at bounding box center [590, 383] width 15 height 6
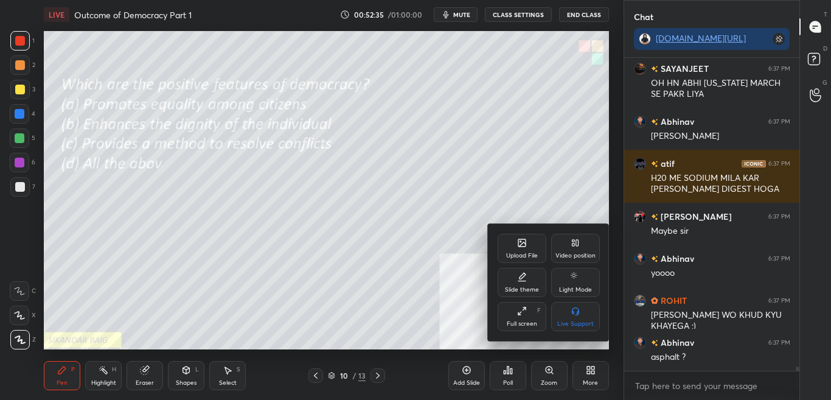
click at [517, 246] on div "Upload File" at bounding box center [522, 248] width 49 height 29
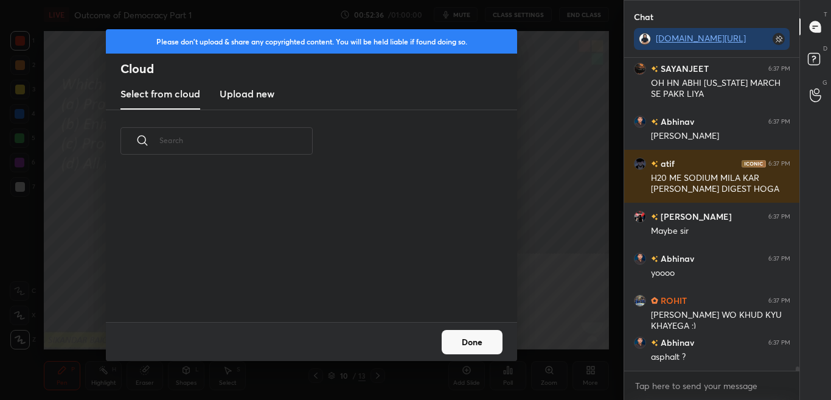
click at [249, 86] on new "Upload new" at bounding box center [247, 94] width 55 height 30
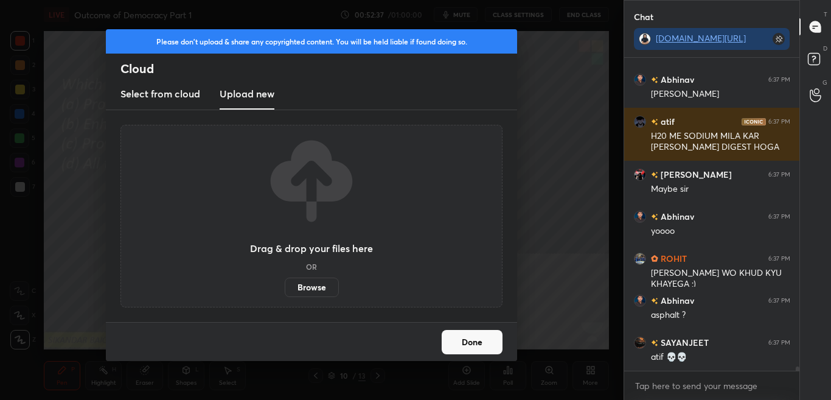
click at [318, 284] on label "Browse" at bounding box center [312, 286] width 54 height 19
click at [285, 284] on input "Browse" at bounding box center [285, 286] width 0 height 19
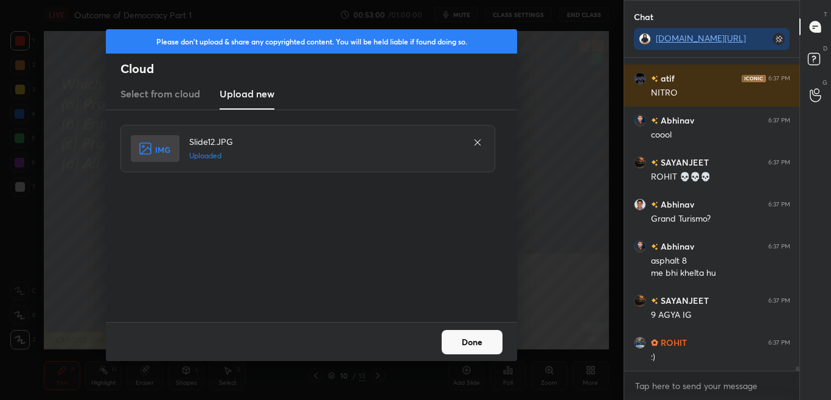
click at [488, 335] on button "Done" at bounding box center [472, 342] width 61 height 24
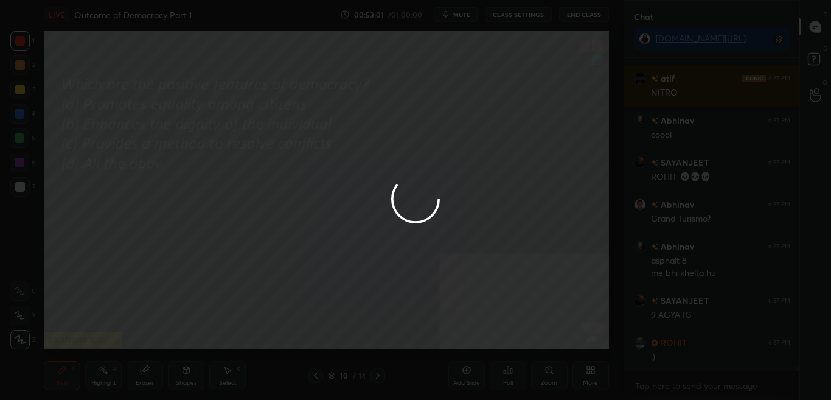
click at [487, 337] on div at bounding box center [415, 200] width 831 height 400
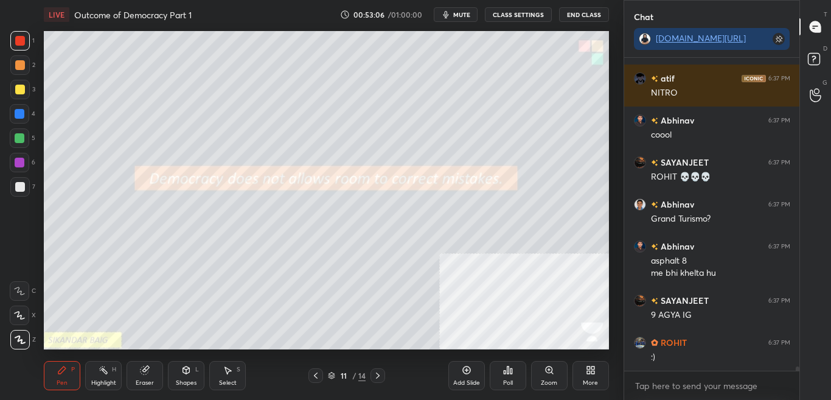
drag, startPoint x: 796, startPoint y: 369, endPoint x: 797, endPoint y: 389, distance: 20.7
click at [797, 389] on div "SAYANJEET 6:37 PM atif 💀💀 [PERSON_NAME] 6:37 PM racing wala atif 6:37 PM [PERSO…" at bounding box center [712, 229] width 176 height 342
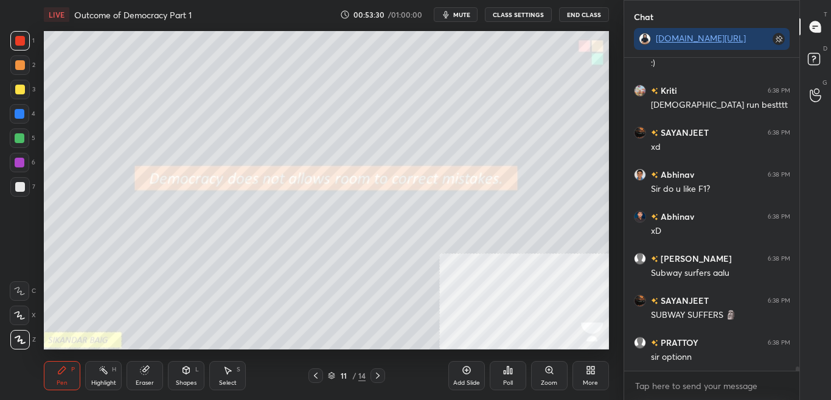
click at [509, 374] on div "Poll" at bounding box center [508, 375] width 37 height 29
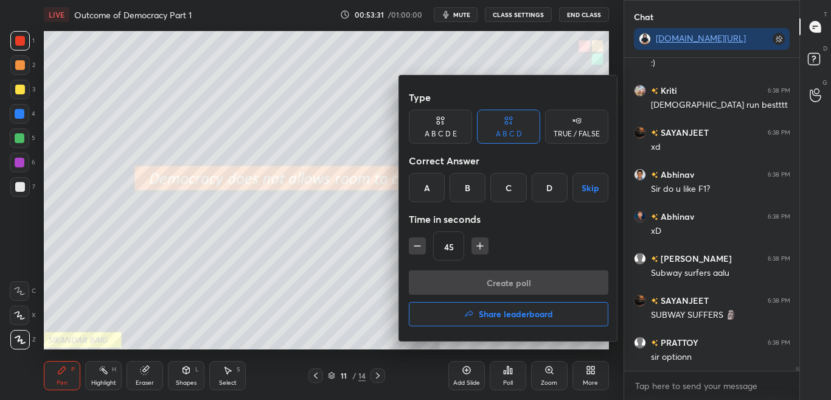
click at [571, 126] on div "TRUE / FALSE" at bounding box center [576, 127] width 63 height 34
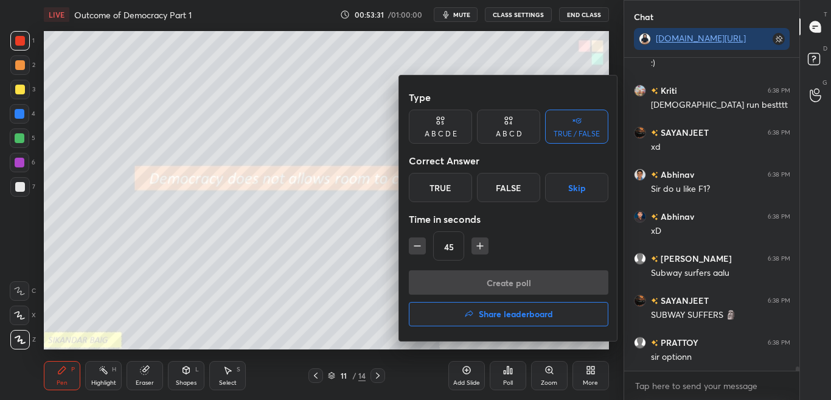
drag, startPoint x: 524, startPoint y: 188, endPoint x: 529, endPoint y: 210, distance: 22.3
click at [524, 188] on div "False" at bounding box center [508, 187] width 63 height 29
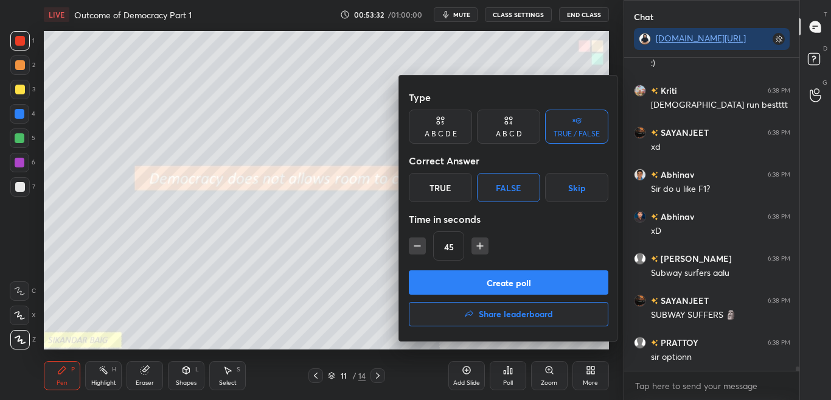
click at [530, 281] on button "Create poll" at bounding box center [509, 282] width 200 height 24
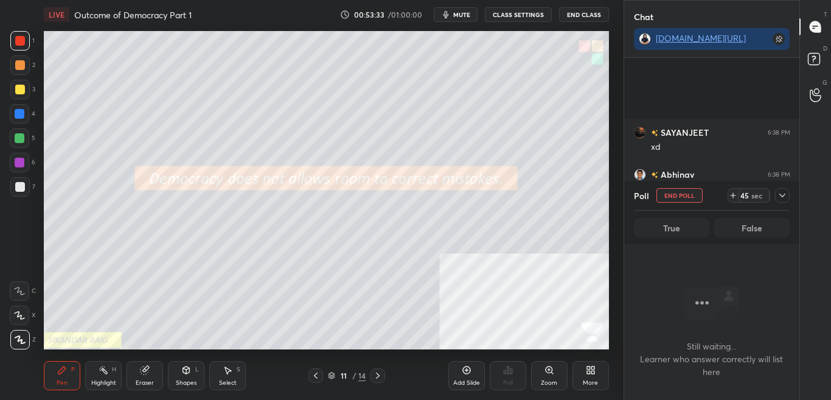
scroll to position [23989, 0]
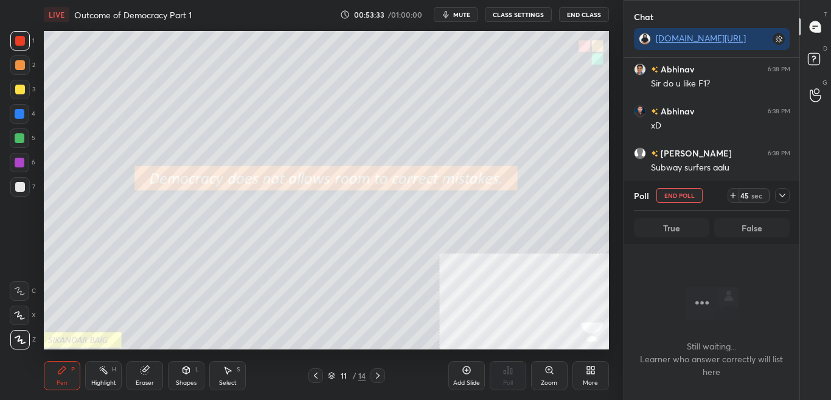
click at [776, 197] on div at bounding box center [782, 195] width 15 height 15
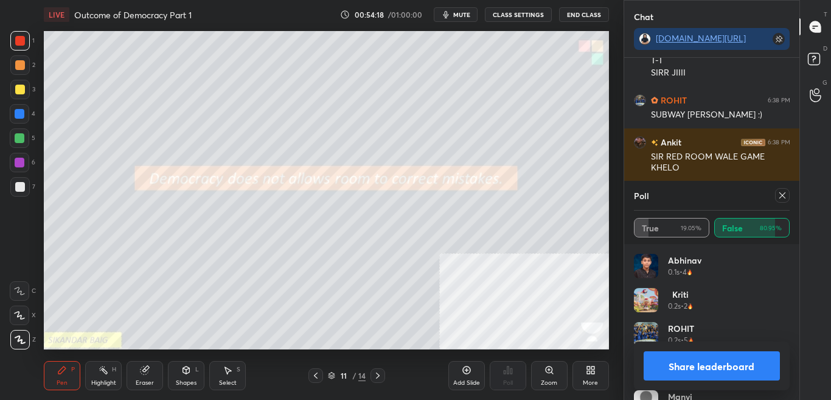
scroll to position [4, 4]
click at [372, 376] on div at bounding box center [378, 375] width 15 height 15
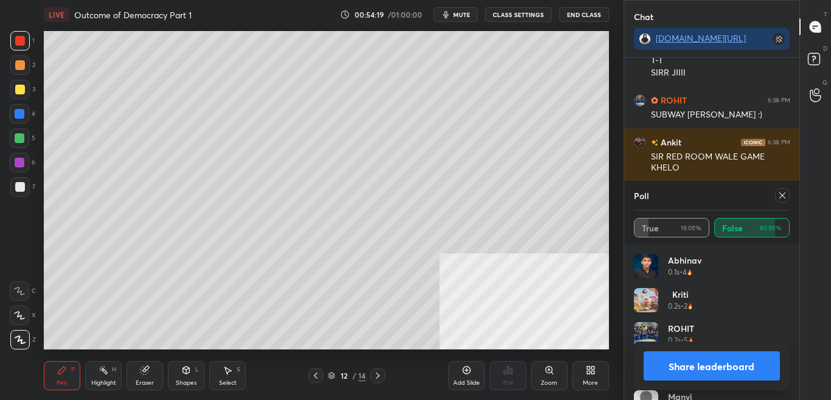
click at [378, 379] on icon at bounding box center [378, 376] width 10 height 10
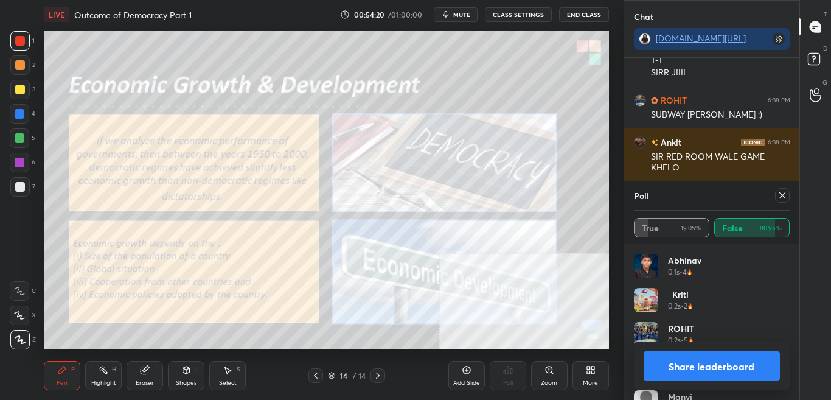
scroll to position [24731, 0]
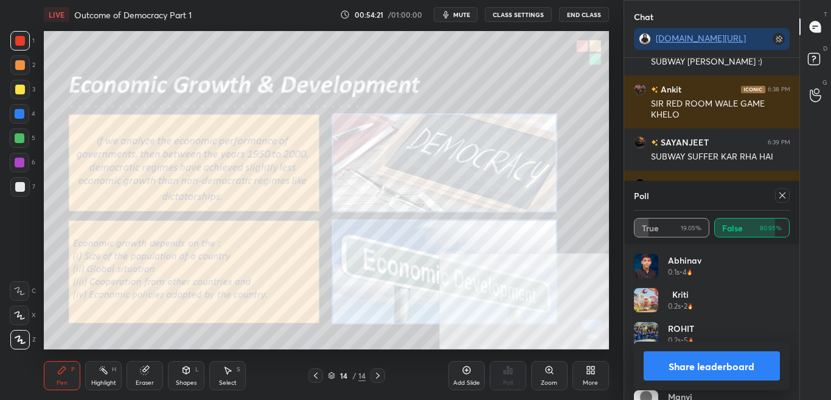
click at [783, 195] on icon at bounding box center [782, 195] width 6 height 6
type textarea "x"
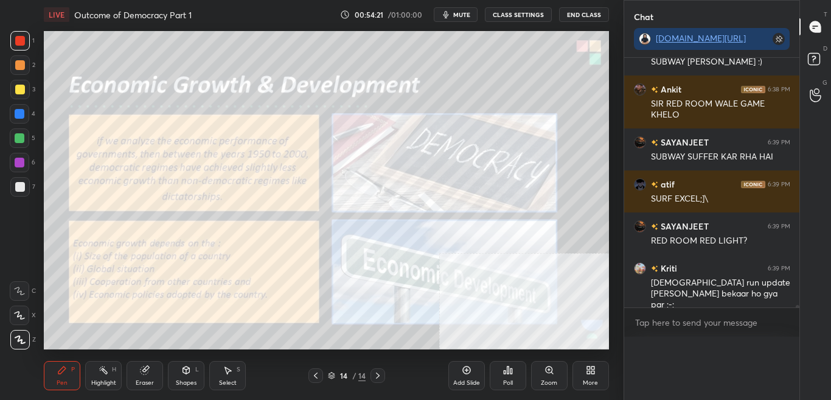
scroll to position [4, 4]
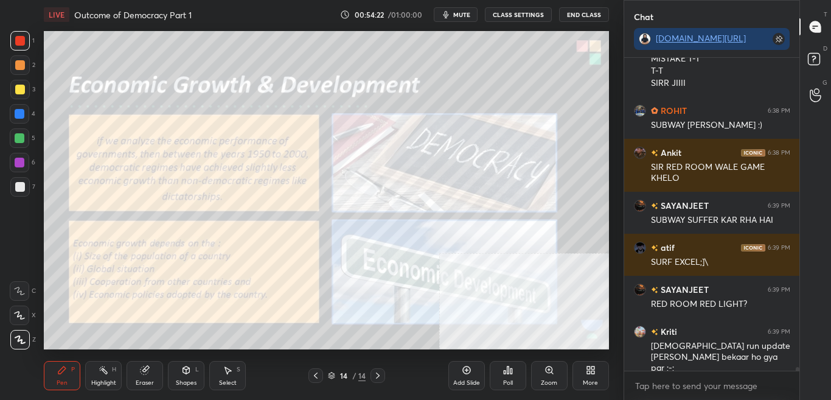
click at [526, 15] on button "CLASS SETTINGS" at bounding box center [518, 14] width 67 height 15
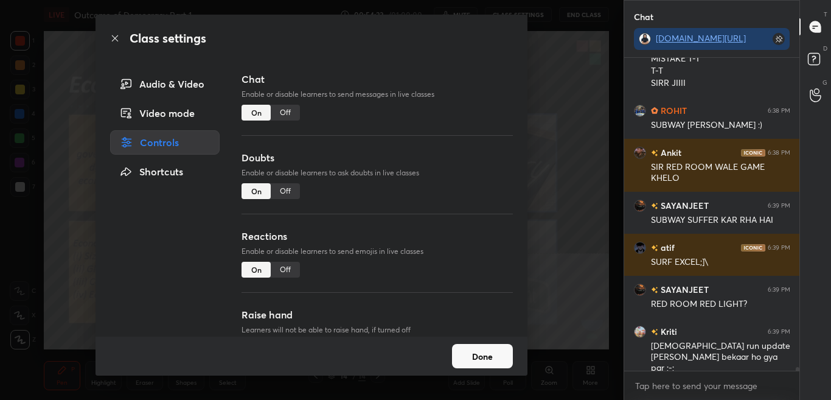
click at [283, 109] on div "Off" at bounding box center [285, 113] width 29 height 16
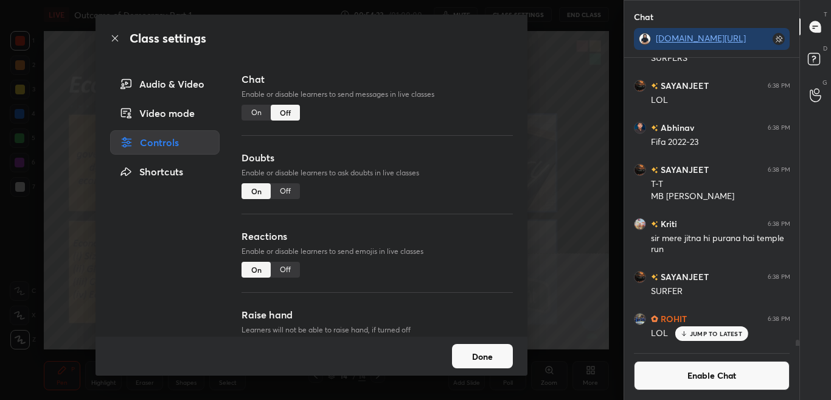
click at [113, 40] on icon at bounding box center [115, 38] width 10 height 10
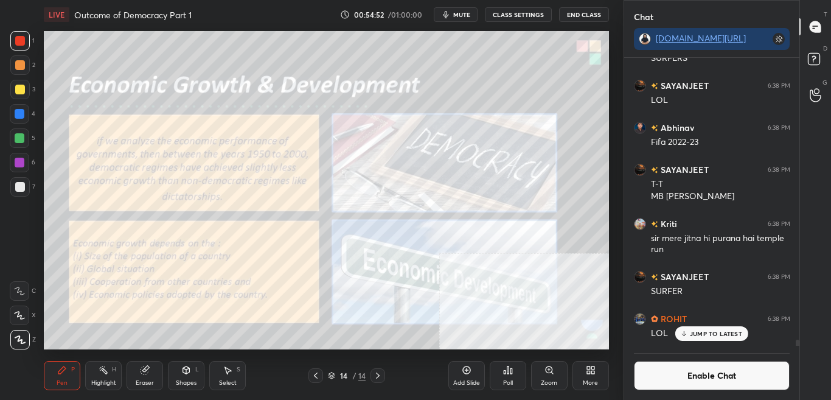
click at [691, 385] on button "Enable Chat" at bounding box center [712, 375] width 156 height 29
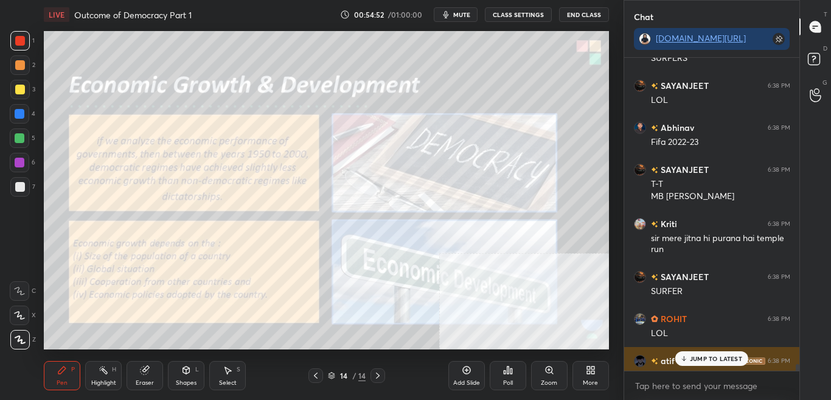
scroll to position [309, 172]
click at [703, 363] on div "JUMP TO LATEST" at bounding box center [711, 358] width 73 height 15
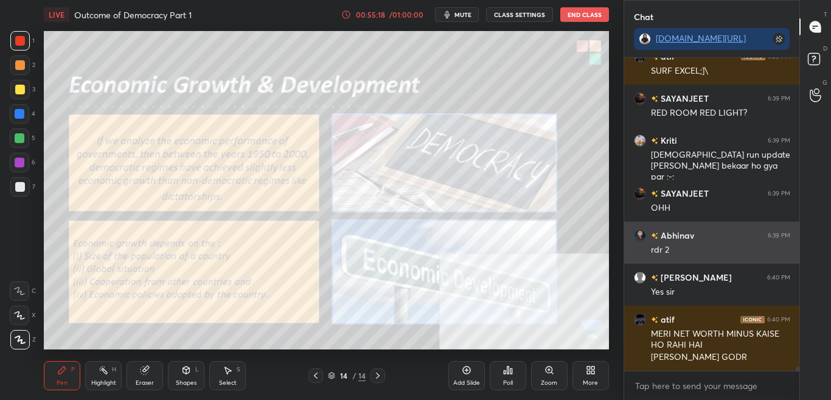
scroll to position [23087, 0]
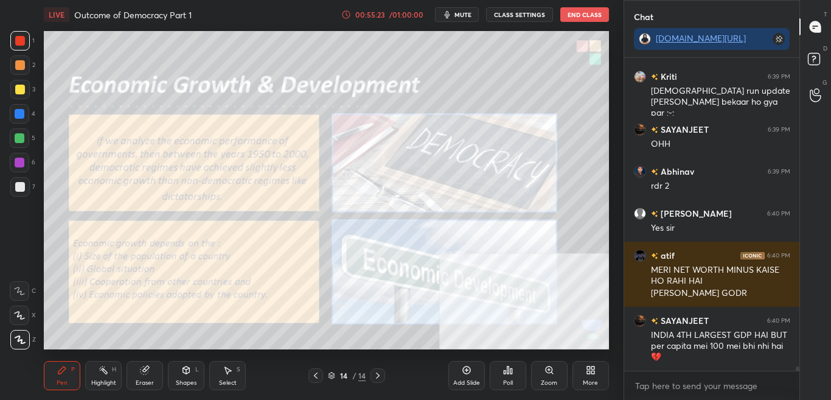
click at [520, 16] on button "CLASS SETTINGS" at bounding box center [519, 14] width 67 height 15
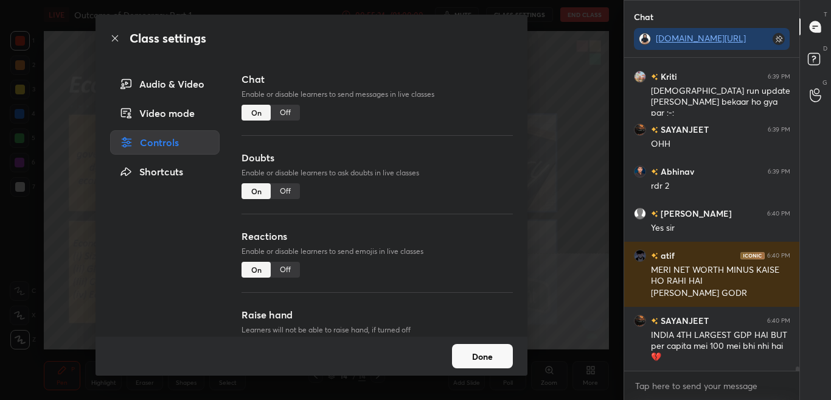
click at [287, 115] on div "Off" at bounding box center [285, 113] width 29 height 16
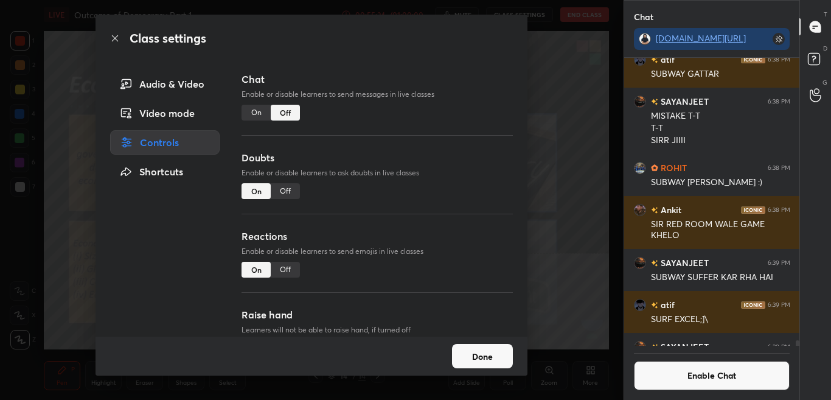
scroll to position [284, 172]
click at [117, 42] on icon at bounding box center [115, 38] width 10 height 10
click at [124, 41] on div "Class settings" at bounding box center [312, 38] width 432 height 47
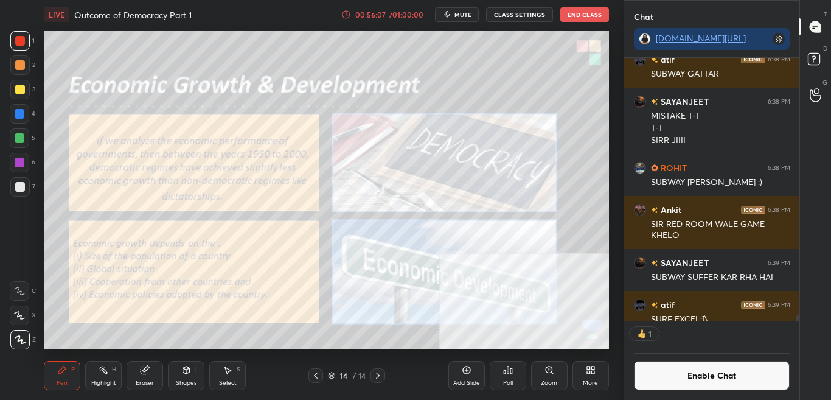
scroll to position [259, 172]
drag, startPoint x: 708, startPoint y: 377, endPoint x: 714, endPoint y: 379, distance: 6.6
click at [708, 376] on button "Enable Chat" at bounding box center [712, 375] width 156 height 29
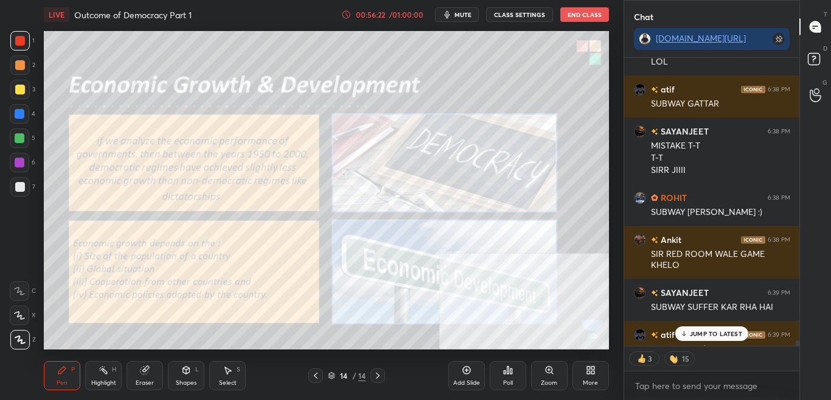
click at [719, 334] on p "JUMP TO LATEST" at bounding box center [716, 333] width 52 height 7
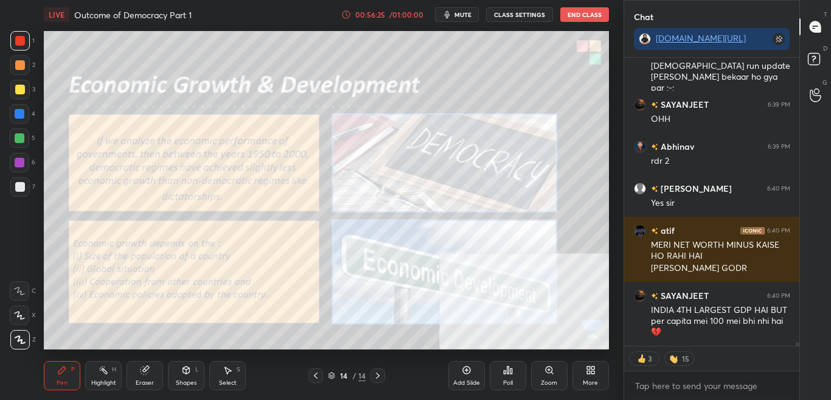
scroll to position [23085, 0]
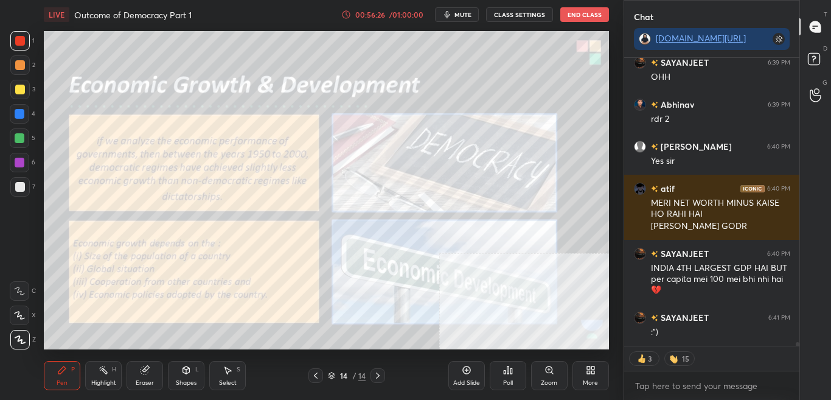
type textarea "x"
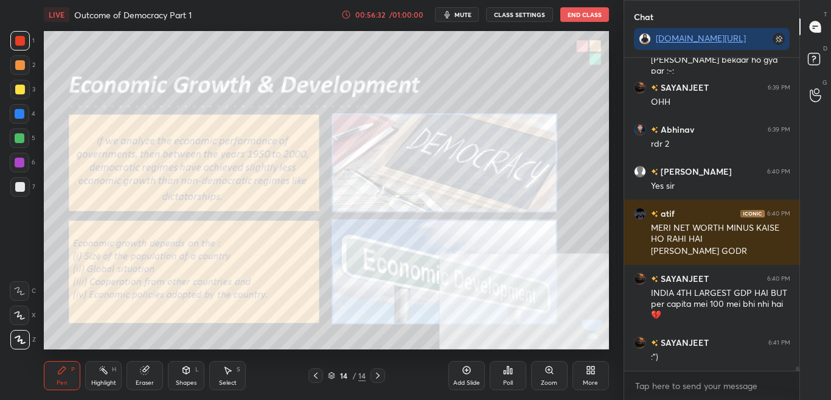
scroll to position [23102, 0]
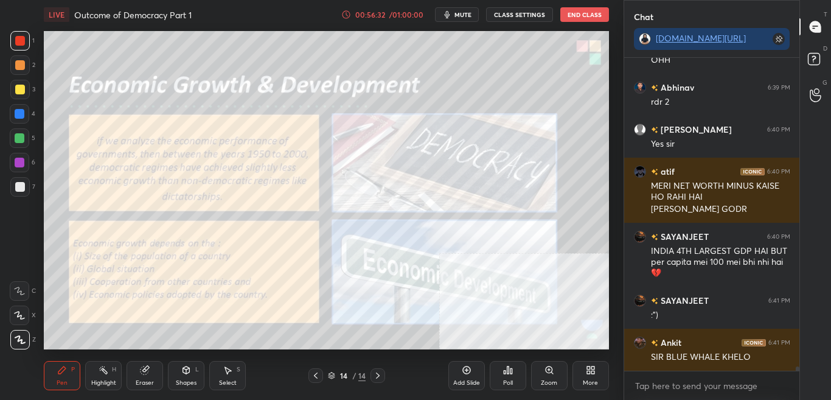
click at [524, 16] on button "CLASS SETTINGS" at bounding box center [519, 14] width 67 height 15
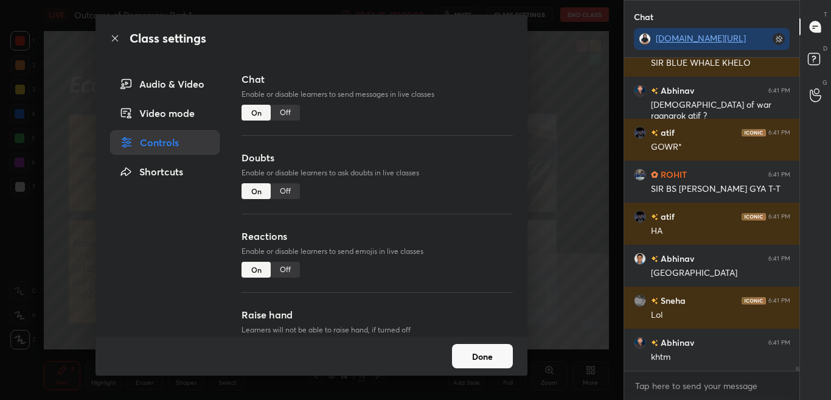
scroll to position [23438, 0]
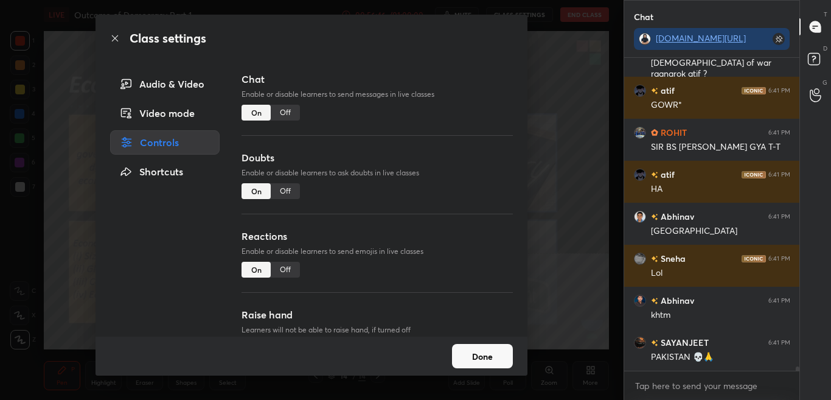
click at [119, 72] on div "Audio & Video" at bounding box center [165, 84] width 110 height 24
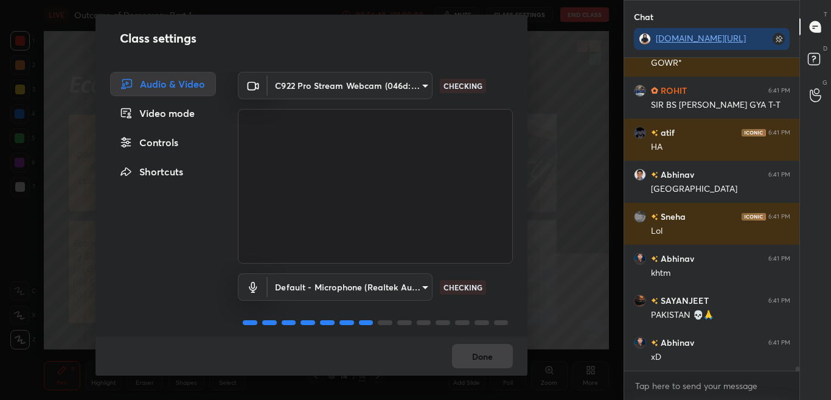
click at [565, 278] on div "Class settings Audio & Video Video mode Controls Shortcuts C922 Pro Stream Webc…" at bounding box center [312, 200] width 624 height 400
click at [562, 279] on div "Class settings Audio & Video Video mode Controls Shortcuts C922 Pro Stream Webc…" at bounding box center [312, 200] width 624 height 400
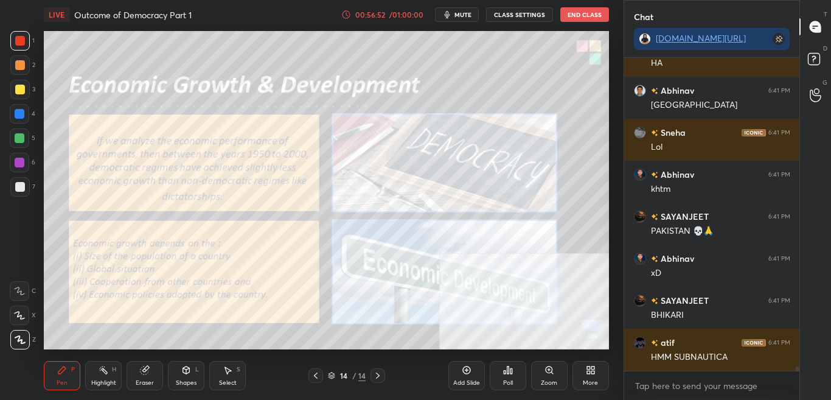
scroll to position [23605, 0]
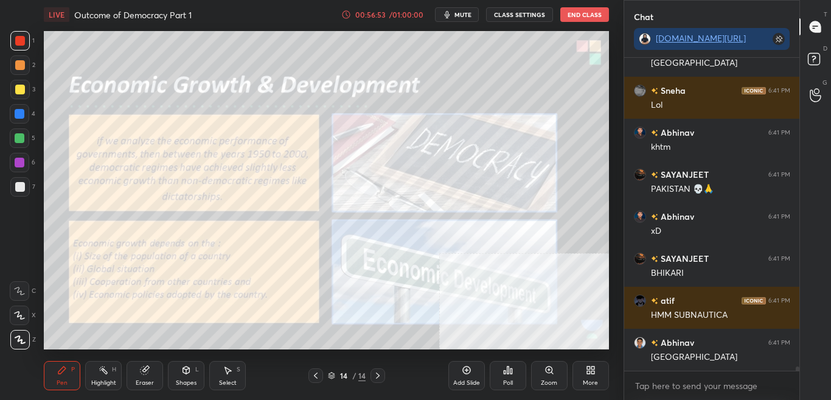
click at [526, 8] on button "CLASS SETTINGS" at bounding box center [519, 14] width 67 height 15
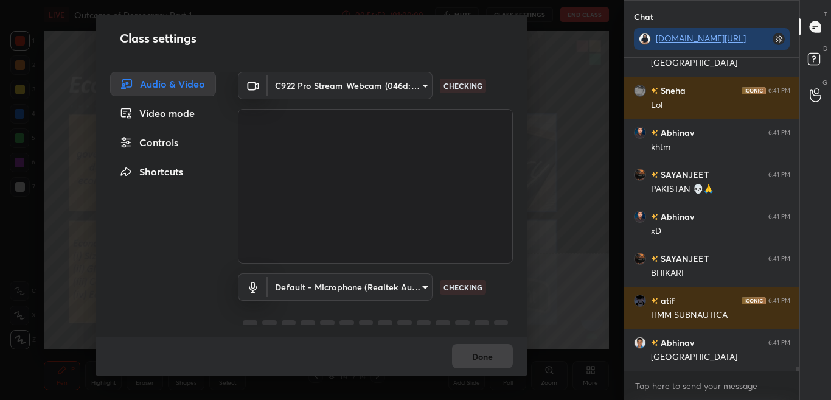
scroll to position [23647, 0]
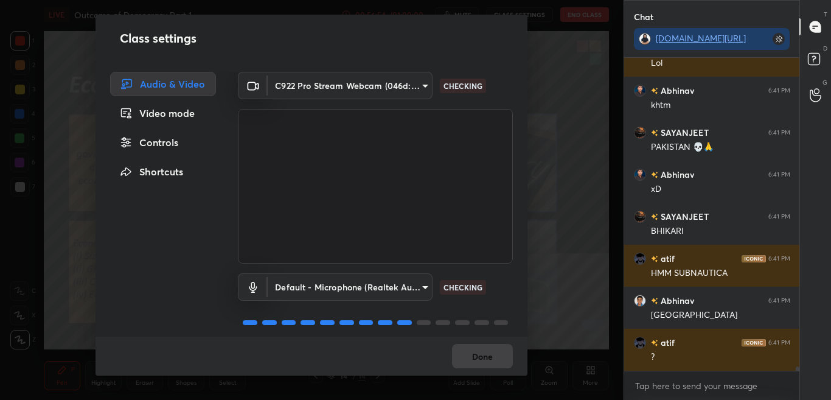
click at [193, 147] on div "Controls" at bounding box center [163, 142] width 106 height 24
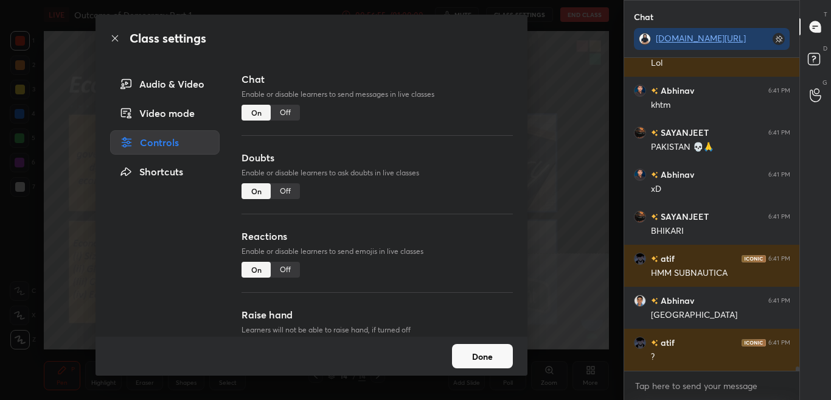
click at [290, 113] on div "Off" at bounding box center [285, 113] width 29 height 16
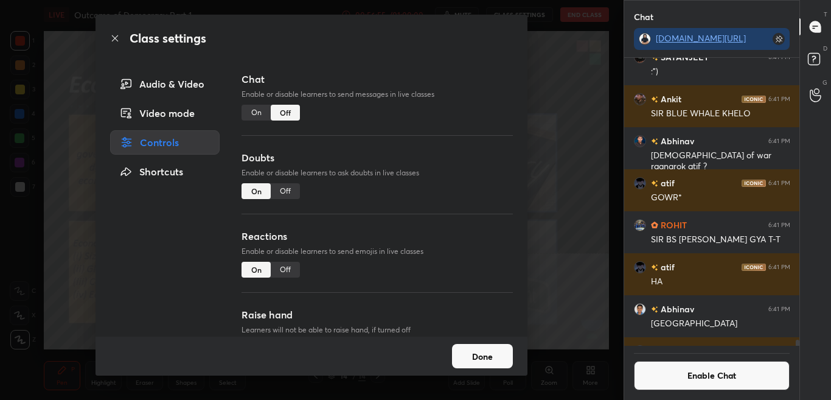
scroll to position [284, 172]
click at [111, 41] on icon at bounding box center [115, 38] width 10 height 10
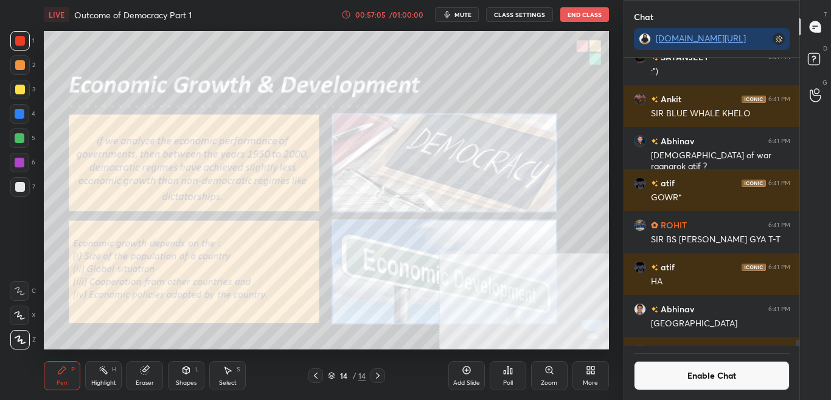
scroll to position [259, 172]
click at [544, 382] on div "Zoom" at bounding box center [549, 383] width 16 height 6
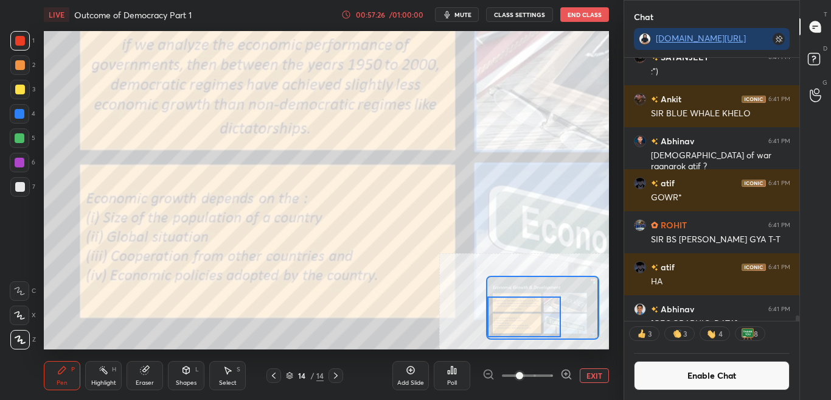
drag, startPoint x: 524, startPoint y: 318, endPoint x: 528, endPoint y: 327, distance: 9.8
click at [520, 319] on div at bounding box center [524, 316] width 74 height 41
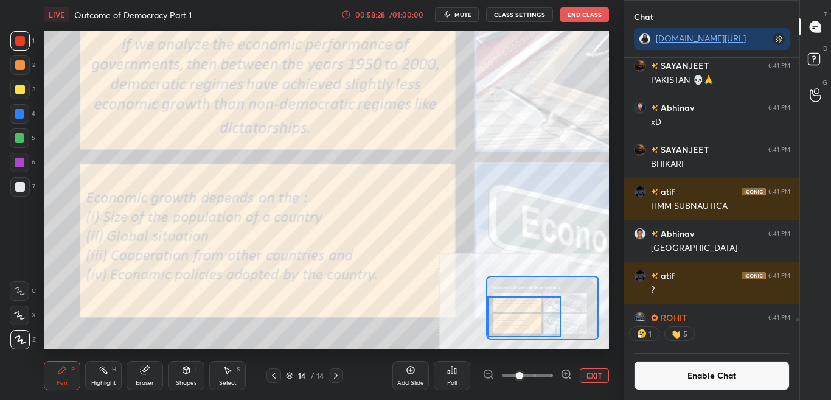
click at [696, 375] on button "Enable Chat" at bounding box center [712, 375] width 156 height 29
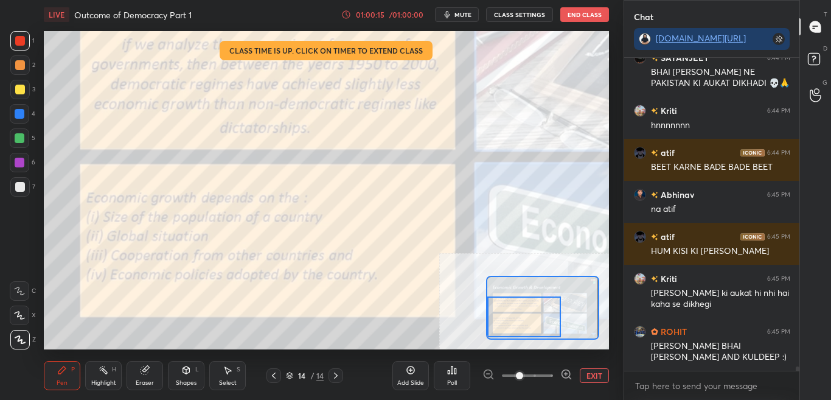
scroll to position [24278, 0]
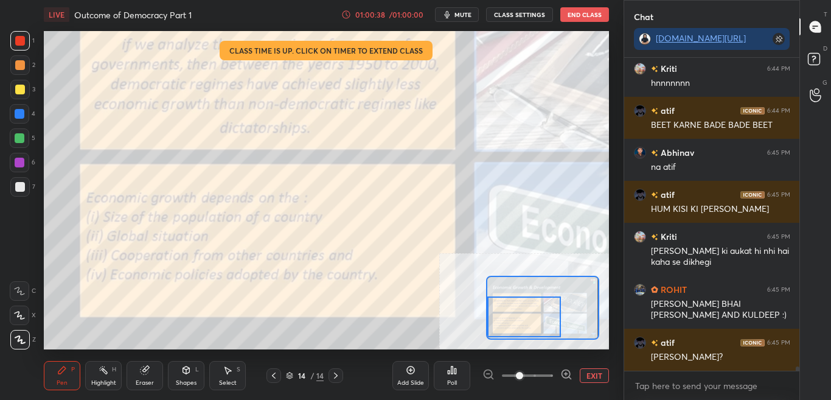
click at [596, 383] on div "Add Slide Poll EXIT" at bounding box center [500, 375] width 217 height 68
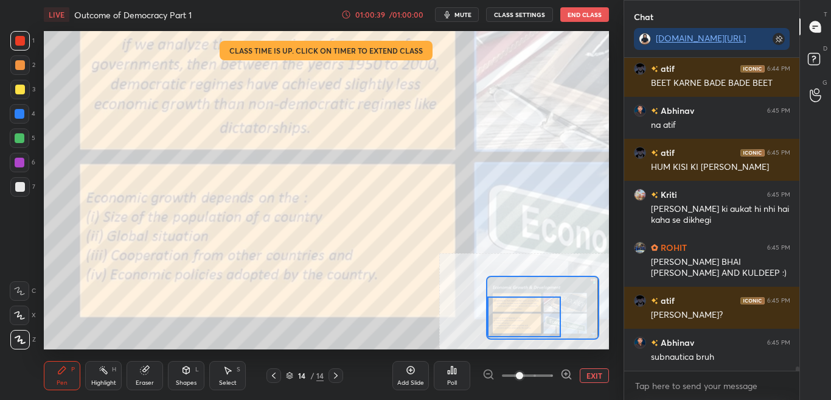
click at [596, 377] on button "EXIT" at bounding box center [594, 375] width 29 height 15
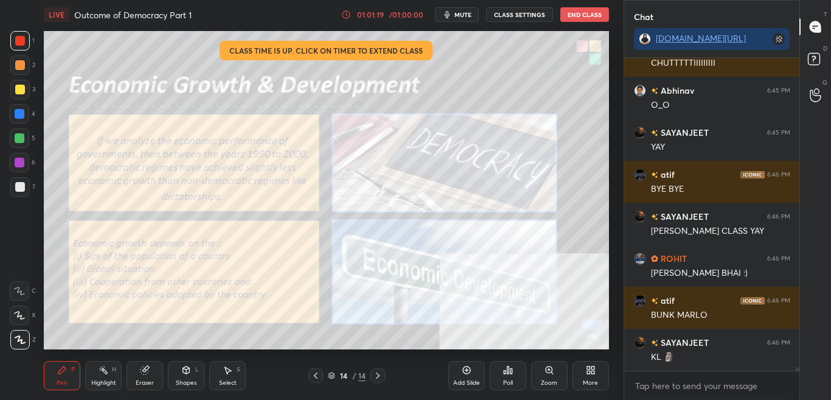
scroll to position [24848, 0]
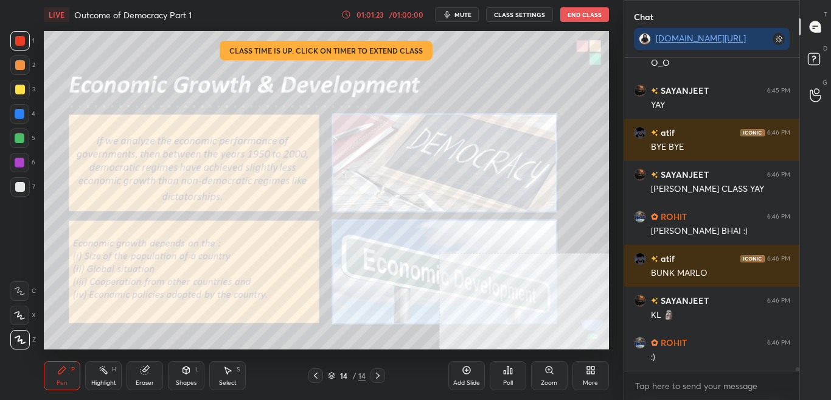
click at [596, 377] on div "More" at bounding box center [591, 375] width 37 height 29
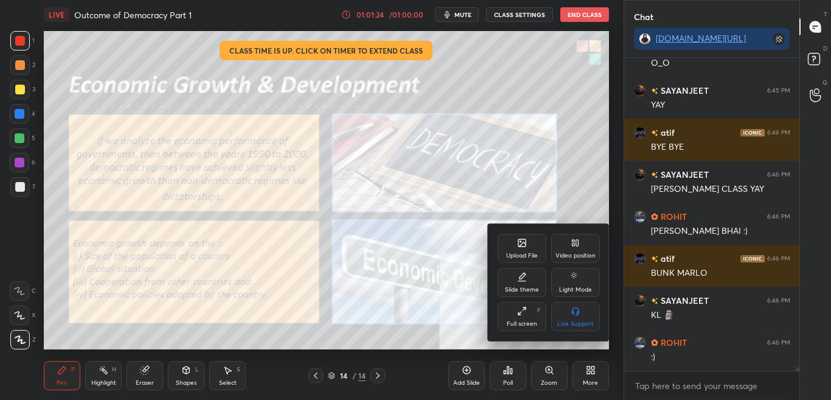
scroll to position [24890, 0]
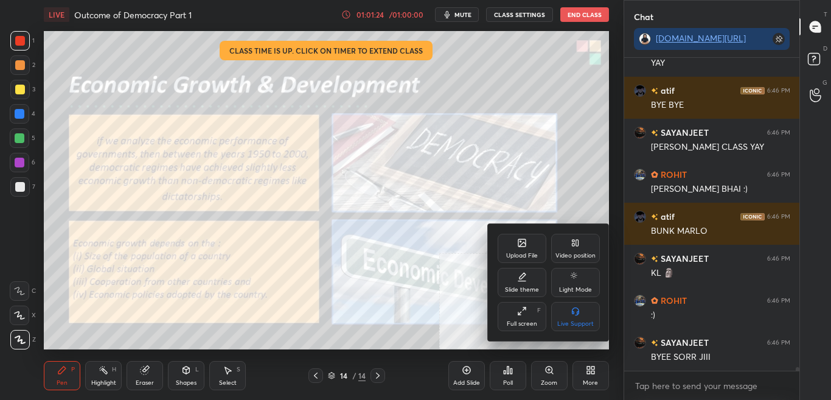
click at [530, 253] on div "Upload File" at bounding box center [522, 256] width 32 height 6
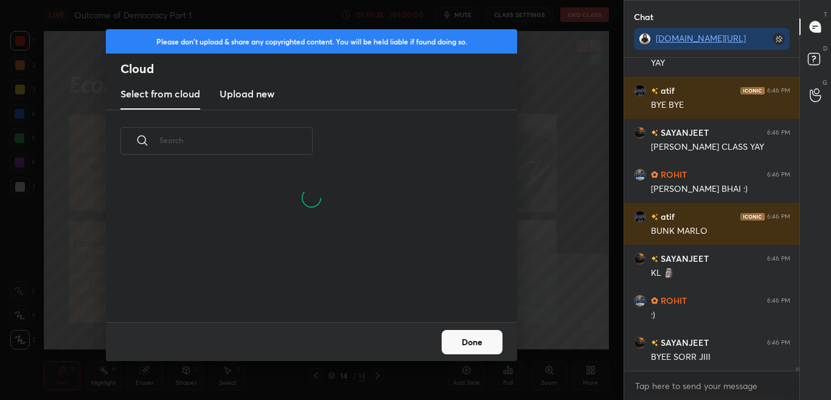
click at [274, 110] on div "​" at bounding box center [311, 216] width 411 height 212
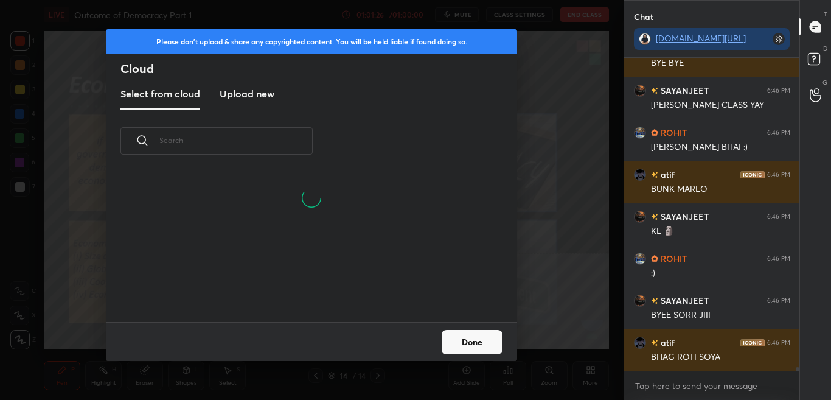
click at [263, 104] on new "Upload new" at bounding box center [247, 94] width 55 height 30
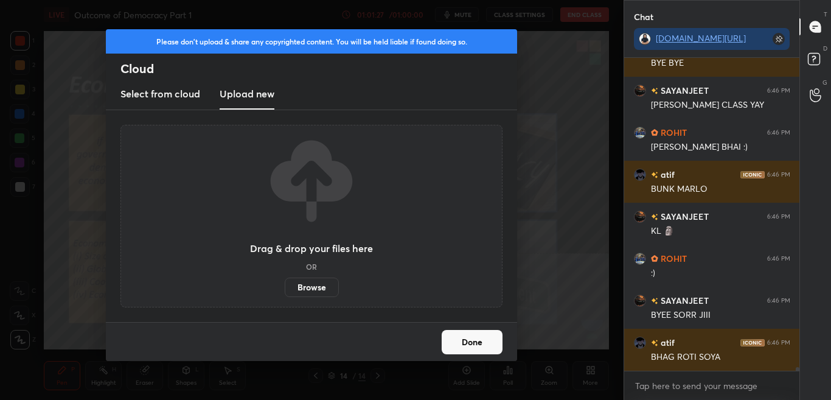
click at [333, 294] on label "Browse" at bounding box center [312, 286] width 54 height 19
click at [285, 294] on input "Browse" at bounding box center [285, 286] width 0 height 19
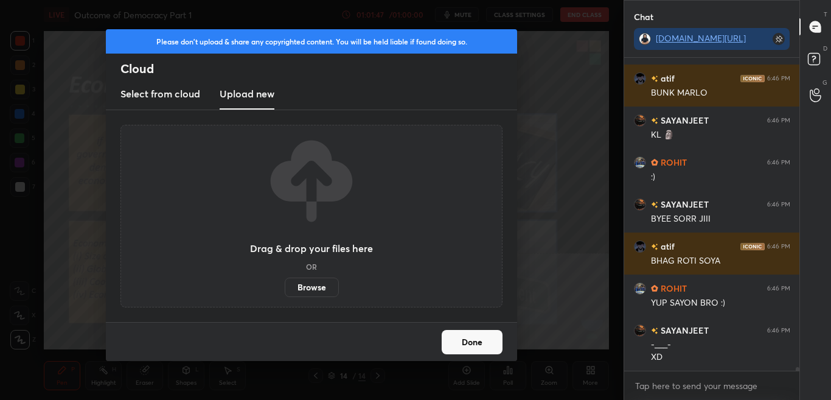
scroll to position [25070, 0]
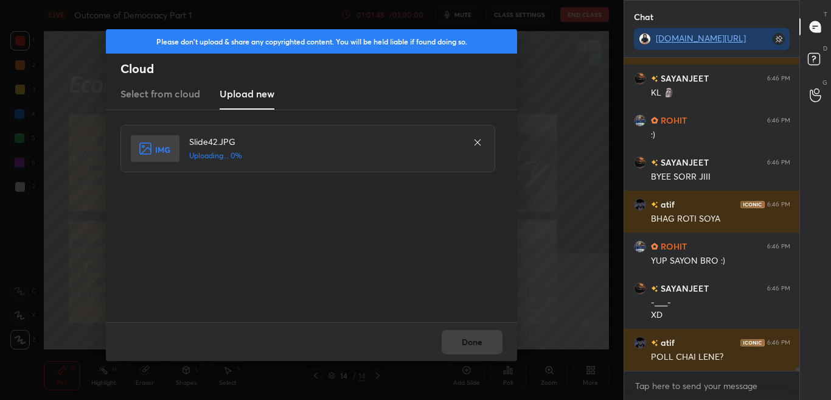
click at [500, 347] on div "Done" at bounding box center [311, 341] width 411 height 39
